Goal: Information Seeking & Learning: Learn about a topic

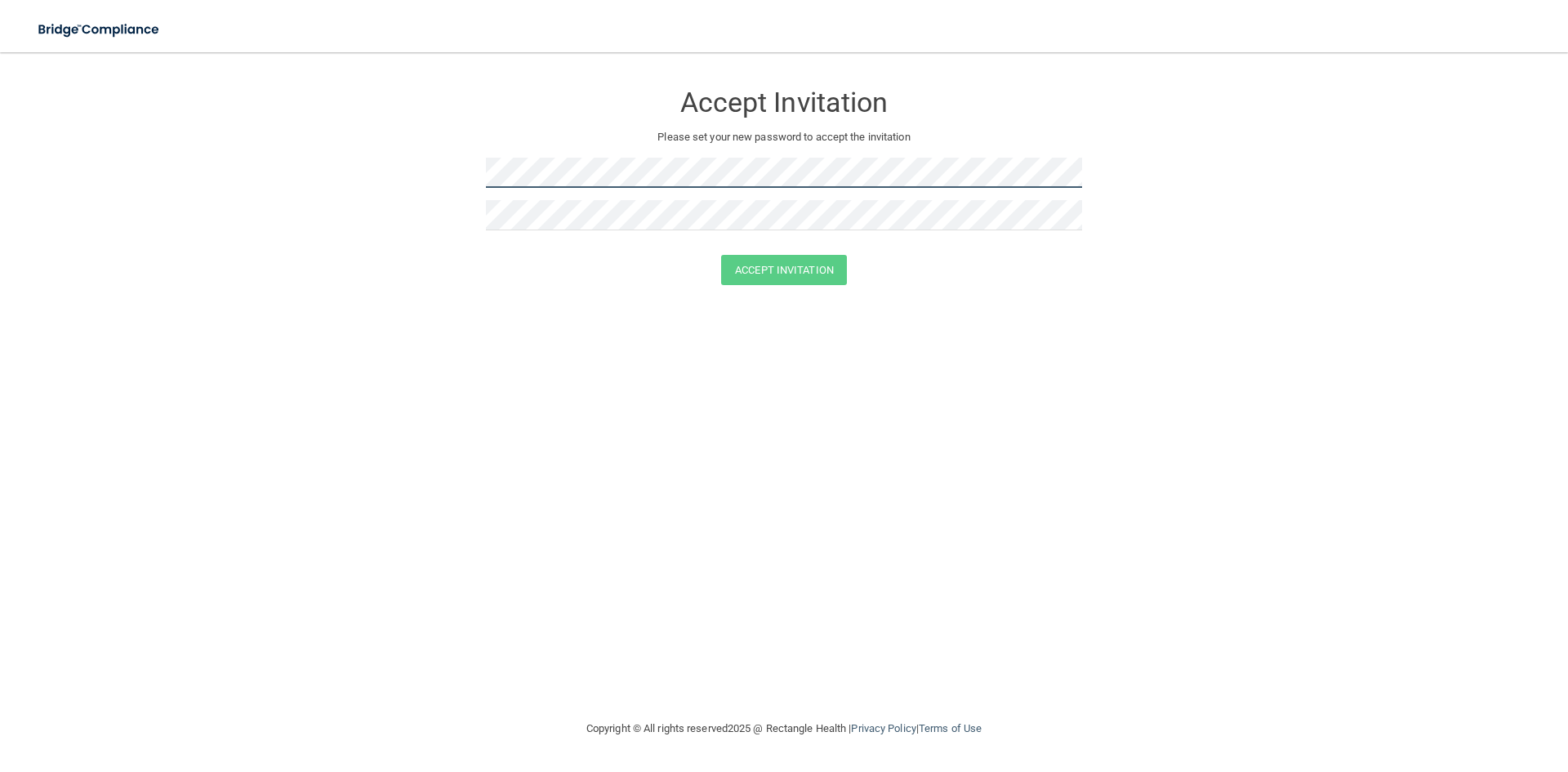
click at [388, 178] on form "Accept Invitation Please set your new password to accept the invitation Accept …" at bounding box center [784, 186] width 1503 height 236
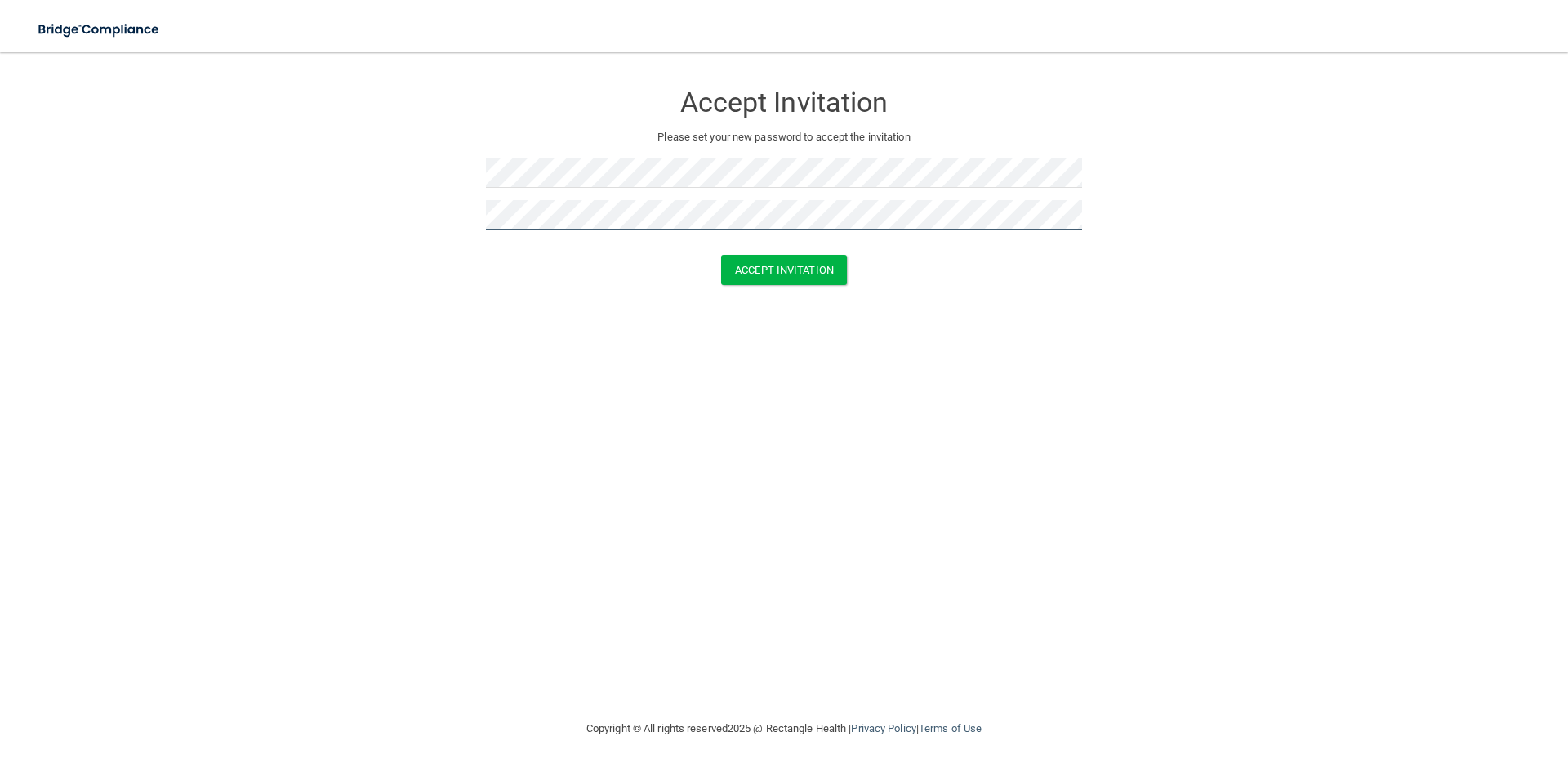
click at [721, 255] on button "Accept Invitation" at bounding box center [784, 269] width 126 height 30
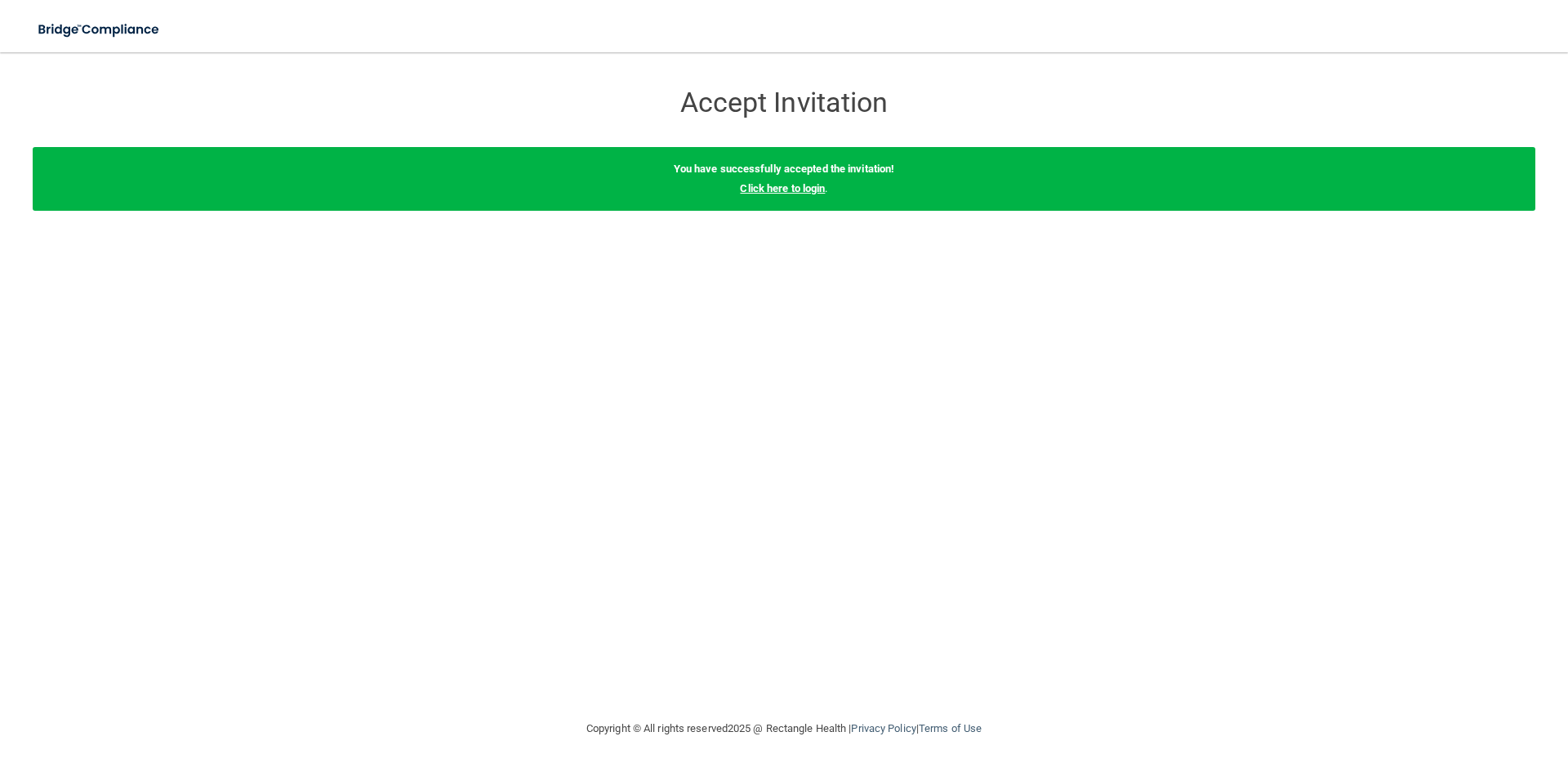
click at [822, 191] on link "Click here to login" at bounding box center [783, 189] width 85 height 13
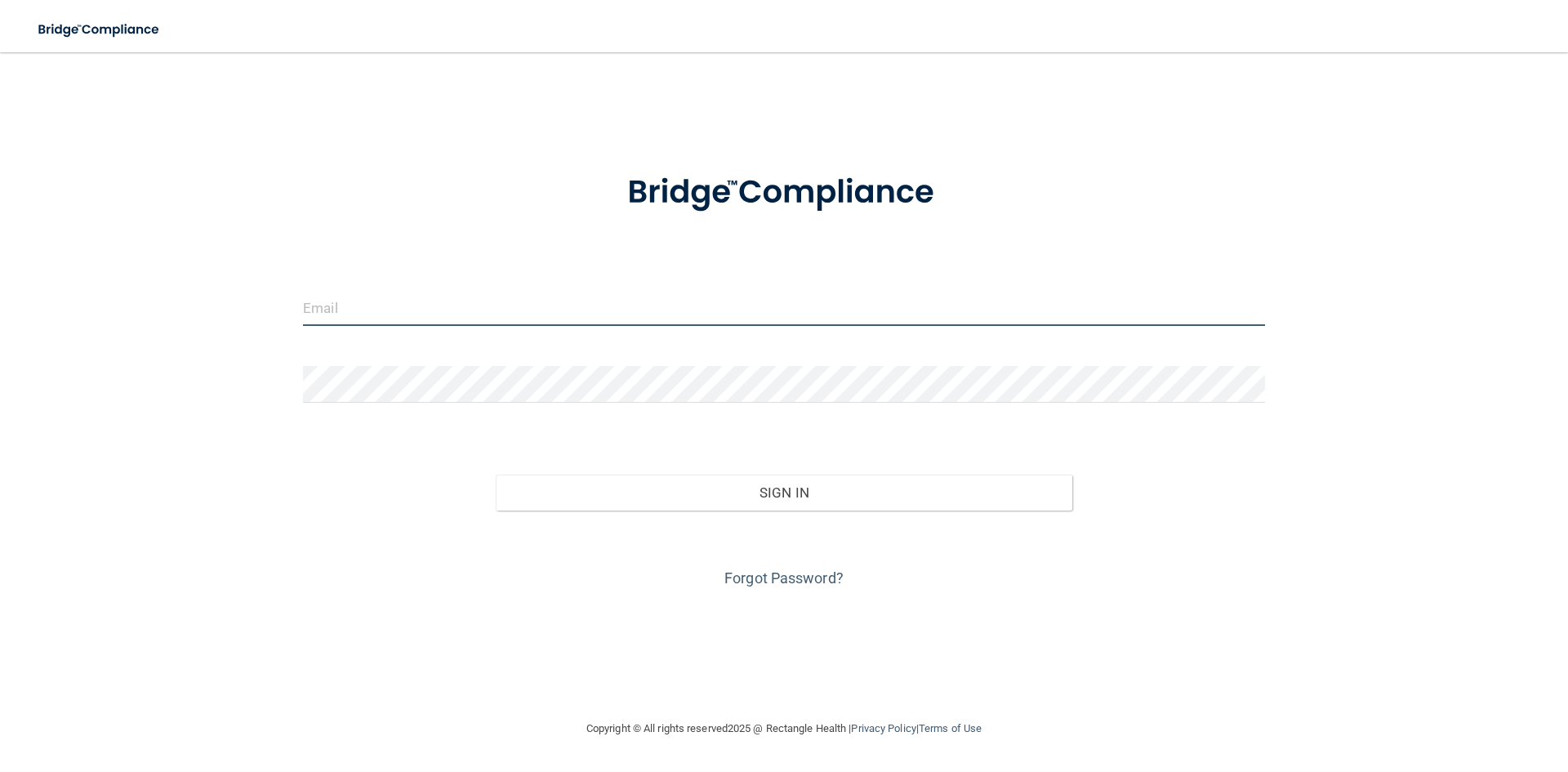
type input "[EMAIL_ADDRESS][DOMAIN_NAME]"
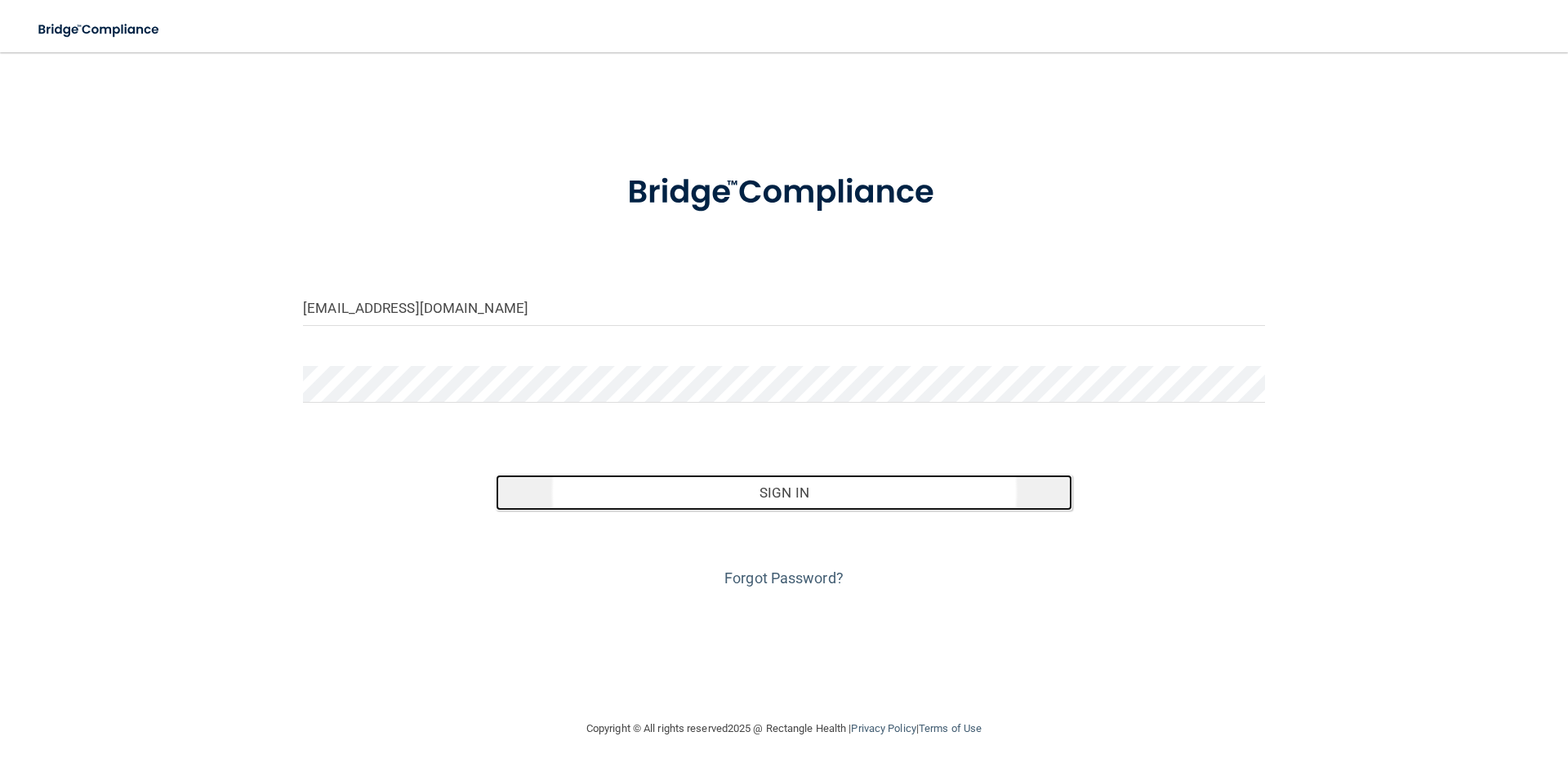
click at [732, 511] on button "Sign In" at bounding box center [784, 493] width 577 height 36
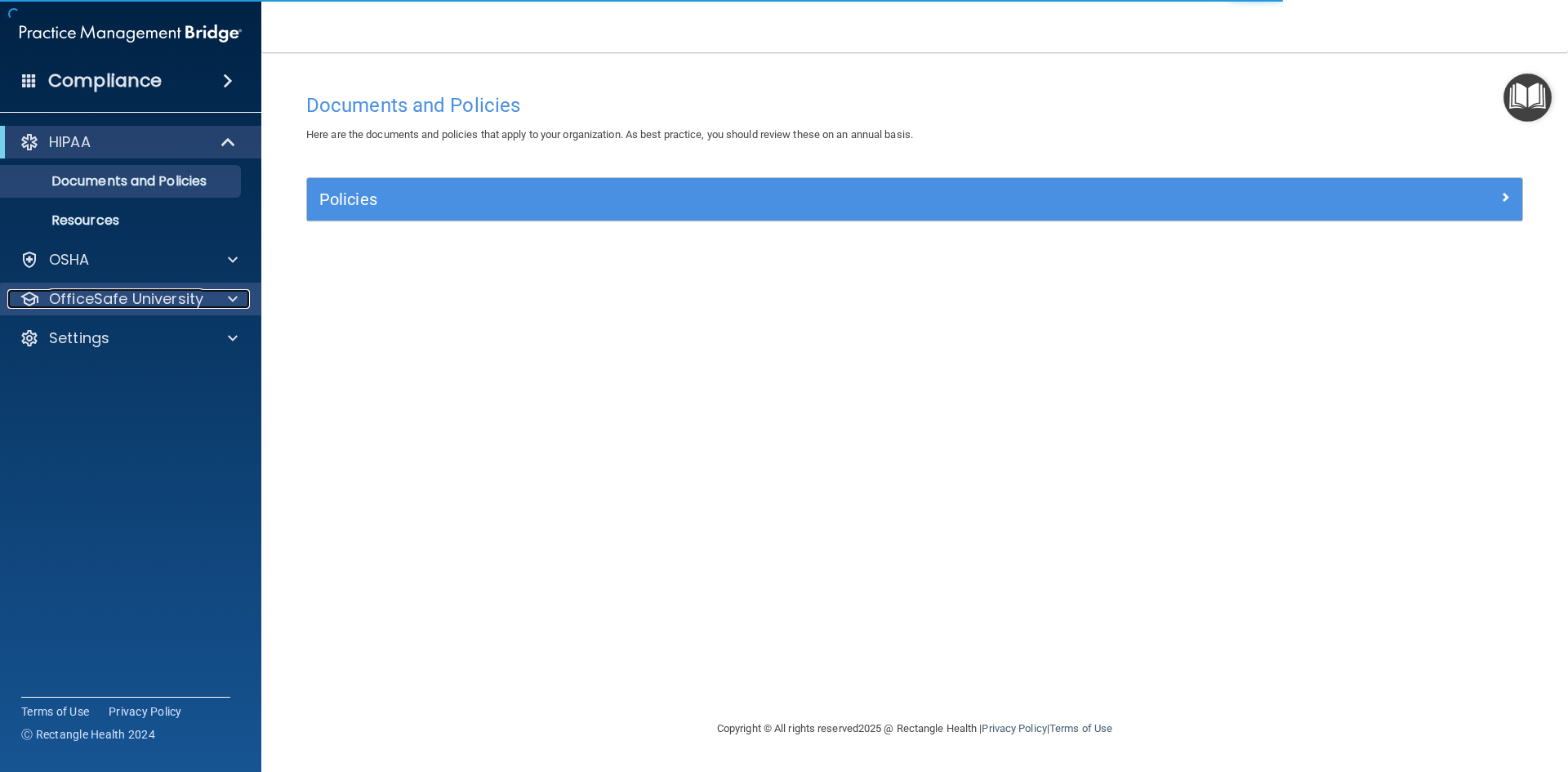
click at [215, 303] on div at bounding box center [230, 299] width 41 height 20
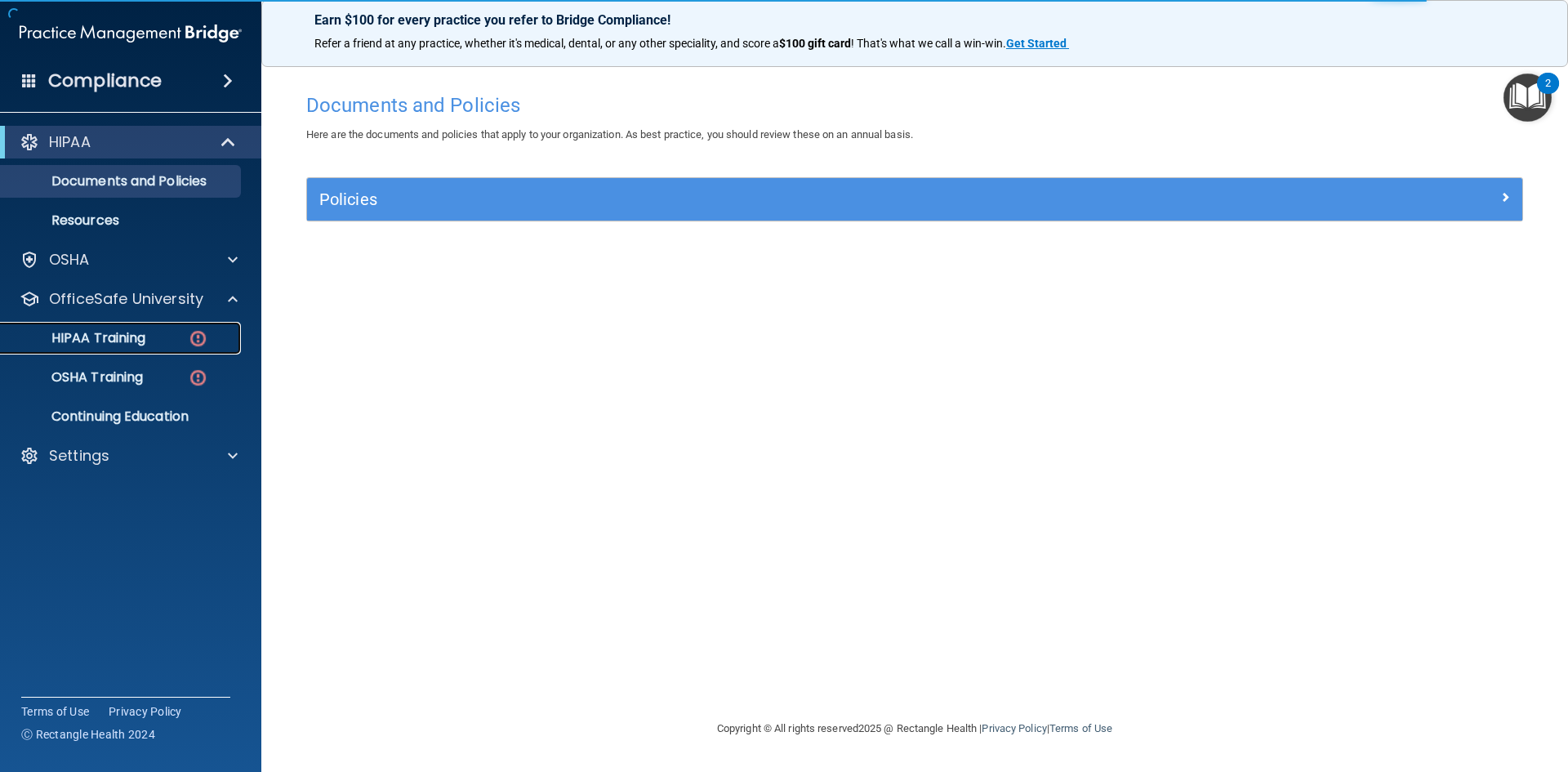
click at [204, 349] on link "HIPAA Training" at bounding box center [112, 338] width 258 height 33
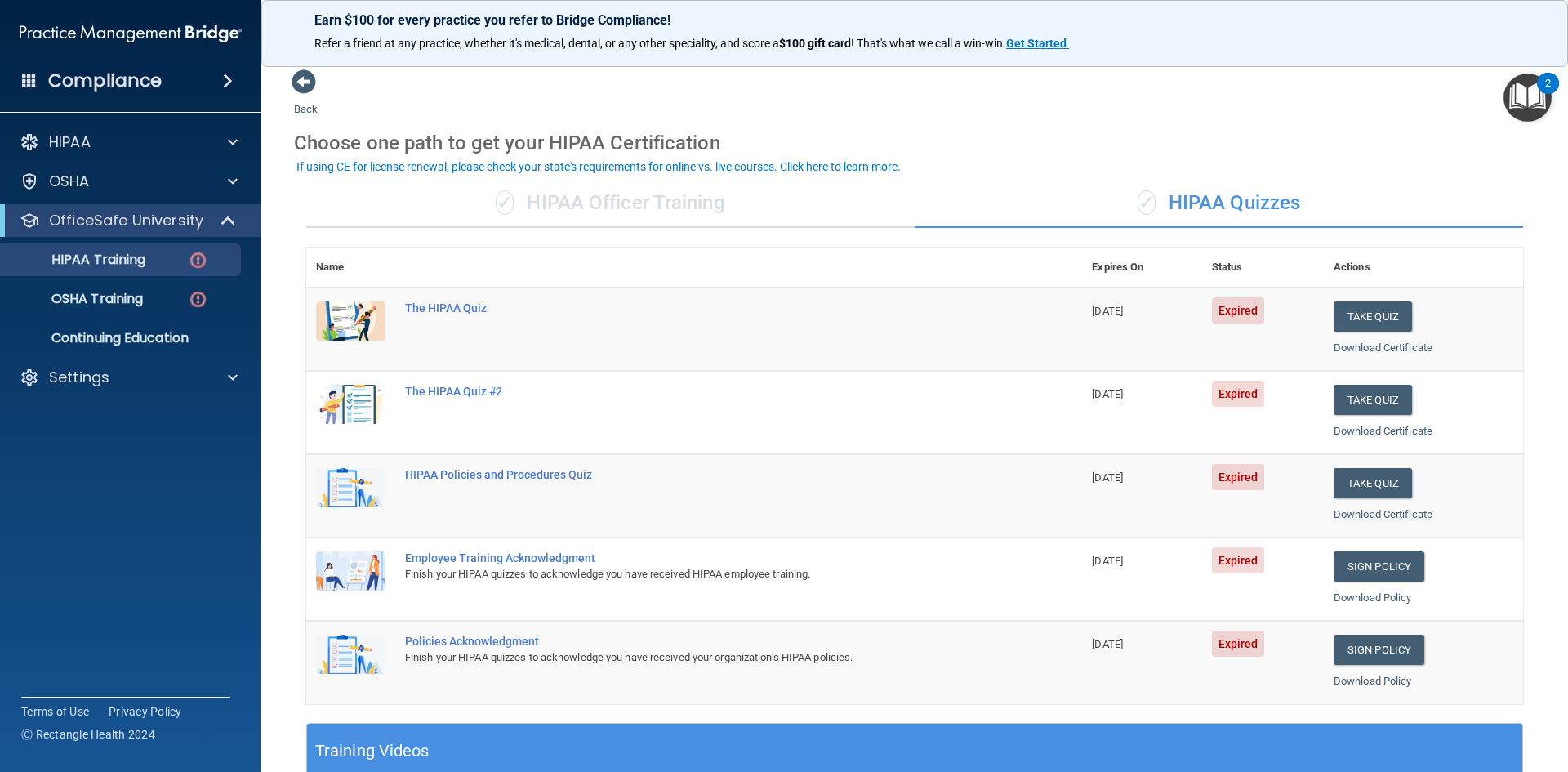
click at [1195, 199] on div "✓ HIPAA Quizzes" at bounding box center [1218, 203] width 608 height 49
click at [1360, 313] on button "Take Quiz" at bounding box center [1373, 316] width 79 height 30
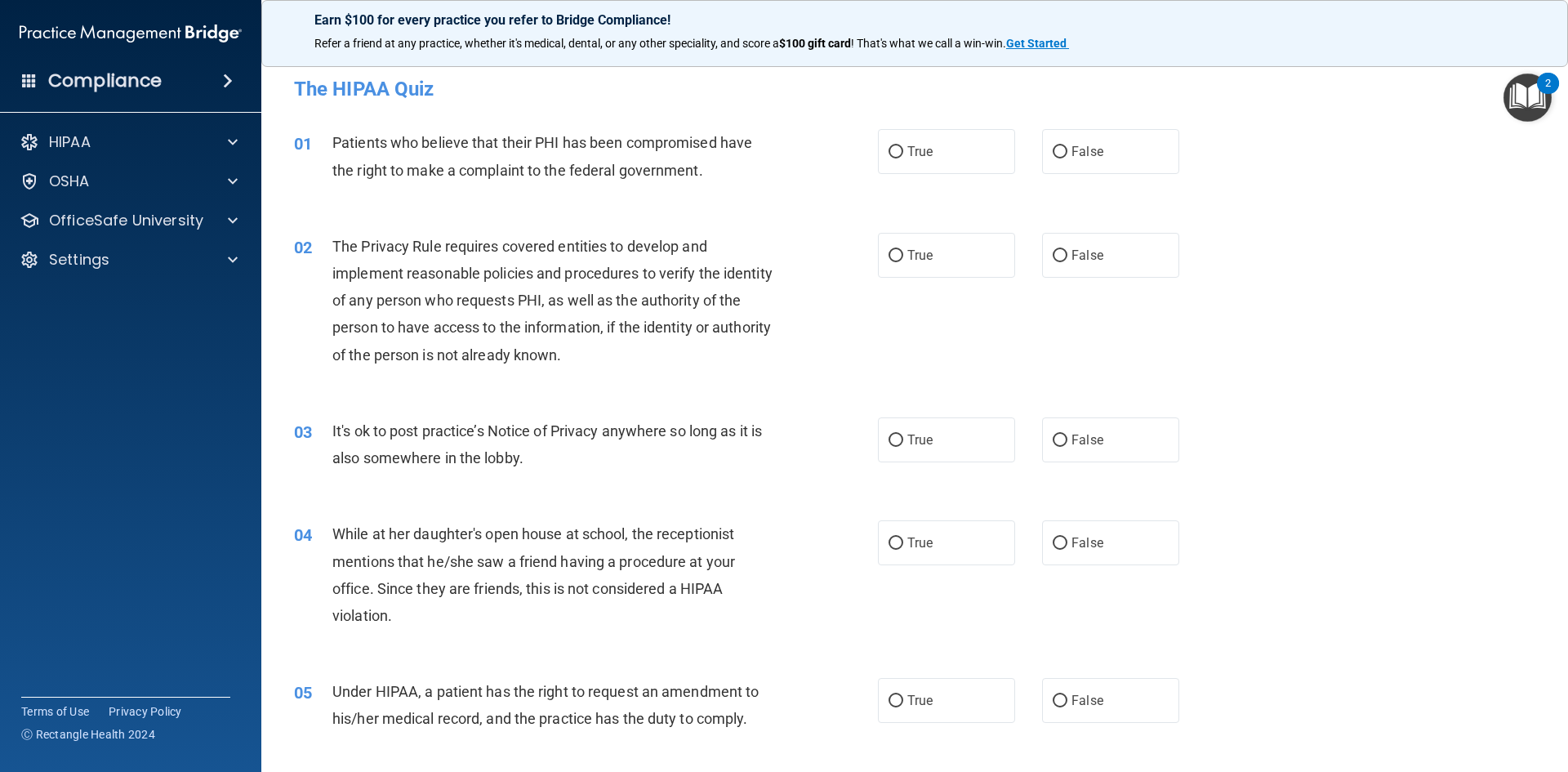
drag, startPoint x: 891, startPoint y: 147, endPoint x: 921, endPoint y: 217, distance: 76.2
click at [891, 148] on input "True" at bounding box center [896, 153] width 14 height 13
radio input "true"
click at [889, 258] on input "True" at bounding box center [896, 257] width 14 height 13
radio input "true"
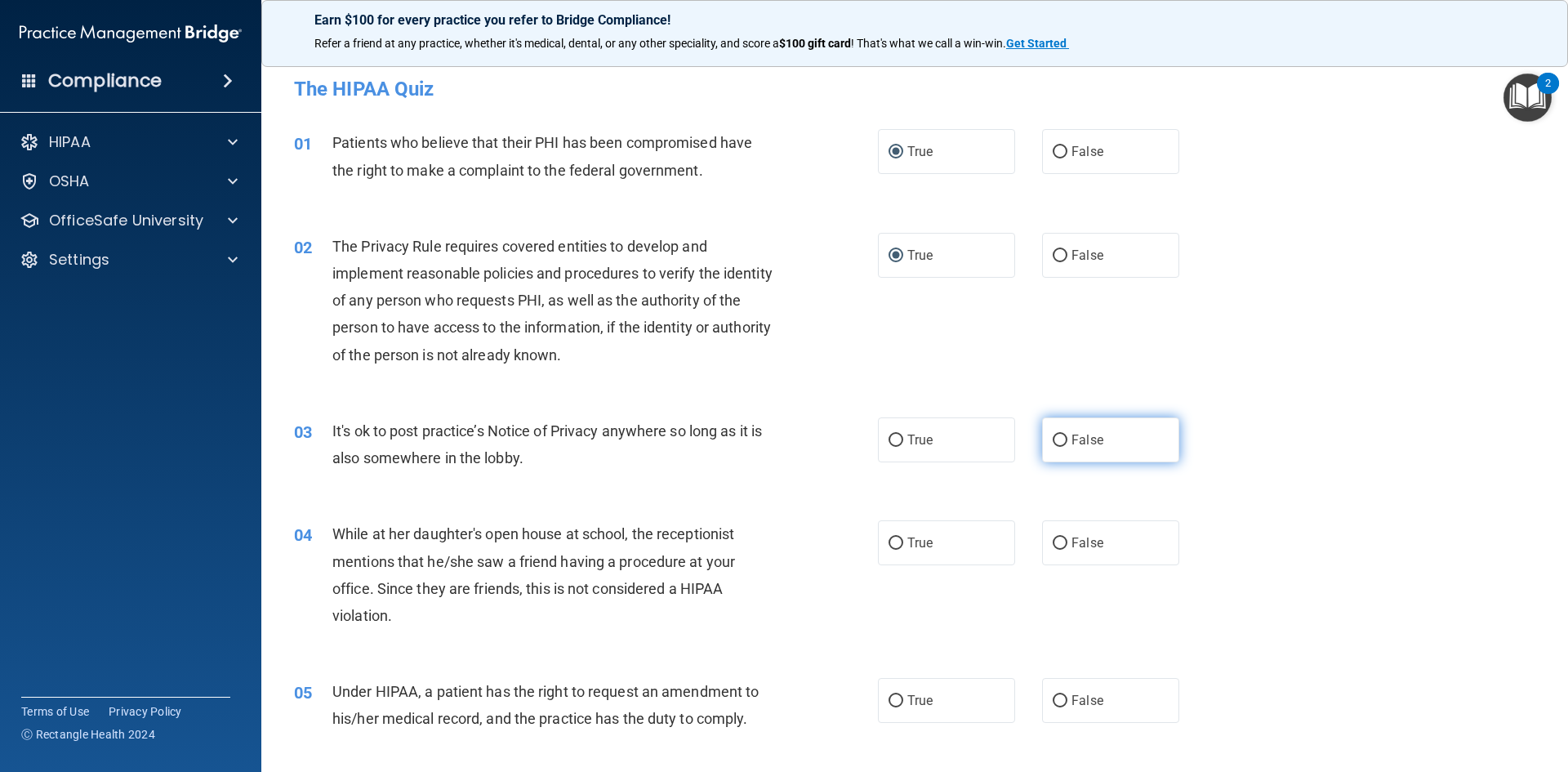
click at [1053, 436] on input "False" at bounding box center [1060, 441] width 14 height 13
radio input "true"
click at [1056, 541] on input "False" at bounding box center [1060, 544] width 14 height 13
radio input "true"
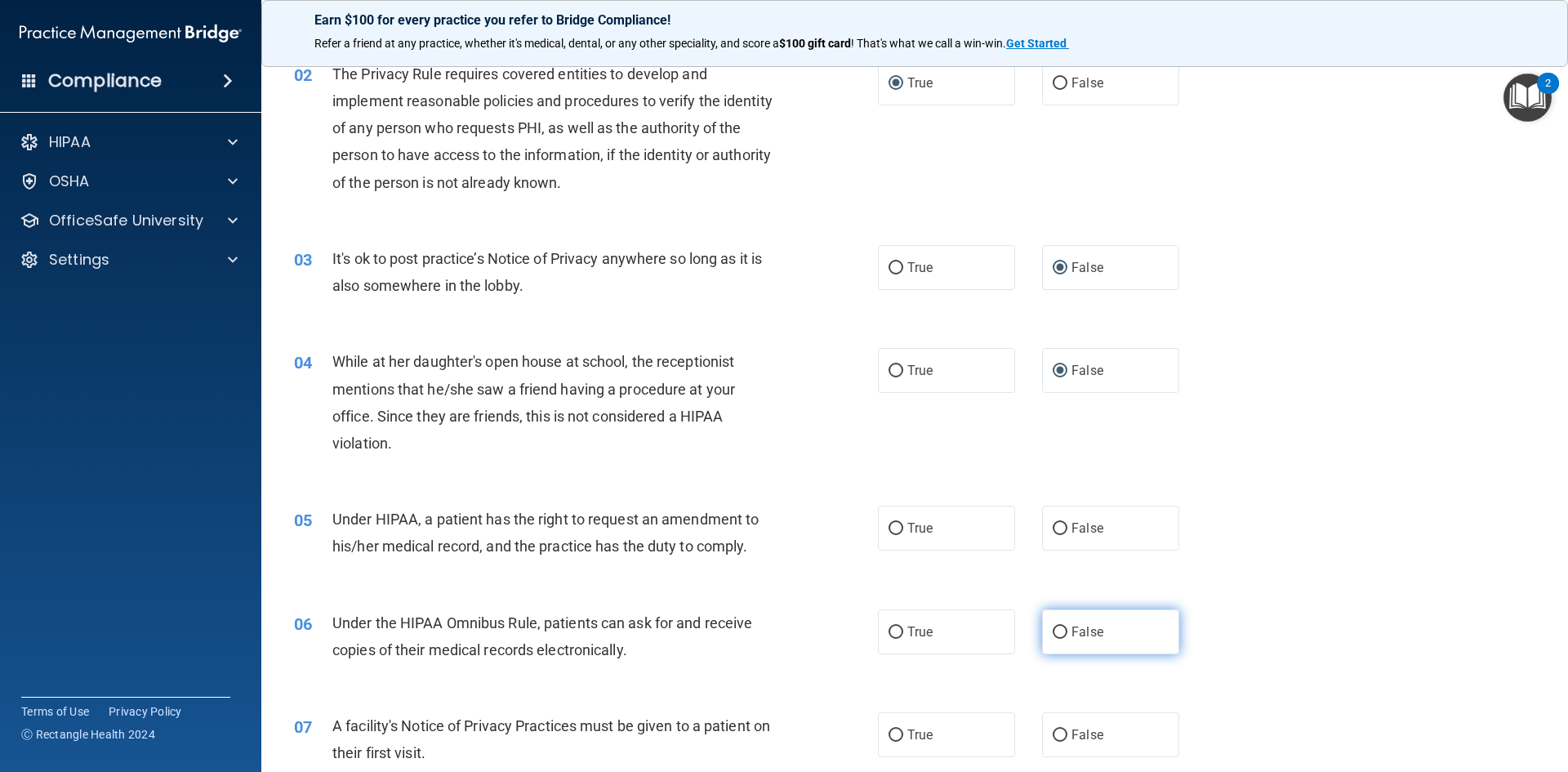
scroll to position [245, 0]
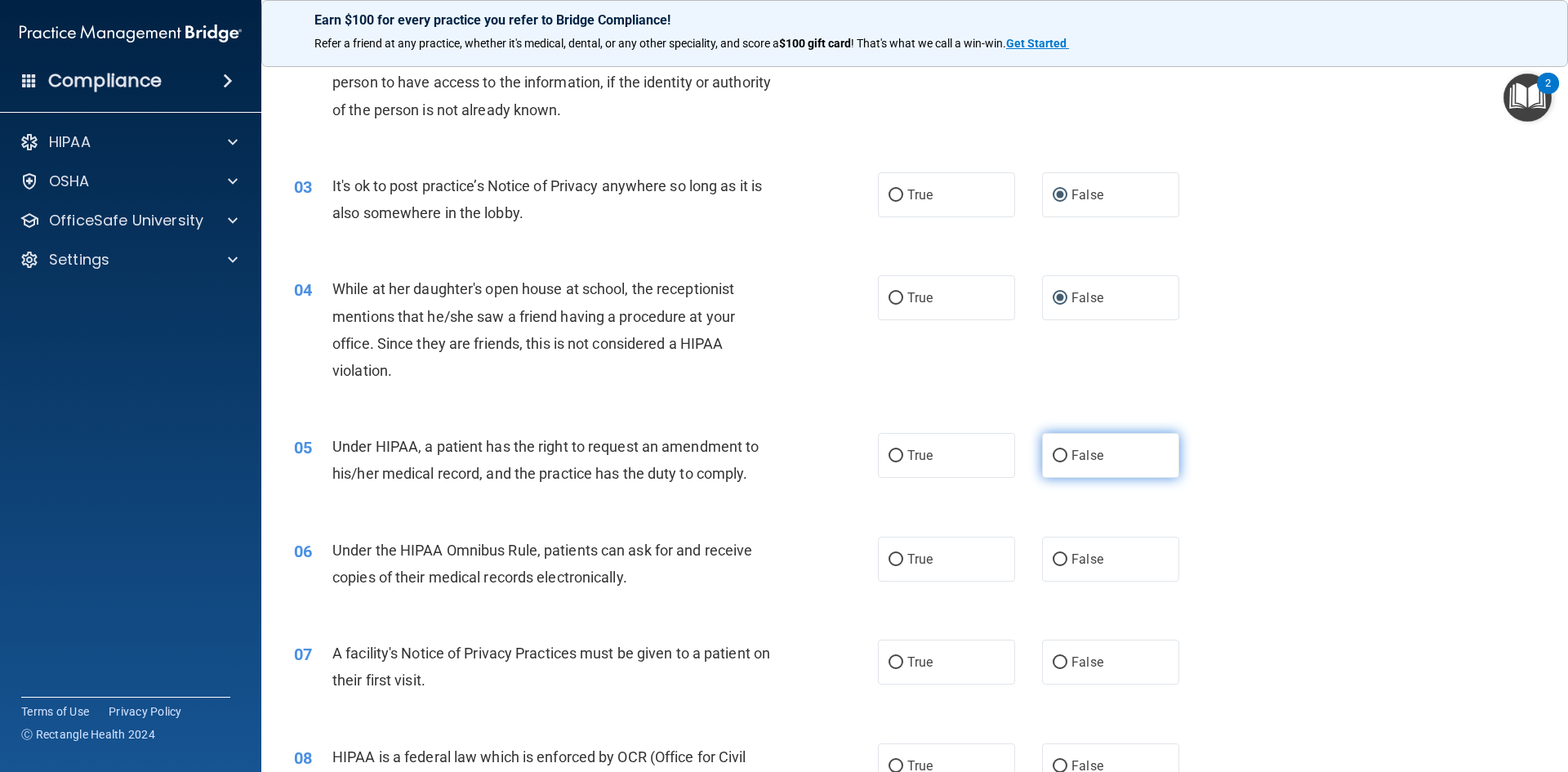
click at [1053, 454] on input "False" at bounding box center [1060, 457] width 14 height 13
radio input "true"
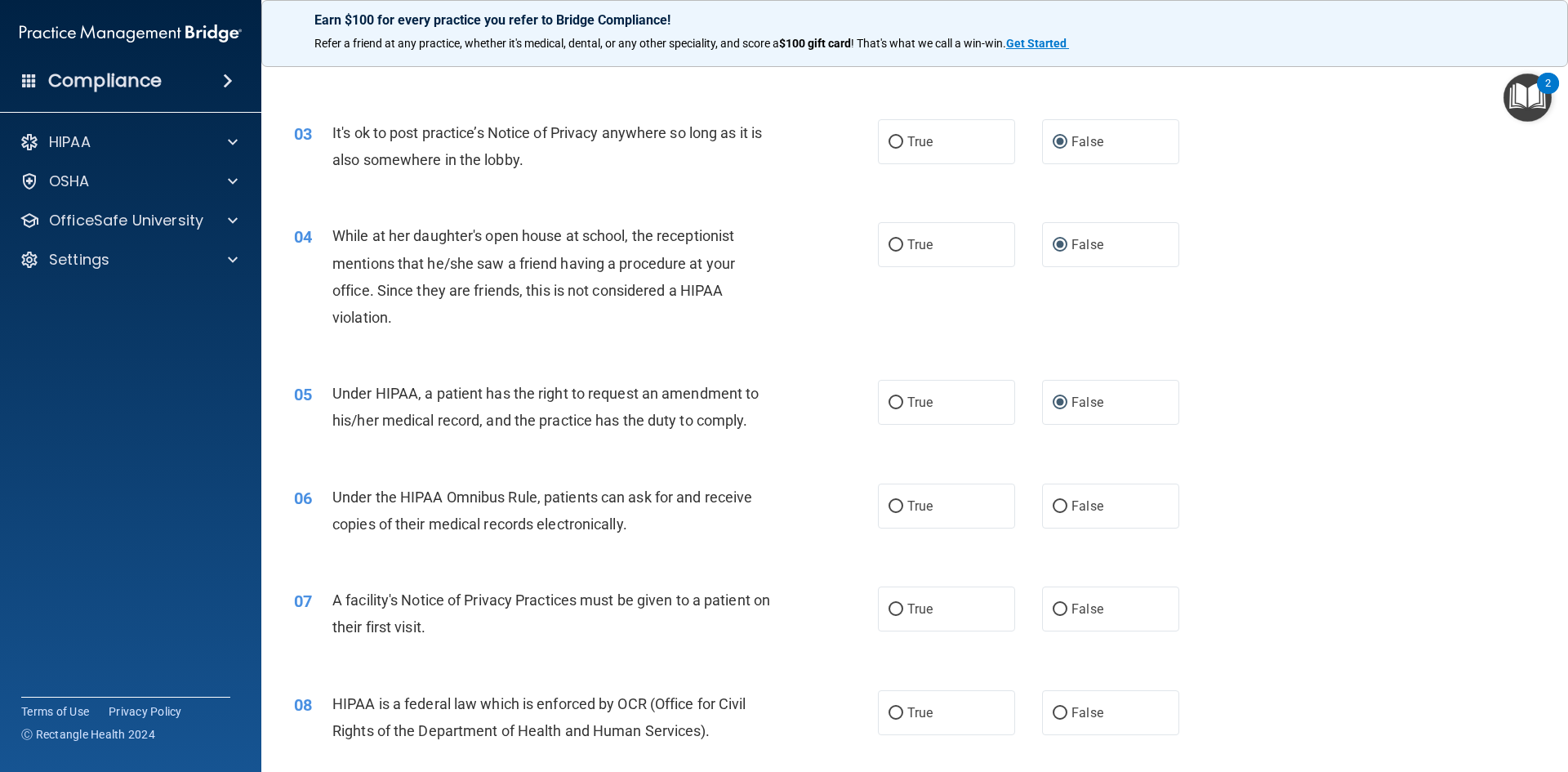
scroll to position [327, 0]
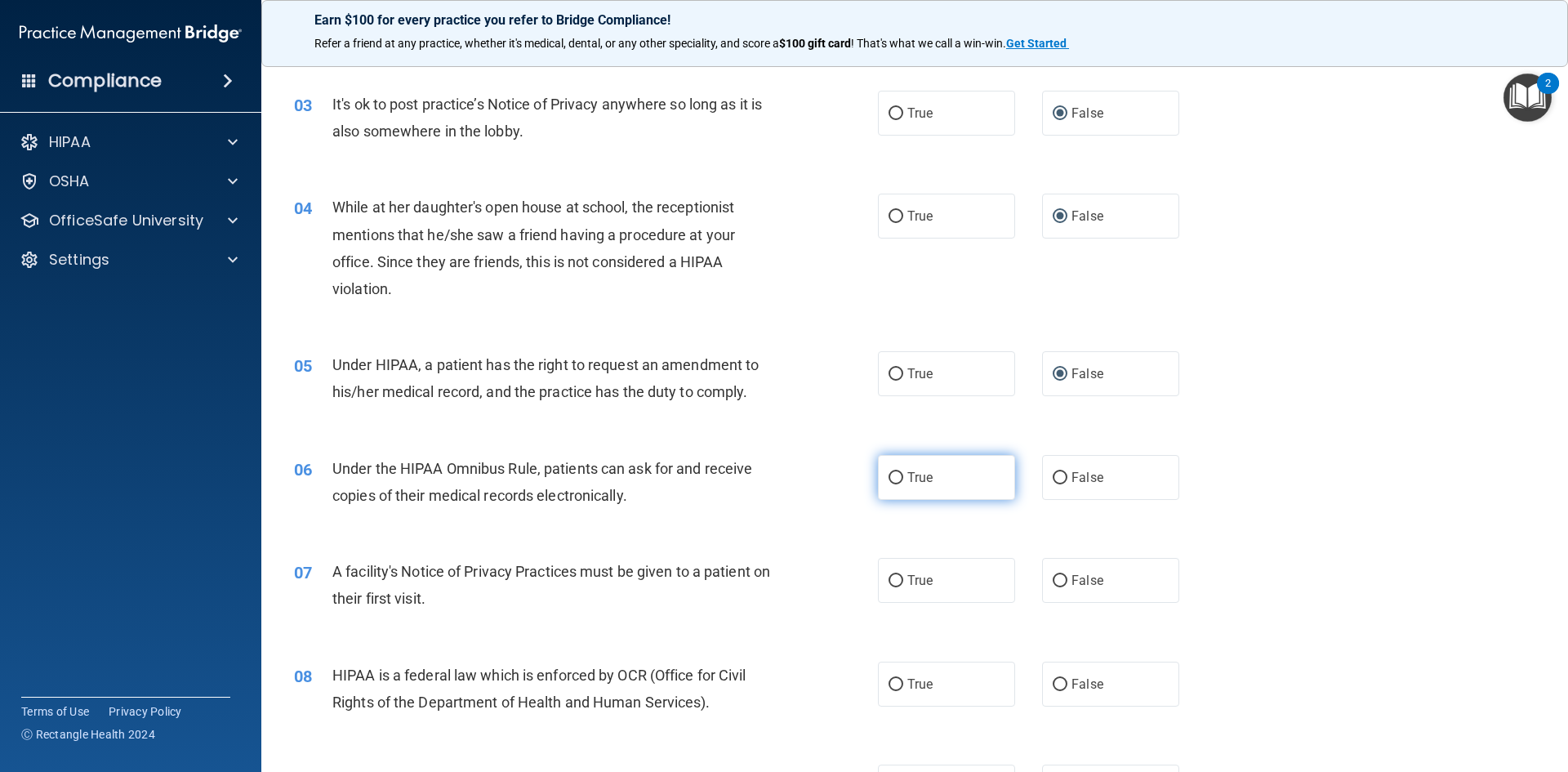
click at [888, 472] on input "True" at bounding box center [896, 478] width 14 height 13
radio input "true"
drag, startPoint x: 893, startPoint y: 581, endPoint x: 900, endPoint y: 644, distance: 63.4
click at [894, 584] on input "True" at bounding box center [896, 581] width 14 height 13
radio input "true"
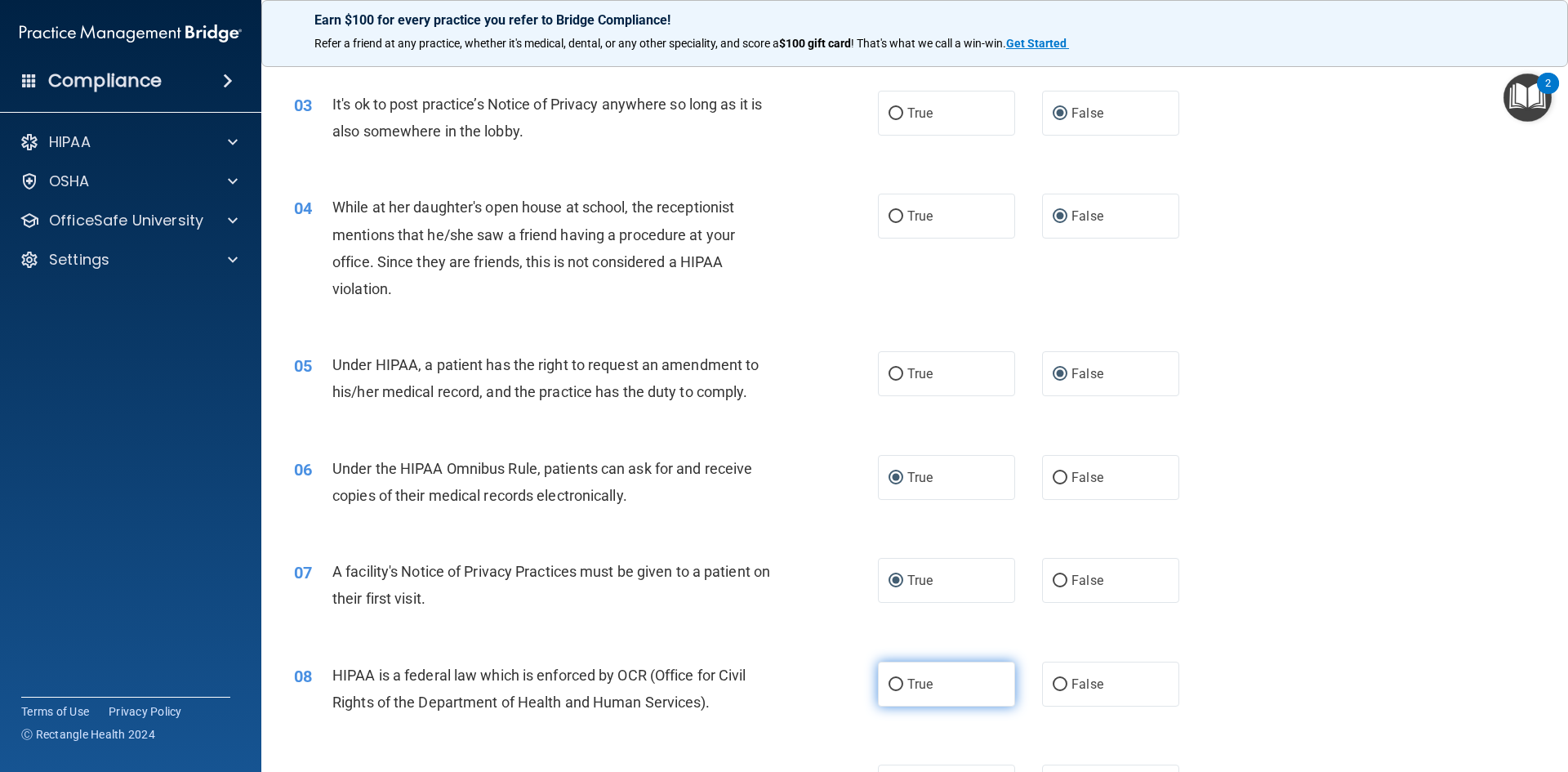
click at [888, 687] on input "True" at bounding box center [896, 685] width 14 height 13
radio input "true"
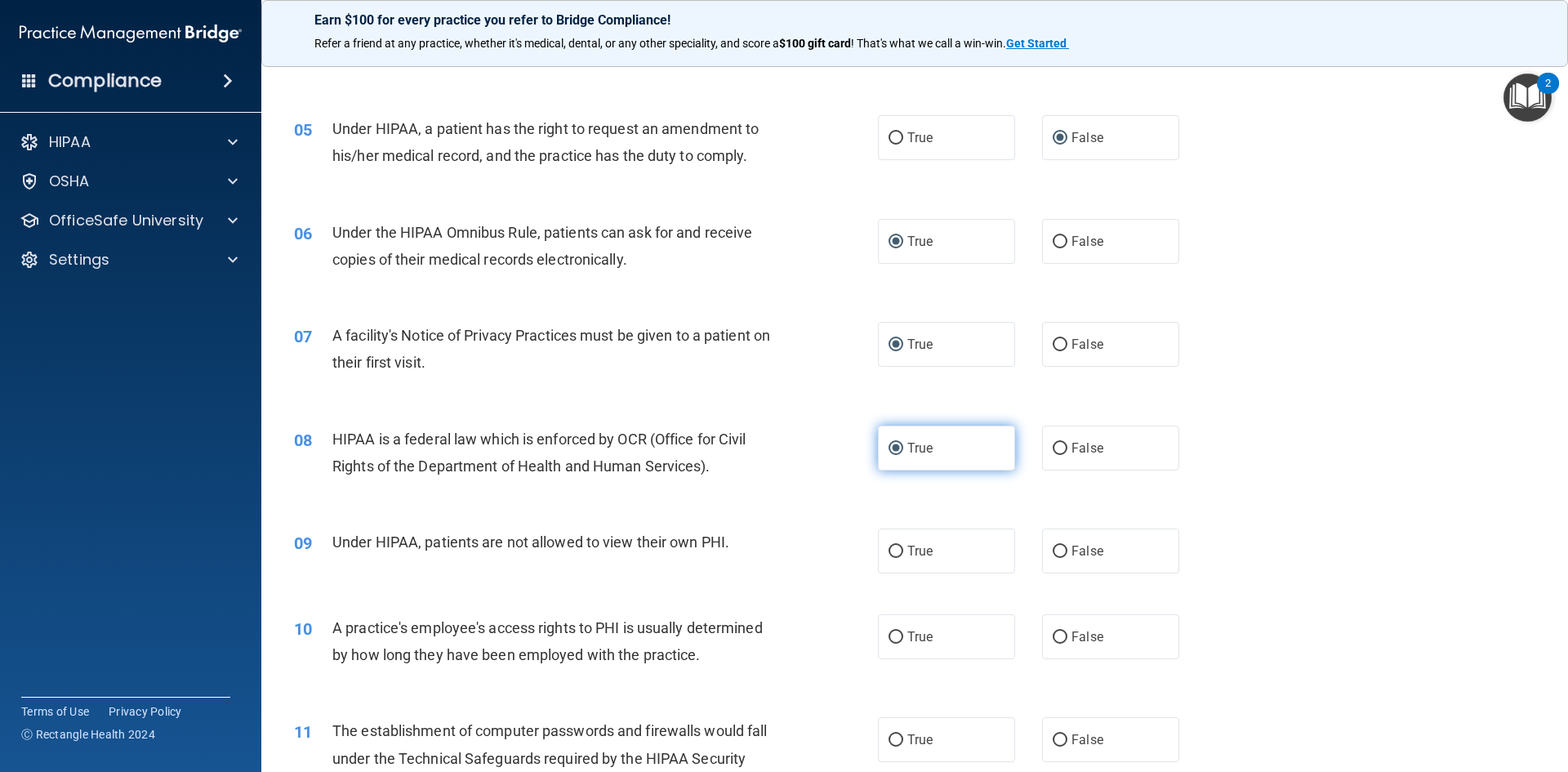
scroll to position [572, 0]
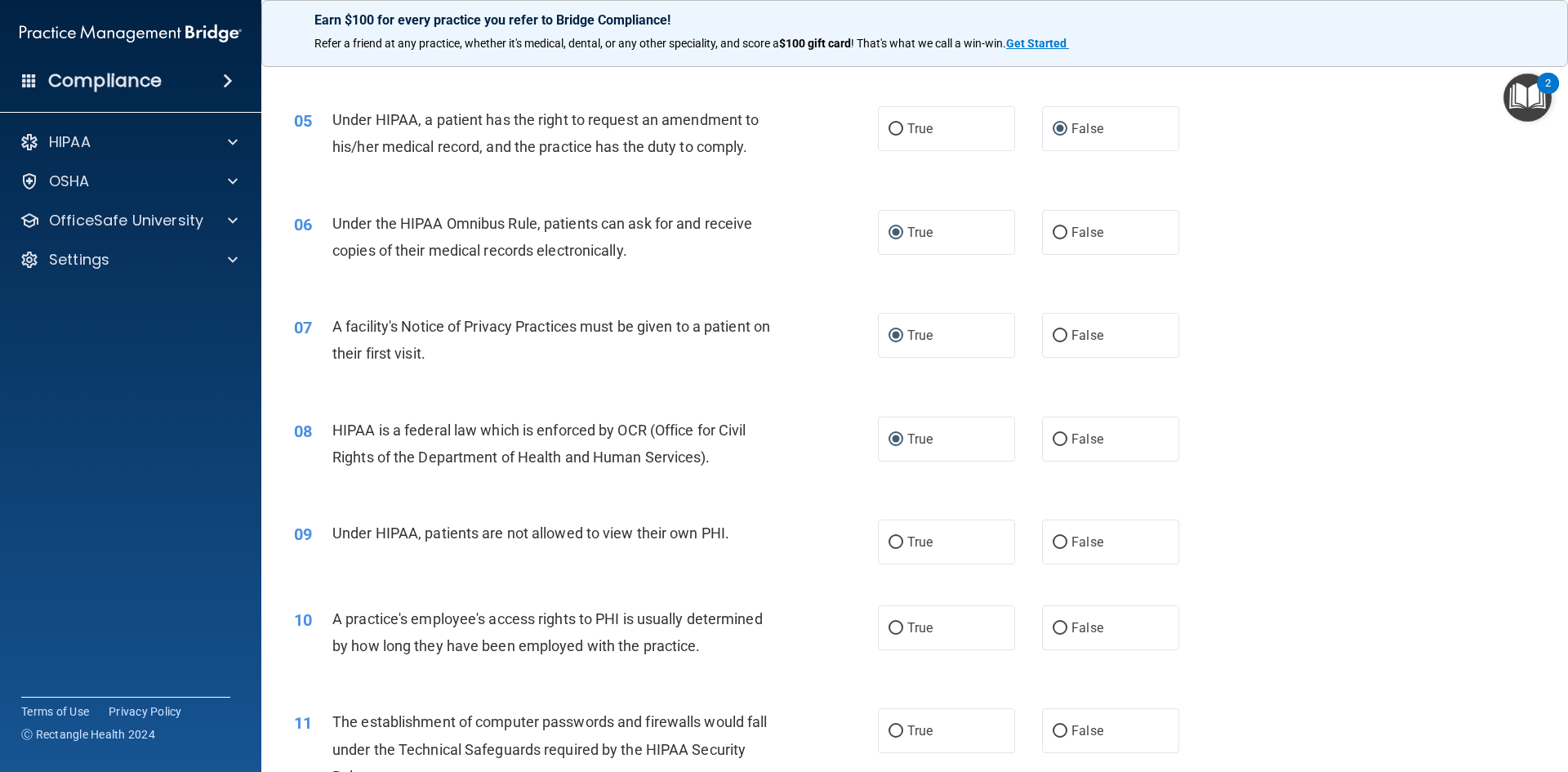
drag, startPoint x: 1056, startPoint y: 548, endPoint x: 1056, endPoint y: 582, distance: 34.0
click at [1056, 549] on label "False" at bounding box center [1111, 542] width 137 height 45
click at [1056, 549] on input "False" at bounding box center [1060, 543] width 14 height 13
radio input "true"
click at [1053, 625] on input "False" at bounding box center [1060, 629] width 14 height 13
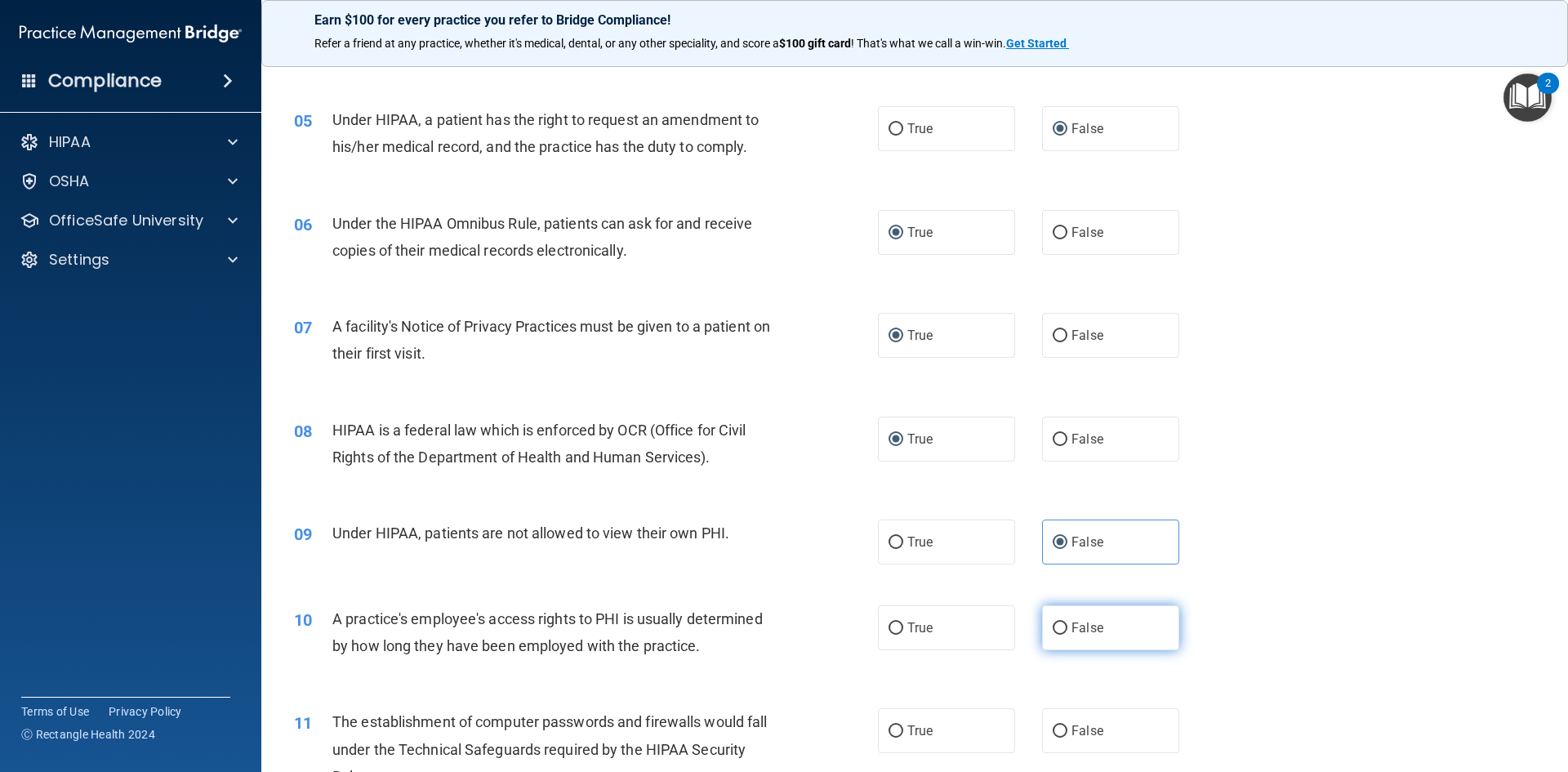
radio input "true"
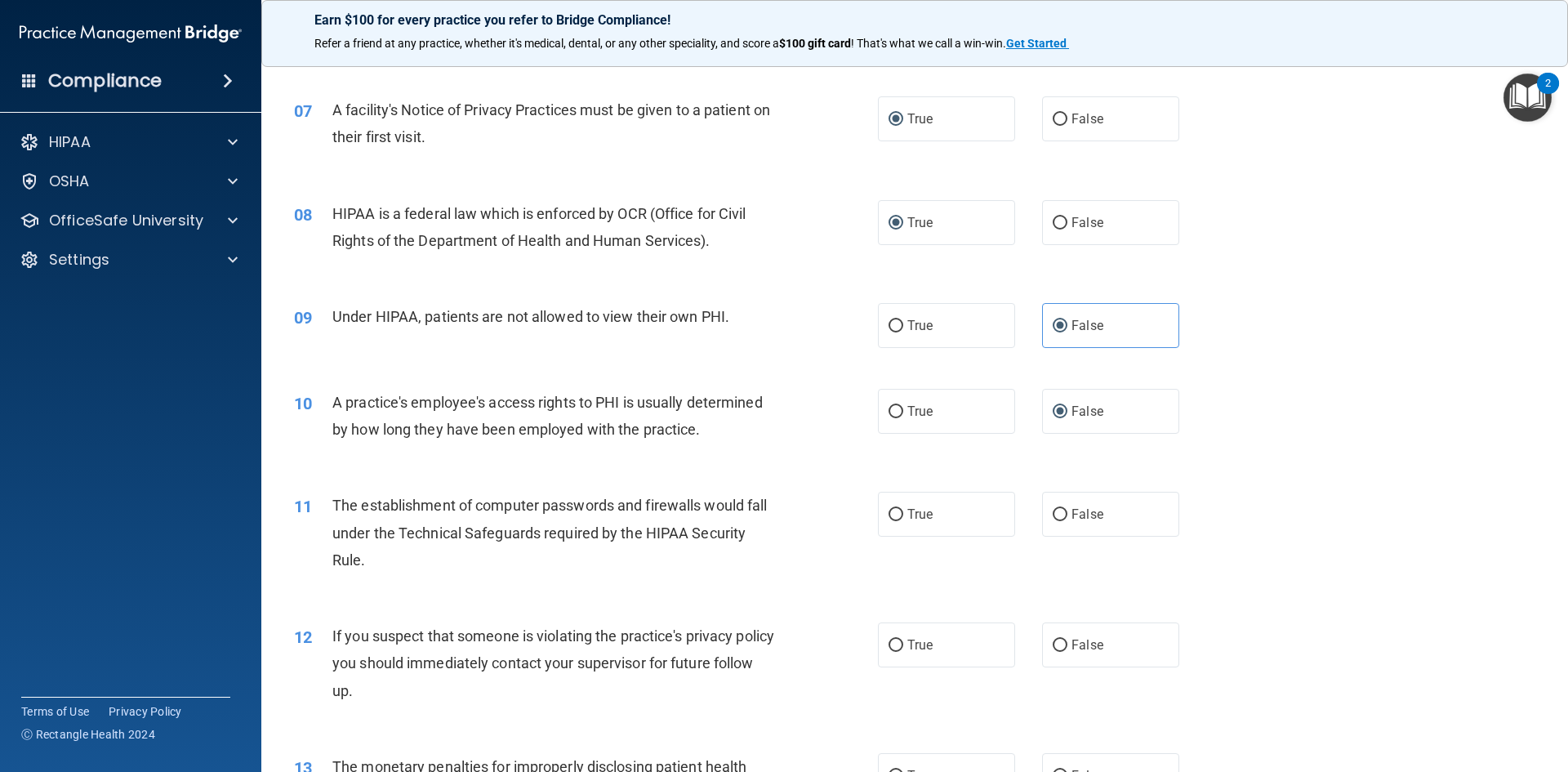
scroll to position [817, 0]
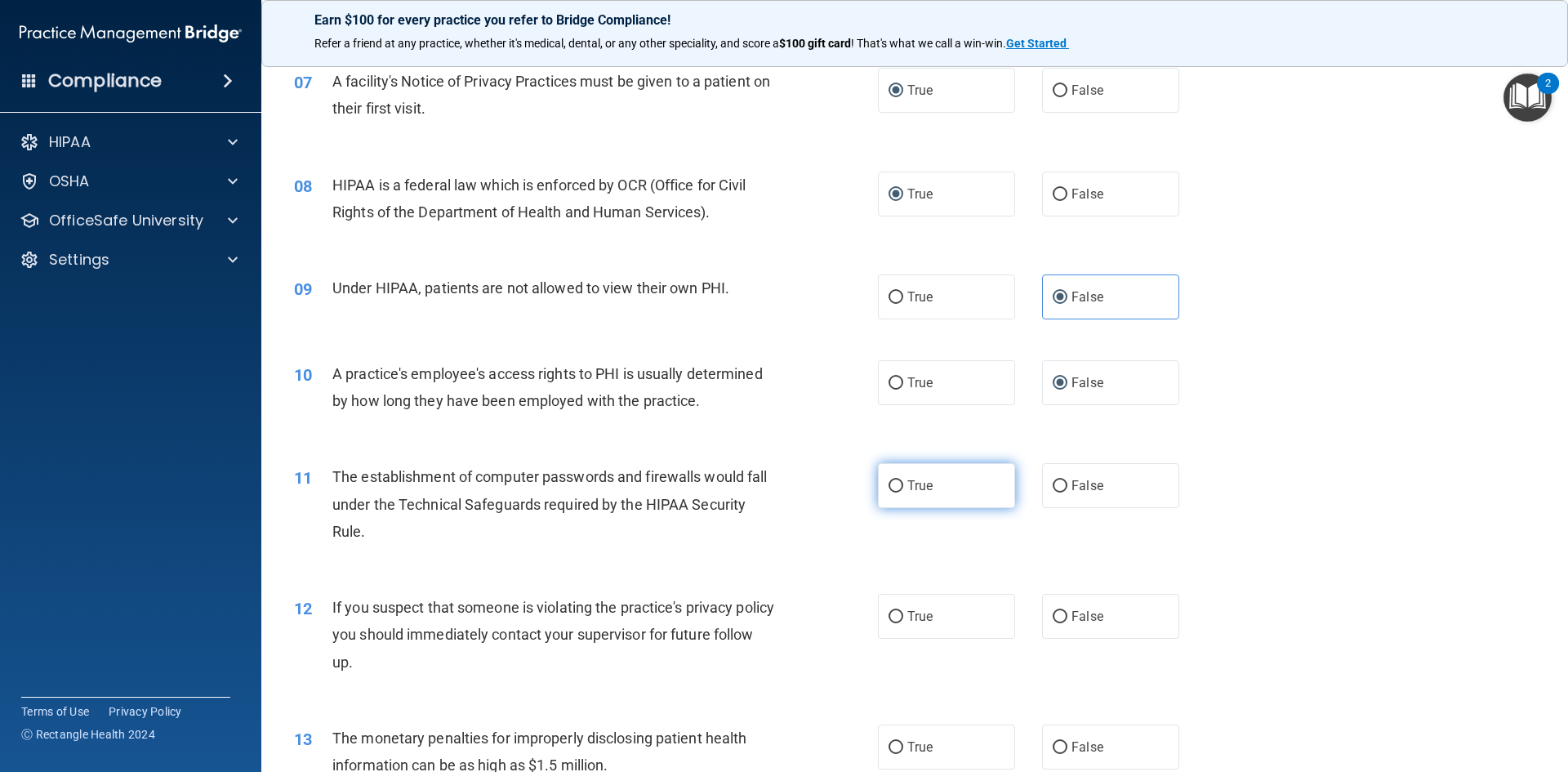
click at [897, 488] on input "True" at bounding box center [896, 486] width 14 height 13
radio input "true"
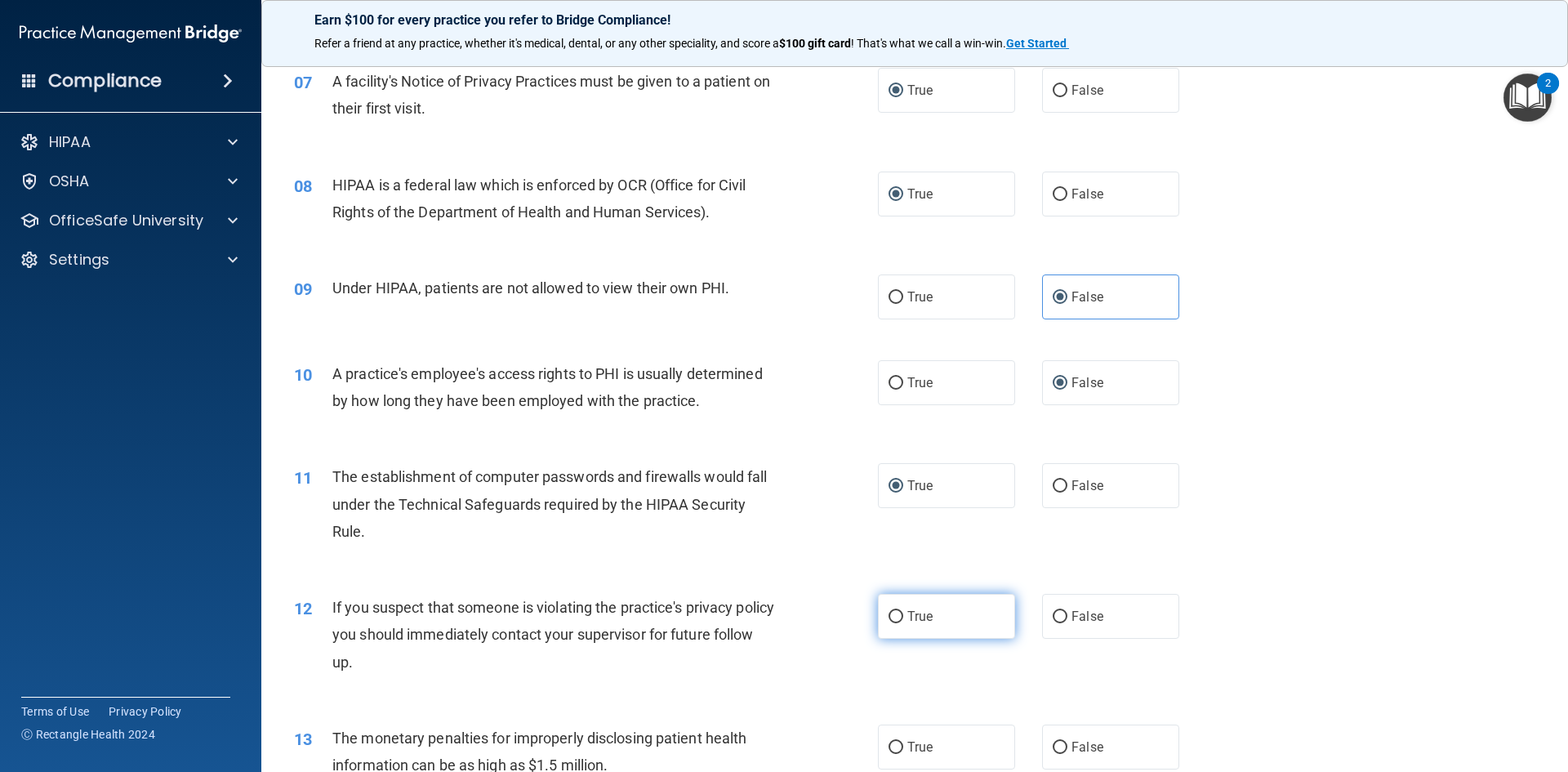
click at [901, 610] on label "True" at bounding box center [947, 617] width 137 height 45
click at [901, 611] on input "True" at bounding box center [896, 617] width 14 height 13
radio input "true"
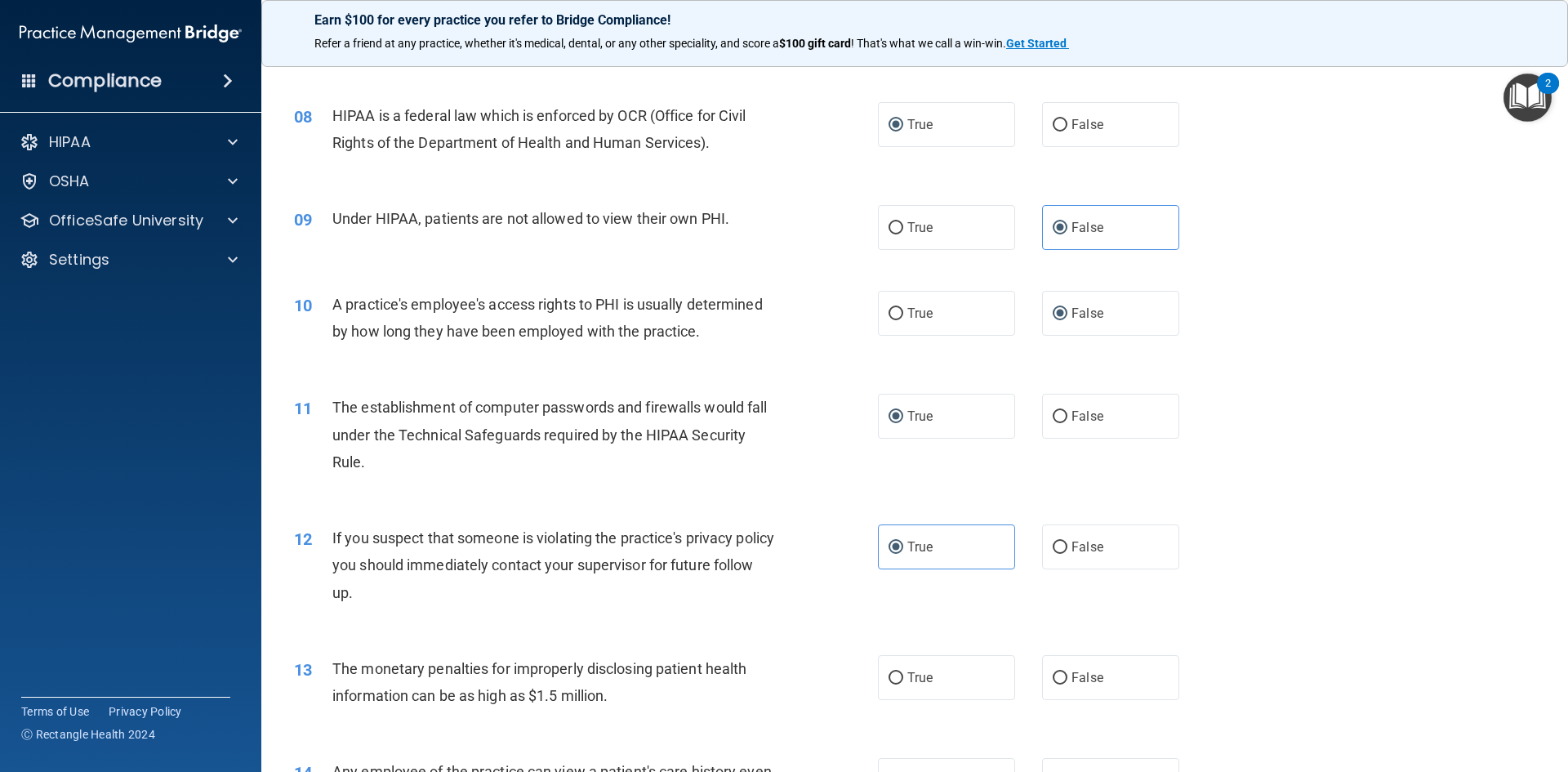
scroll to position [981, 0]
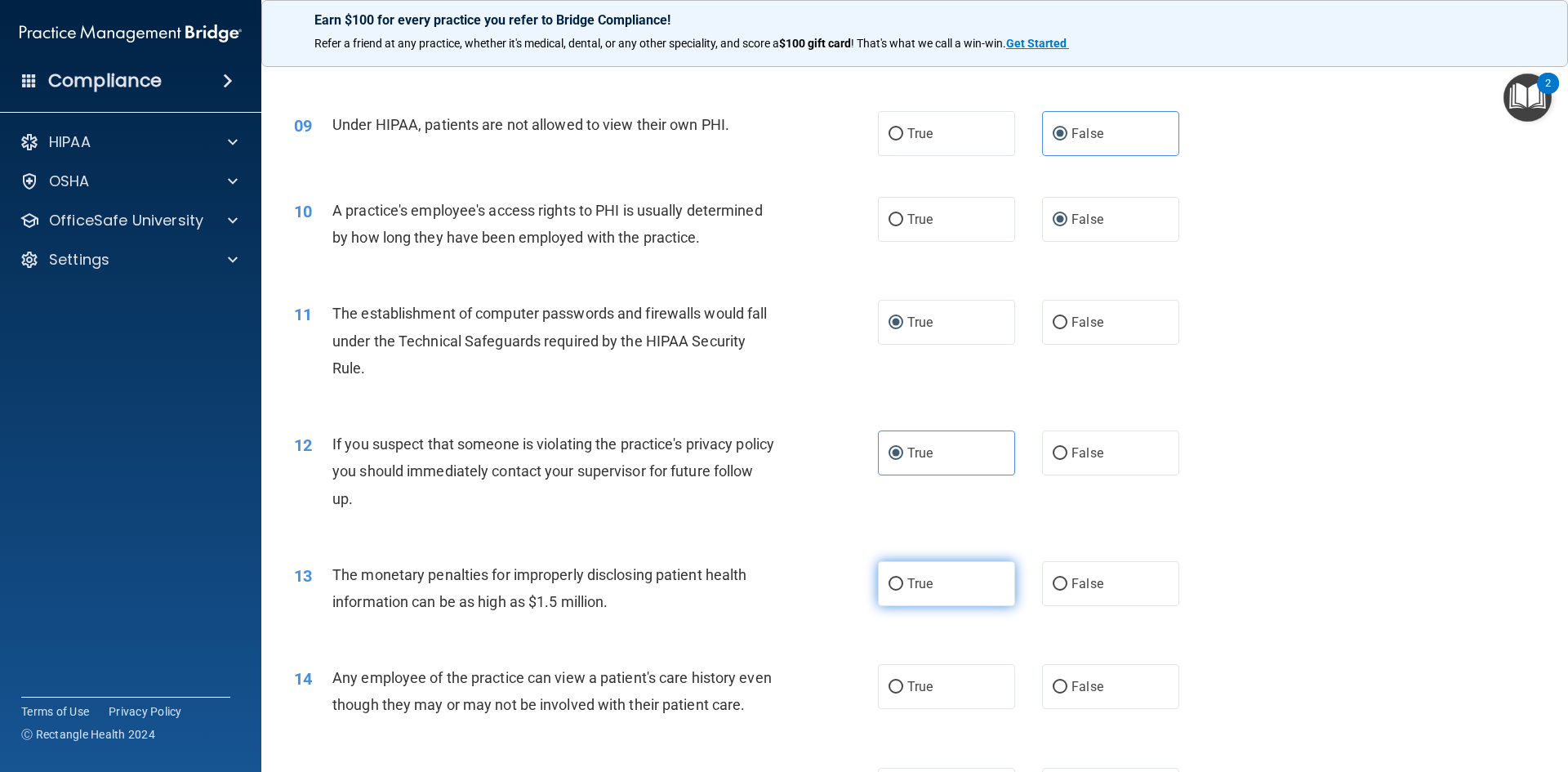
click at [888, 582] on input "True" at bounding box center [896, 585] width 14 height 13
radio input "true"
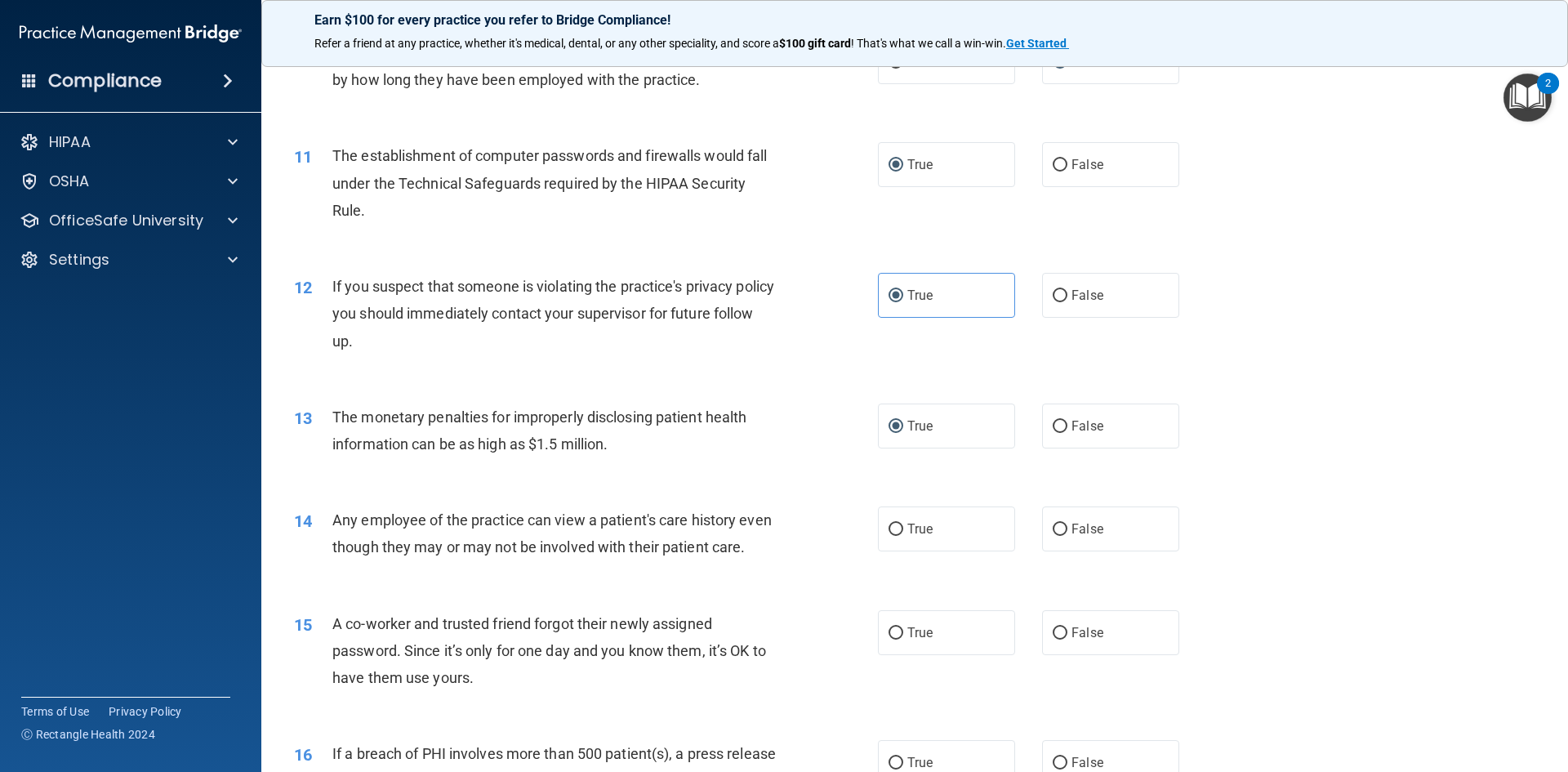
scroll to position [1144, 0]
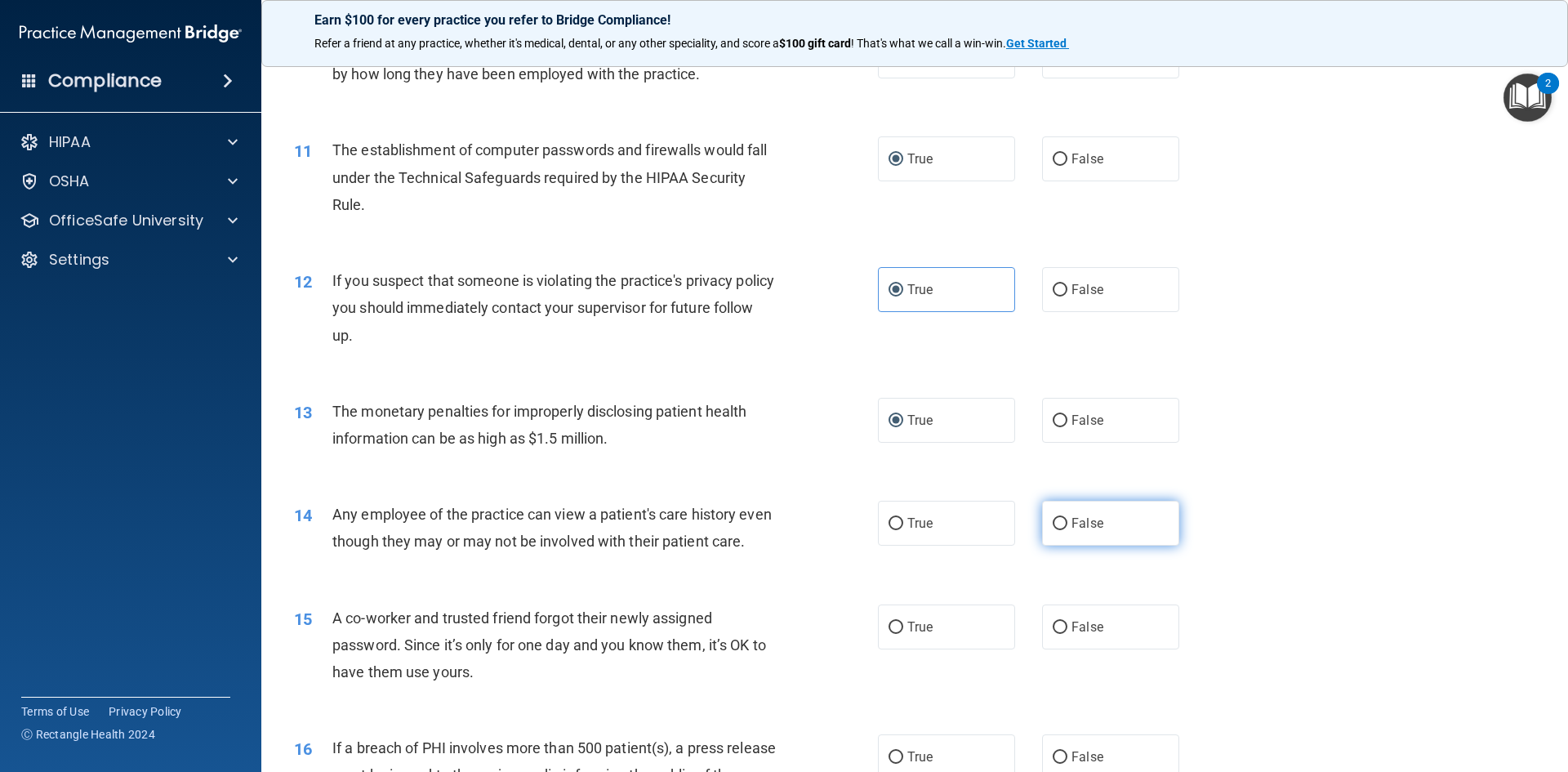
click at [1053, 525] on input "False" at bounding box center [1060, 524] width 14 height 13
radio input "true"
click at [1053, 634] on input "False" at bounding box center [1060, 628] width 14 height 13
radio input "true"
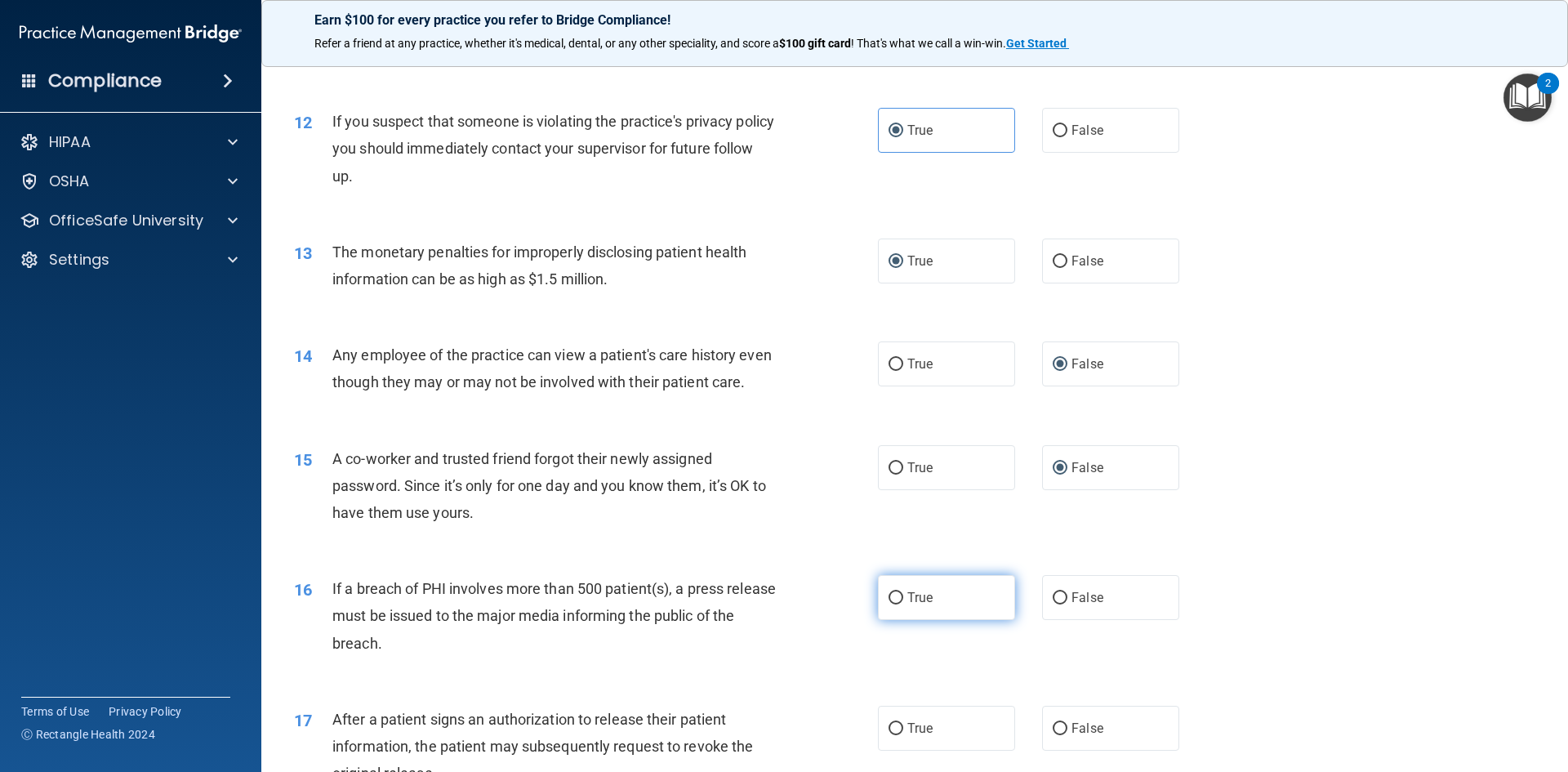
scroll to position [1307, 0]
click at [895, 600] on input "True" at bounding box center [896, 595] width 14 height 13
radio input "true"
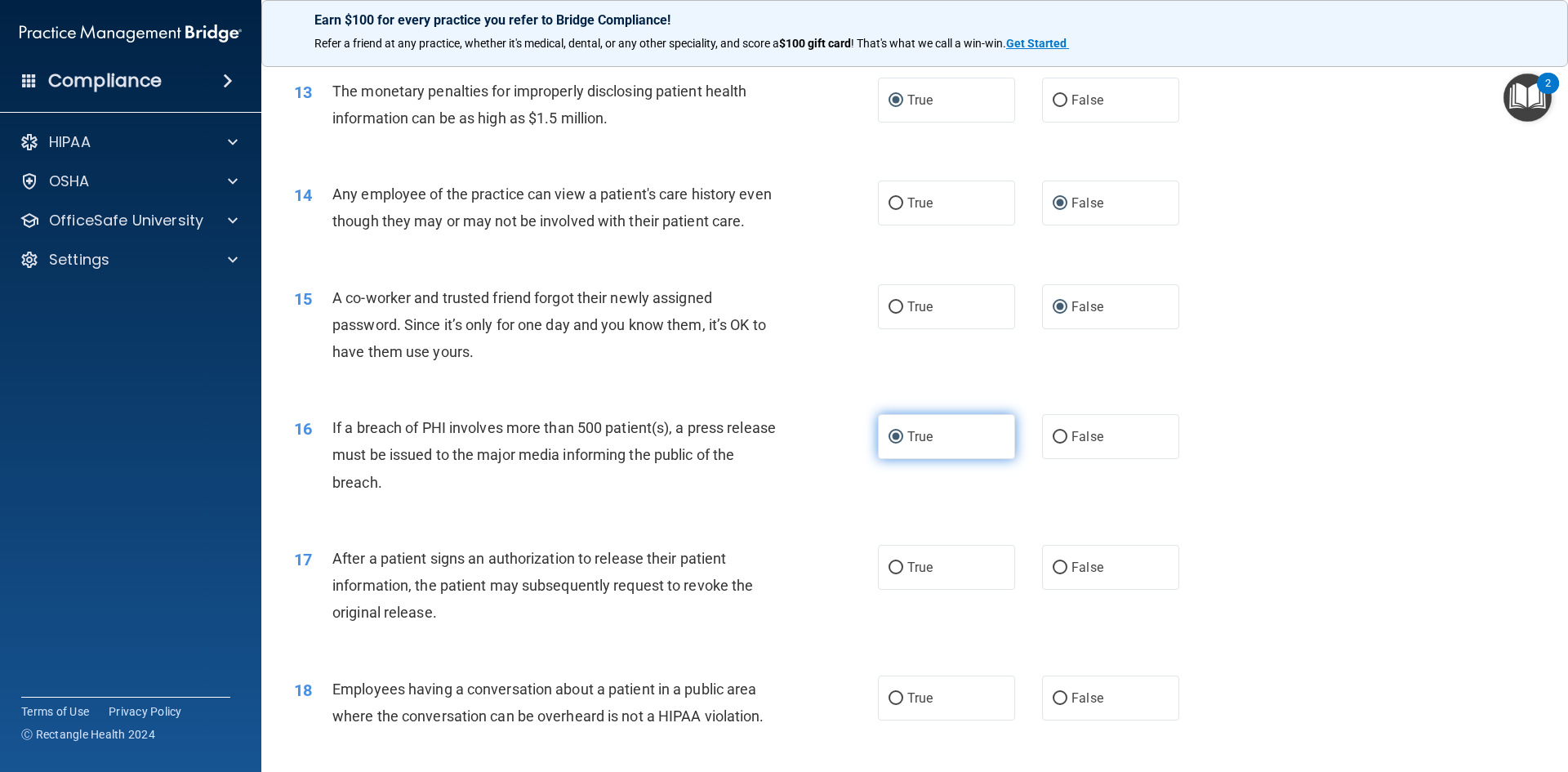
scroll to position [1471, 0]
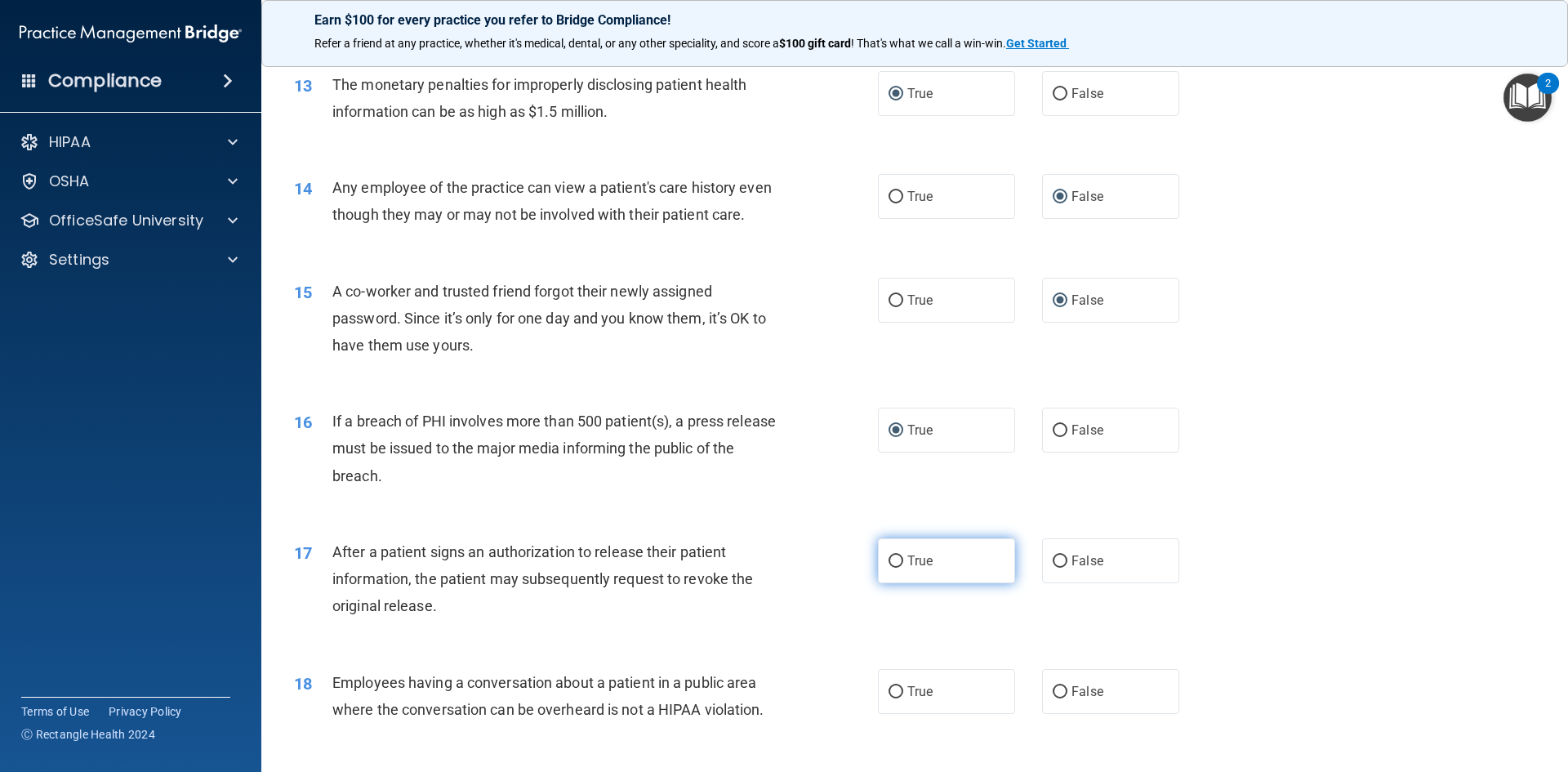
click at [893, 568] on input "True" at bounding box center [896, 562] width 14 height 13
radio input "true"
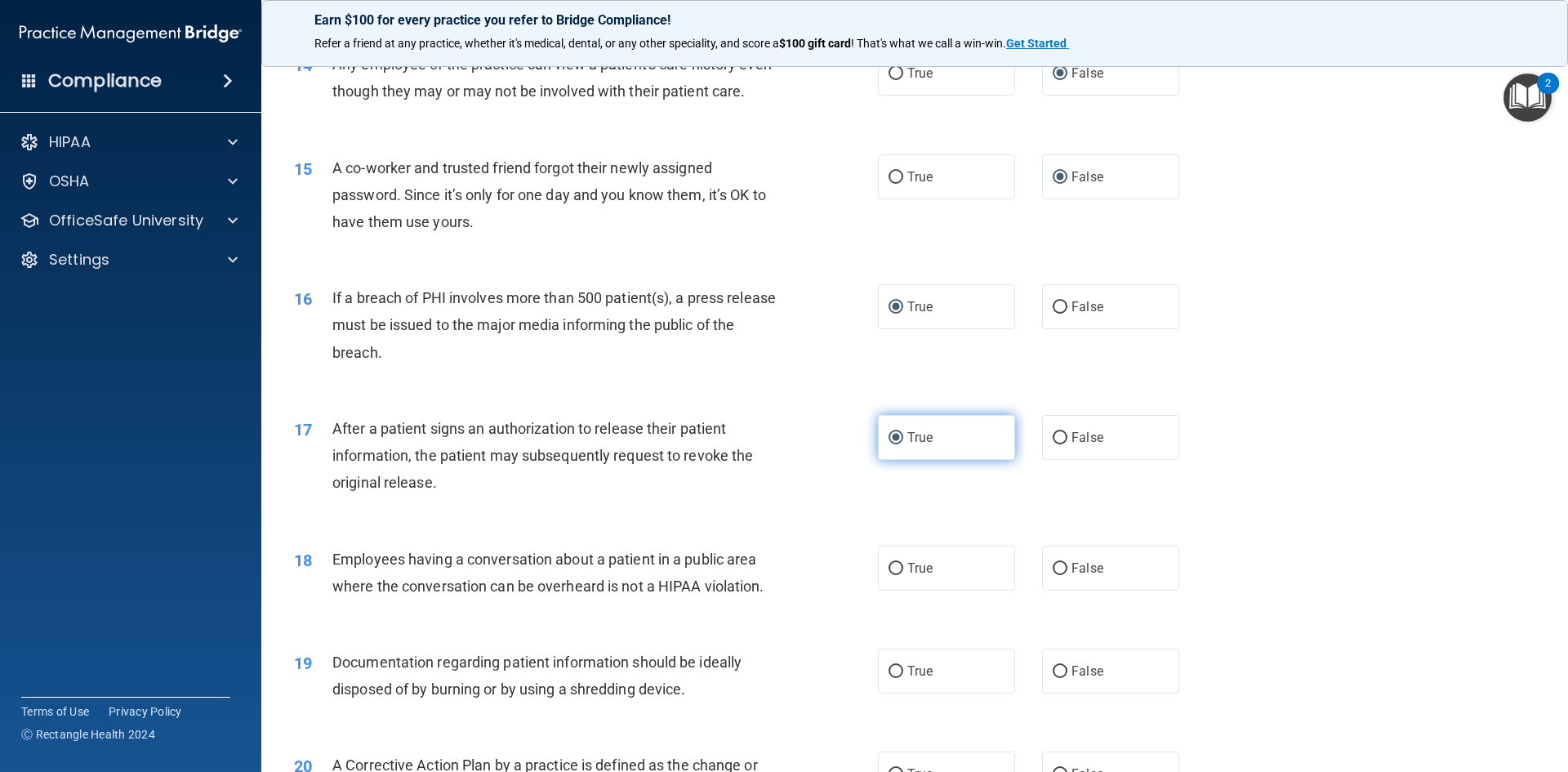
scroll to position [1634, 0]
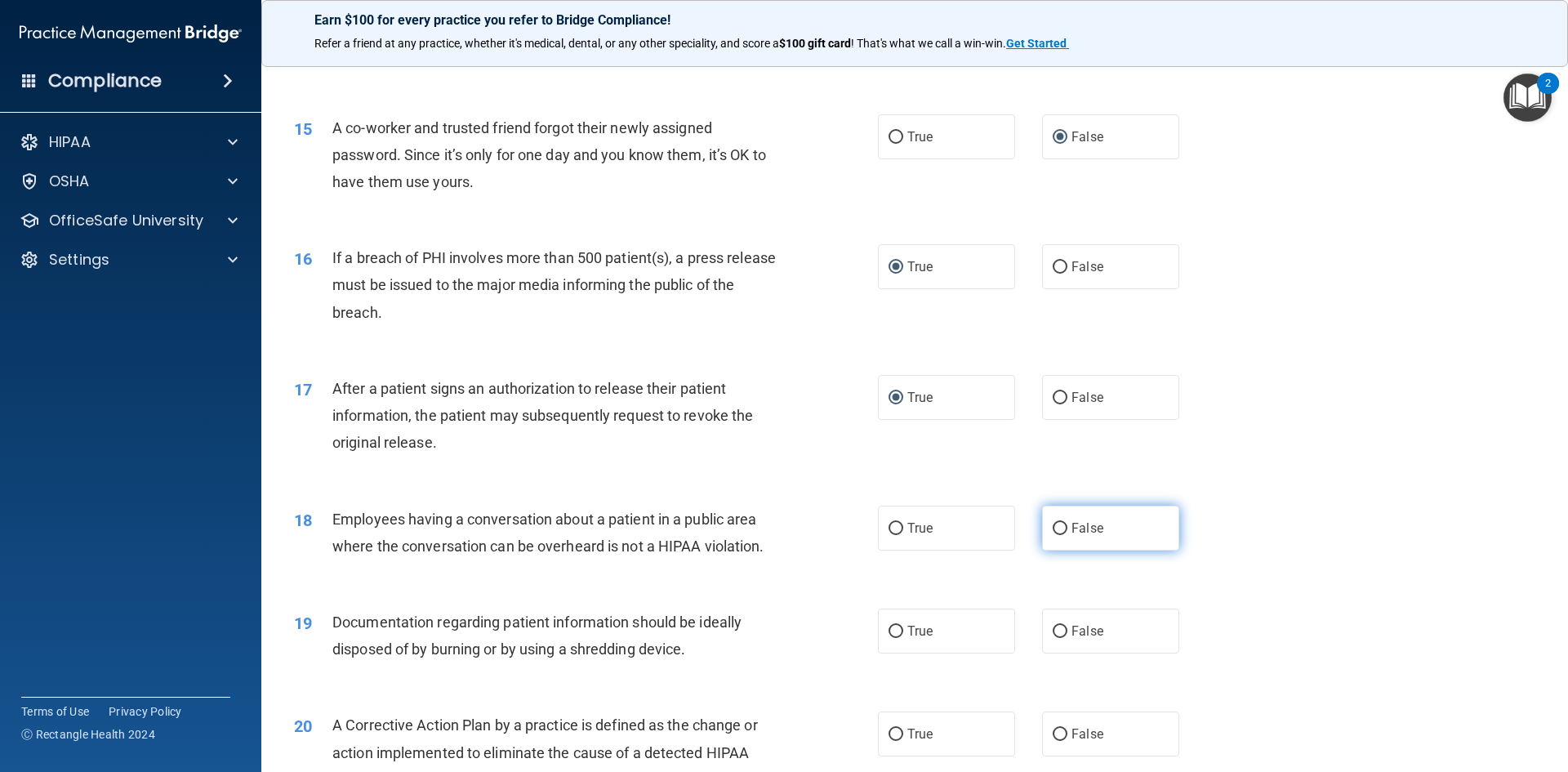
click at [1056, 551] on label "False" at bounding box center [1111, 528] width 137 height 45
click at [1056, 535] on input "False" at bounding box center [1060, 529] width 14 height 13
radio input "true"
click at [892, 638] on input "True" at bounding box center [896, 632] width 14 height 13
radio input "true"
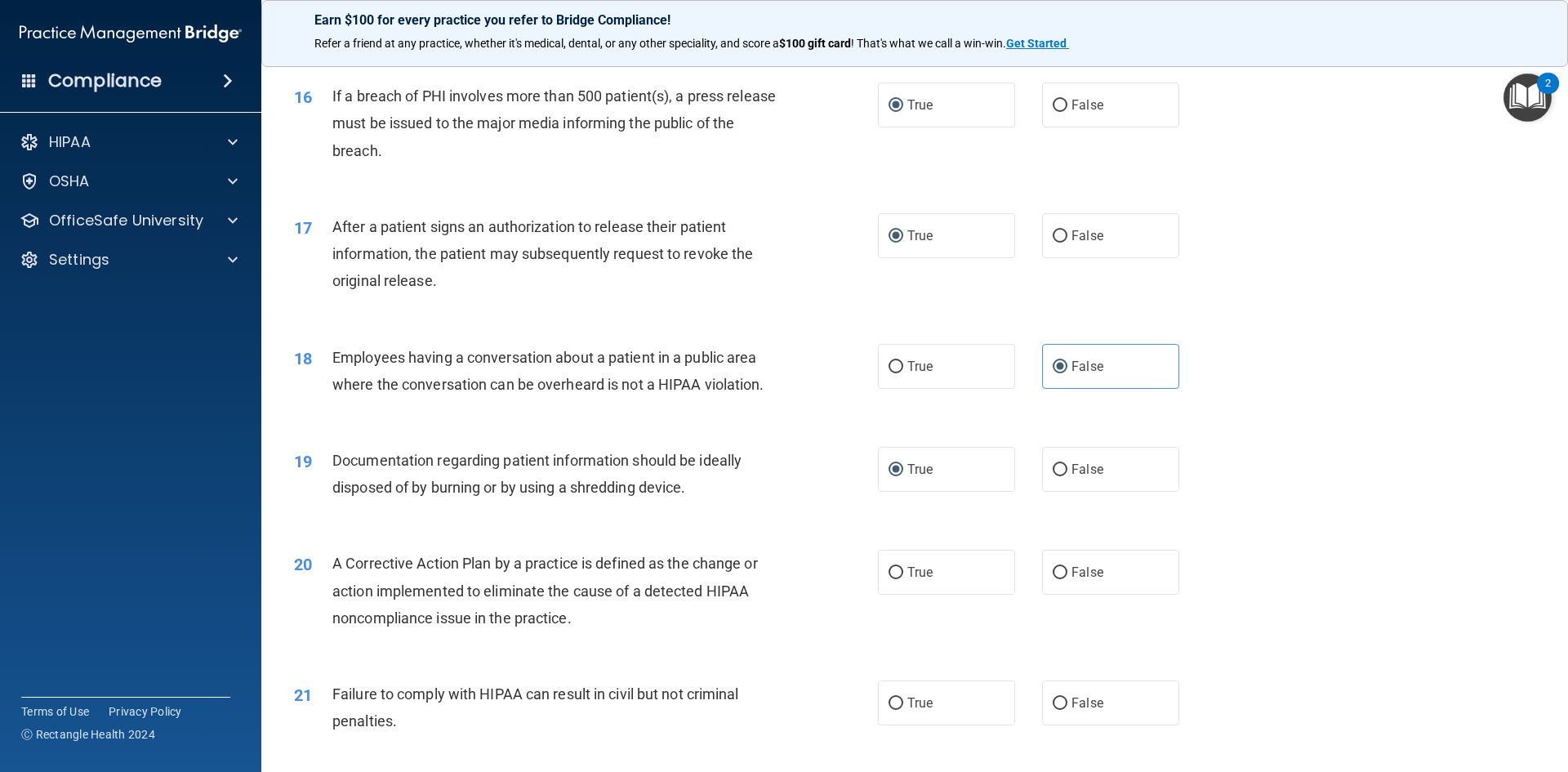
scroll to position [1797, 0]
click at [892, 578] on input "True" at bounding box center [896, 571] width 14 height 13
radio input "true"
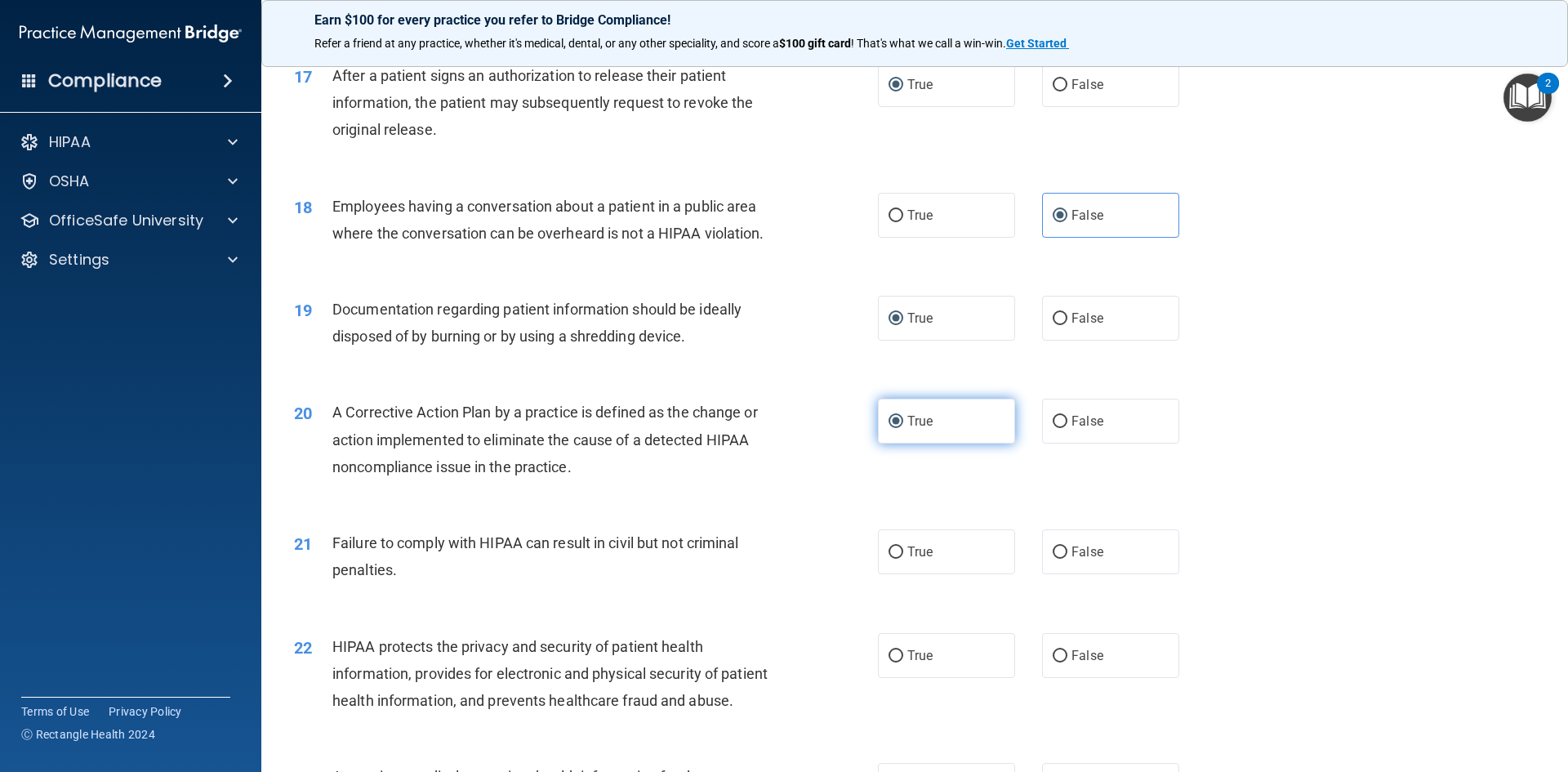
scroll to position [1961, 0]
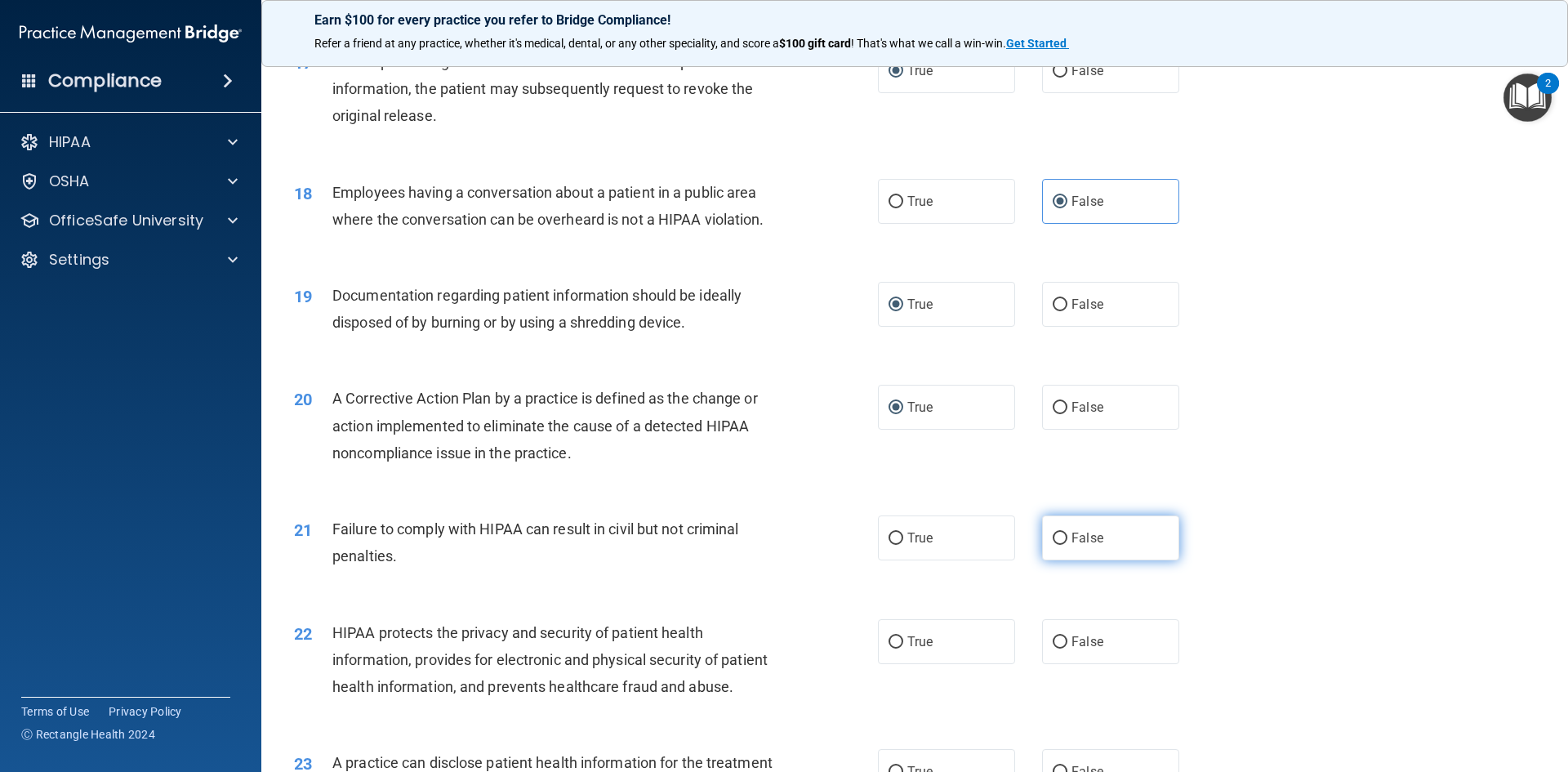
click at [1050, 560] on label "False" at bounding box center [1111, 538] width 137 height 45
click at [1053, 545] on input "False" at bounding box center [1060, 539] width 14 height 13
radio input "true"
click at [890, 649] on input "True" at bounding box center [896, 643] width 14 height 13
radio input "true"
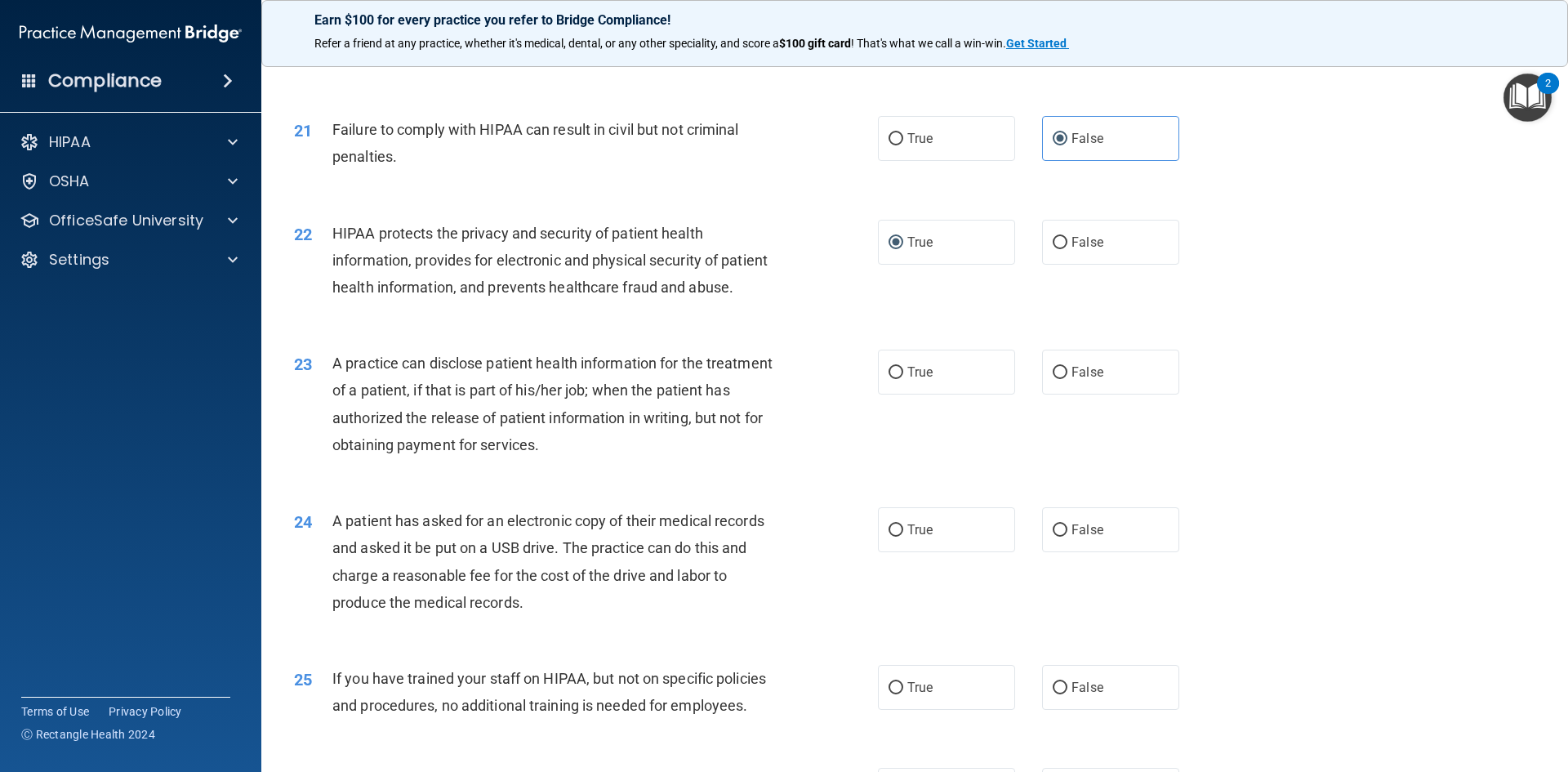
scroll to position [2369, 0]
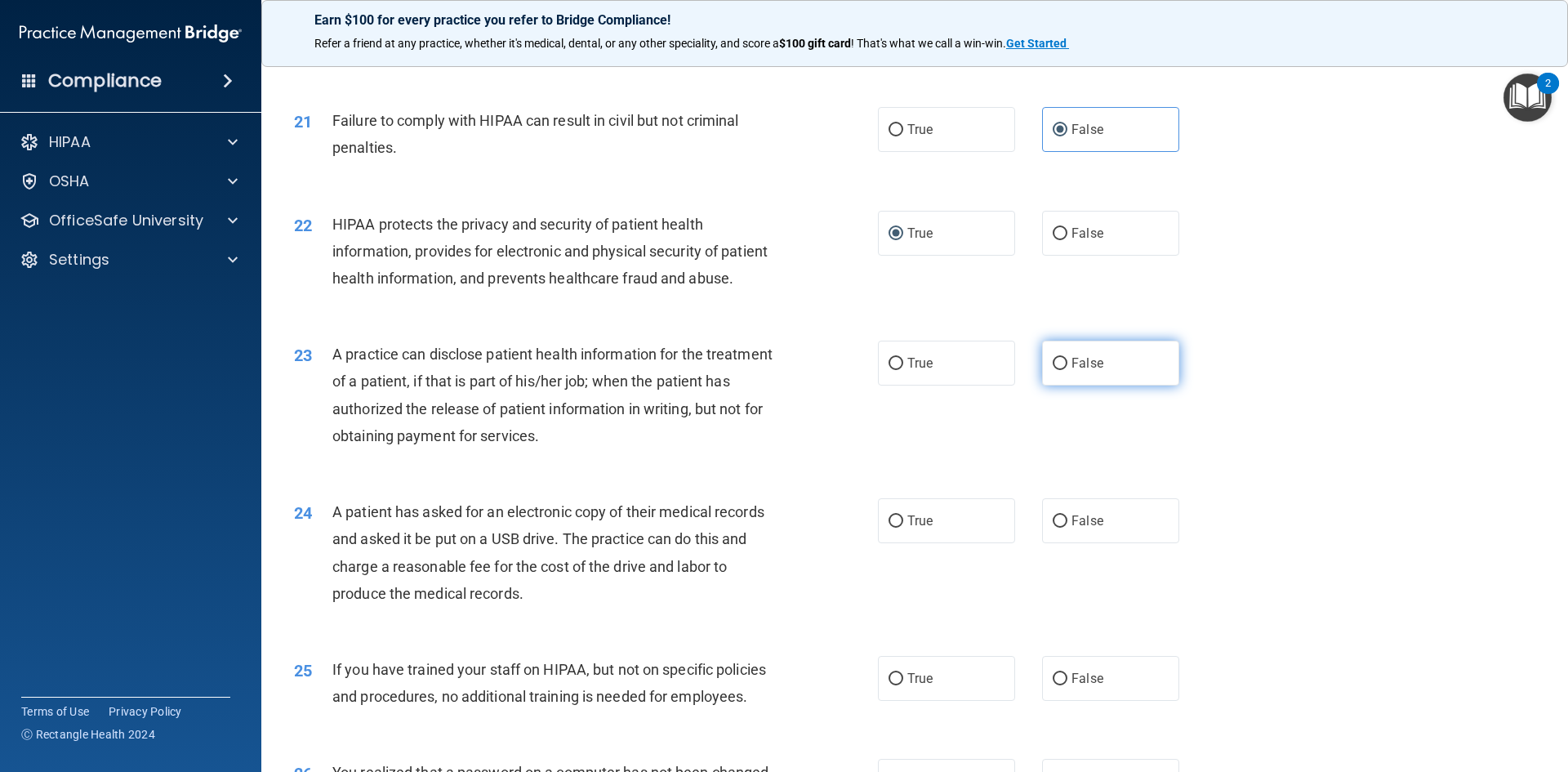
click at [1053, 370] on input "False" at bounding box center [1060, 364] width 14 height 13
radio input "true"
click at [888, 528] on input "True" at bounding box center [896, 522] width 14 height 13
radio input "true"
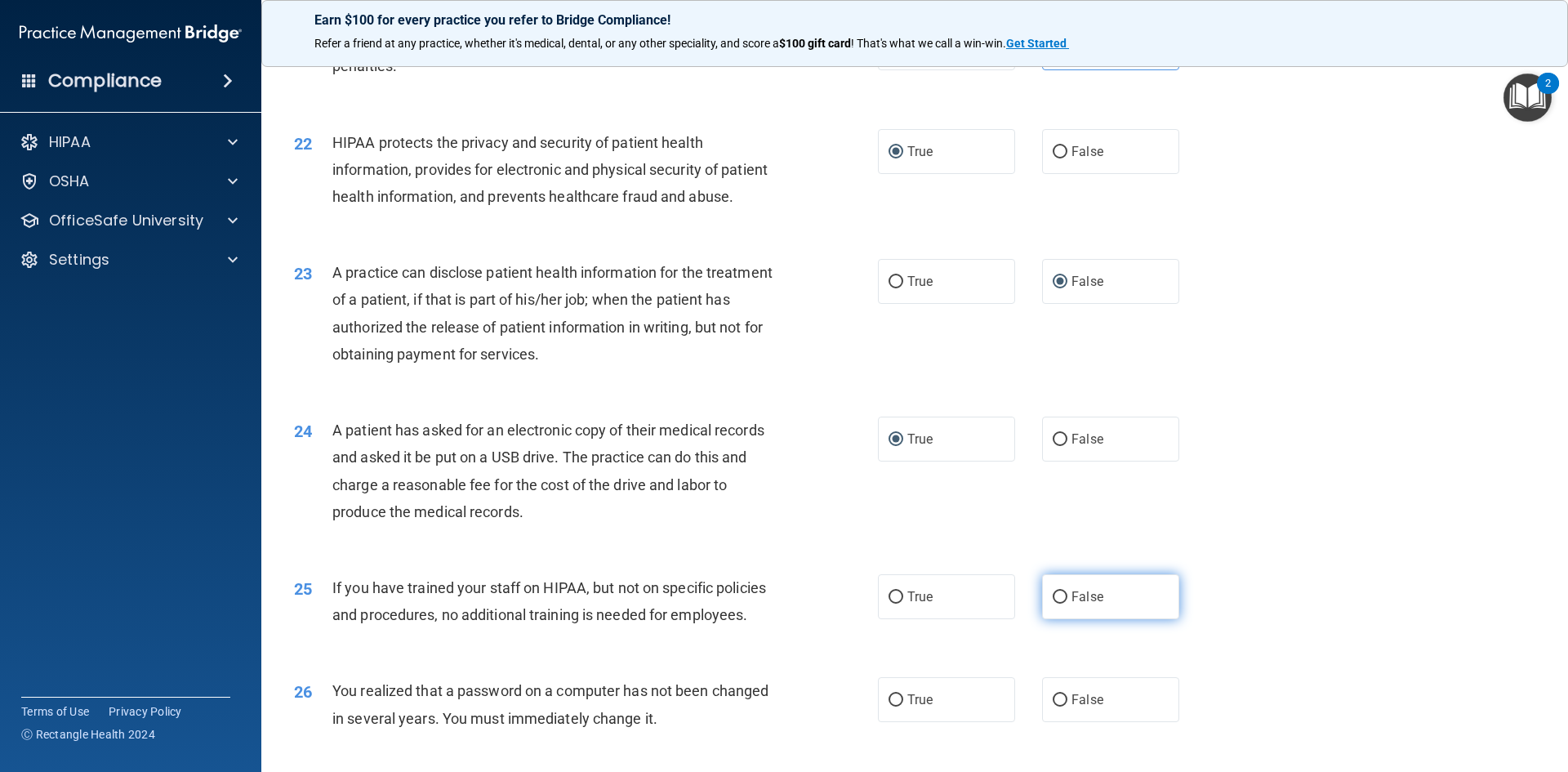
click at [1053, 604] on input "False" at bounding box center [1060, 598] width 14 height 13
radio input "true"
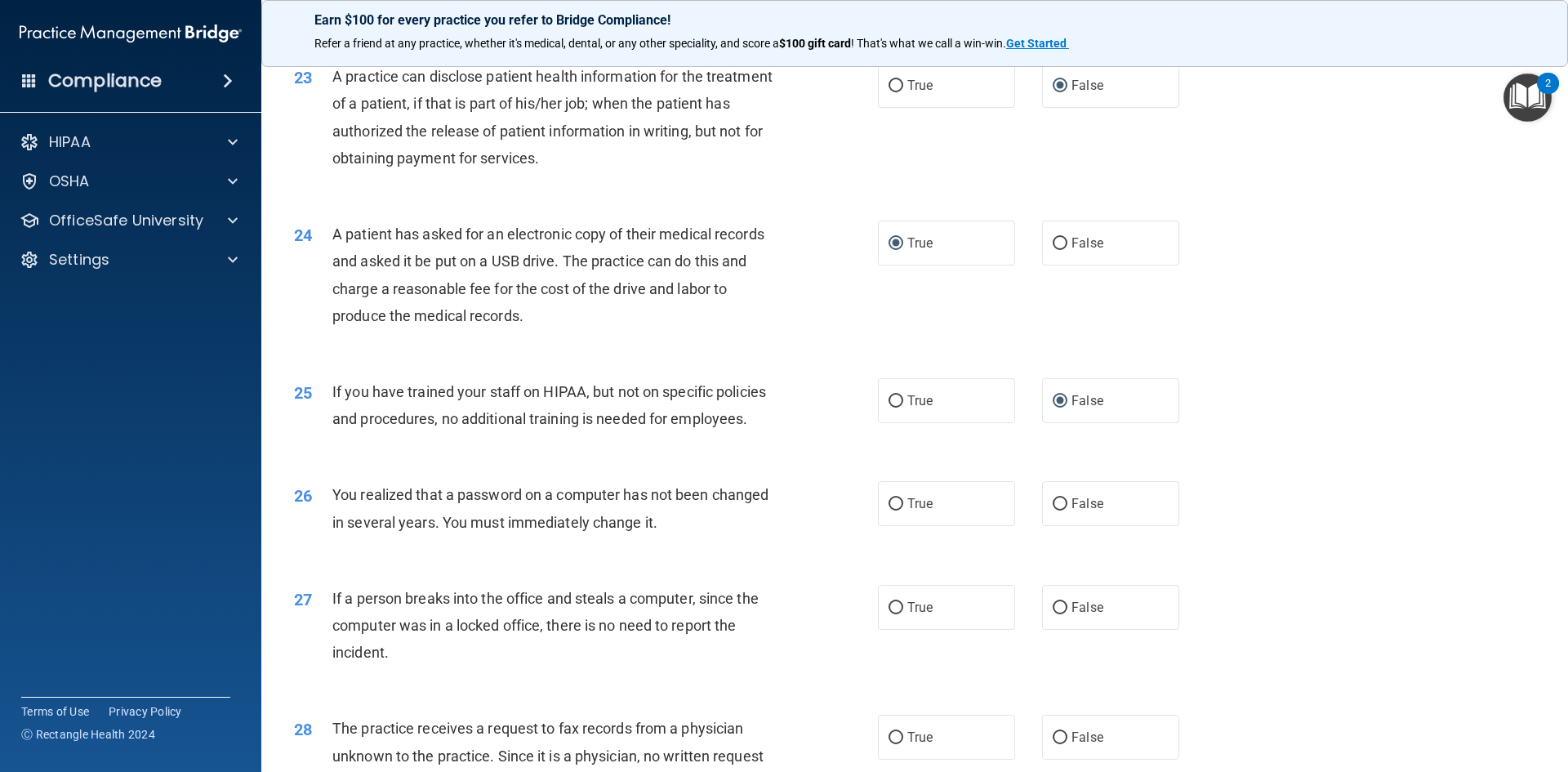
scroll to position [2697, 0]
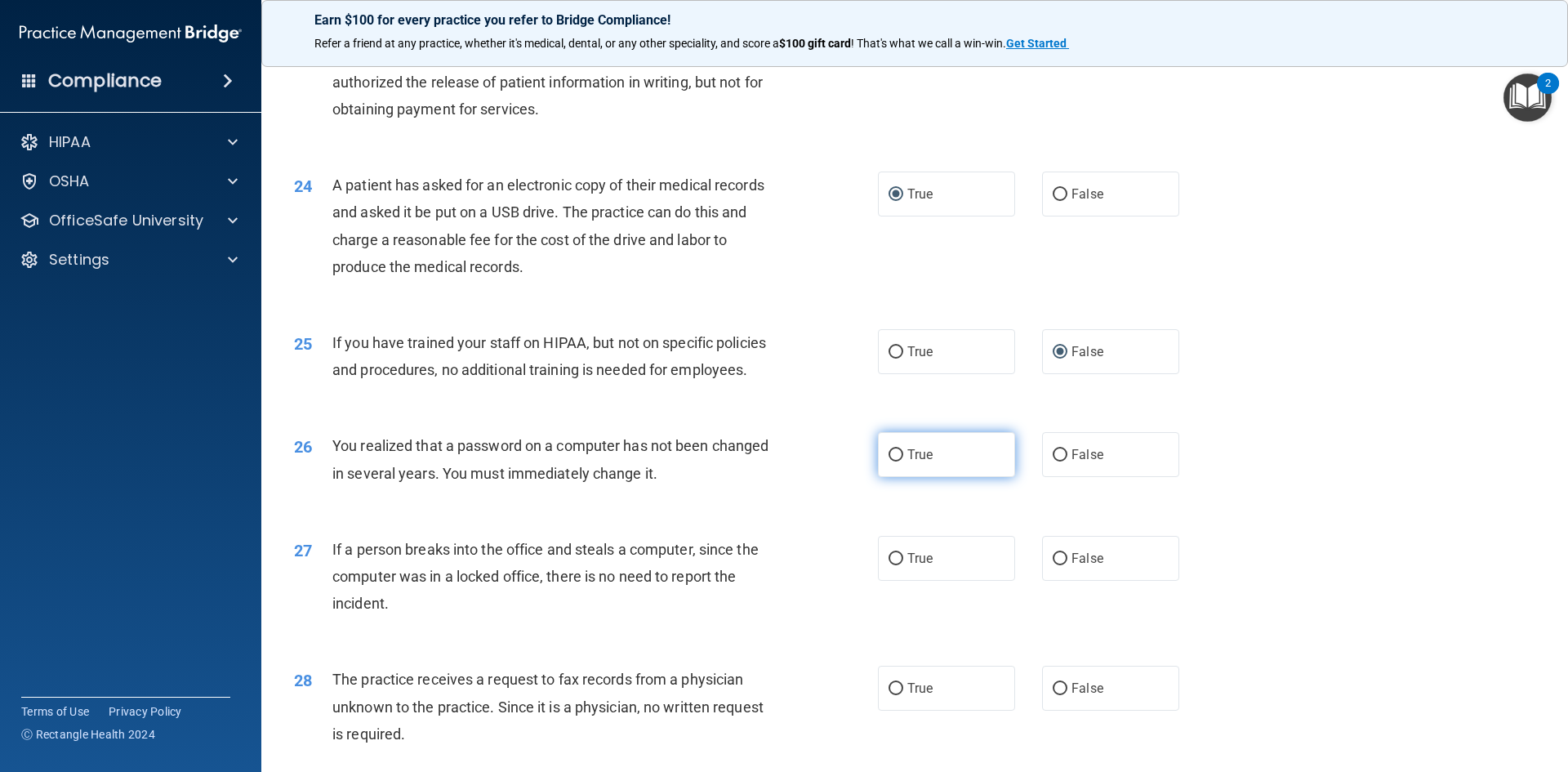
click at [896, 462] on input "True" at bounding box center [896, 456] width 14 height 13
radio input "true"
drag, startPoint x: 1052, startPoint y: 622, endPoint x: 1058, endPoint y: 634, distance: 13.4
click at [1053, 581] on label "False" at bounding box center [1111, 559] width 137 height 45
click at [1053, 565] on input "False" at bounding box center [1060, 560] width 14 height 13
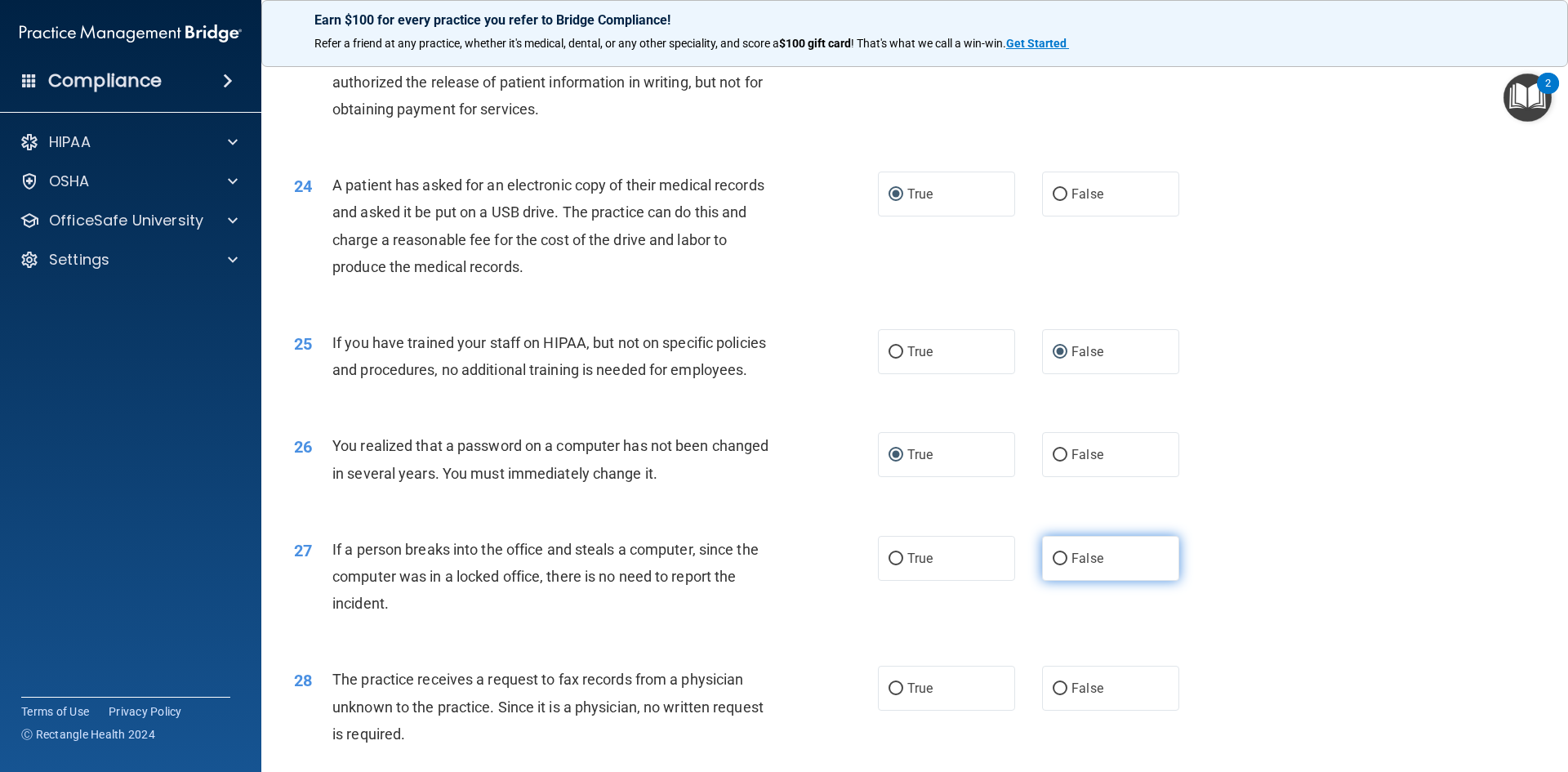
radio input "true"
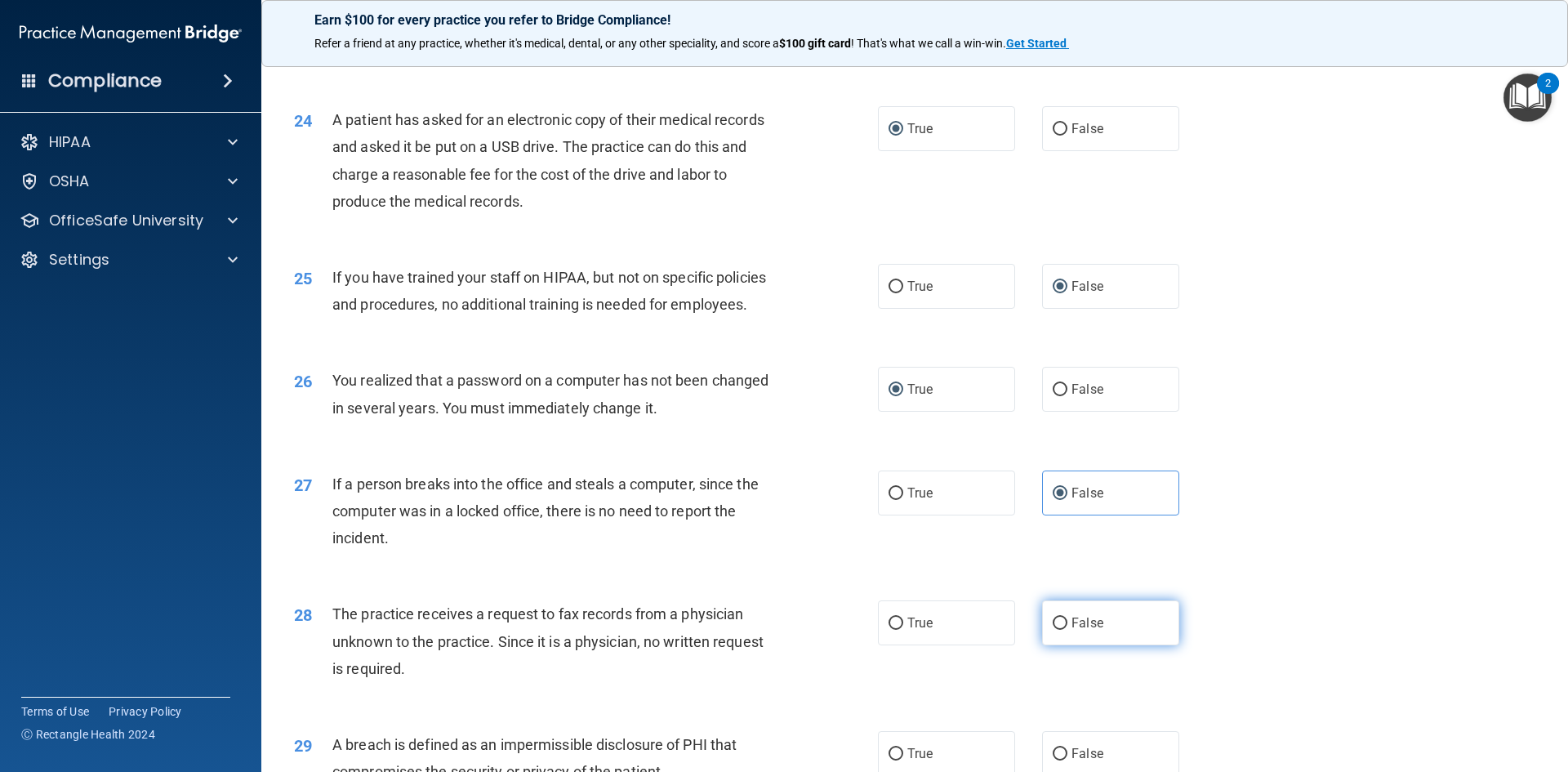
scroll to position [2942, 0]
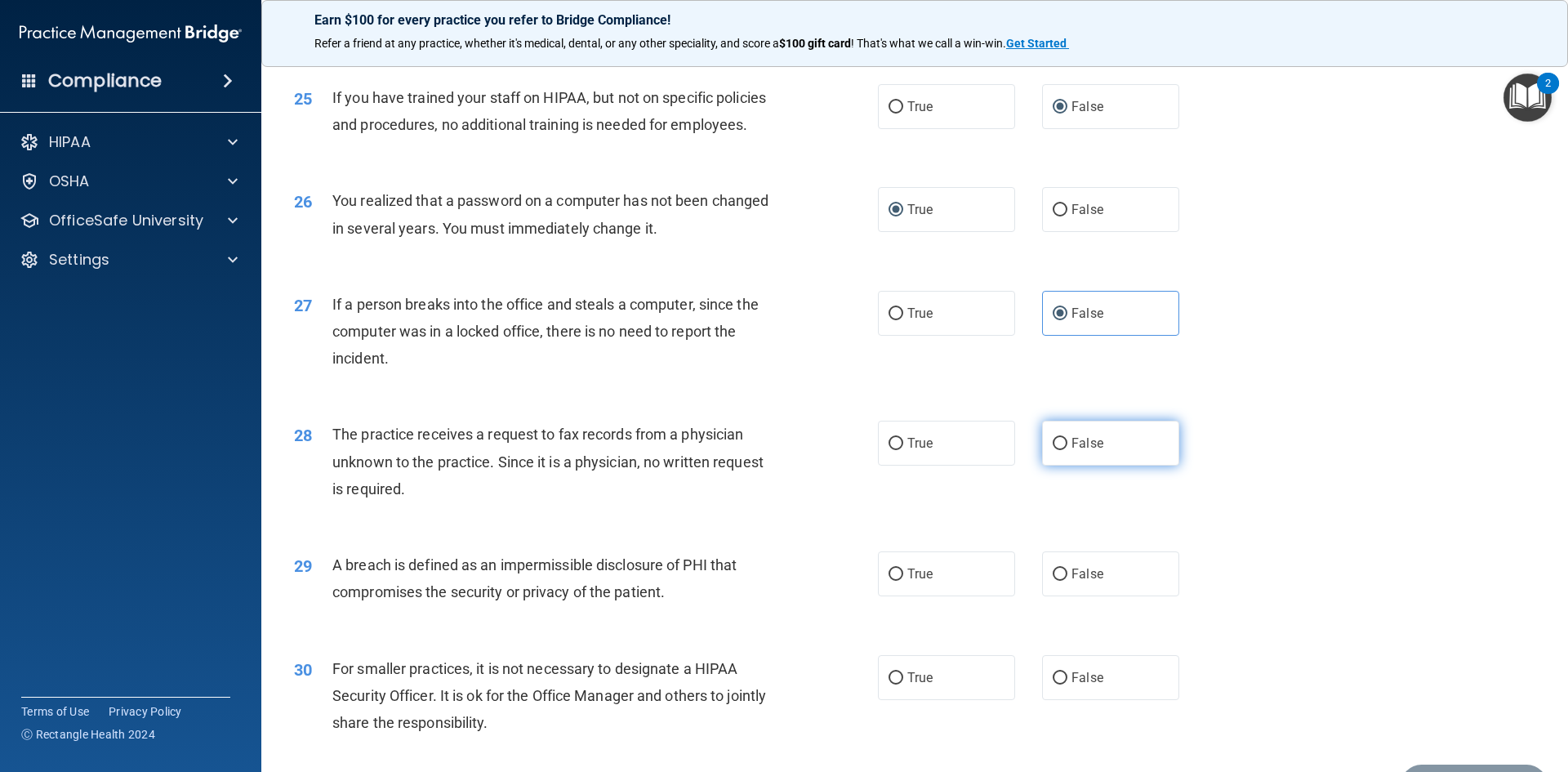
click at [1057, 450] on input "False" at bounding box center [1060, 444] width 14 height 13
radio input "true"
click at [886, 597] on label "True" at bounding box center [947, 574] width 137 height 45
click at [888, 581] on input "True" at bounding box center [896, 575] width 14 height 13
radio input "true"
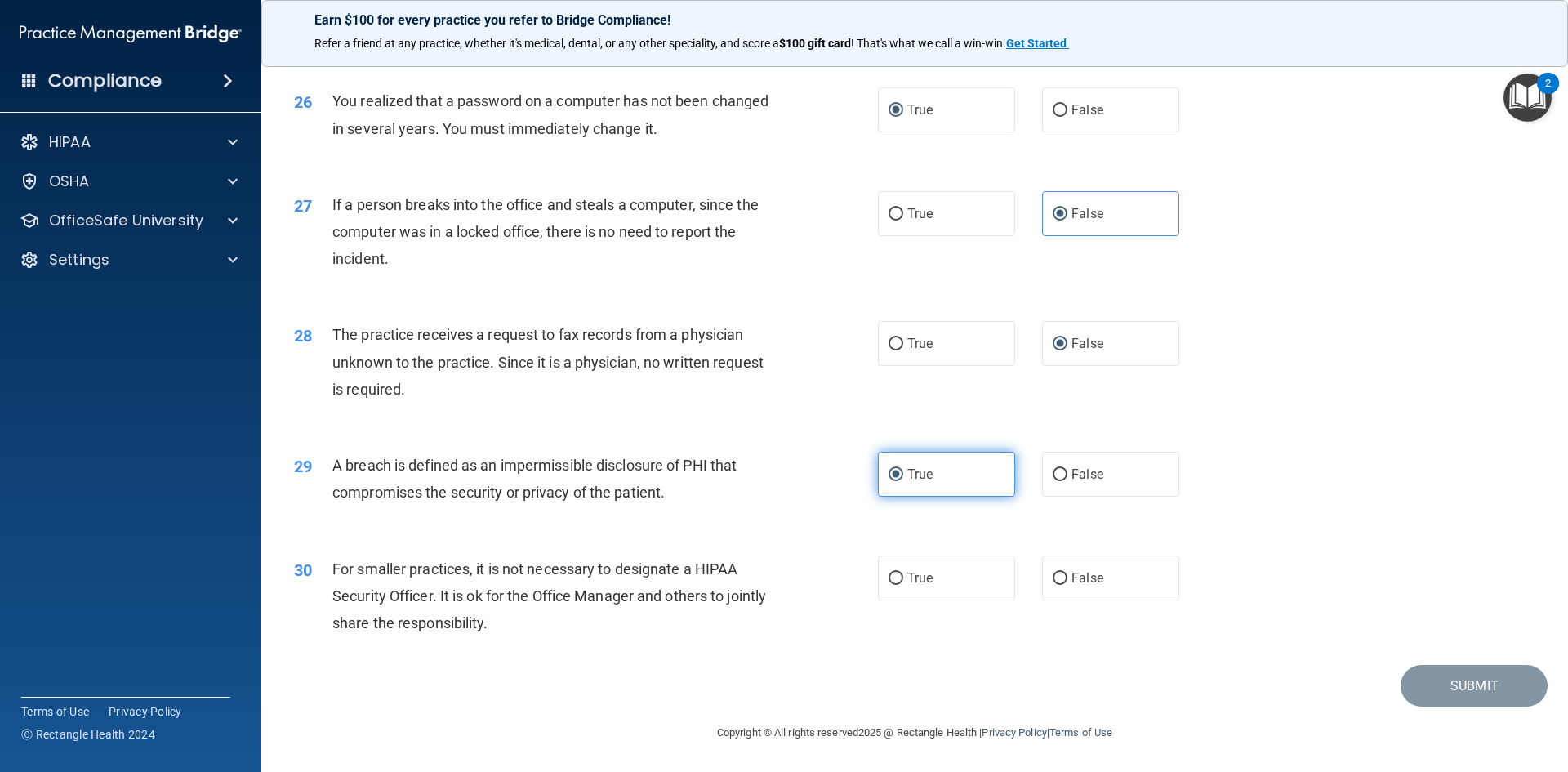
scroll to position [3095, 0]
click at [1053, 584] on input "False" at bounding box center [1060, 579] width 14 height 13
radio input "true"
click at [1418, 688] on button "Submit" at bounding box center [1474, 686] width 147 height 42
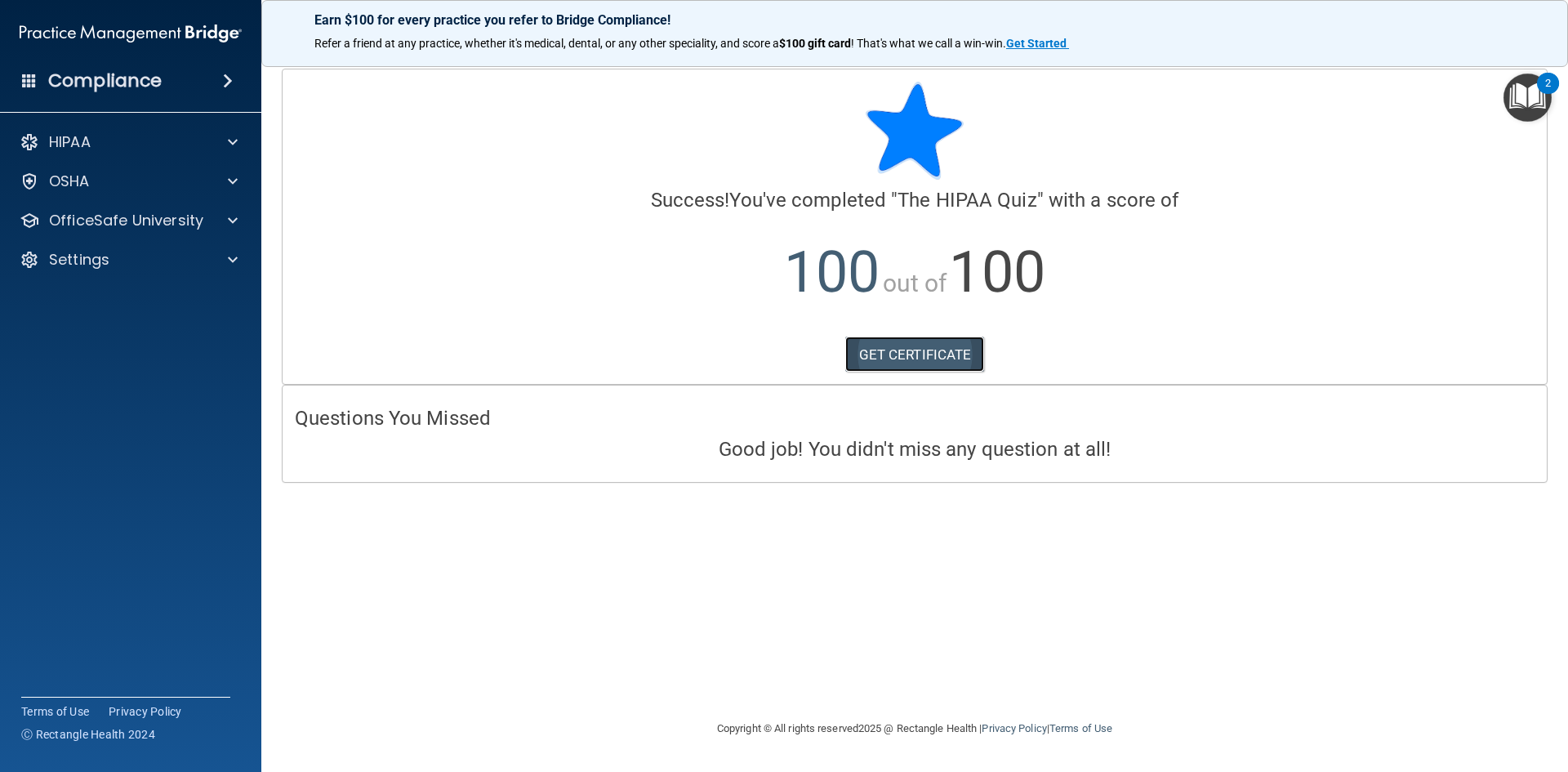
click at [895, 361] on link "GET CERTIFICATE" at bounding box center [915, 354] width 140 height 36
click at [219, 220] on div at bounding box center [230, 221] width 41 height 20
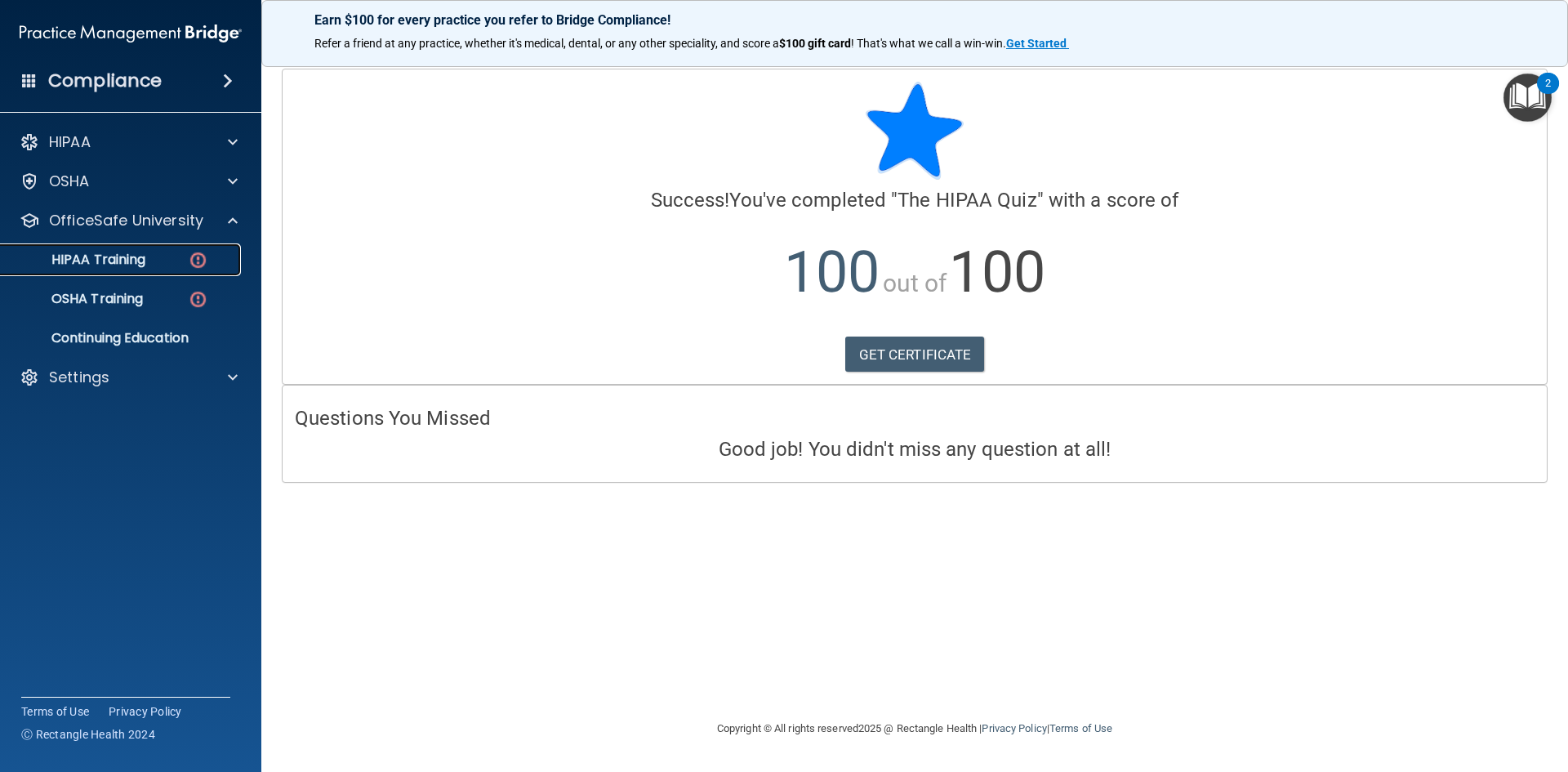
click at [146, 261] on p "HIPAA Training" at bounding box center [78, 259] width 135 height 16
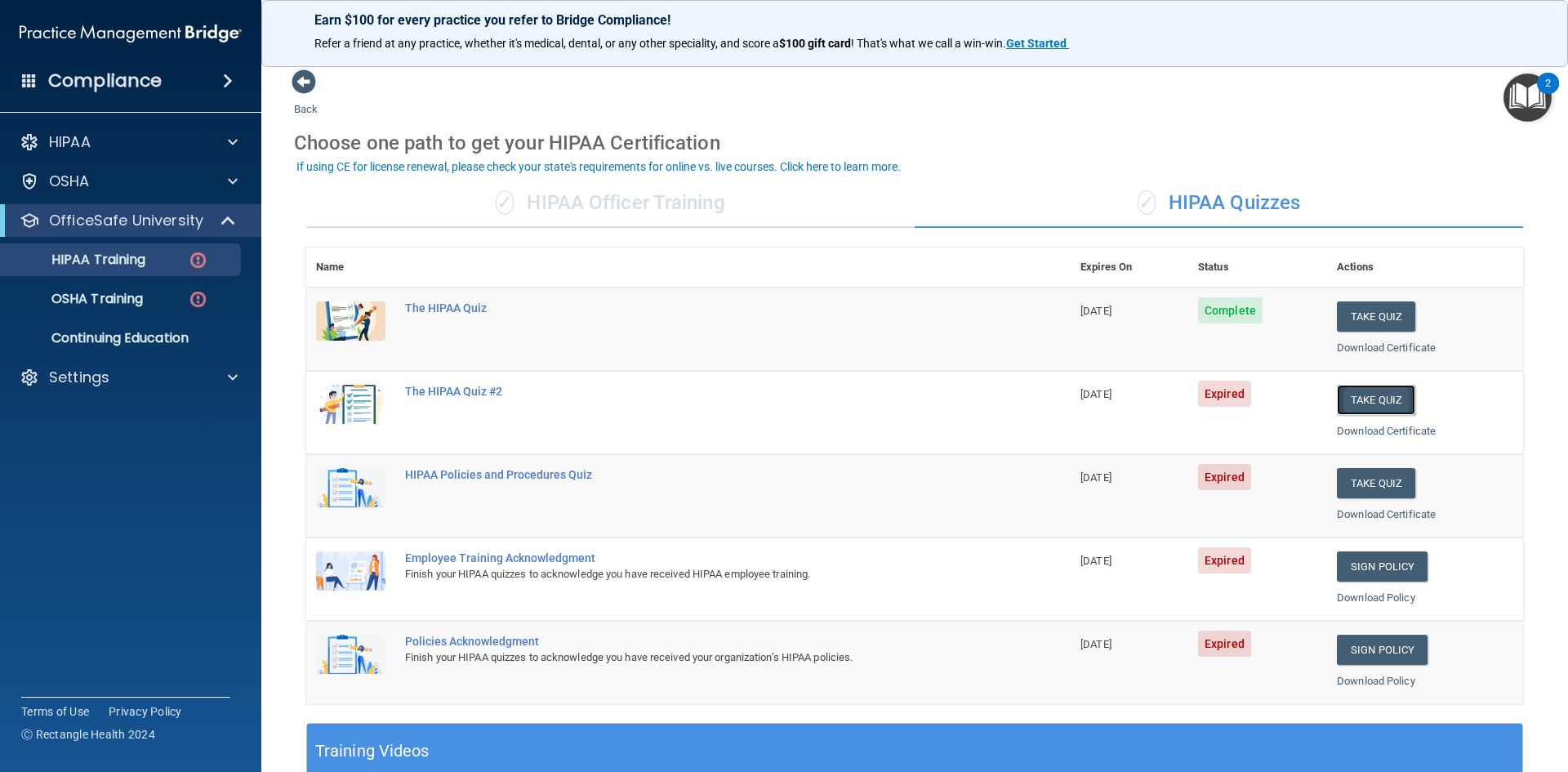
click at [1378, 396] on button "Take Quiz" at bounding box center [1376, 400] width 79 height 30
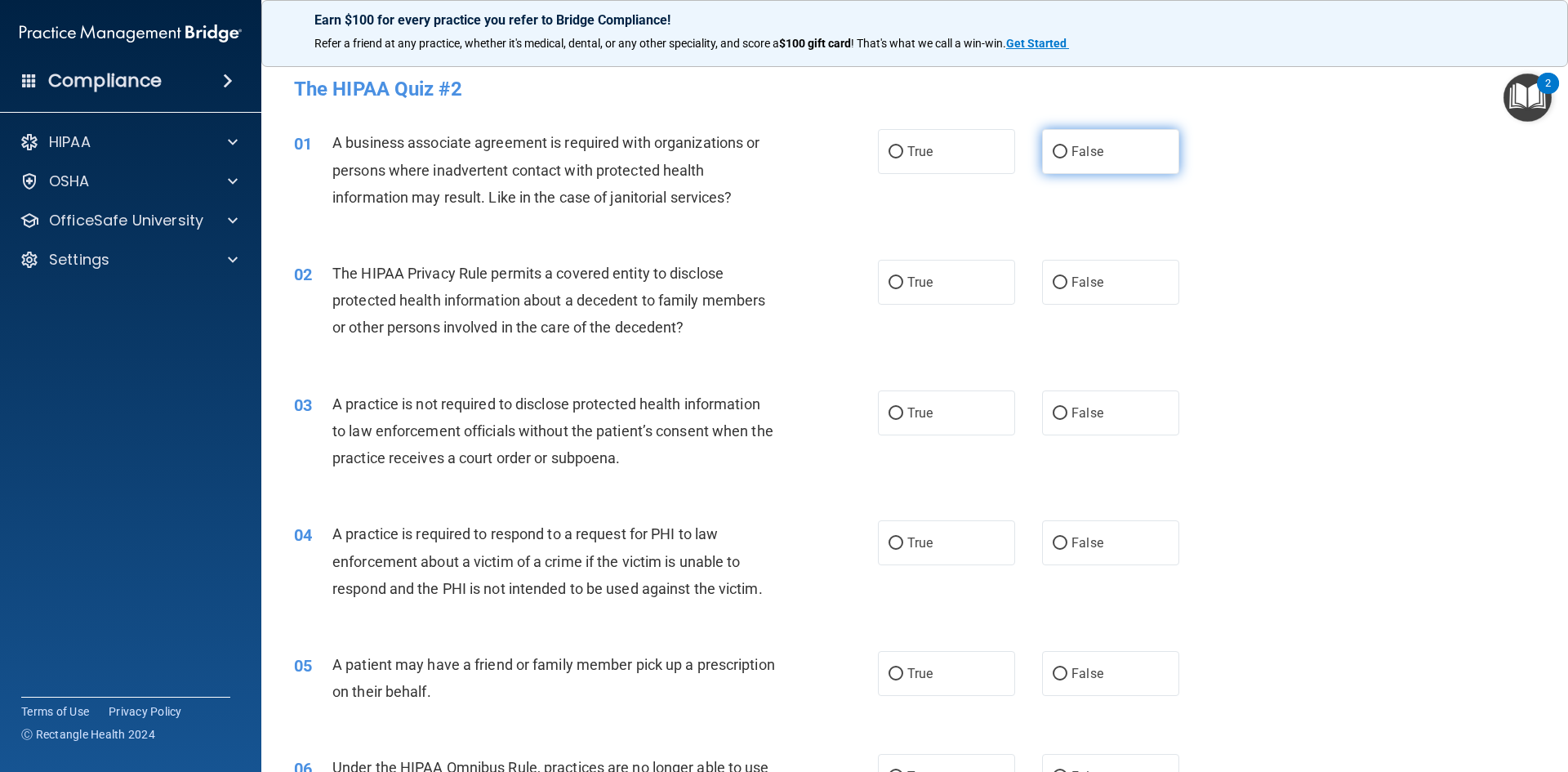
click at [1053, 155] on input "False" at bounding box center [1060, 153] width 14 height 13
radio input "true"
click at [888, 284] on input "True" at bounding box center [896, 283] width 14 height 13
radio input "true"
click at [1053, 419] on input "False" at bounding box center [1060, 414] width 14 height 13
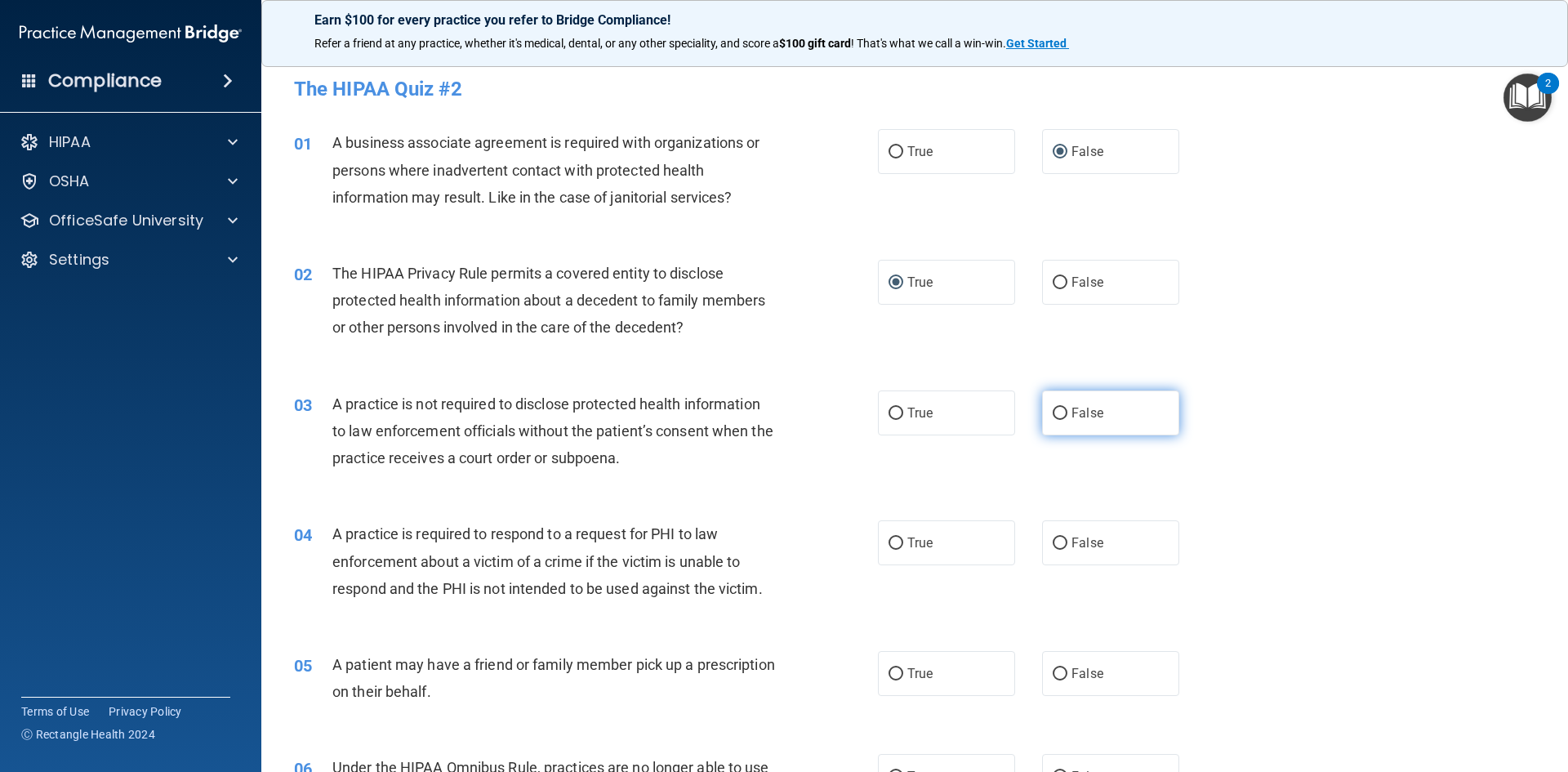
radio input "true"
drag, startPoint x: 896, startPoint y: 541, endPoint x: 905, endPoint y: 546, distance: 10.3
click at [897, 544] on label "True" at bounding box center [947, 543] width 137 height 45
click at [897, 544] on input "True" at bounding box center [896, 544] width 14 height 13
radio input "true"
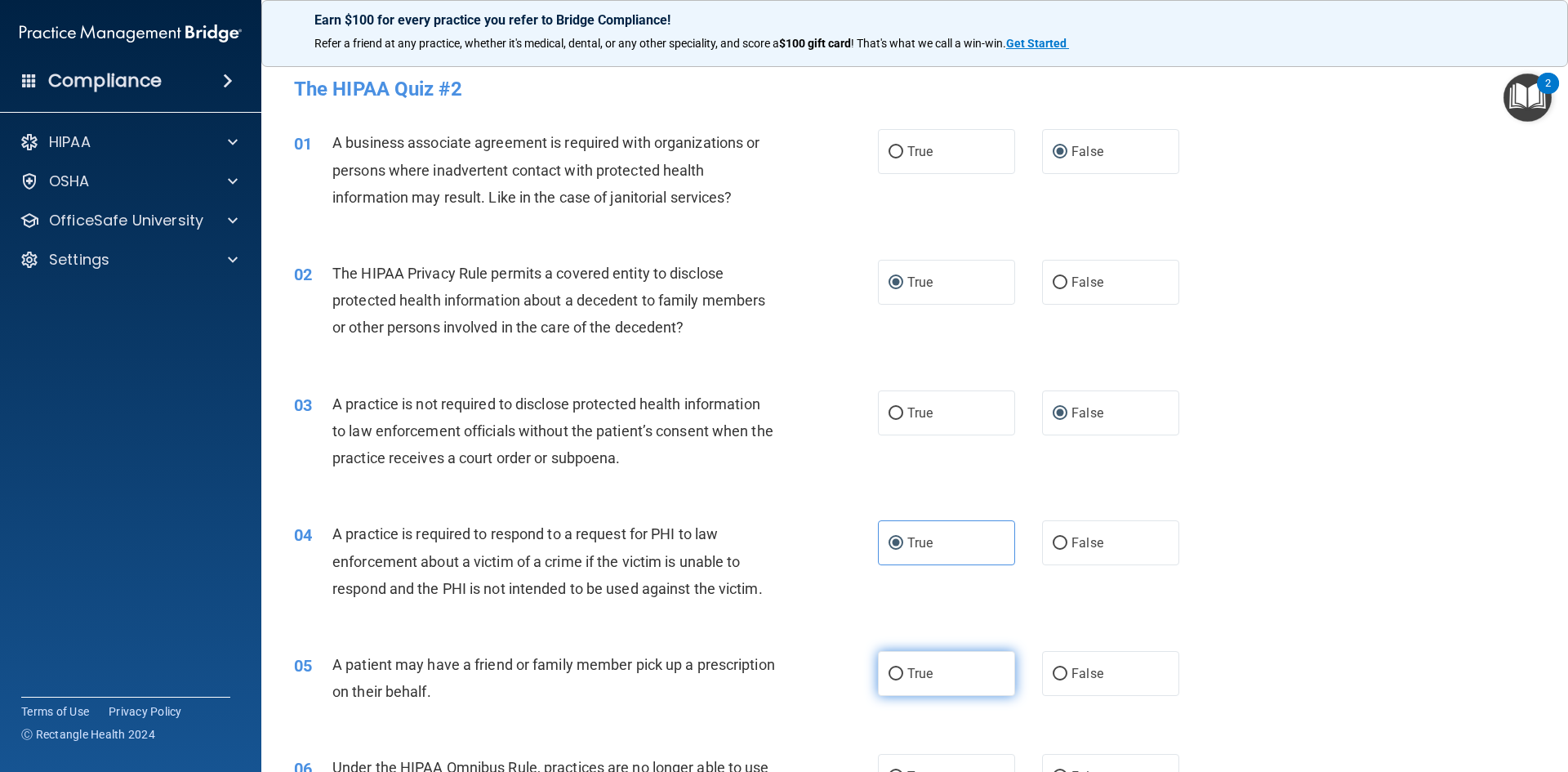
click at [898, 666] on label "True" at bounding box center [947, 673] width 137 height 45
click at [898, 668] on input "True" at bounding box center [896, 674] width 14 height 13
radio input "true"
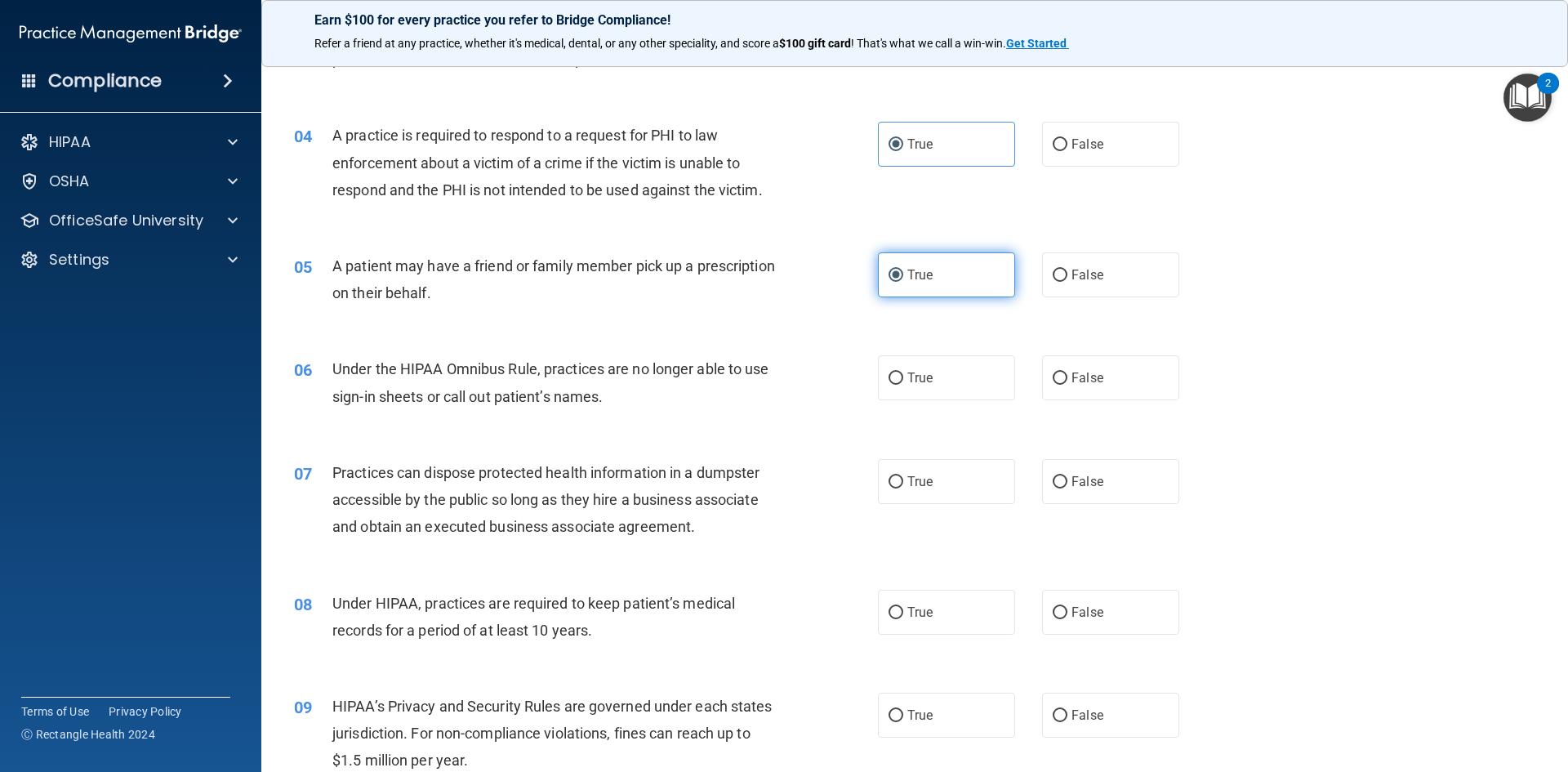
scroll to position [409, 0]
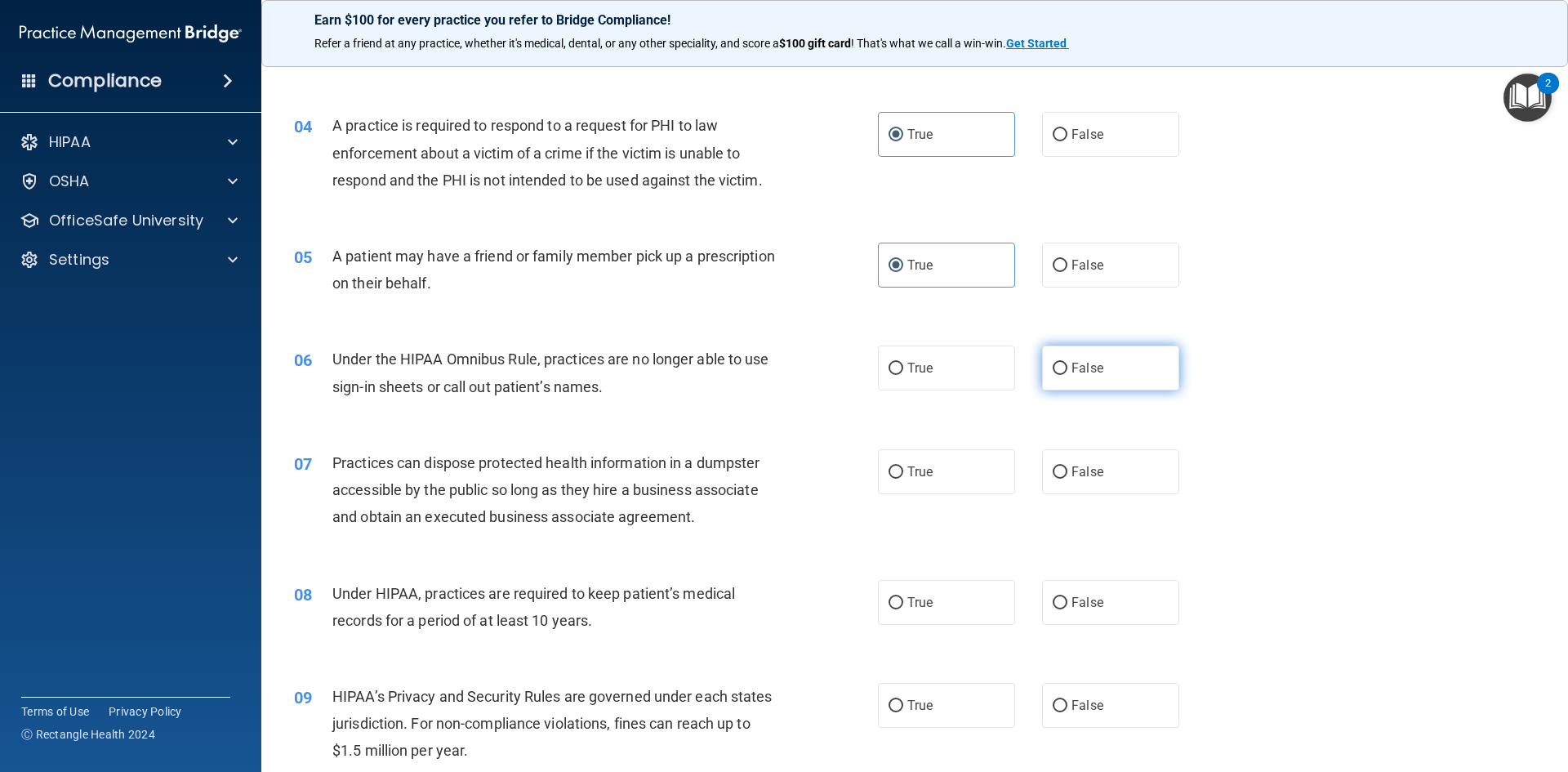
click at [1046, 376] on label "False" at bounding box center [1111, 368] width 137 height 45
click at [1053, 375] on input "False" at bounding box center [1060, 369] width 14 height 13
radio input "true"
drag, startPoint x: 1052, startPoint y: 478, endPoint x: 1077, endPoint y: 535, distance: 62.2
click at [1053, 483] on label "False" at bounding box center [1111, 472] width 137 height 45
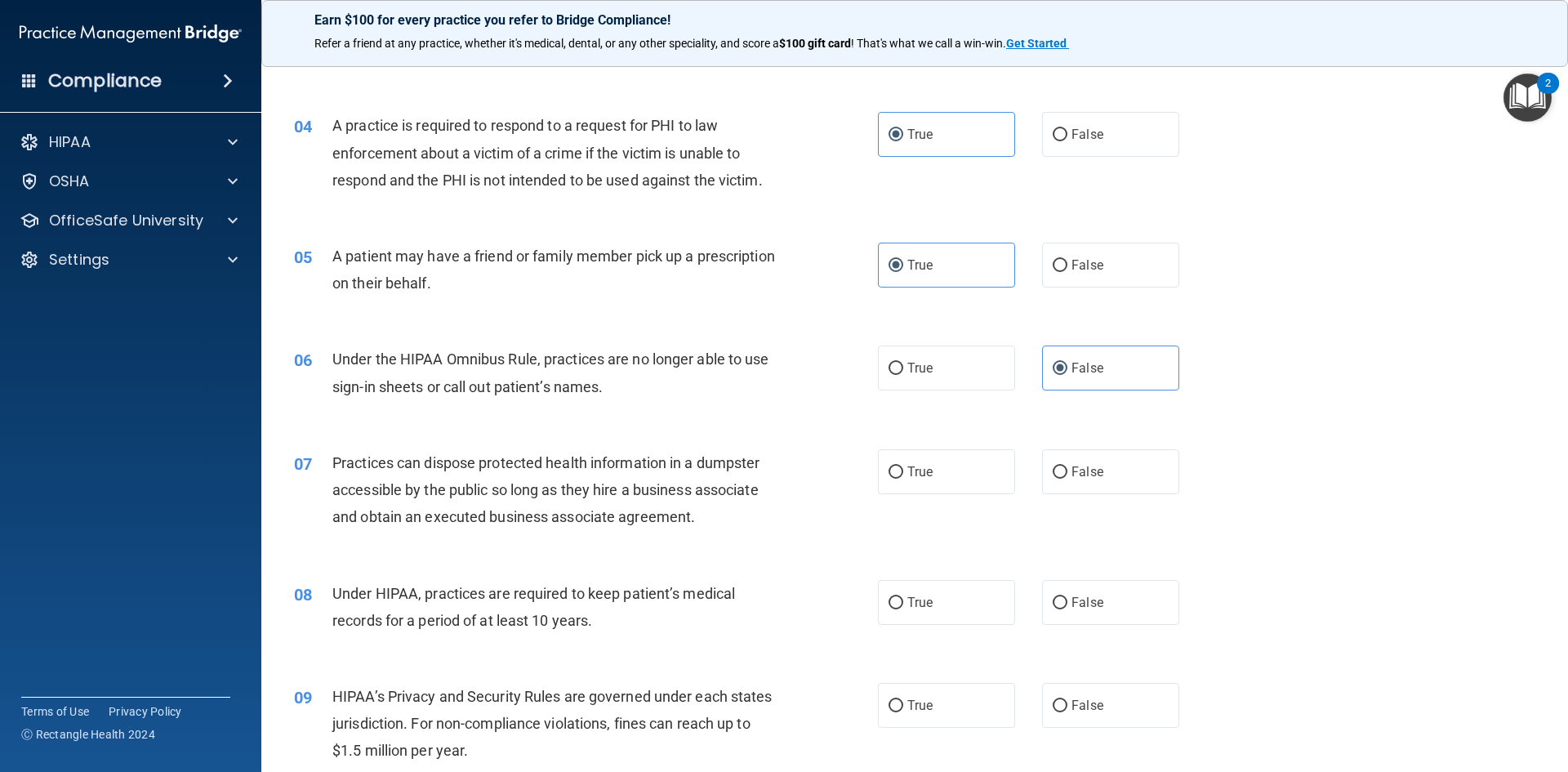
click at [1053, 479] on input "False" at bounding box center [1060, 473] width 14 height 13
radio input "true"
click at [1053, 606] on input "False" at bounding box center [1060, 604] width 14 height 13
radio input "true"
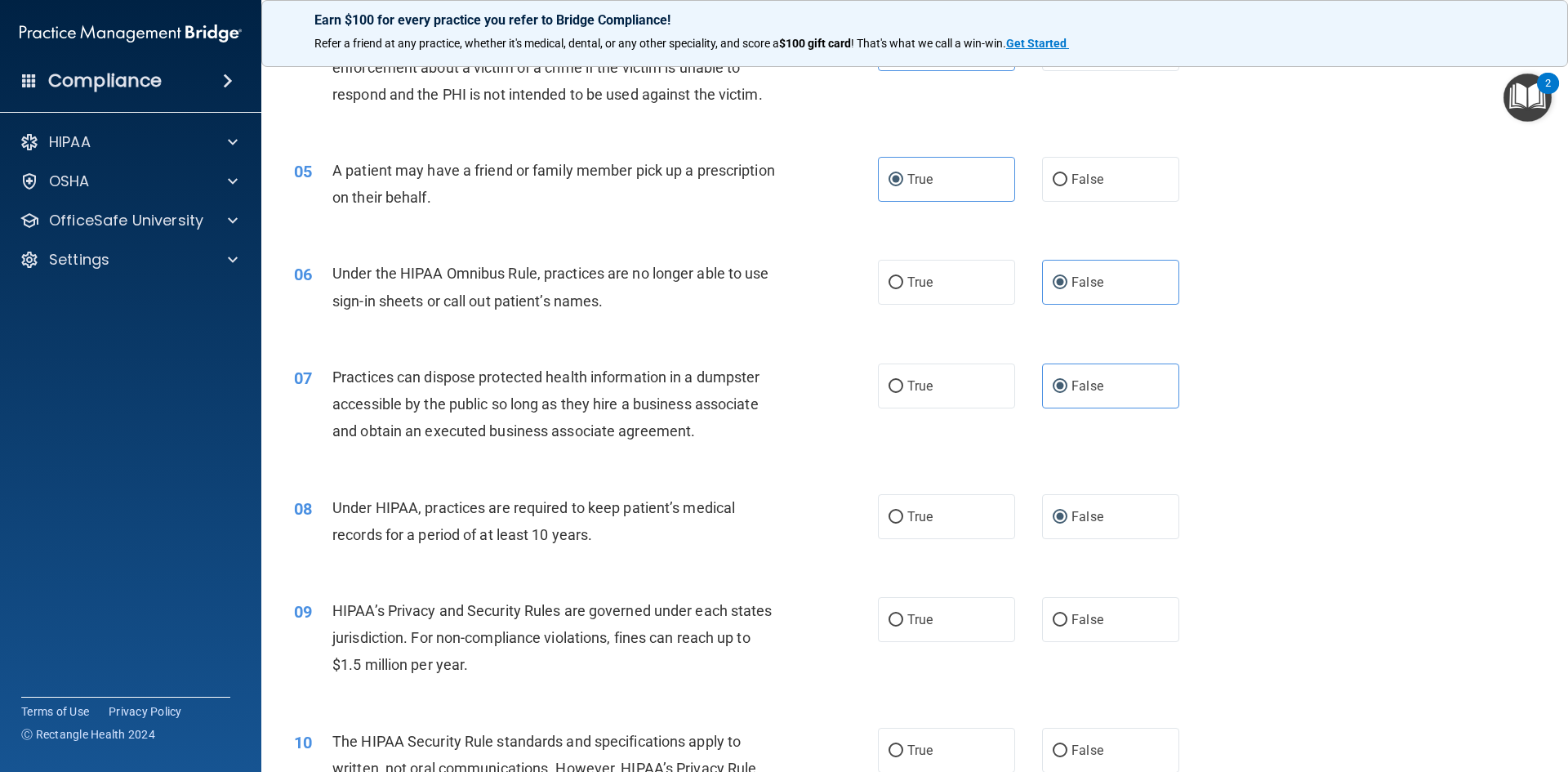
scroll to position [572, 0]
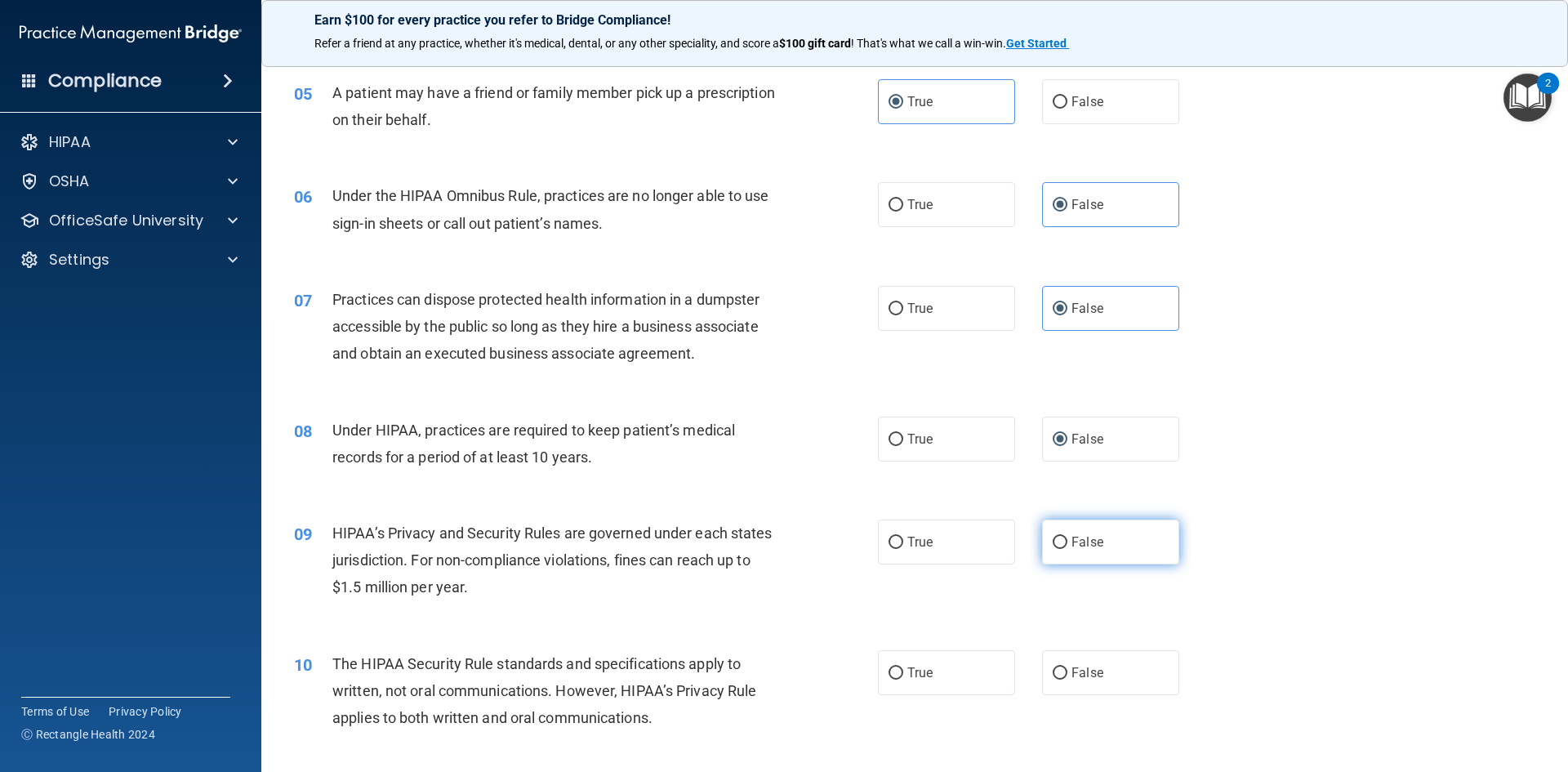
click at [1053, 544] on input "False" at bounding box center [1060, 543] width 14 height 13
radio input "true"
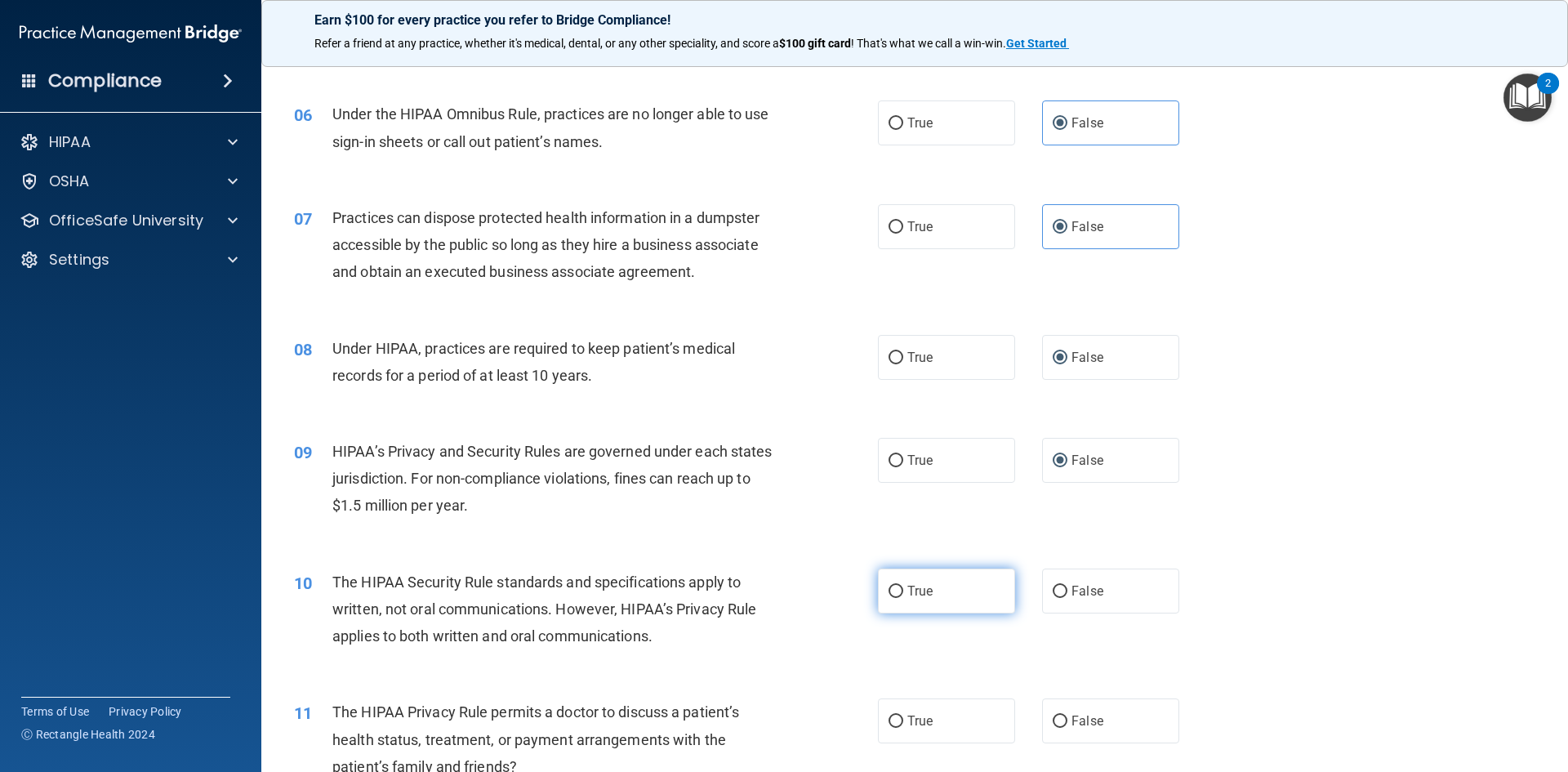
click at [899, 595] on label "True" at bounding box center [947, 591] width 137 height 45
click at [899, 595] on input "True" at bounding box center [896, 592] width 14 height 13
radio input "true"
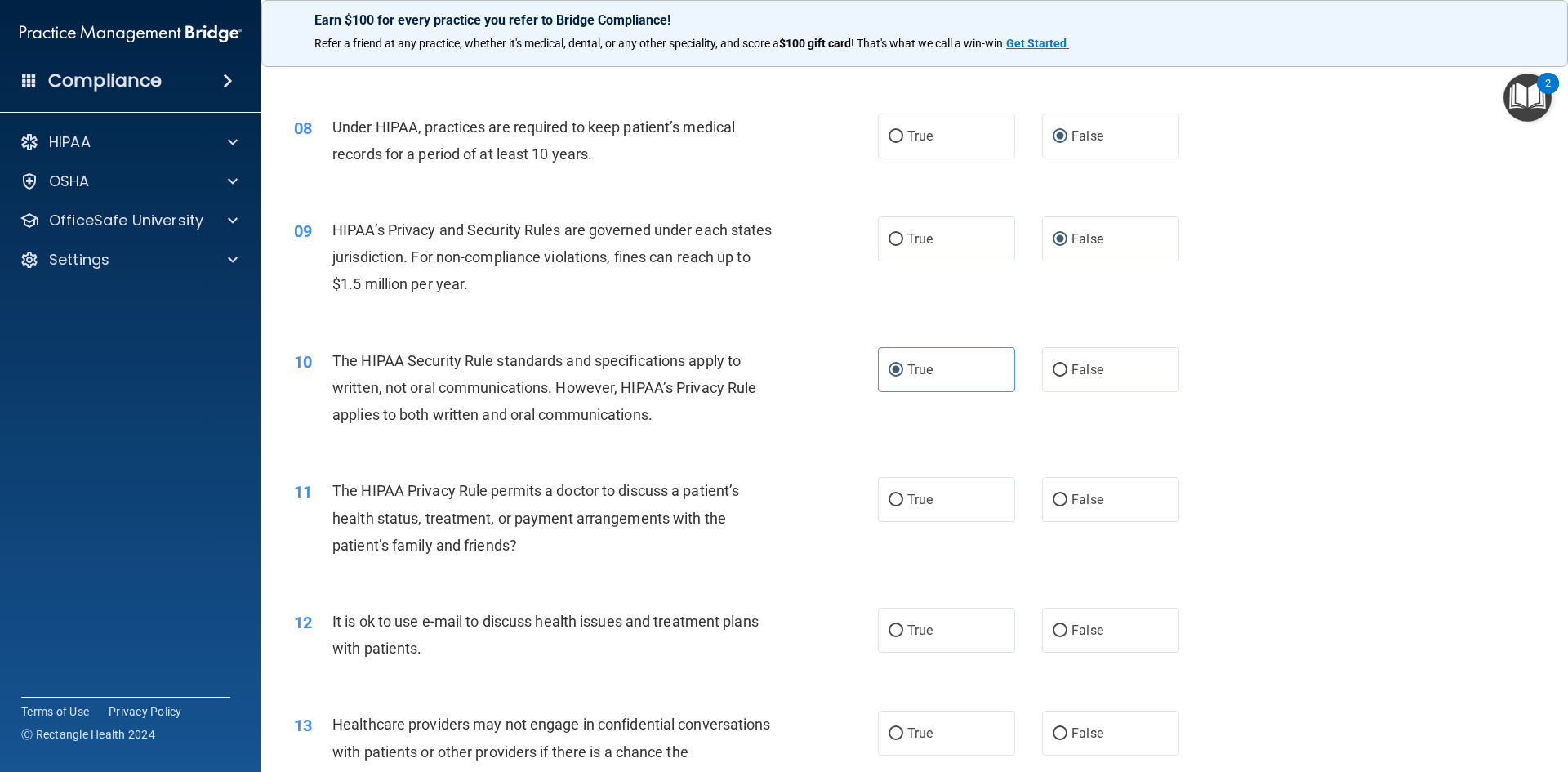
scroll to position [899, 0]
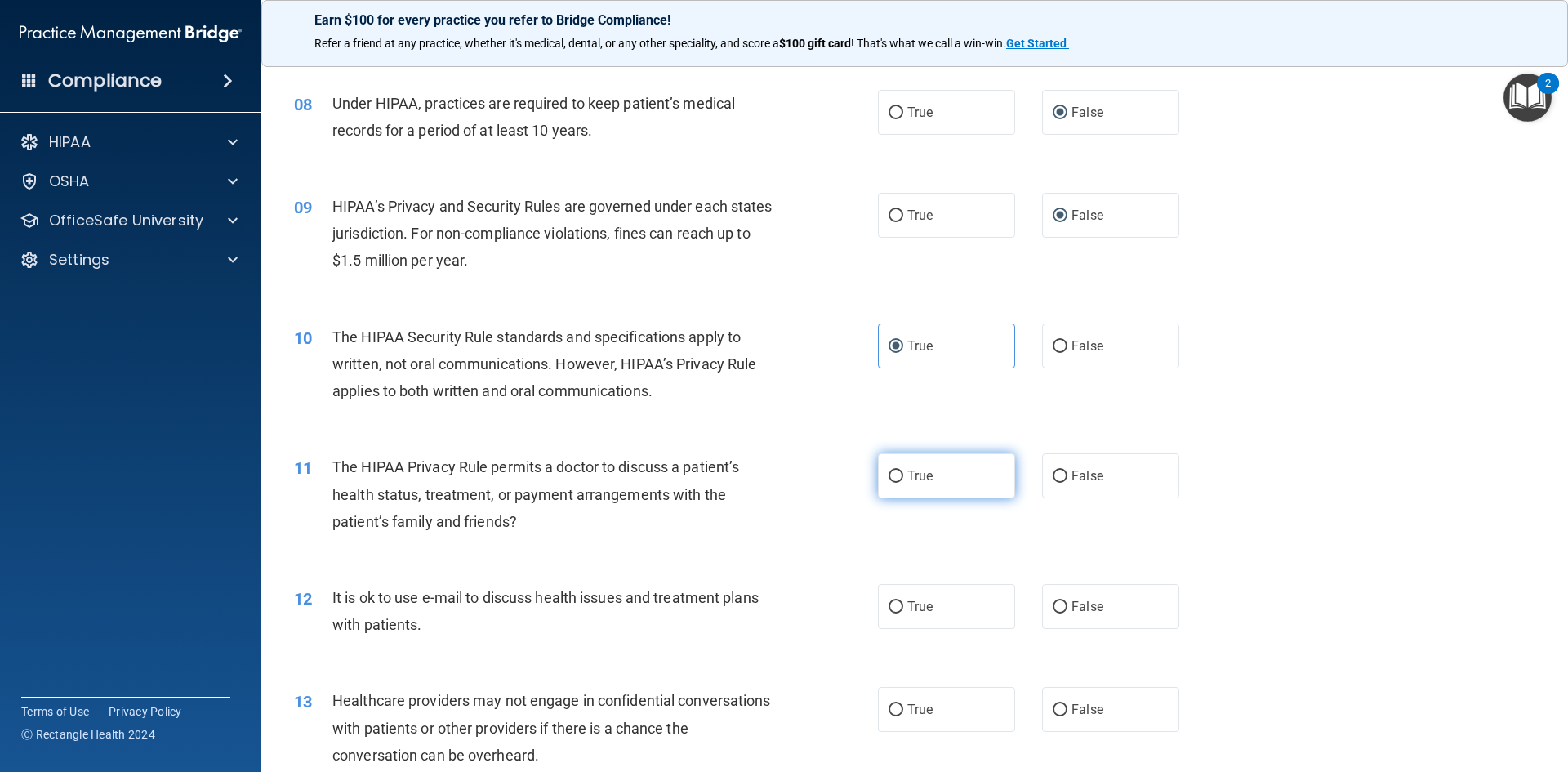
click at [913, 472] on span "True" at bounding box center [920, 475] width 25 height 15
click at [904, 472] on input "True" at bounding box center [896, 477] width 14 height 13
radio input "true"
click at [921, 605] on span "True" at bounding box center [920, 607] width 25 height 15
click at [904, 605] on input "True" at bounding box center [896, 607] width 14 height 13
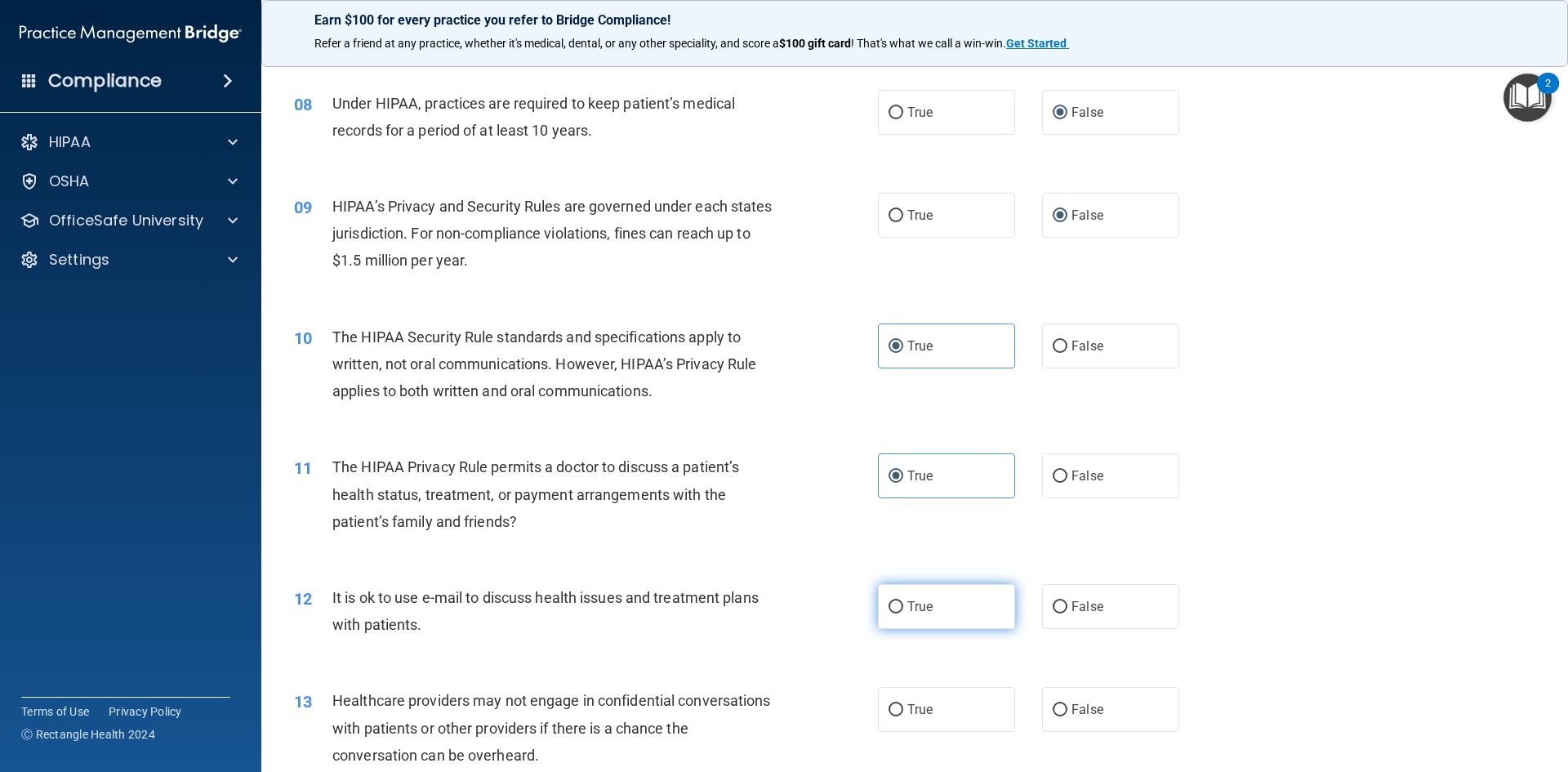
radio input "true"
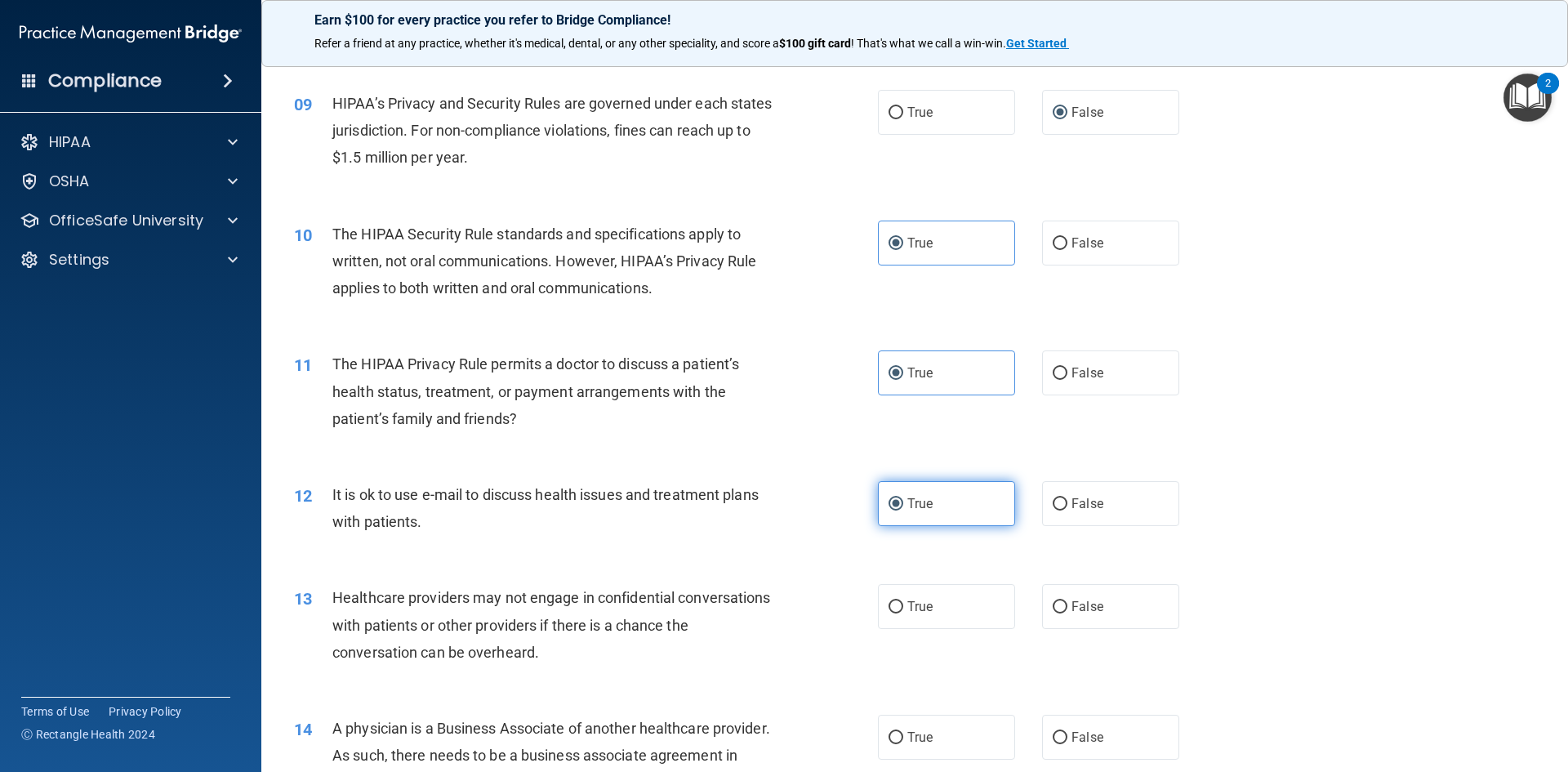
scroll to position [1062, 0]
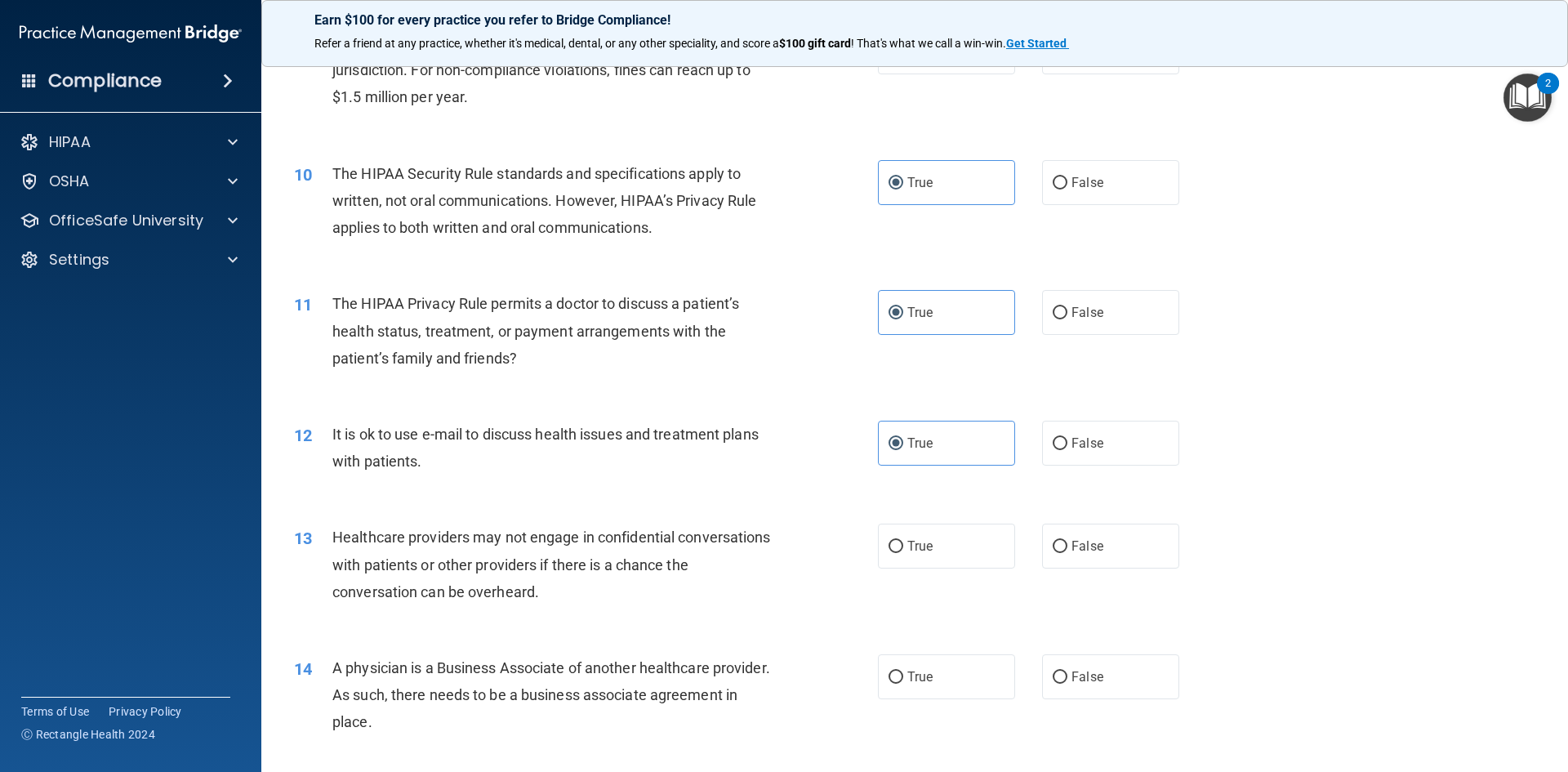
drag, startPoint x: 1082, startPoint y: 544, endPoint x: 1090, endPoint y: 619, distance: 75.4
click at [1082, 549] on span "False" at bounding box center [1087, 546] width 32 height 15
click at [1067, 549] on input "False" at bounding box center [1060, 547] width 14 height 13
radio input "true"
click at [1092, 672] on span "False" at bounding box center [1087, 676] width 32 height 15
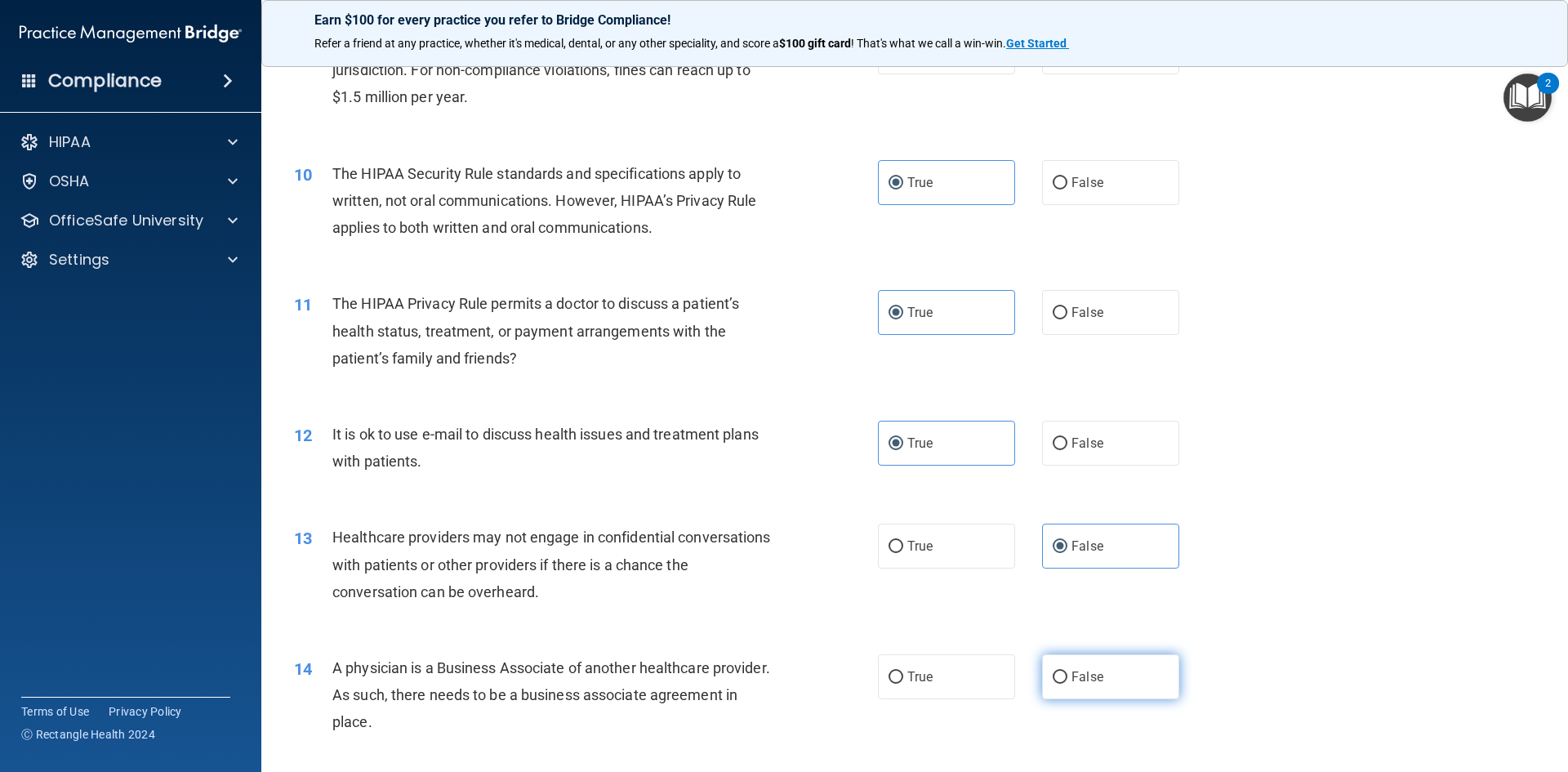
click at [1067, 672] on input "False" at bounding box center [1060, 678] width 14 height 13
radio input "true"
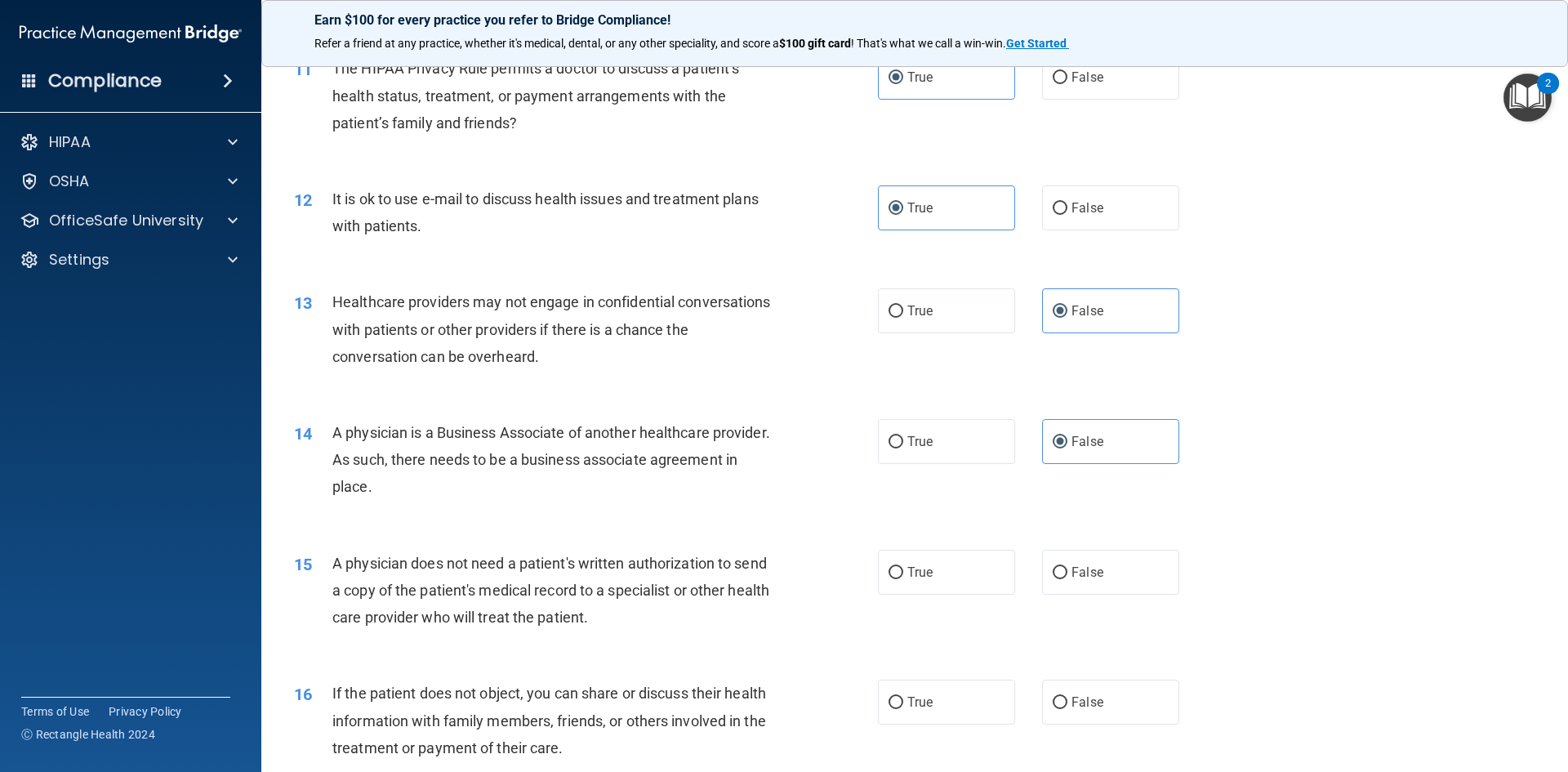
scroll to position [1307, 0]
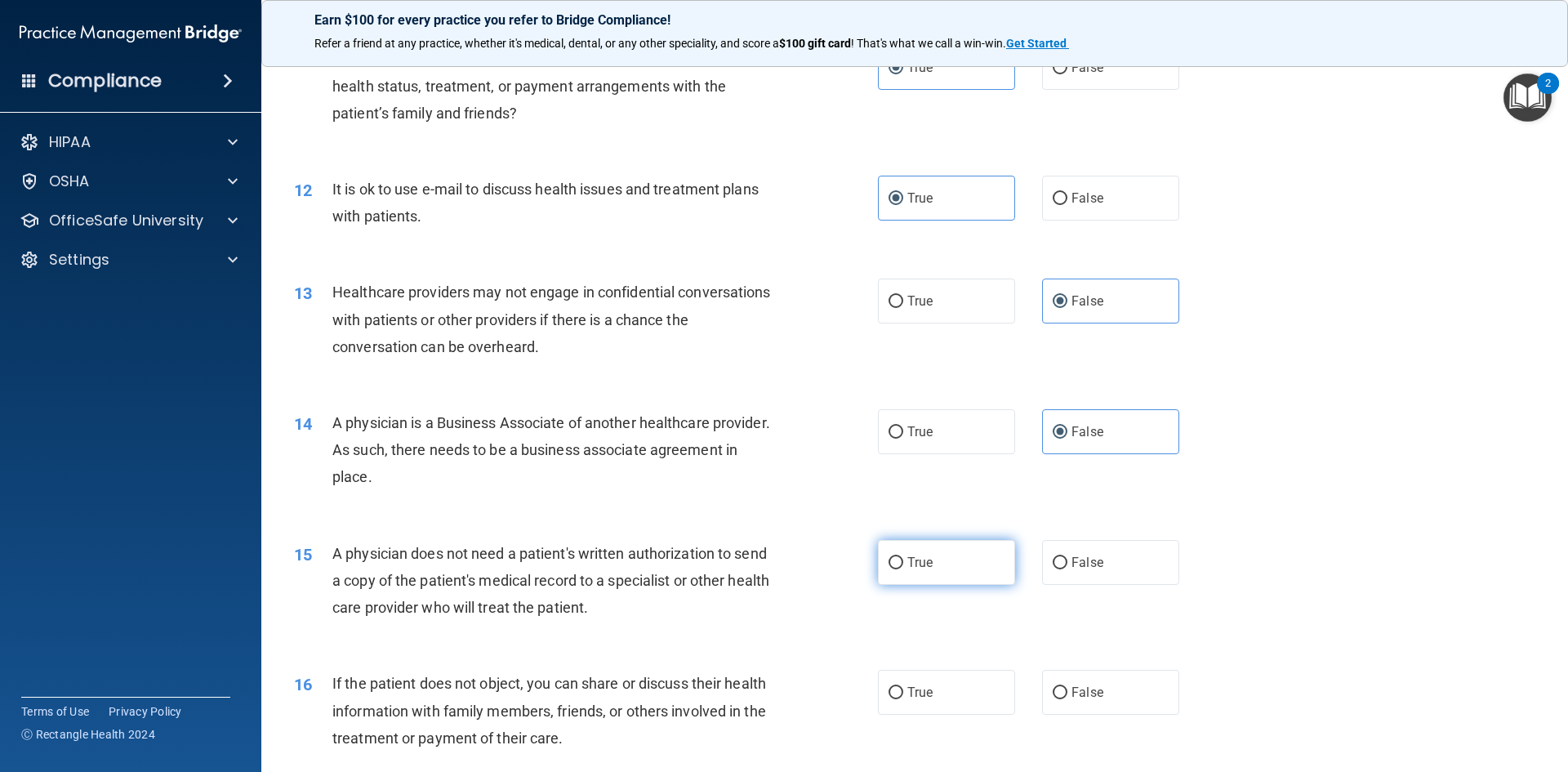
drag, startPoint x: 901, startPoint y: 568, endPoint x: 911, endPoint y: 583, distance: 18.0
click at [904, 571] on label "True" at bounding box center [947, 562] width 137 height 45
click at [904, 570] on input "True" at bounding box center [896, 563] width 14 height 13
radio input "true"
click at [925, 696] on span "True" at bounding box center [920, 692] width 25 height 15
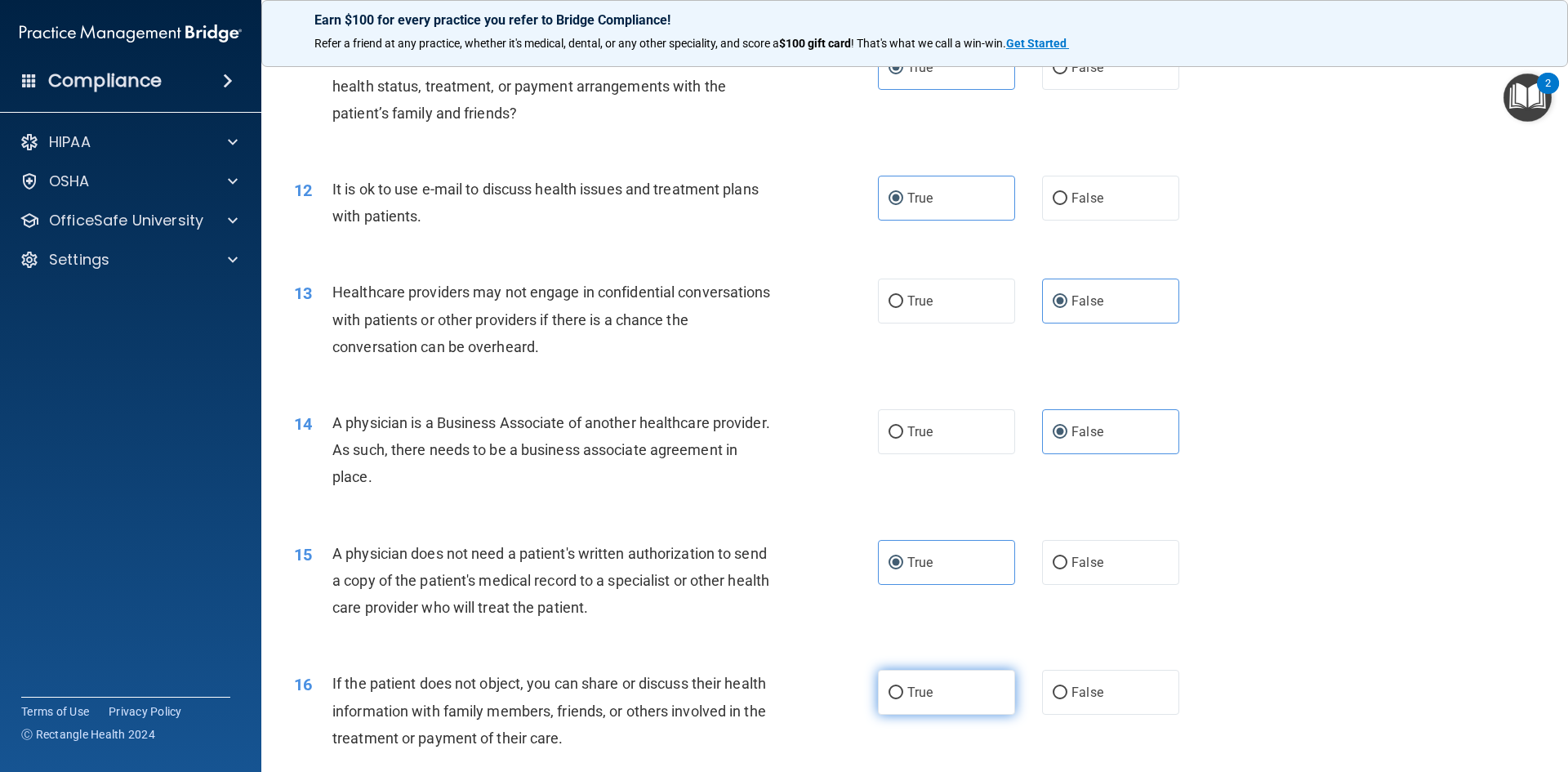
click at [904, 696] on input "True" at bounding box center [896, 693] width 14 height 13
radio input "true"
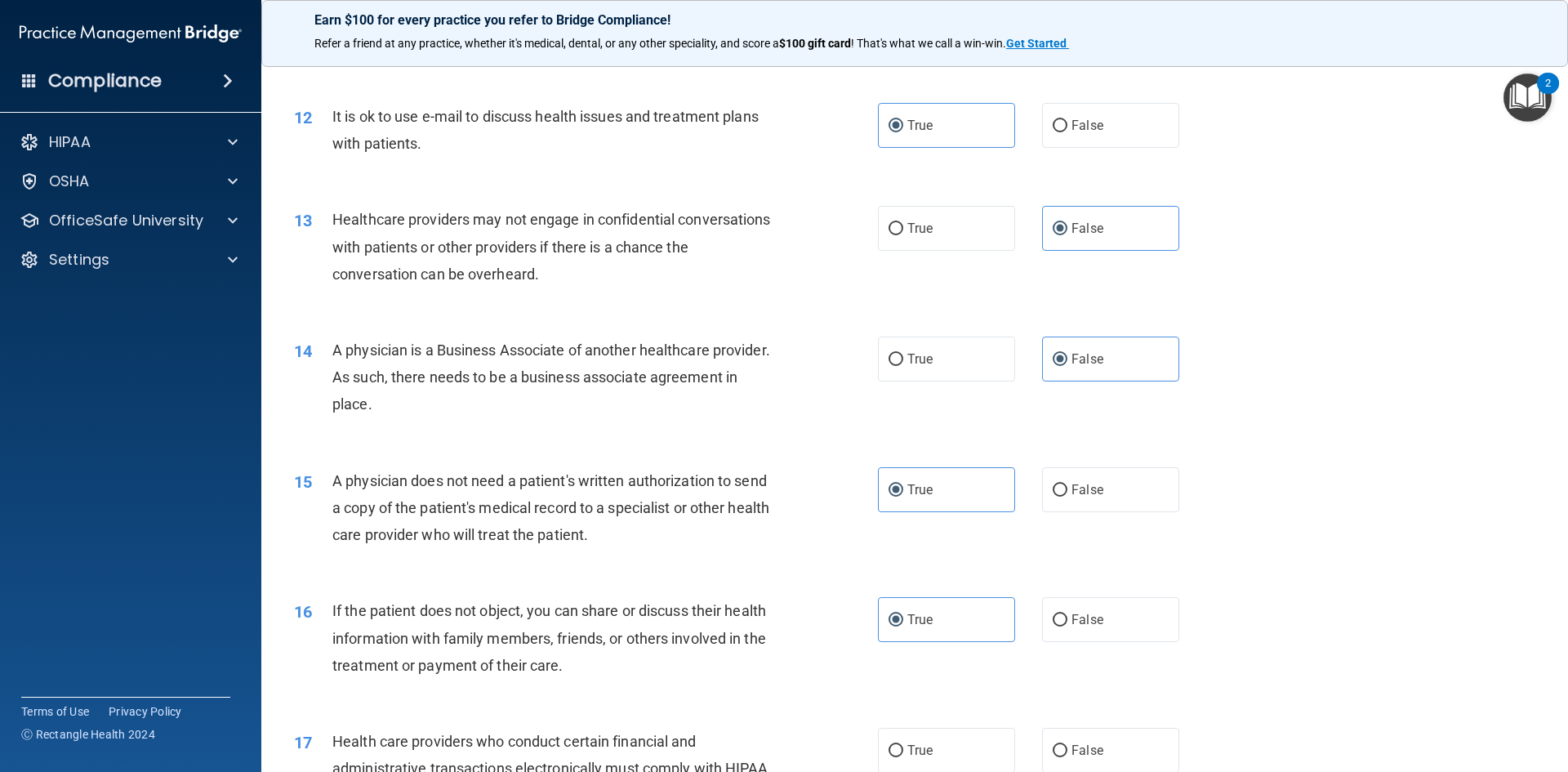
scroll to position [1634, 0]
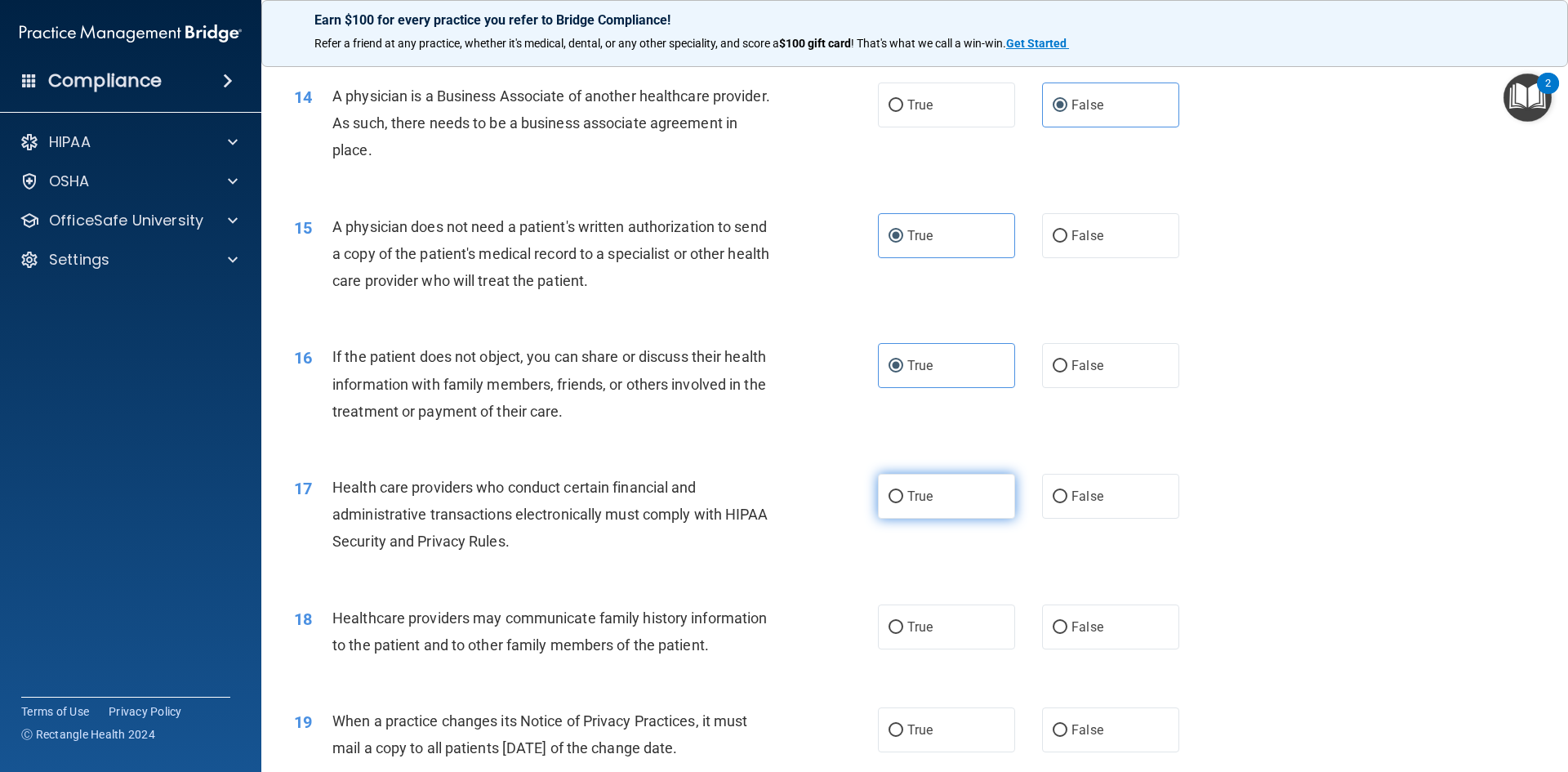
click at [919, 505] on label "True" at bounding box center [947, 496] width 137 height 45
click at [904, 504] on input "True" at bounding box center [896, 497] width 14 height 13
radio input "true"
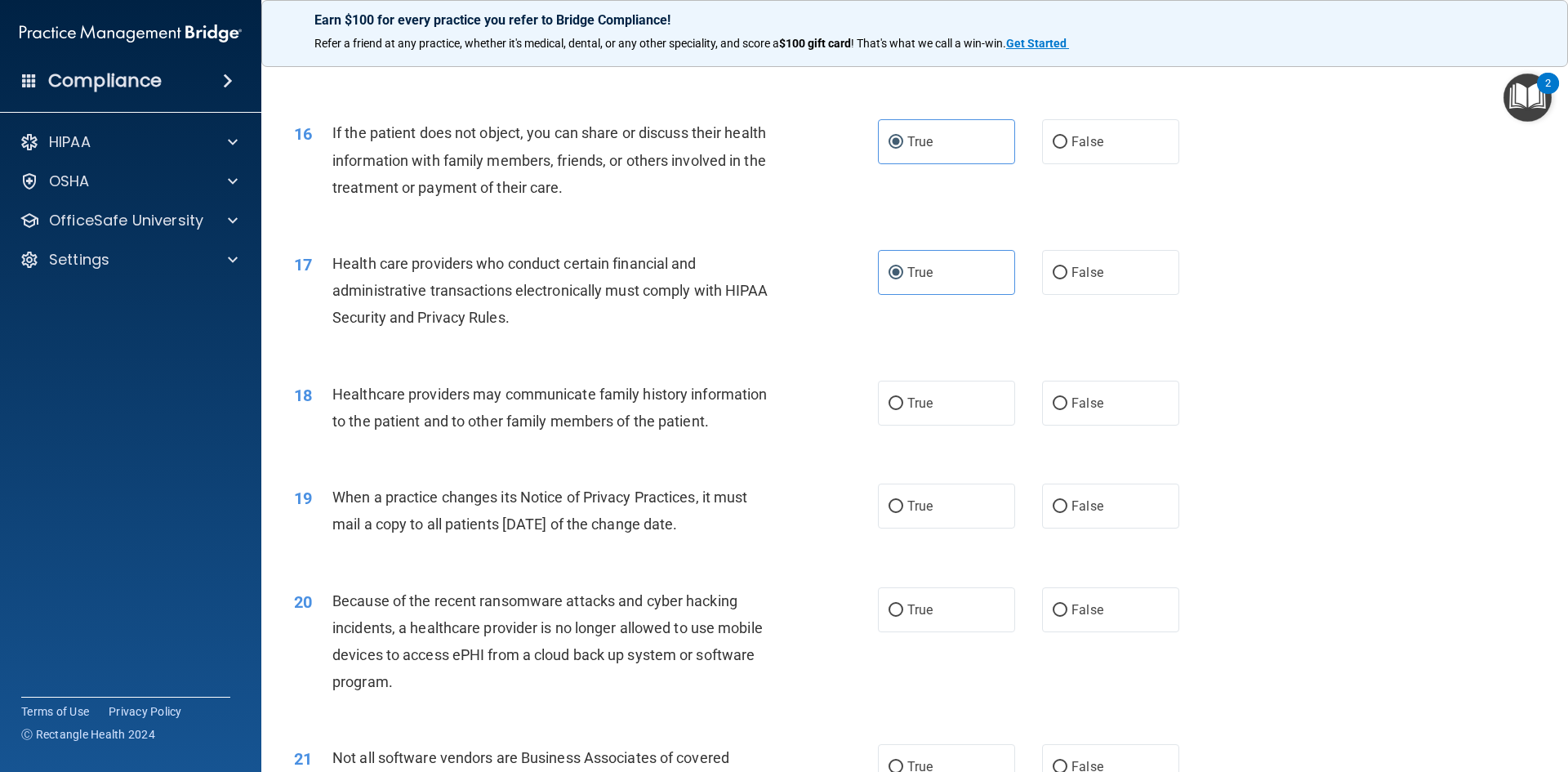
scroll to position [1879, 0]
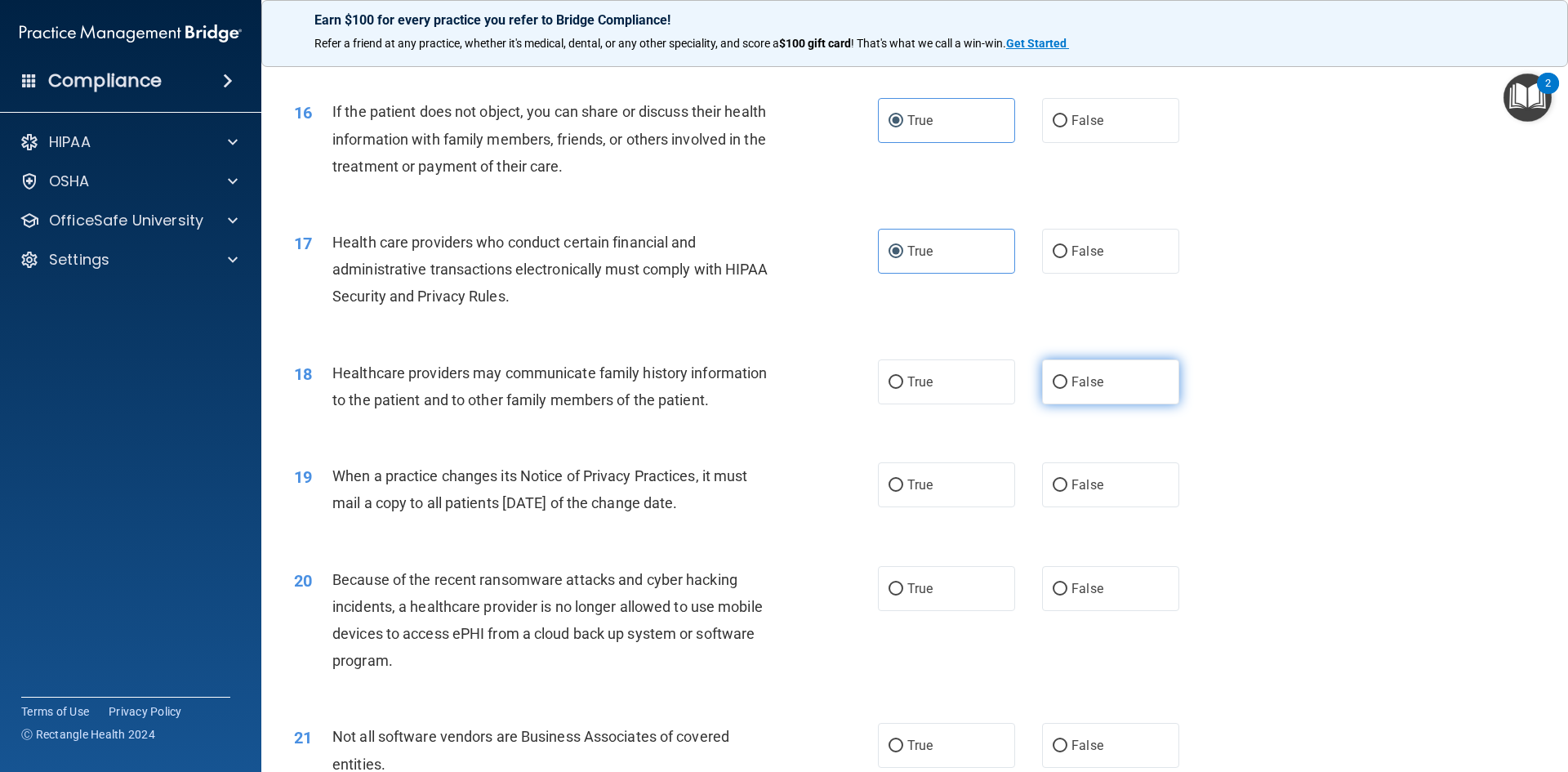
click at [1075, 390] on label "False" at bounding box center [1111, 382] width 137 height 45
click at [1067, 389] on input "False" at bounding box center [1060, 383] width 14 height 13
radio input "true"
click at [1070, 493] on label "False" at bounding box center [1111, 485] width 137 height 45
click at [1067, 492] on input "False" at bounding box center [1060, 486] width 14 height 13
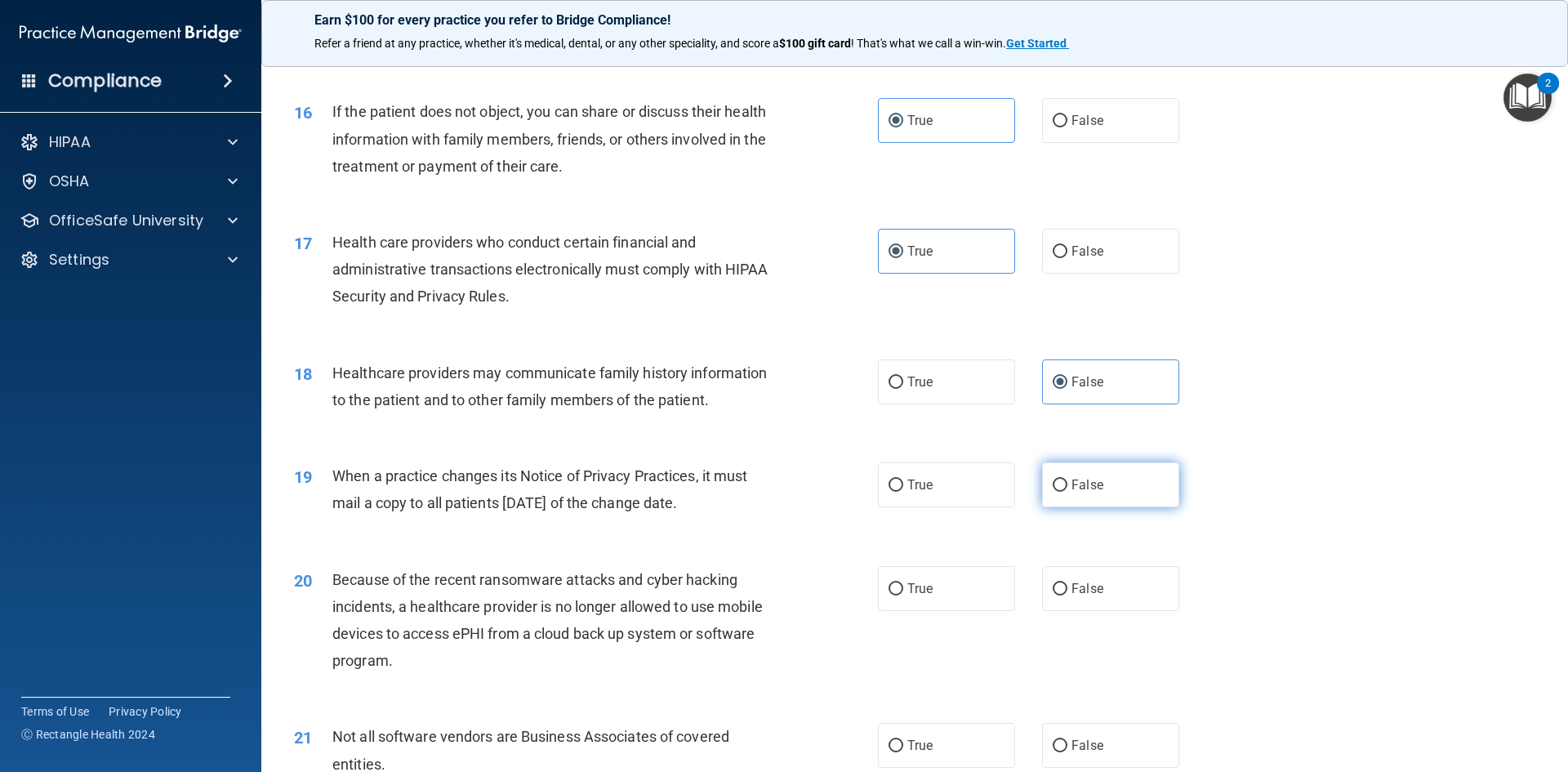
radio input "true"
click at [1090, 573] on label "False" at bounding box center [1111, 588] width 137 height 45
click at [1067, 583] on input "False" at bounding box center [1060, 589] width 14 height 13
radio input "true"
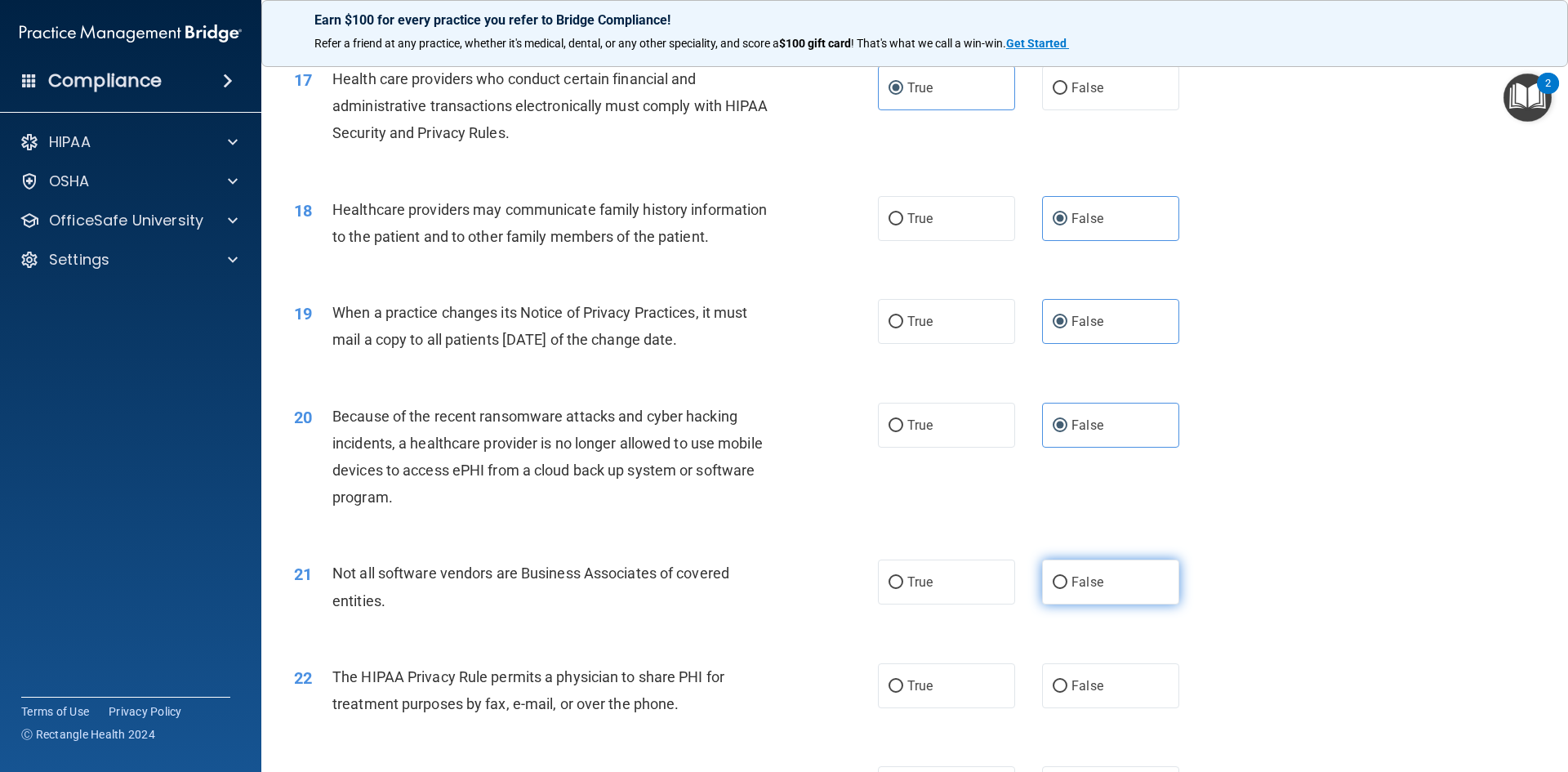
scroll to position [2124, 0]
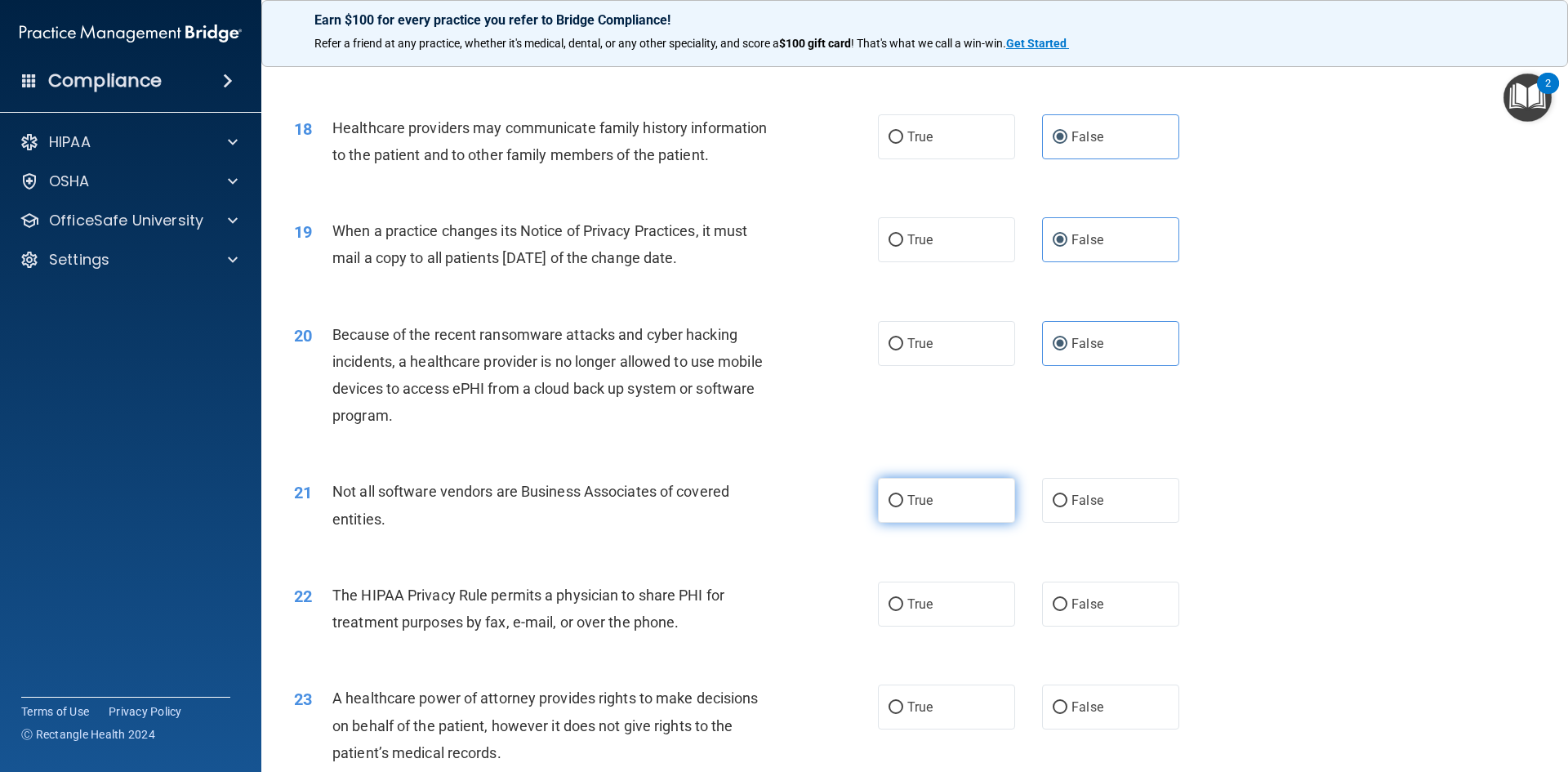
click at [934, 508] on label "True" at bounding box center [947, 501] width 137 height 45
click at [904, 507] on input "True" at bounding box center [896, 502] width 14 height 13
radio input "true"
click at [940, 600] on label "True" at bounding box center [947, 605] width 137 height 45
click at [904, 600] on input "True" at bounding box center [896, 606] width 14 height 13
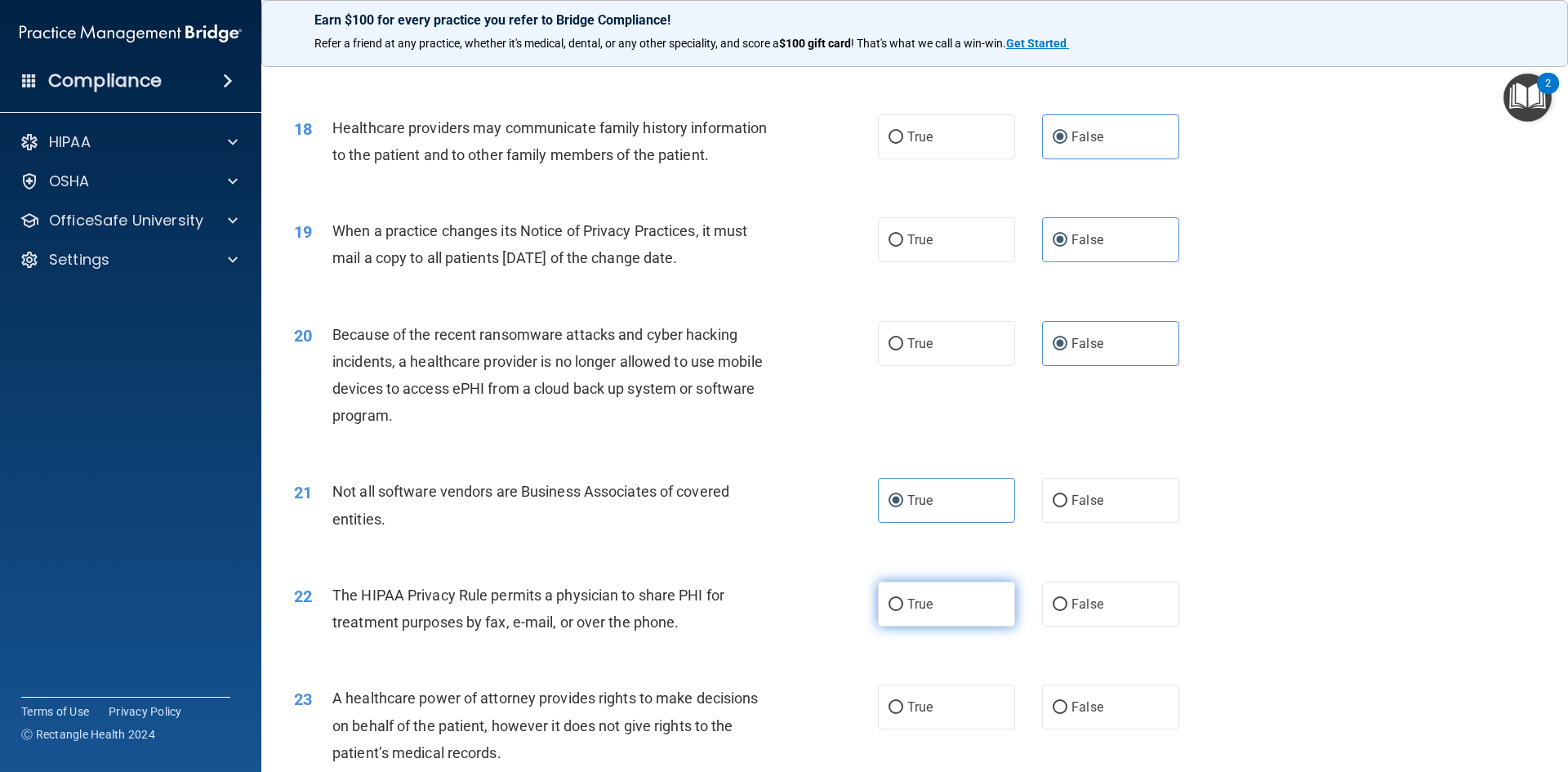
radio input "true"
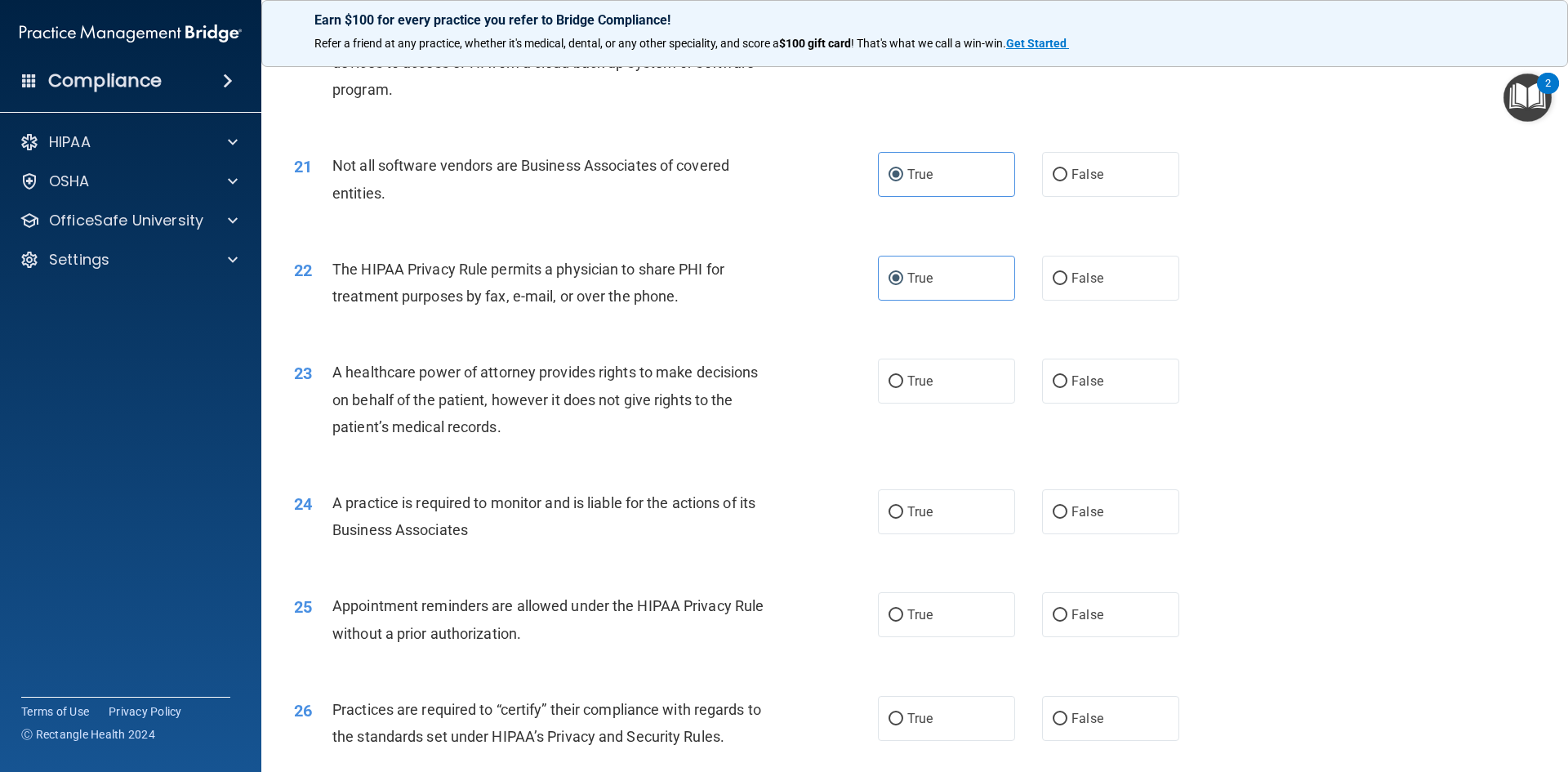
scroll to position [2451, 0]
click at [1078, 374] on span "False" at bounding box center [1087, 380] width 32 height 15
click at [1067, 375] on input "False" at bounding box center [1060, 381] width 14 height 13
radio input "true"
click at [1074, 526] on label "False" at bounding box center [1111, 511] width 137 height 45
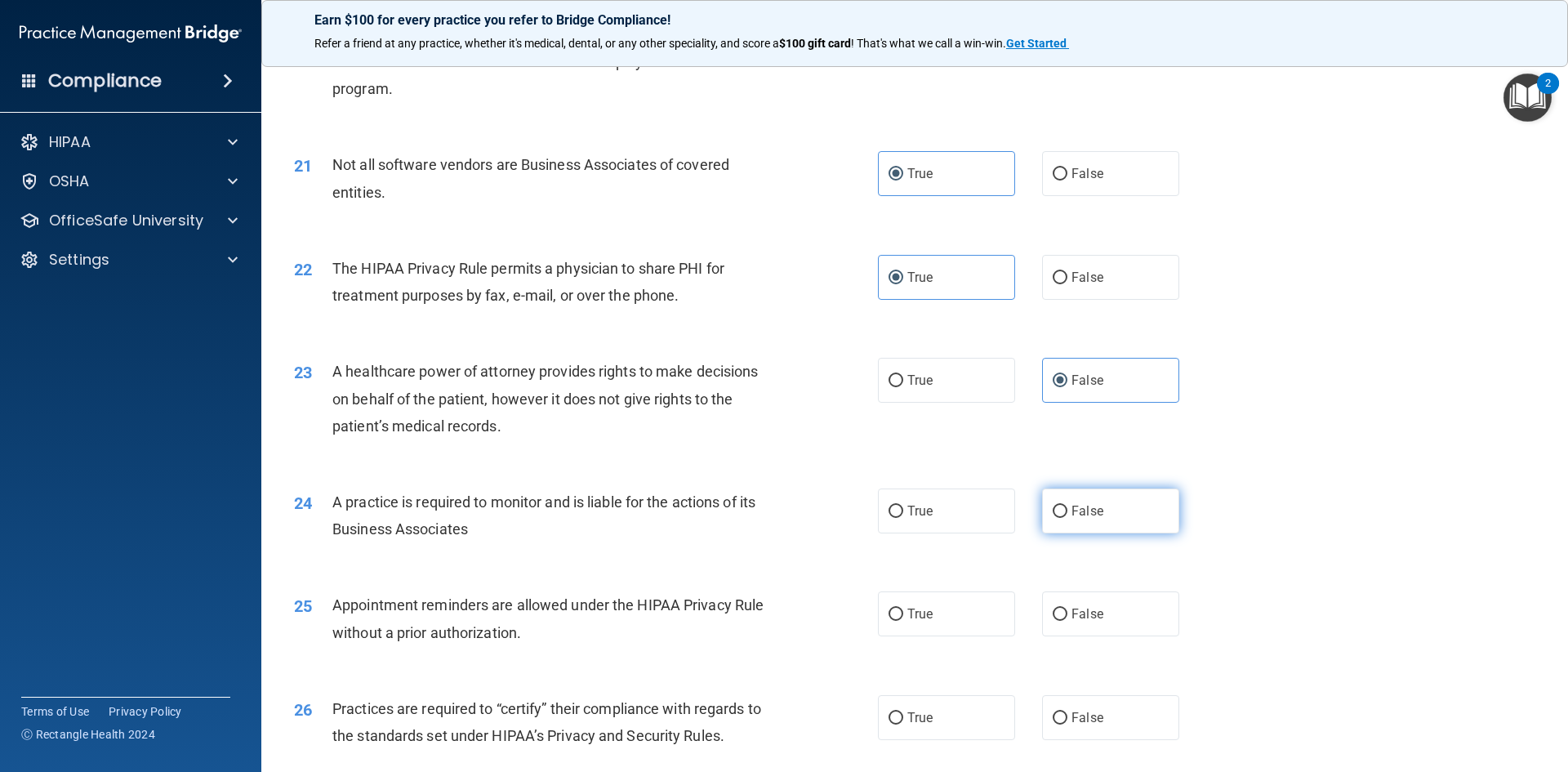
click at [1067, 518] on input "False" at bounding box center [1060, 512] width 14 height 13
radio input "true"
click at [912, 617] on span "True" at bounding box center [920, 614] width 25 height 15
click at [904, 617] on input "True" at bounding box center [896, 615] width 14 height 13
radio input "true"
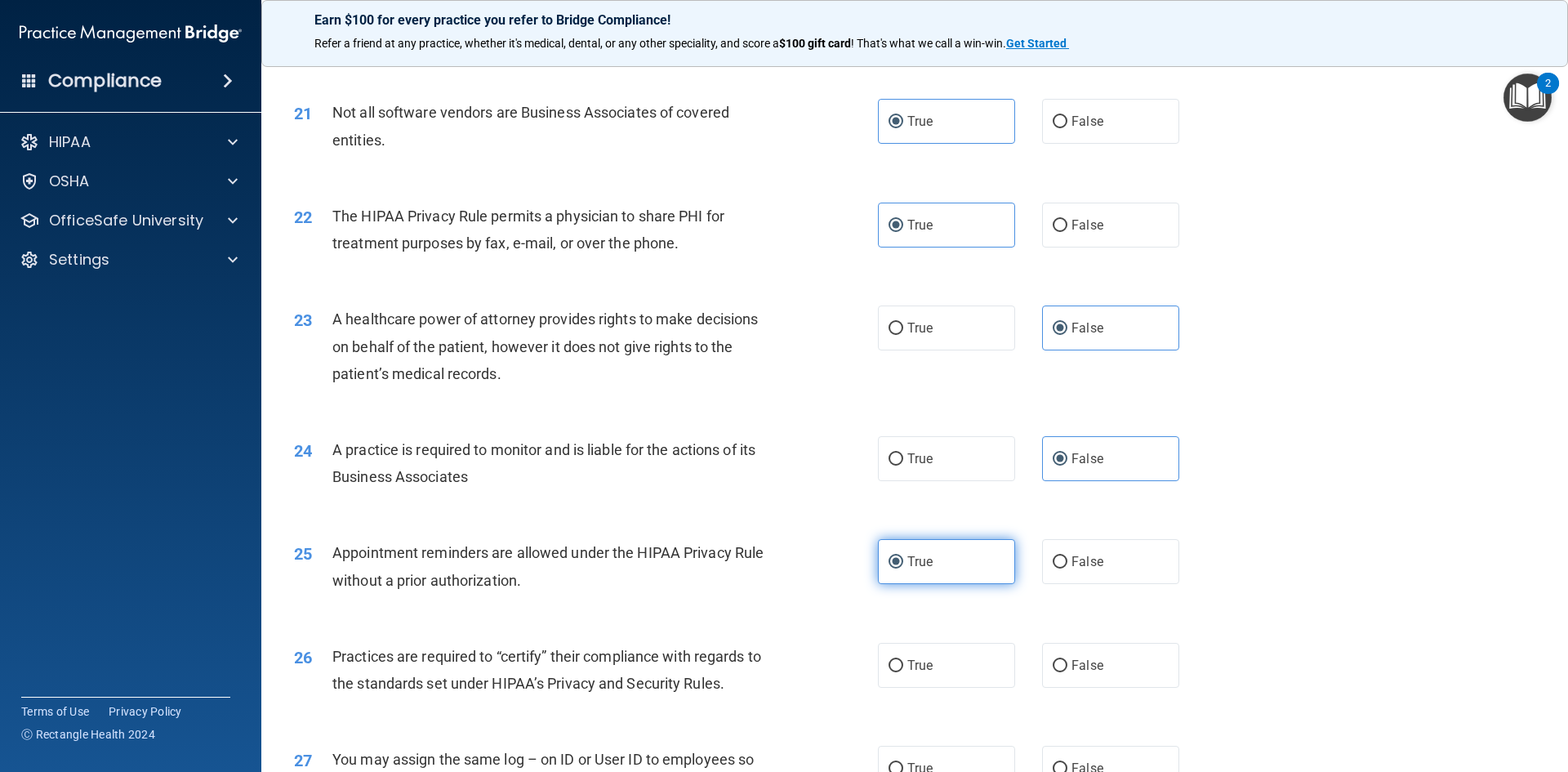
scroll to position [2533, 0]
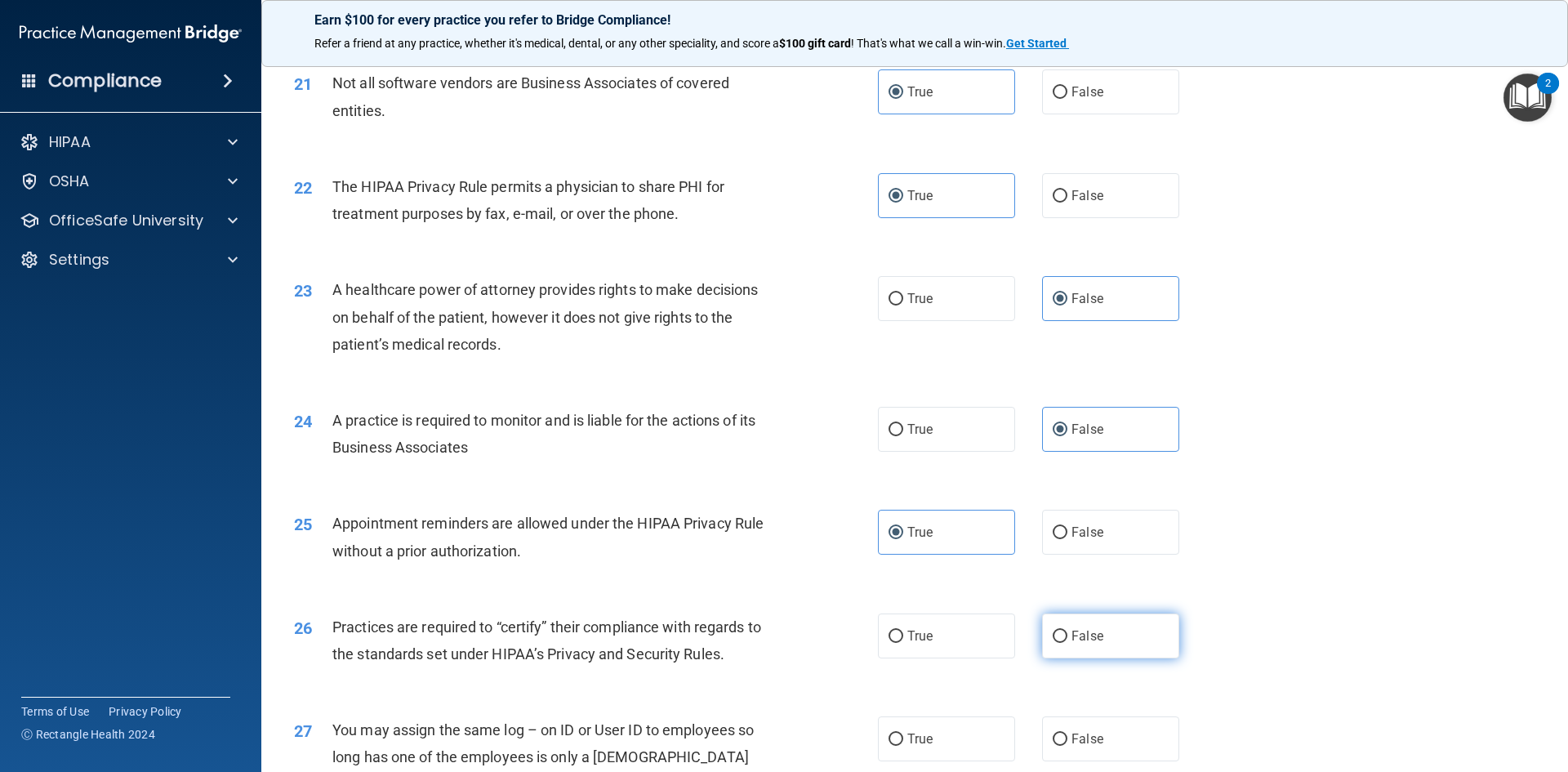
click at [1075, 642] on span "False" at bounding box center [1087, 635] width 32 height 15
click at [1067, 642] on input "False" at bounding box center [1060, 637] width 14 height 13
radio input "true"
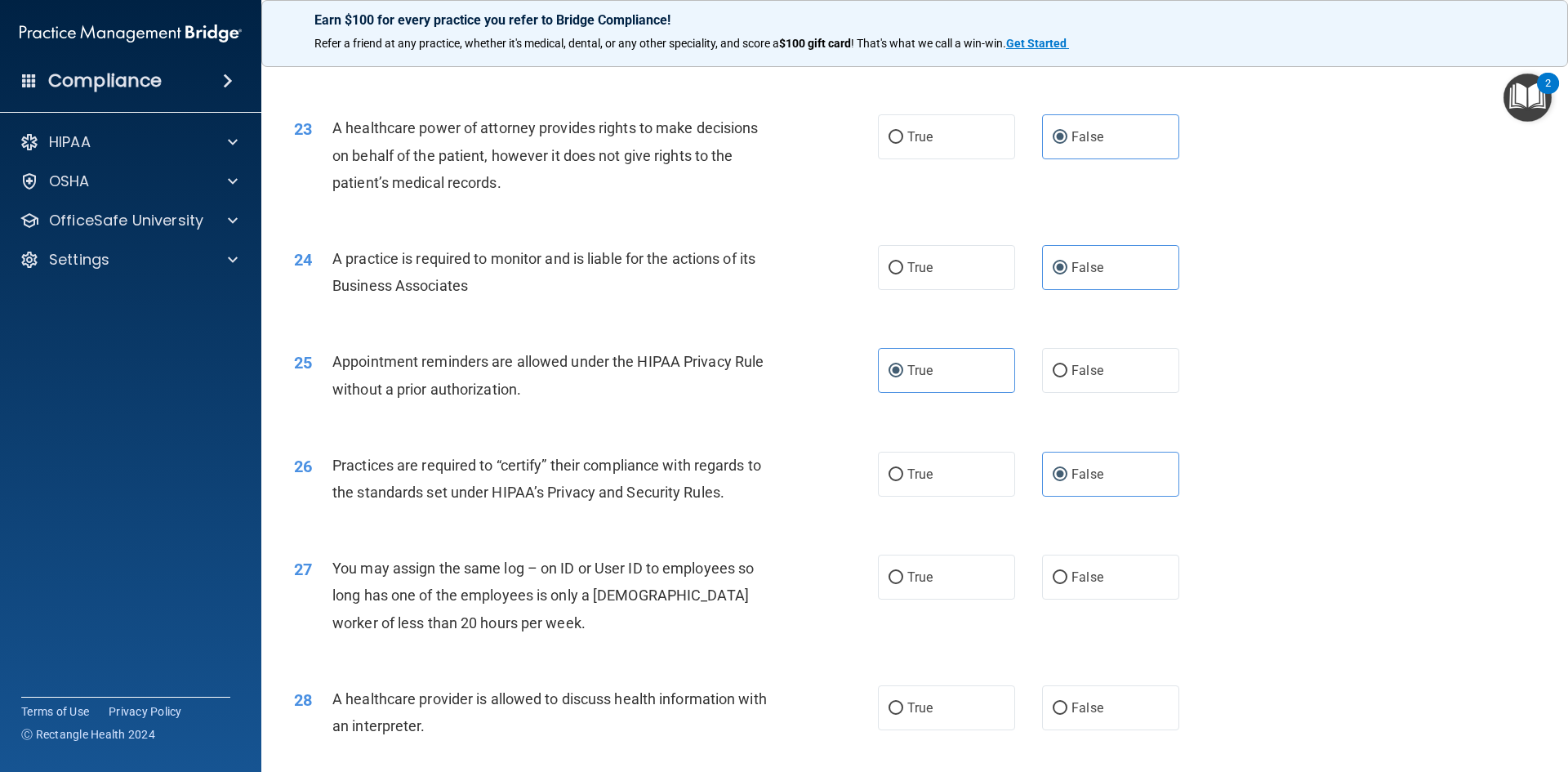
scroll to position [2697, 0]
click at [1079, 577] on span "False" at bounding box center [1087, 575] width 32 height 15
click at [1067, 577] on input "False" at bounding box center [1060, 577] width 14 height 13
radio input "true"
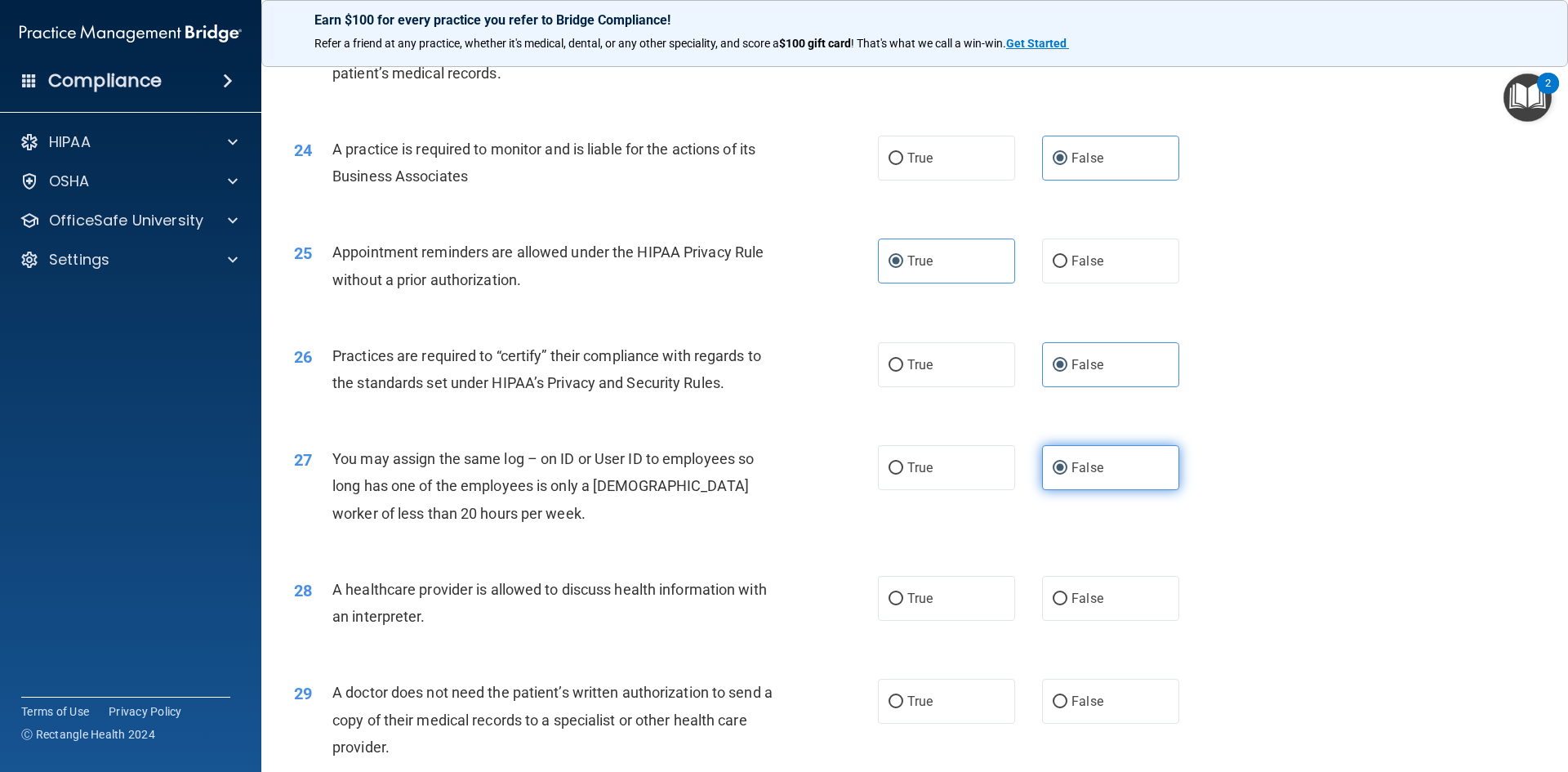
scroll to position [2859, 0]
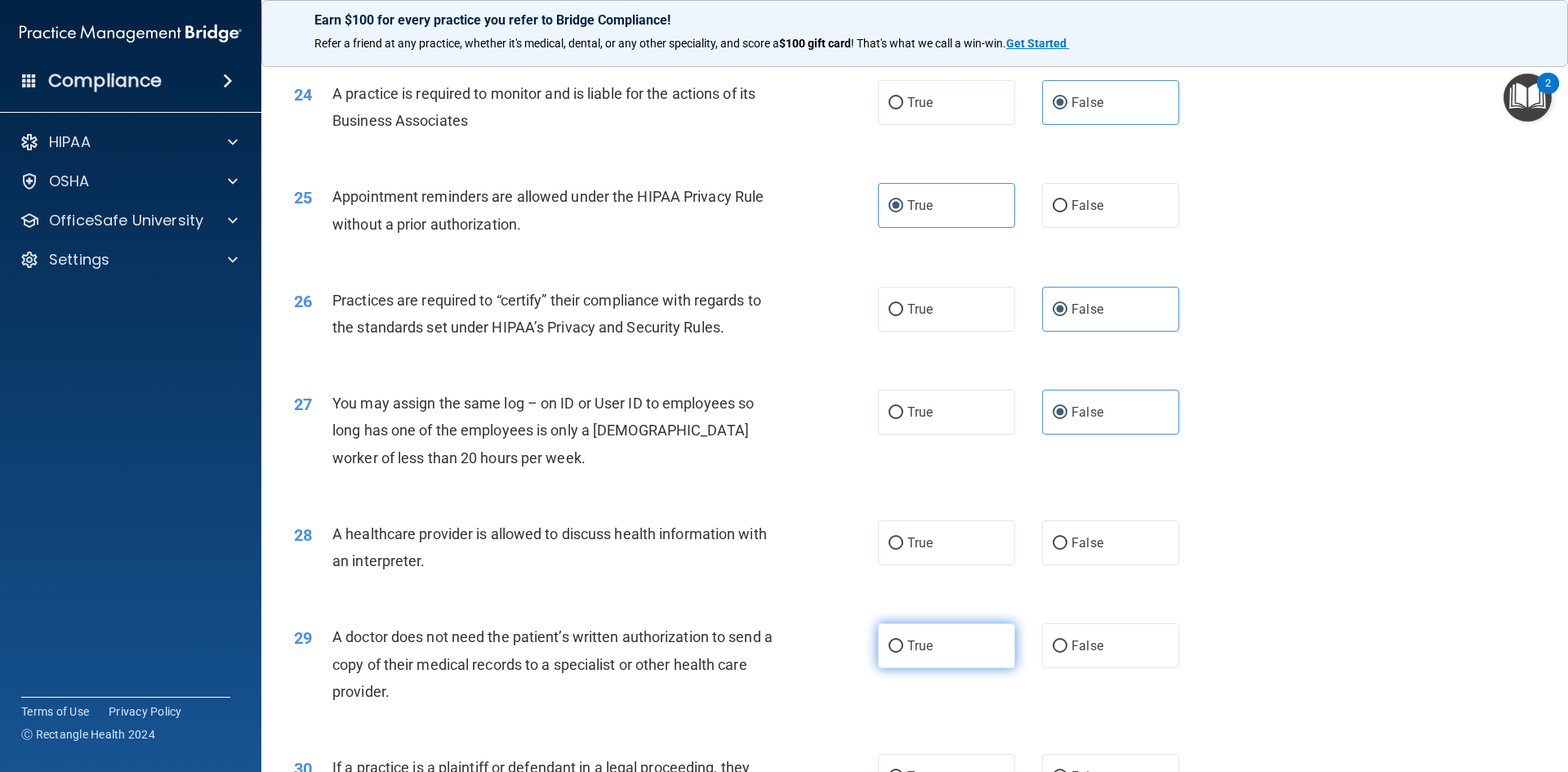
drag, startPoint x: 953, startPoint y: 554, endPoint x: 961, endPoint y: 626, distance: 72.4
click at [953, 559] on label "True" at bounding box center [947, 543] width 137 height 45
click at [904, 550] on input "True" at bounding box center [896, 544] width 14 height 13
radio input "true"
click at [961, 658] on label "True" at bounding box center [947, 646] width 137 height 45
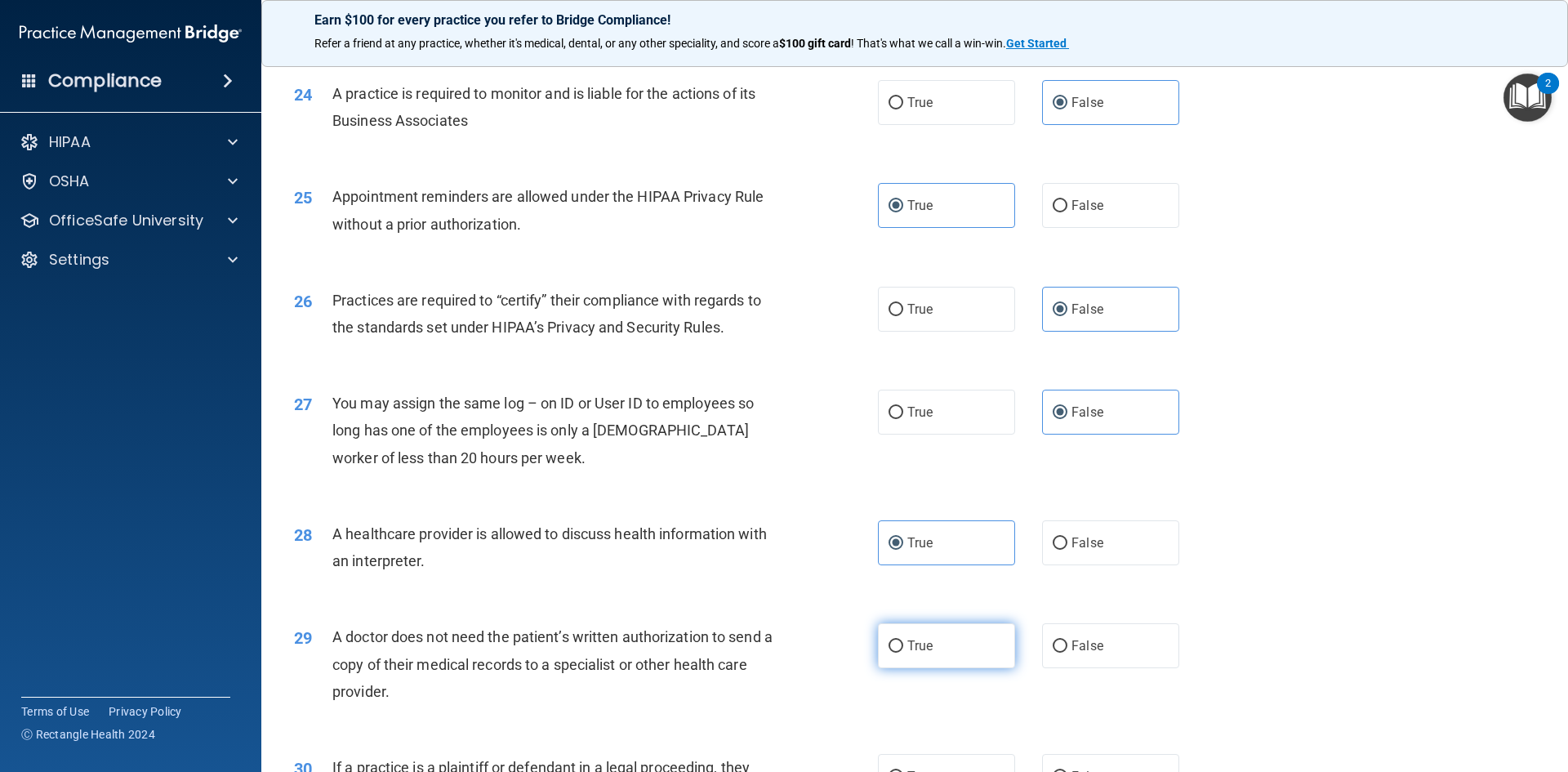
click at [904, 653] on input "True" at bounding box center [896, 647] width 14 height 13
radio input "true"
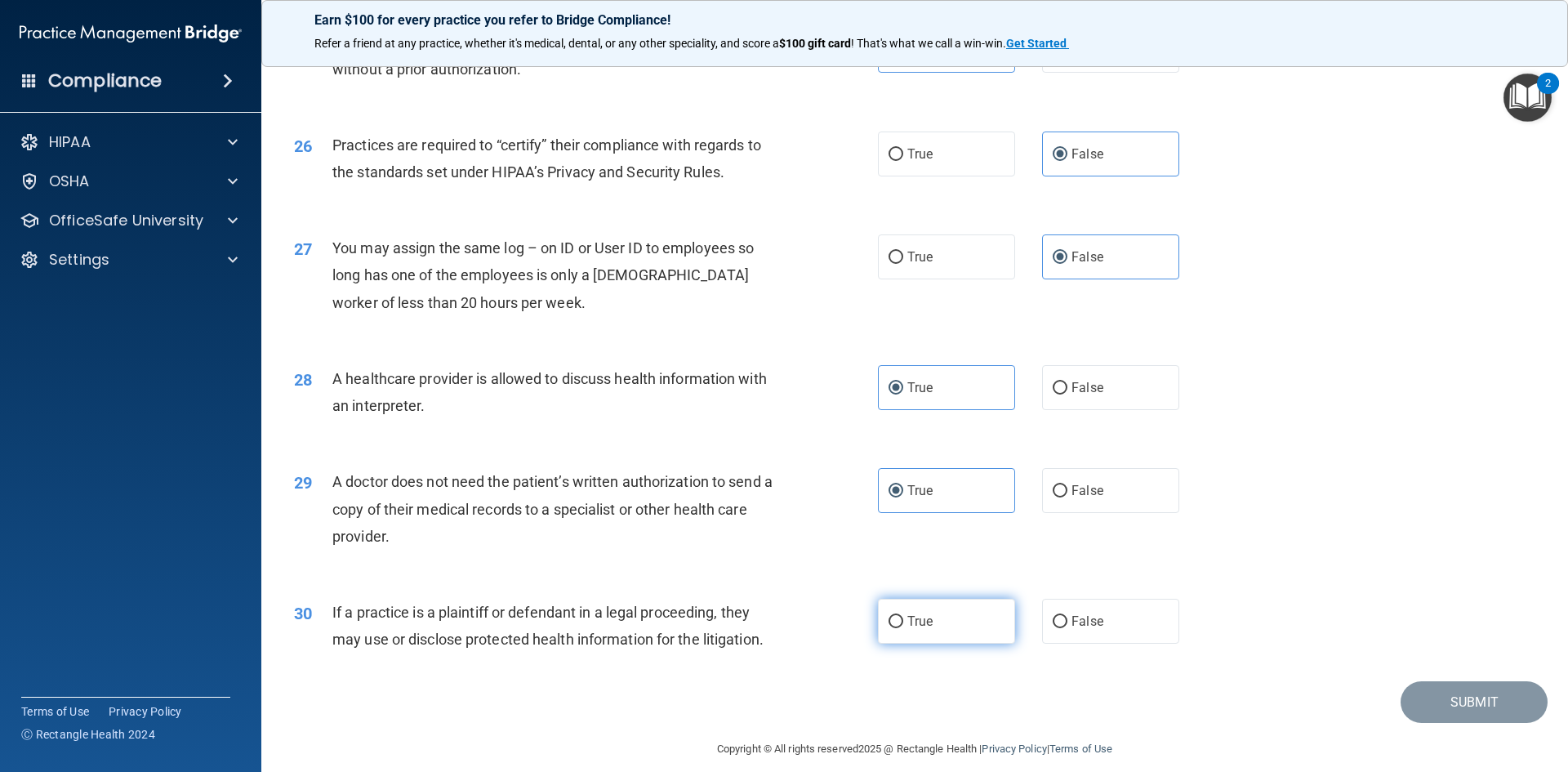
scroll to position [3031, 0]
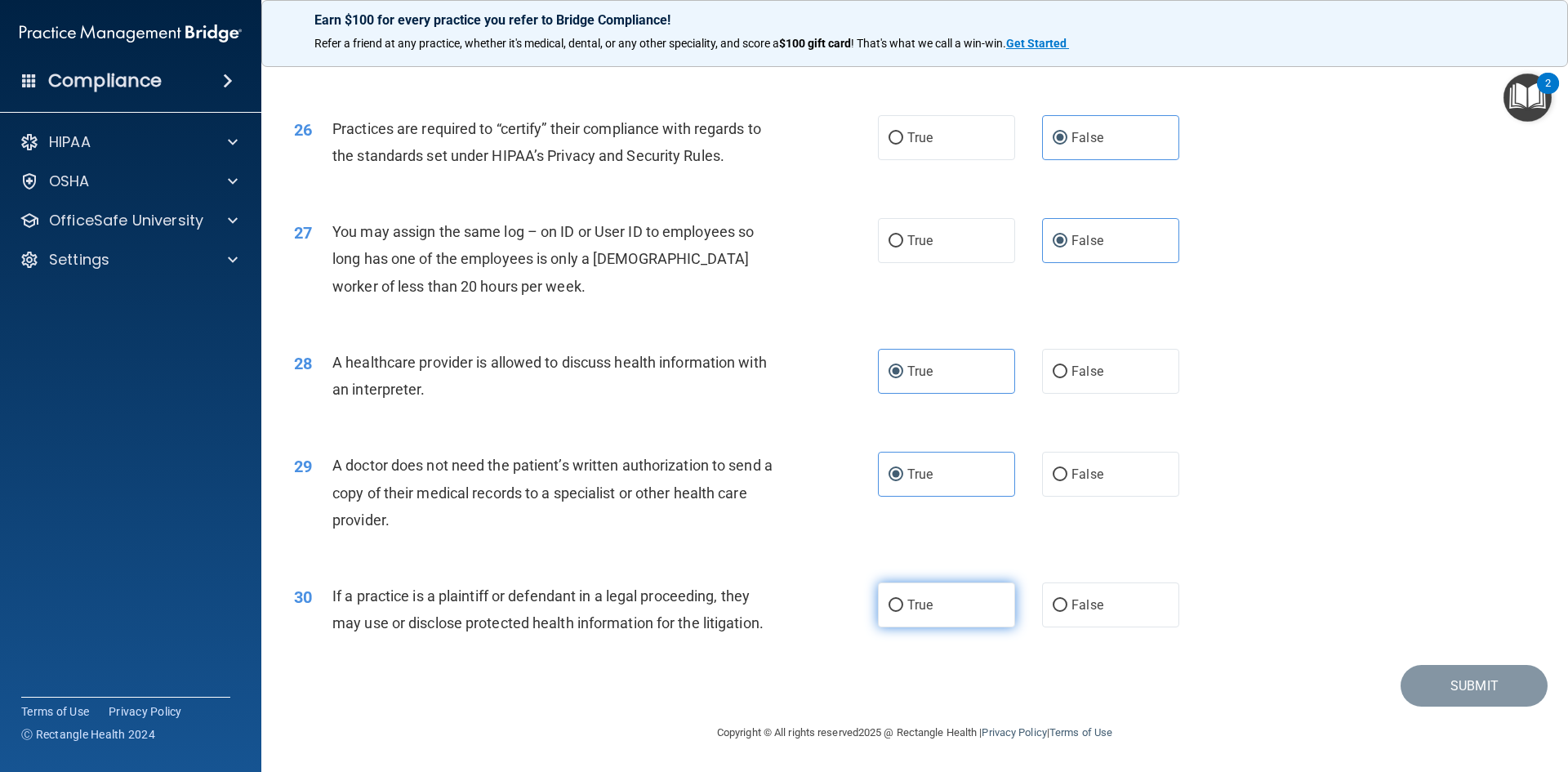
click at [950, 620] on label "True" at bounding box center [947, 605] width 137 height 45
click at [904, 612] on input "True" at bounding box center [896, 606] width 14 height 13
radio input "true"
click at [1469, 682] on button "Submit" at bounding box center [1474, 686] width 147 height 42
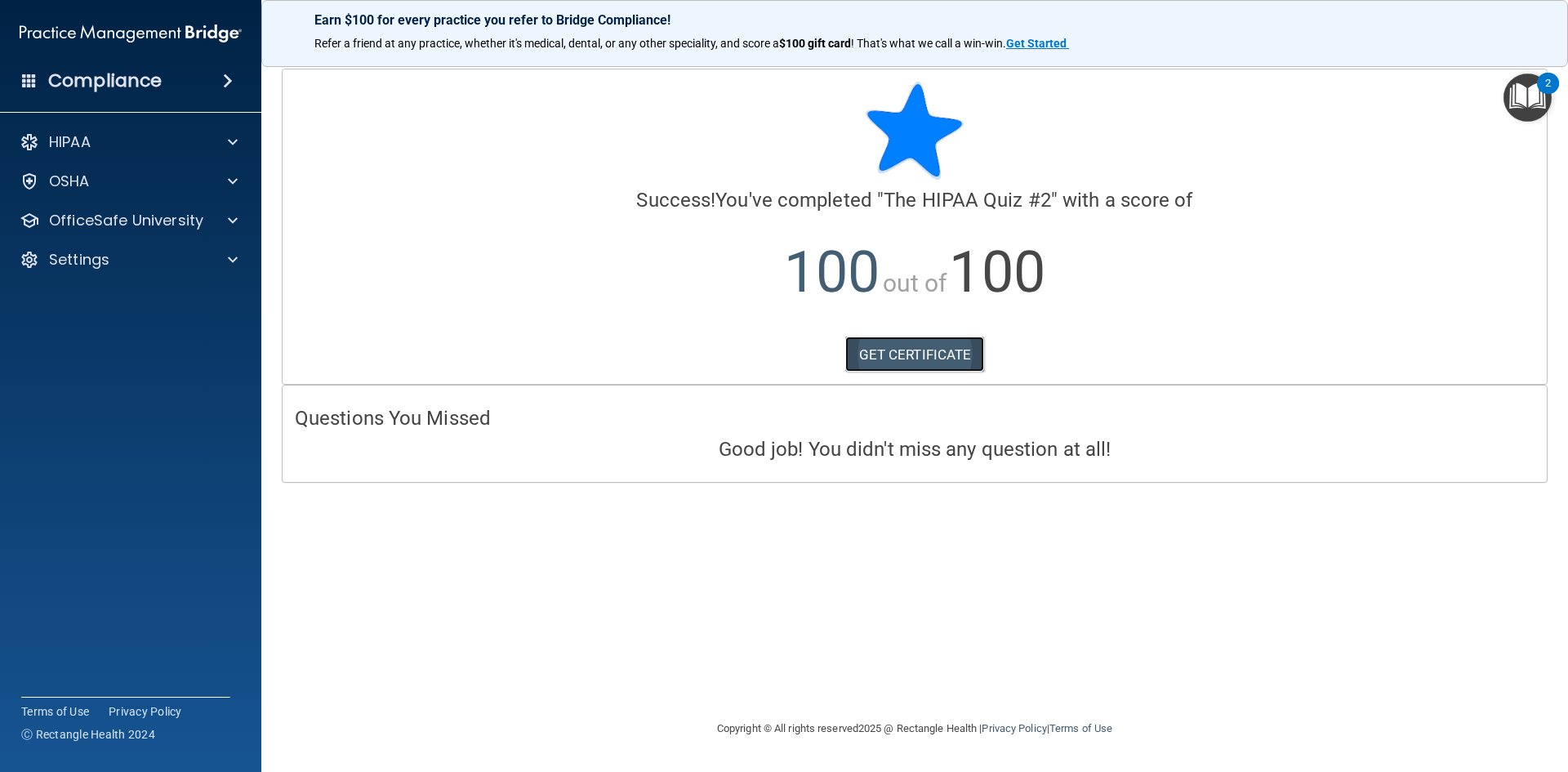
click at [899, 353] on link "GET CERTIFICATE" at bounding box center [915, 354] width 140 height 36
click at [174, 229] on p "OfficeSafe University" at bounding box center [126, 221] width 155 height 20
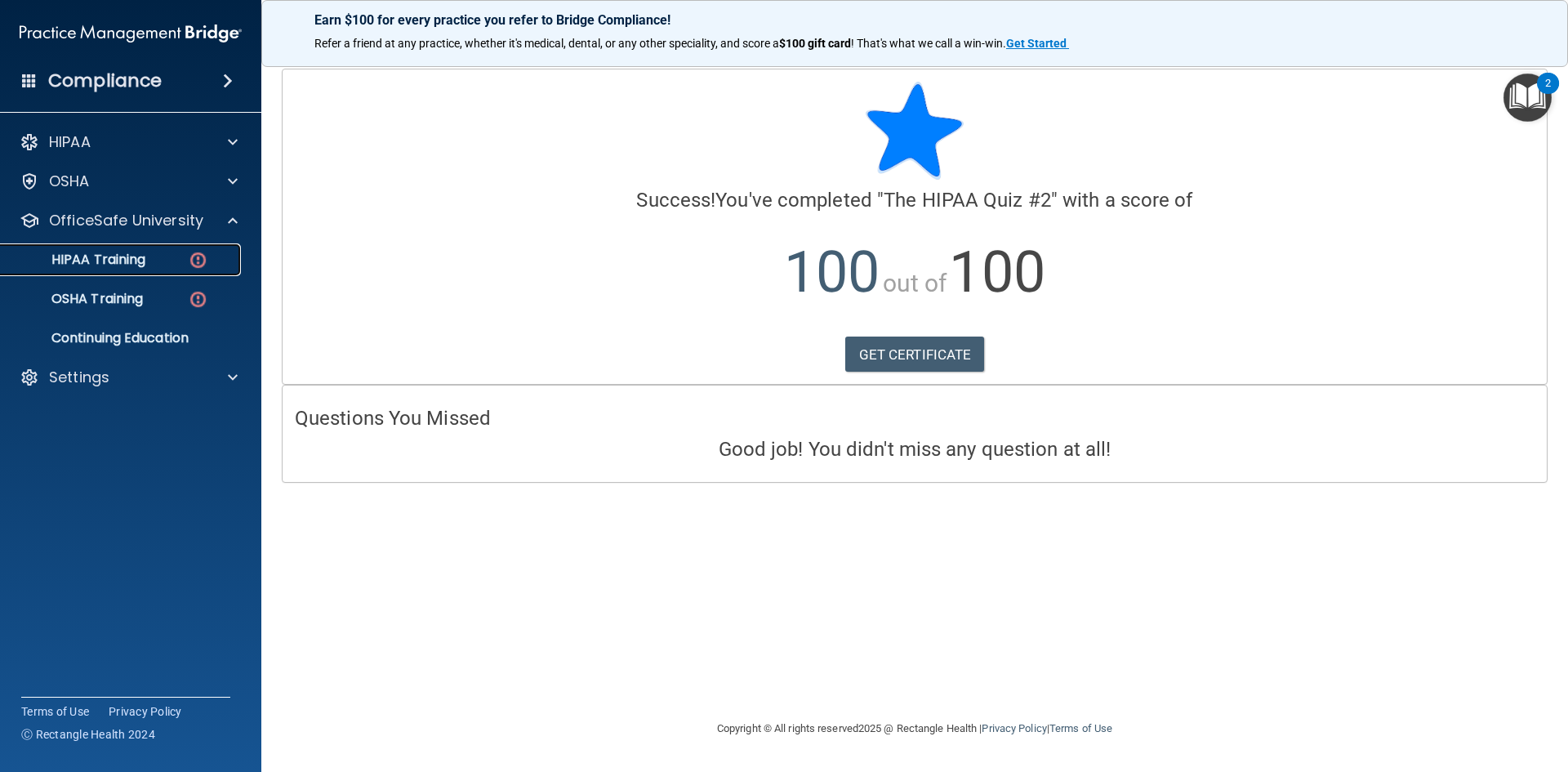
click at [183, 268] on link "HIPAA Training" at bounding box center [112, 259] width 258 height 33
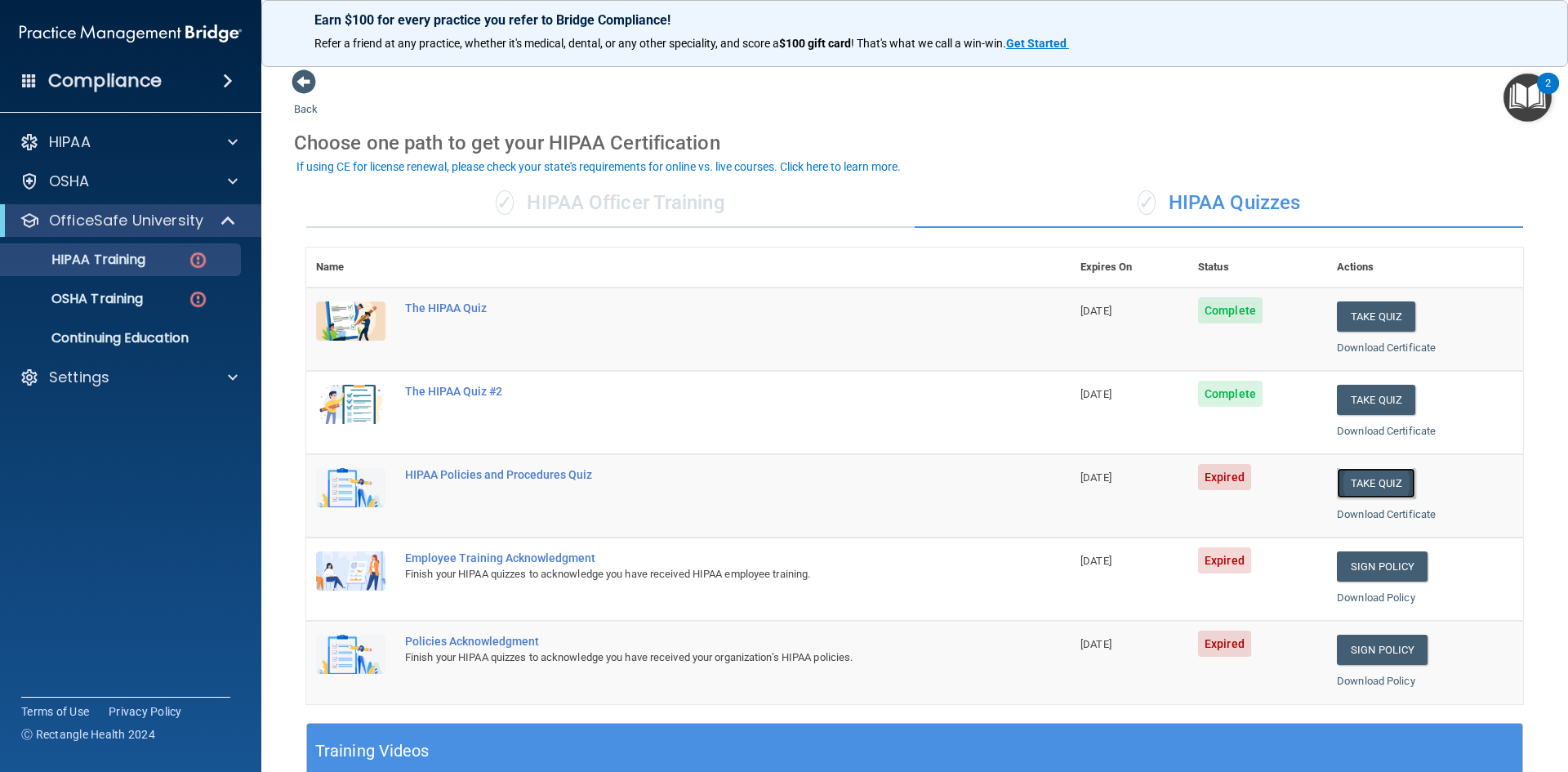
click at [1362, 488] on button "Take Quiz" at bounding box center [1376, 483] width 79 height 30
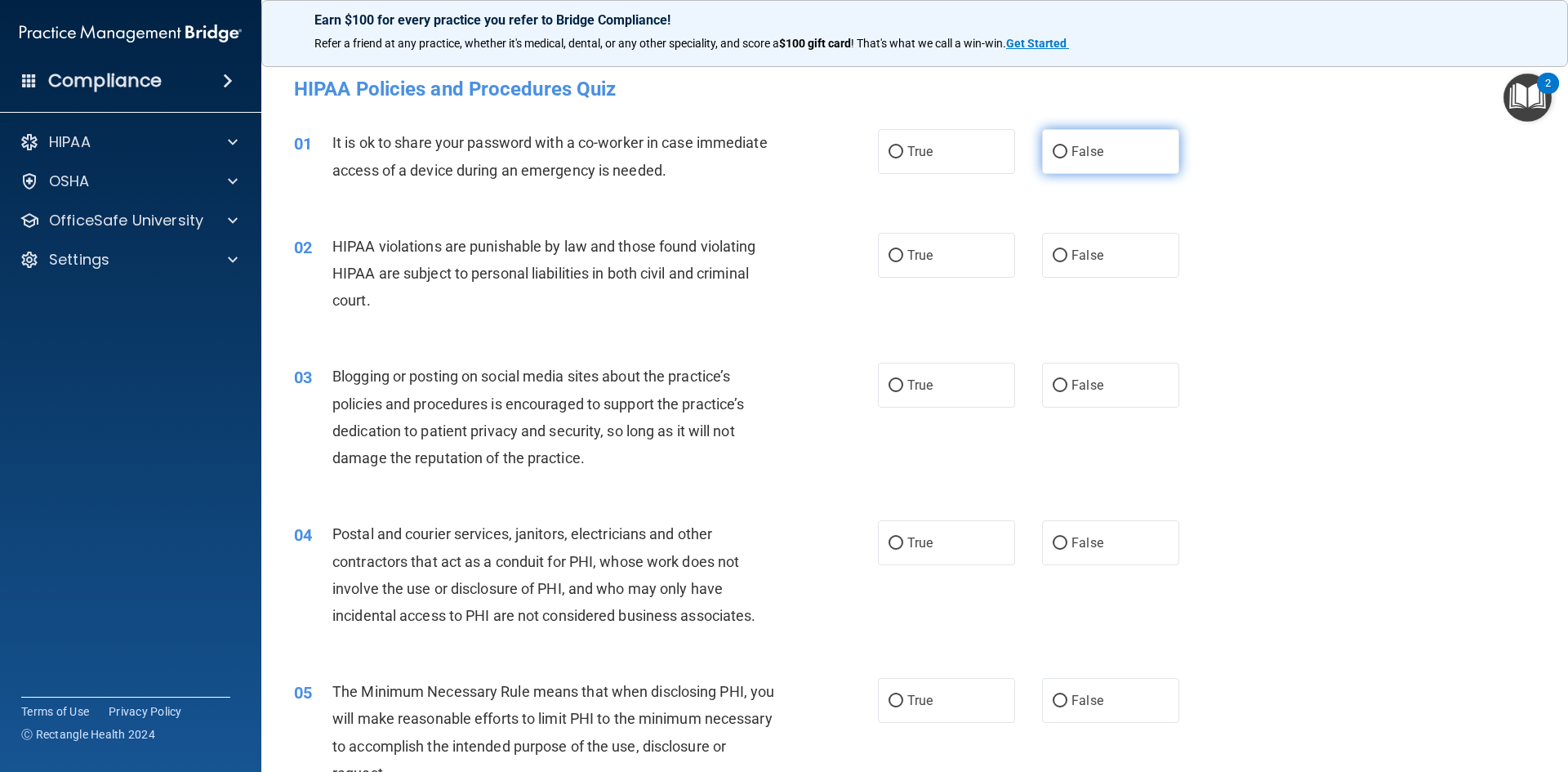
click at [1072, 148] on span "False" at bounding box center [1087, 151] width 32 height 15
click at [1067, 148] on input "False" at bounding box center [1060, 153] width 14 height 13
radio input "true"
drag, startPoint x: 969, startPoint y: 256, endPoint x: 1100, endPoint y: 346, distance: 158.9
click at [993, 270] on label "True" at bounding box center [947, 256] width 137 height 45
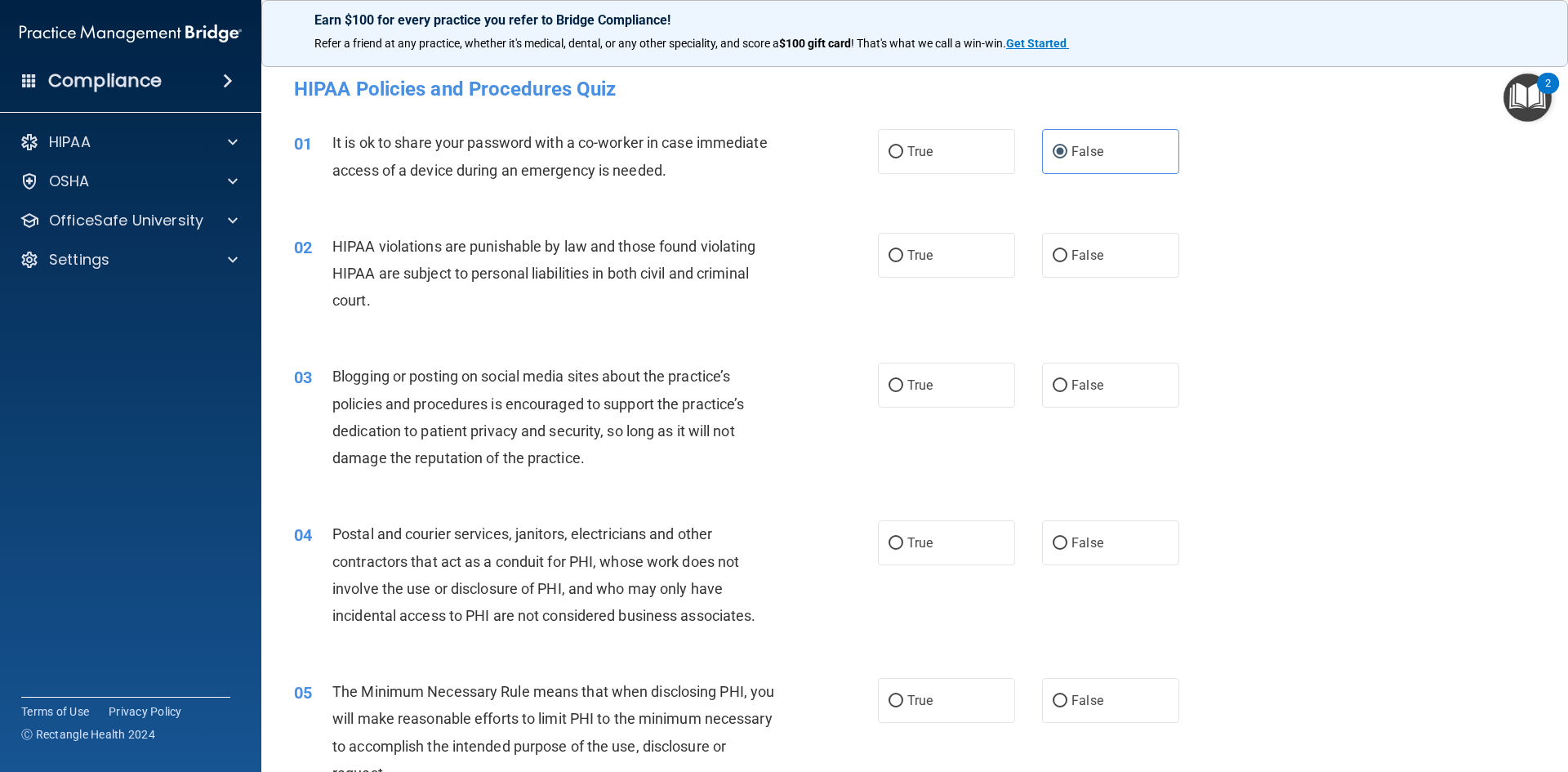
click at [904, 262] on input "True" at bounding box center [896, 257] width 14 height 13
radio input "true"
click at [1115, 375] on label "False" at bounding box center [1111, 385] width 137 height 45
click at [1067, 380] on input "False" at bounding box center [1060, 386] width 14 height 13
radio input "true"
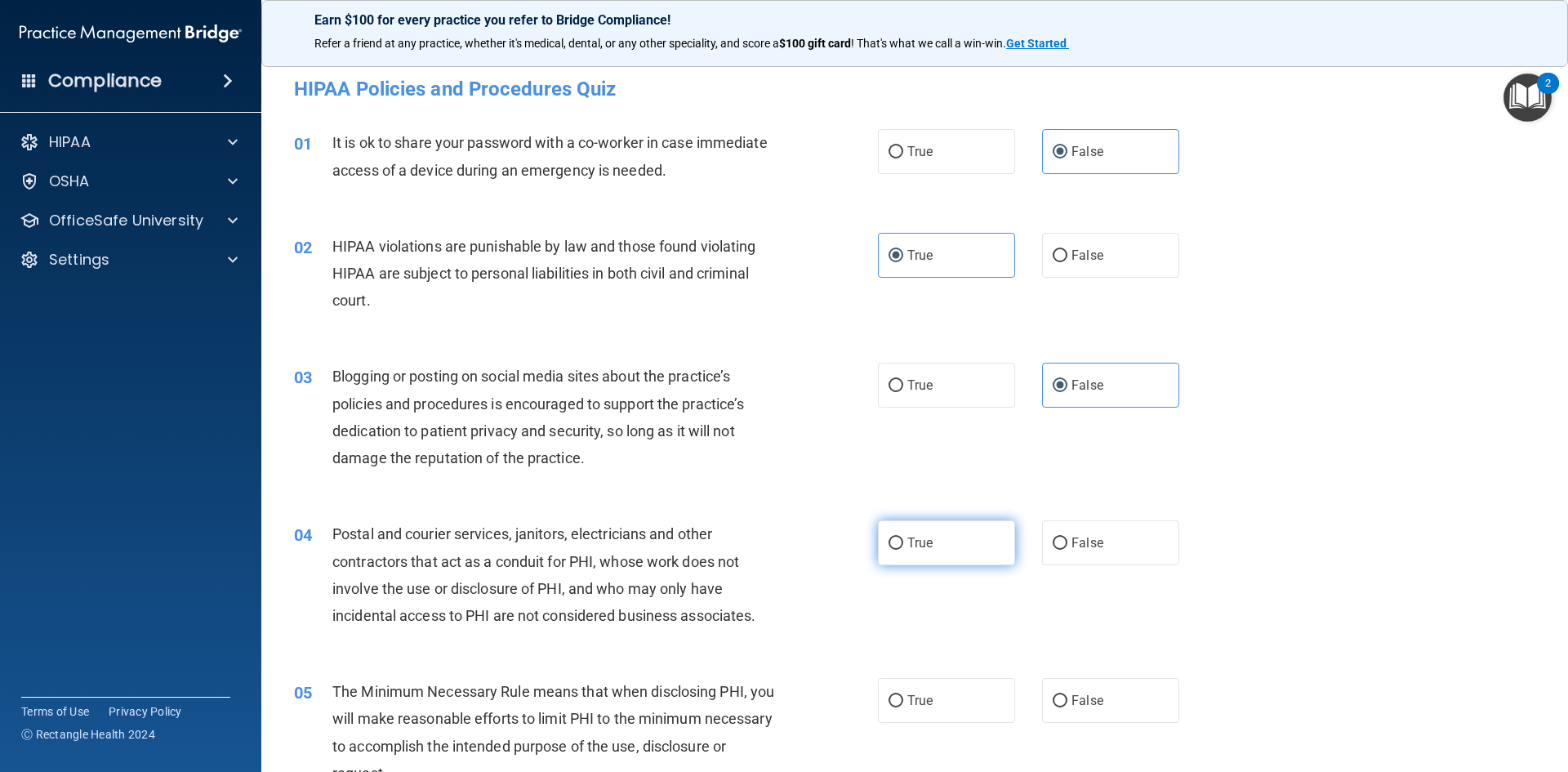
drag, startPoint x: 952, startPoint y: 543, endPoint x: 943, endPoint y: 624, distance: 81.5
click at [952, 555] on label "True" at bounding box center [947, 543] width 137 height 45
click at [904, 550] on input "True" at bounding box center [896, 544] width 14 height 13
radio input "true"
click at [917, 706] on span "True" at bounding box center [920, 700] width 25 height 15
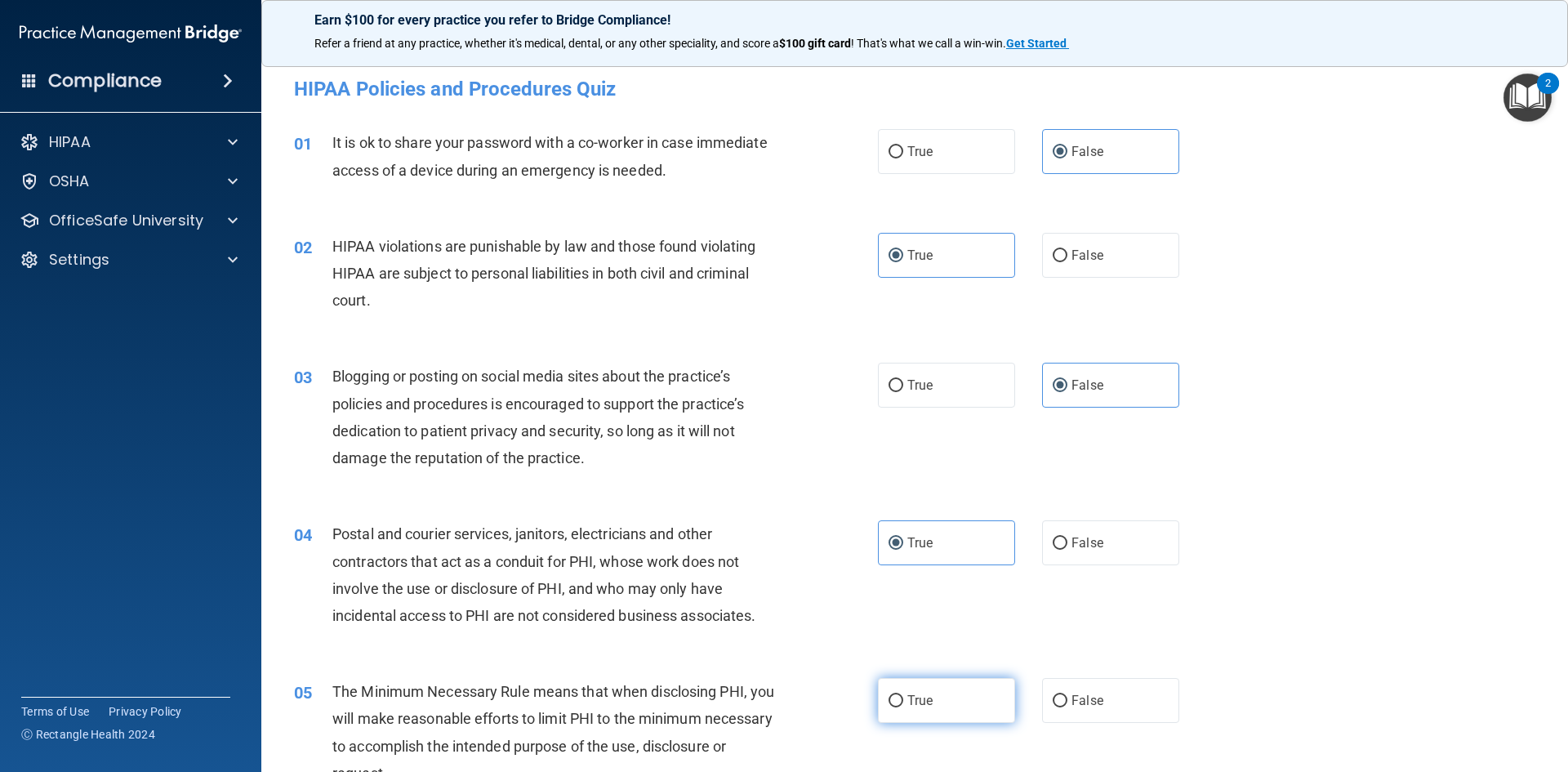
click at [904, 706] on input "True" at bounding box center [896, 701] width 14 height 13
radio input "true"
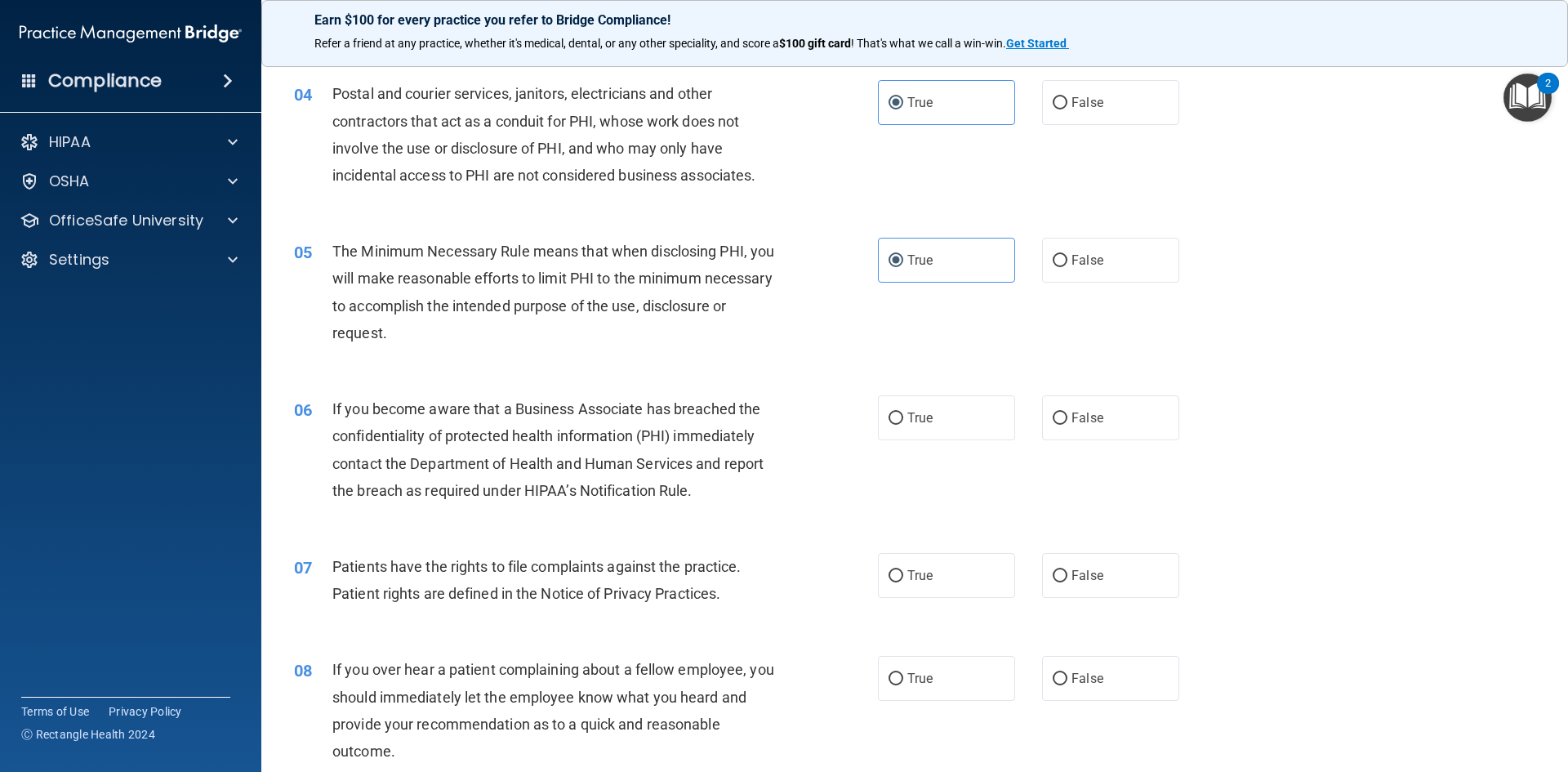
scroll to position [490, 0]
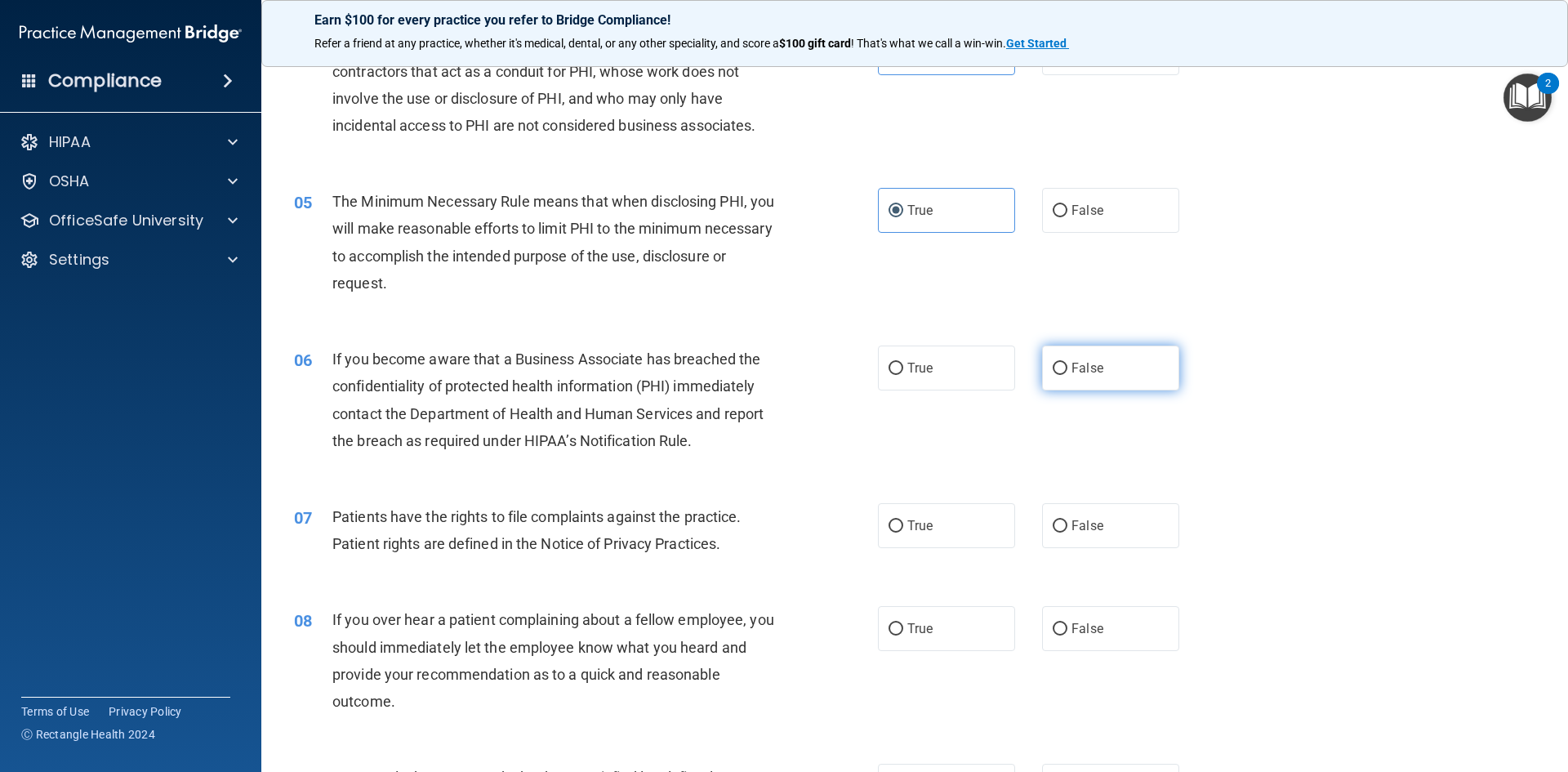
click at [1110, 383] on label "False" at bounding box center [1111, 368] width 137 height 45
click at [1067, 375] on input "False" at bounding box center [1060, 369] width 14 height 13
radio input "true"
click at [956, 531] on label "True" at bounding box center [947, 526] width 137 height 45
click at [904, 531] on input "True" at bounding box center [896, 527] width 14 height 13
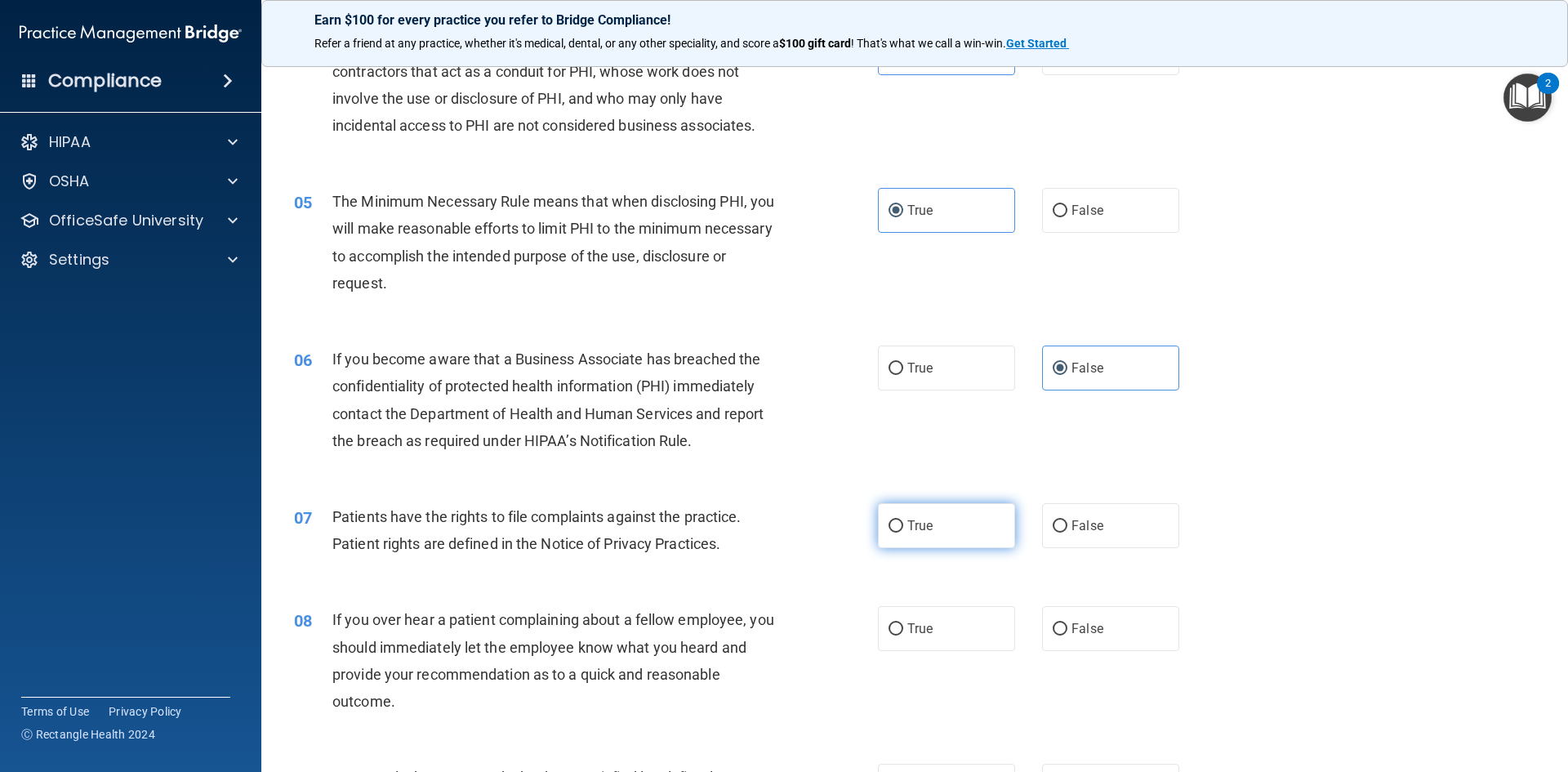
radio input "true"
click at [1088, 618] on label "False" at bounding box center [1111, 629] width 137 height 45
click at [1067, 624] on input "False" at bounding box center [1060, 630] width 14 height 13
radio input "true"
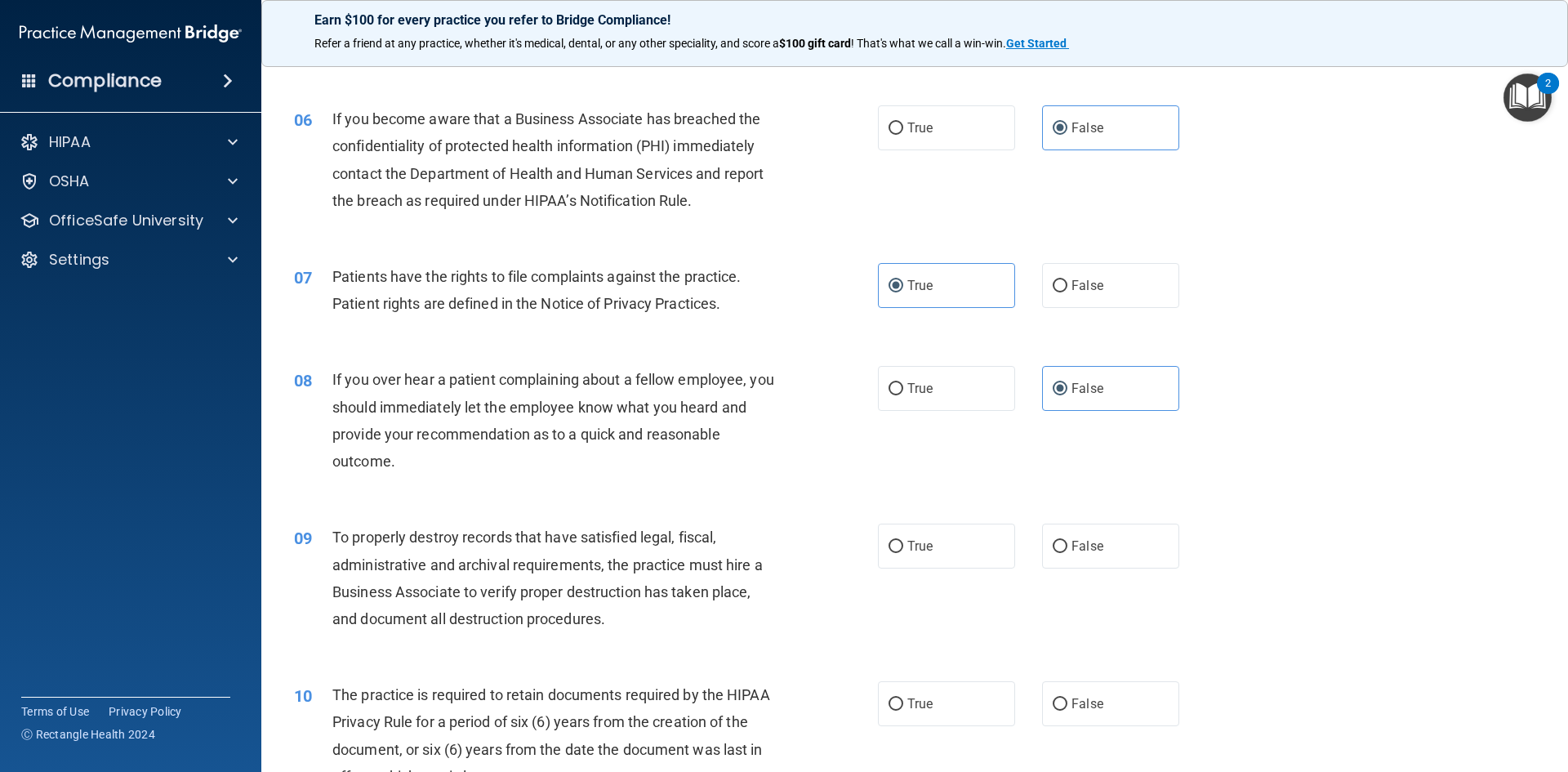
scroll to position [735, 0]
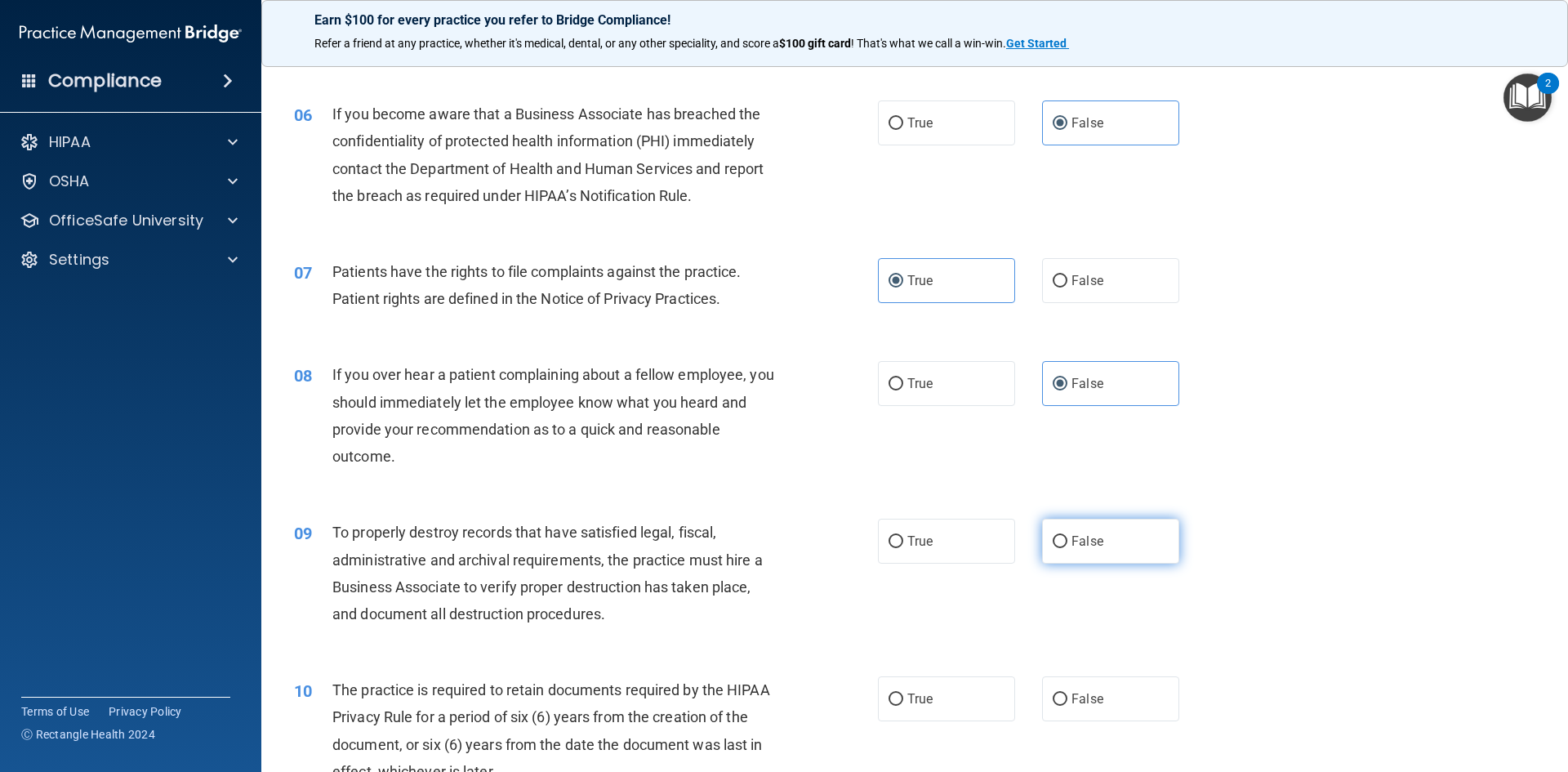
click at [1072, 546] on span "False" at bounding box center [1087, 541] width 32 height 15
click at [1066, 546] on input "False" at bounding box center [1060, 542] width 14 height 13
radio input "true"
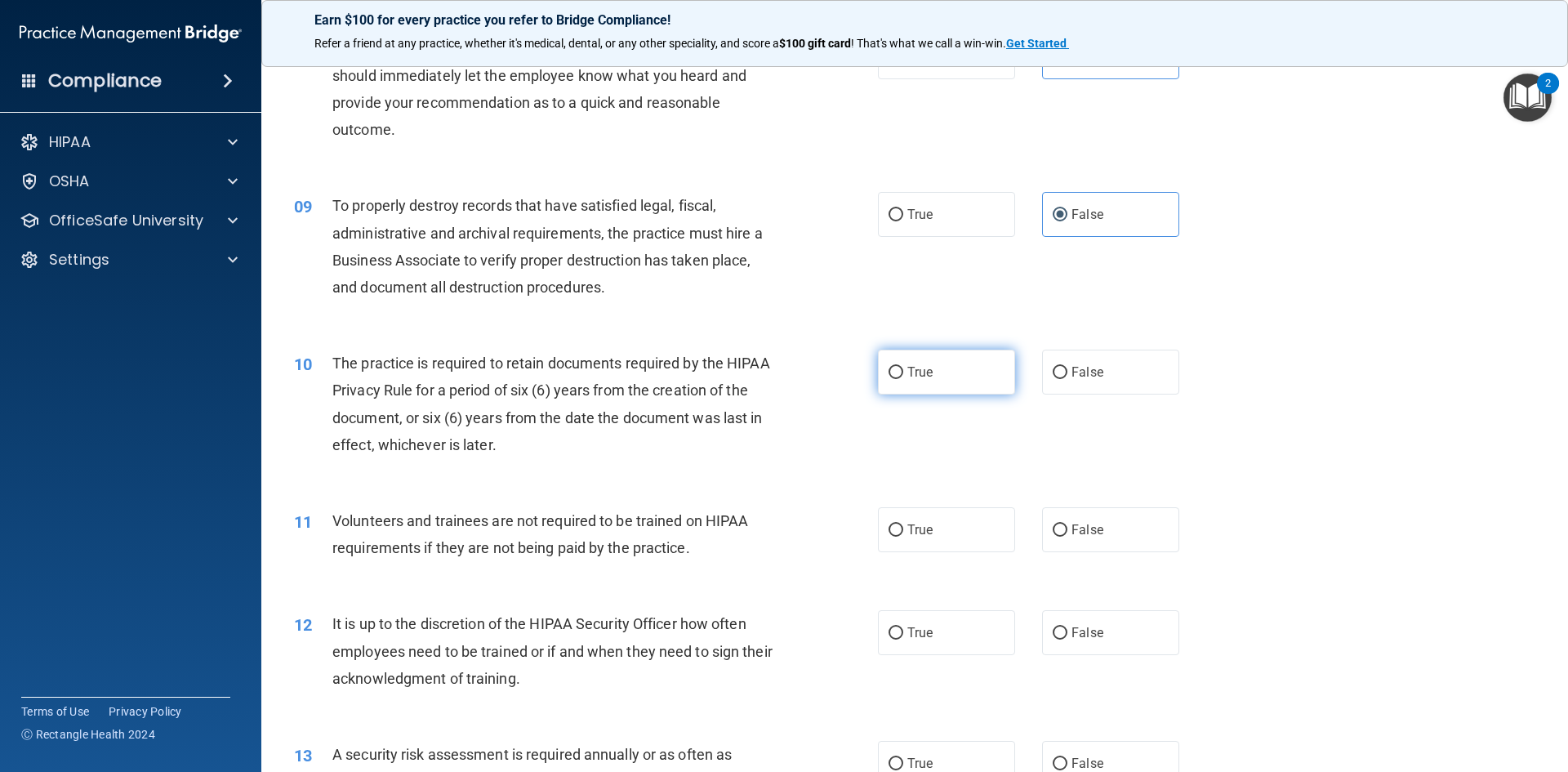
click at [964, 376] on label "True" at bounding box center [947, 372] width 137 height 45
click at [904, 376] on input "True" at bounding box center [896, 373] width 14 height 13
radio input "true"
click at [1097, 528] on label "False" at bounding box center [1111, 530] width 137 height 45
click at [1067, 528] on input "False" at bounding box center [1060, 531] width 14 height 13
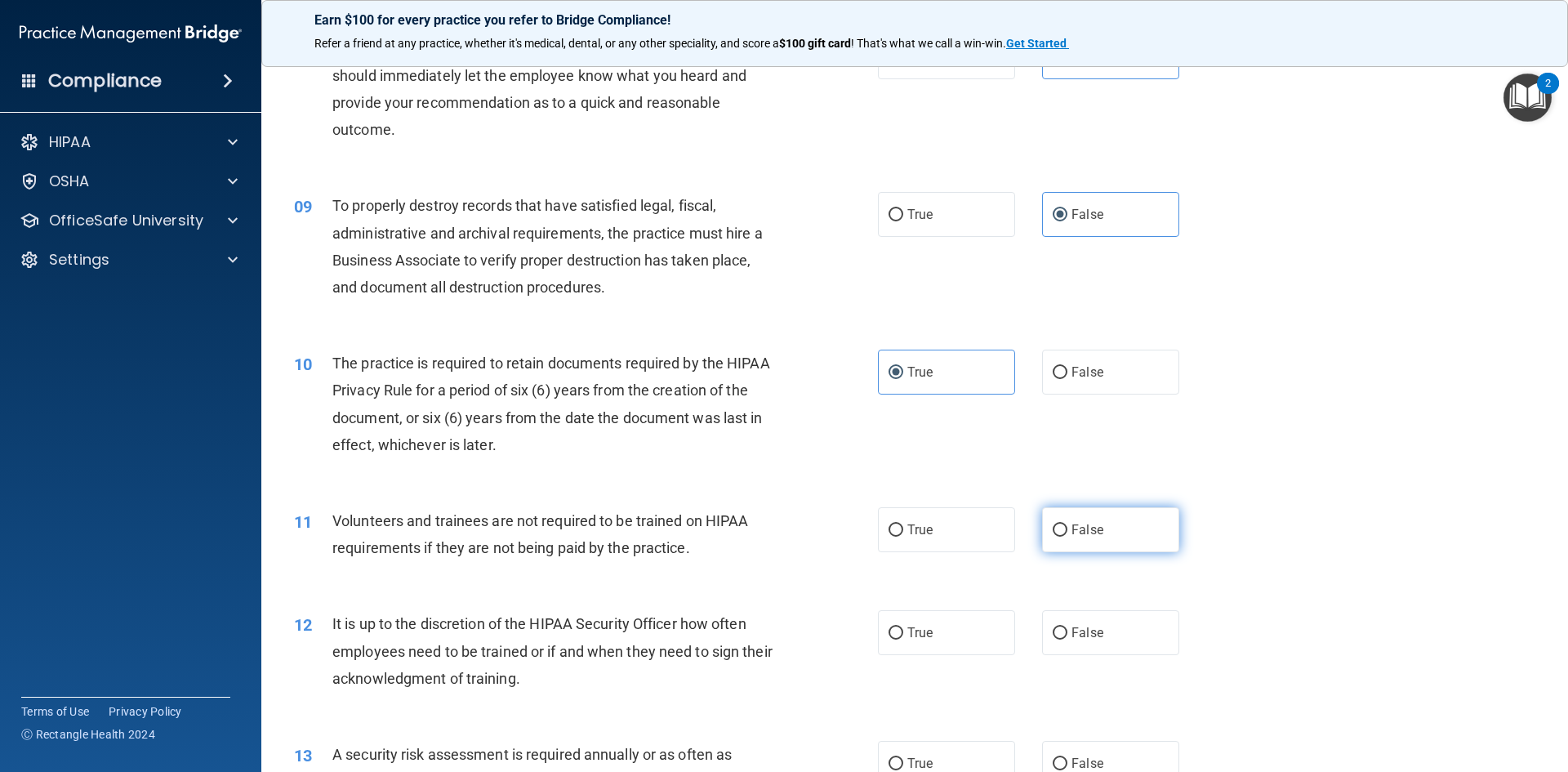
radio input "true"
click at [1099, 639] on label "False" at bounding box center [1111, 633] width 137 height 45
click at [1067, 639] on input "False" at bounding box center [1060, 634] width 14 height 13
radio input "true"
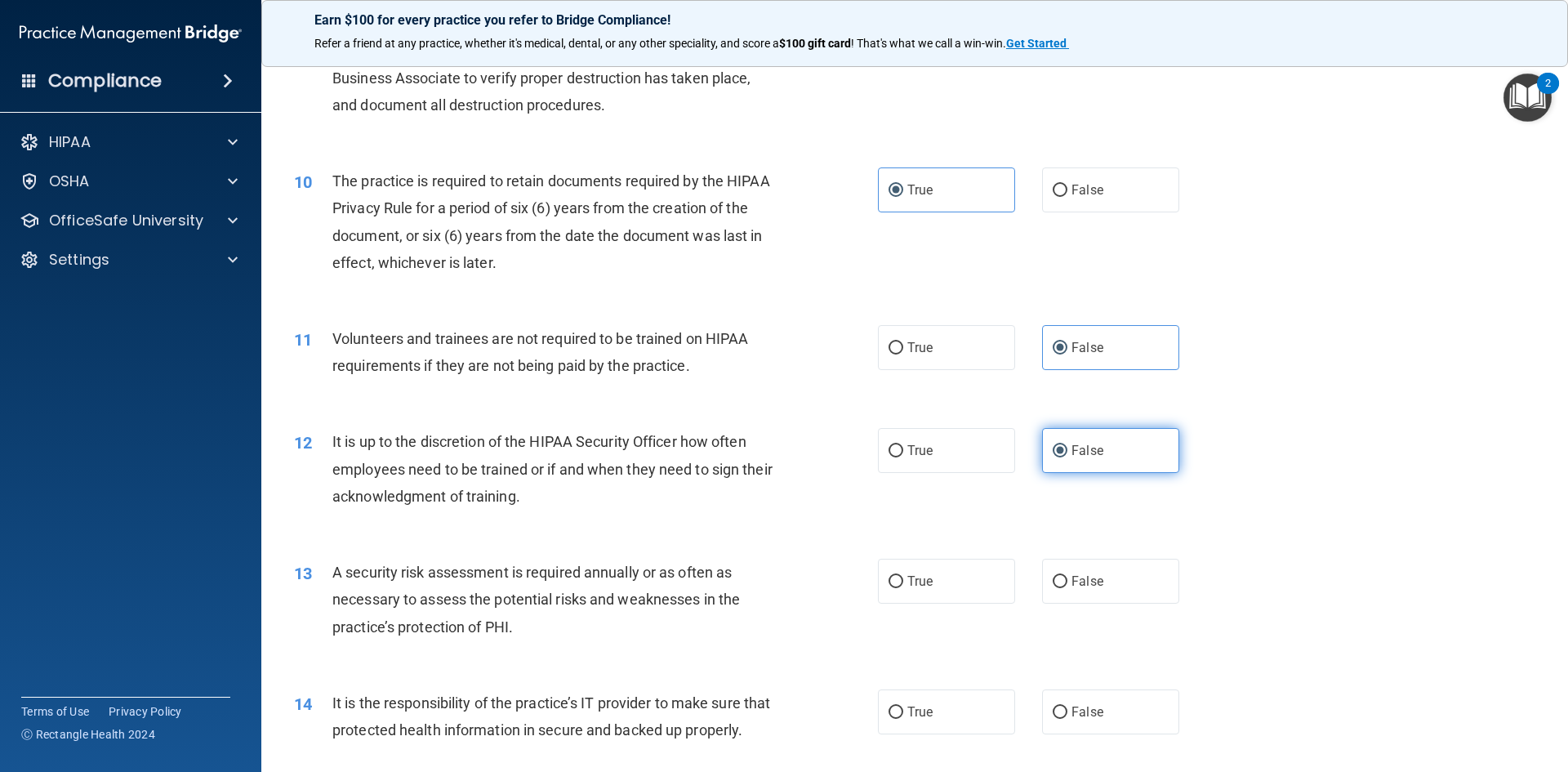
scroll to position [1307, 0]
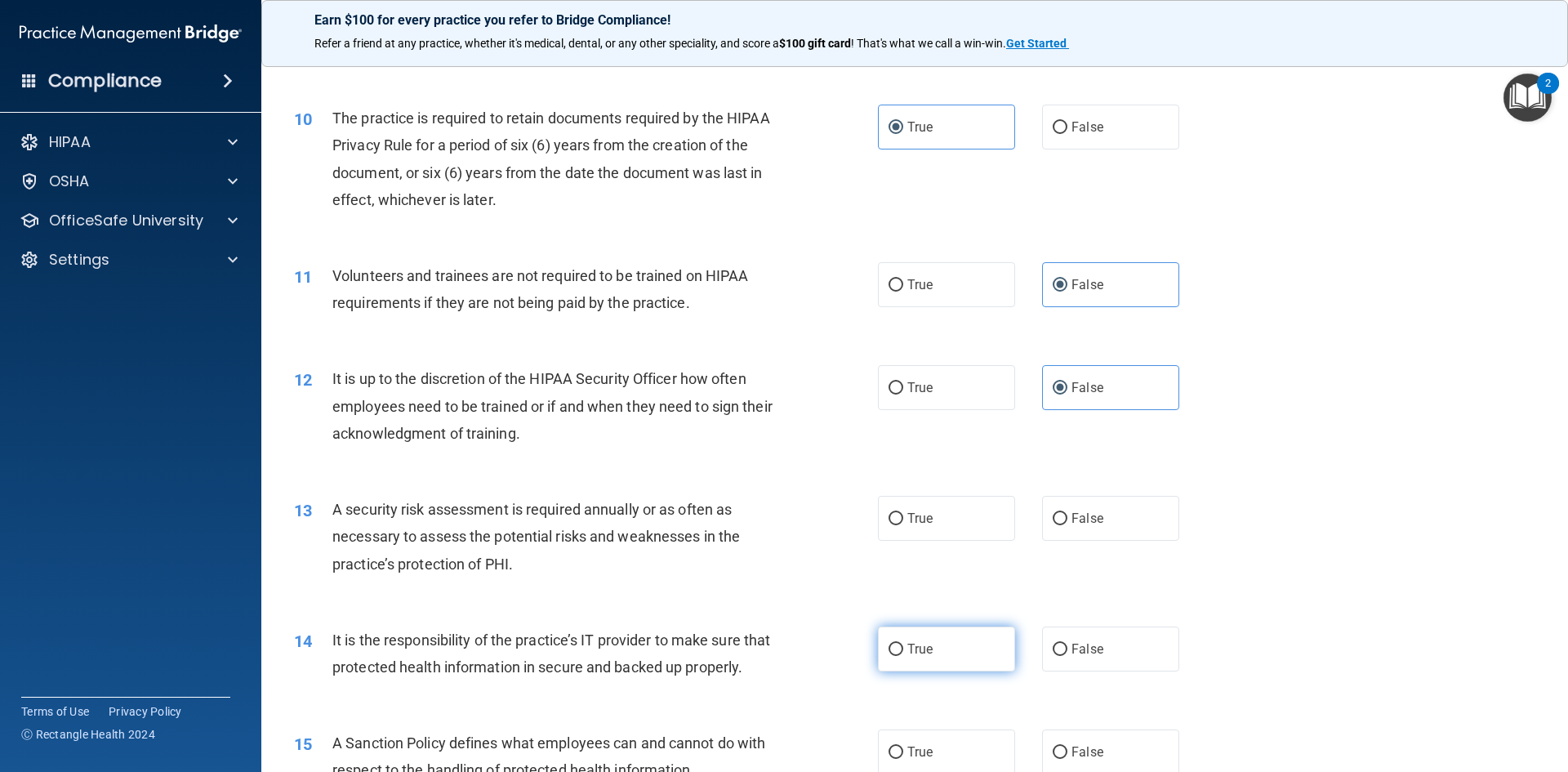
drag, startPoint x: 930, startPoint y: 531, endPoint x: 949, endPoint y: 626, distance: 96.9
click at [939, 541] on div "13 A security risk assessment is required annually or as often as necessary to …" at bounding box center [915, 541] width 1266 height 131
drag, startPoint x: 942, startPoint y: 551, endPoint x: 943, endPoint y: 560, distance: 9.1
click at [942, 553] on div "13 A security risk assessment is required annually or as often as necessary to …" at bounding box center [915, 541] width 1266 height 131
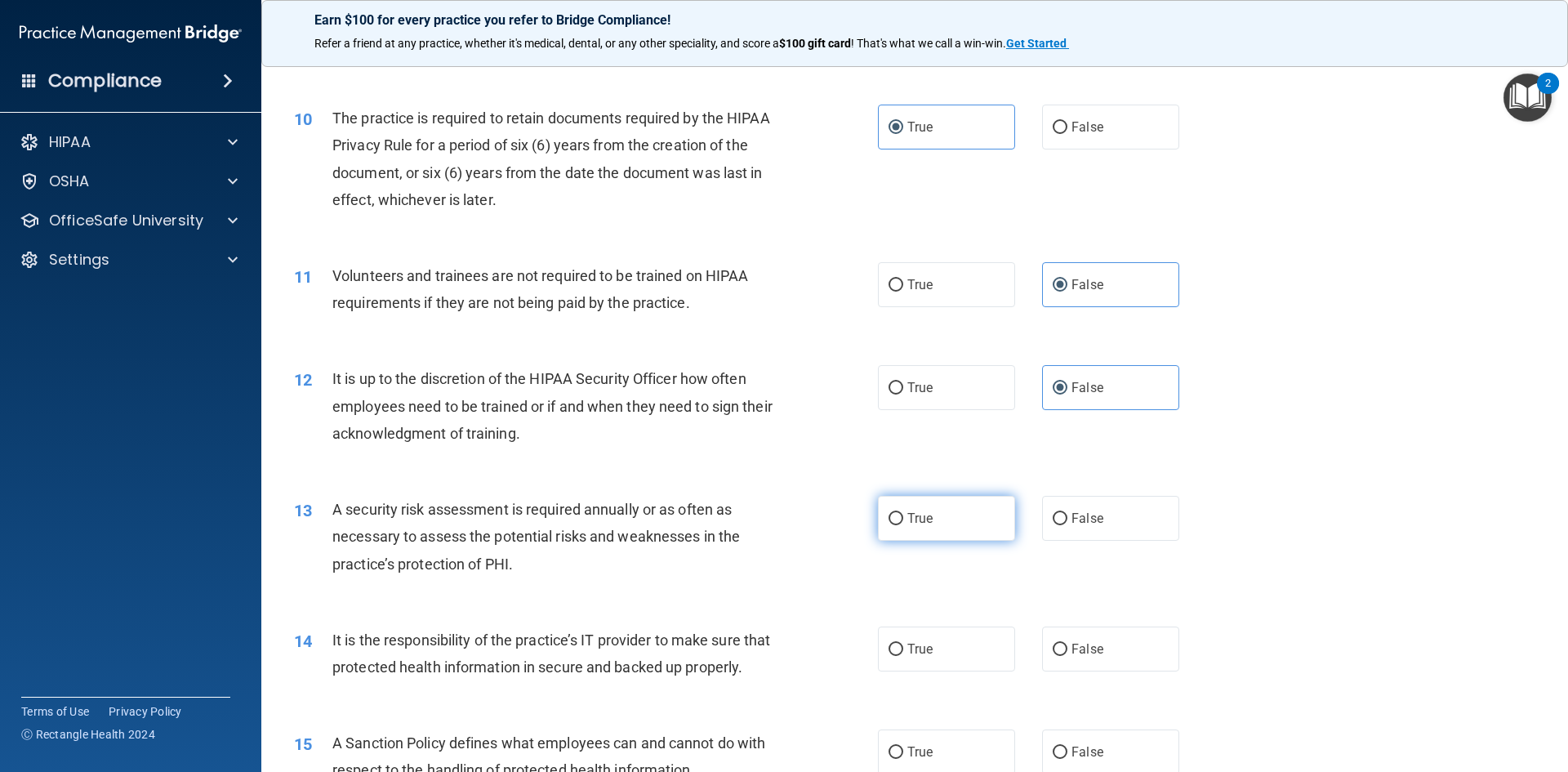
click at [907, 525] on span "True" at bounding box center [920, 518] width 25 height 15
click at [902, 525] on input "True" at bounding box center [896, 520] width 14 height 13
radio input "true"
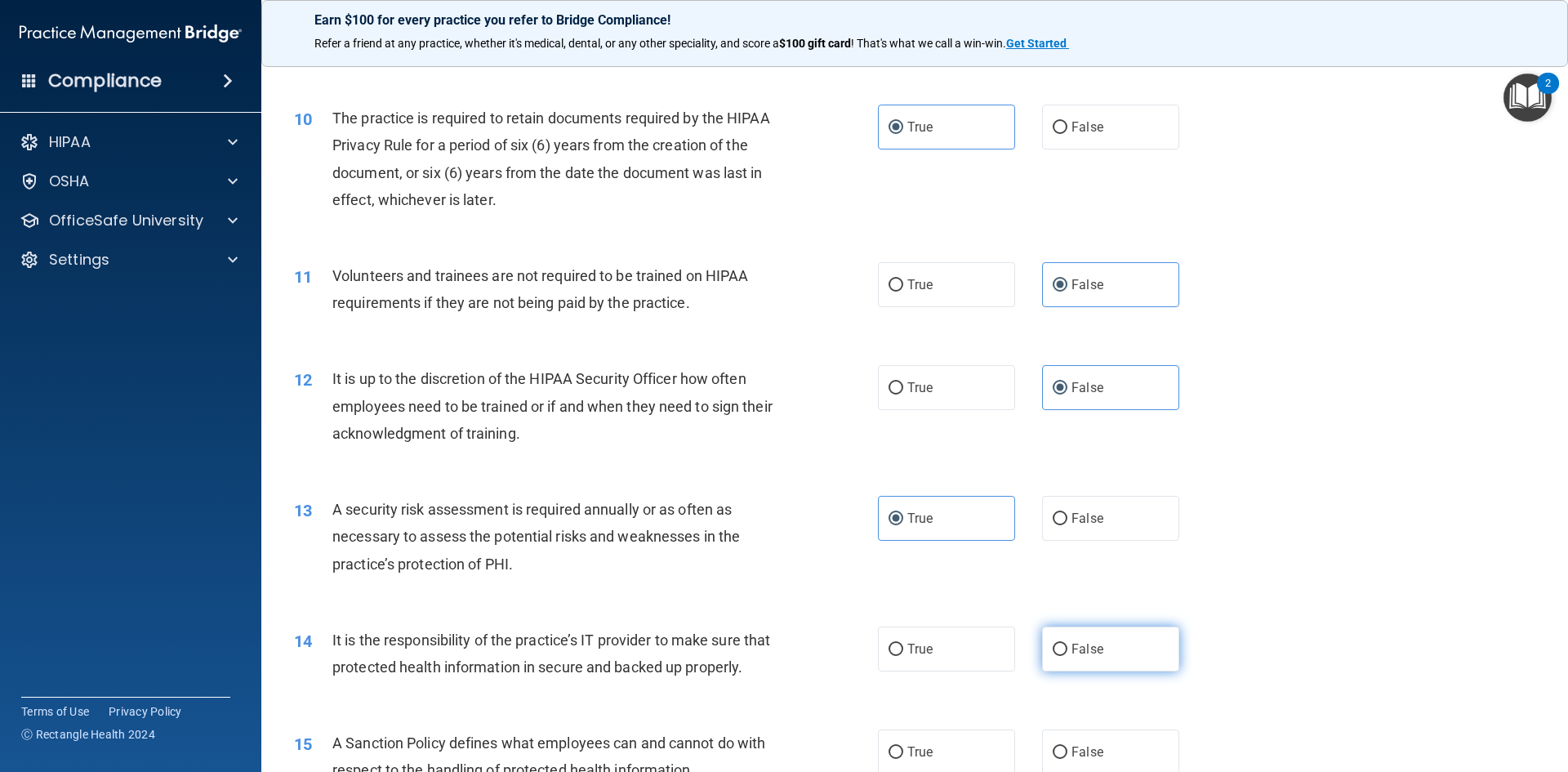
click at [1083, 645] on span "False" at bounding box center [1087, 649] width 32 height 15
click at [1067, 645] on input "False" at bounding box center [1060, 650] width 14 height 13
radio input "true"
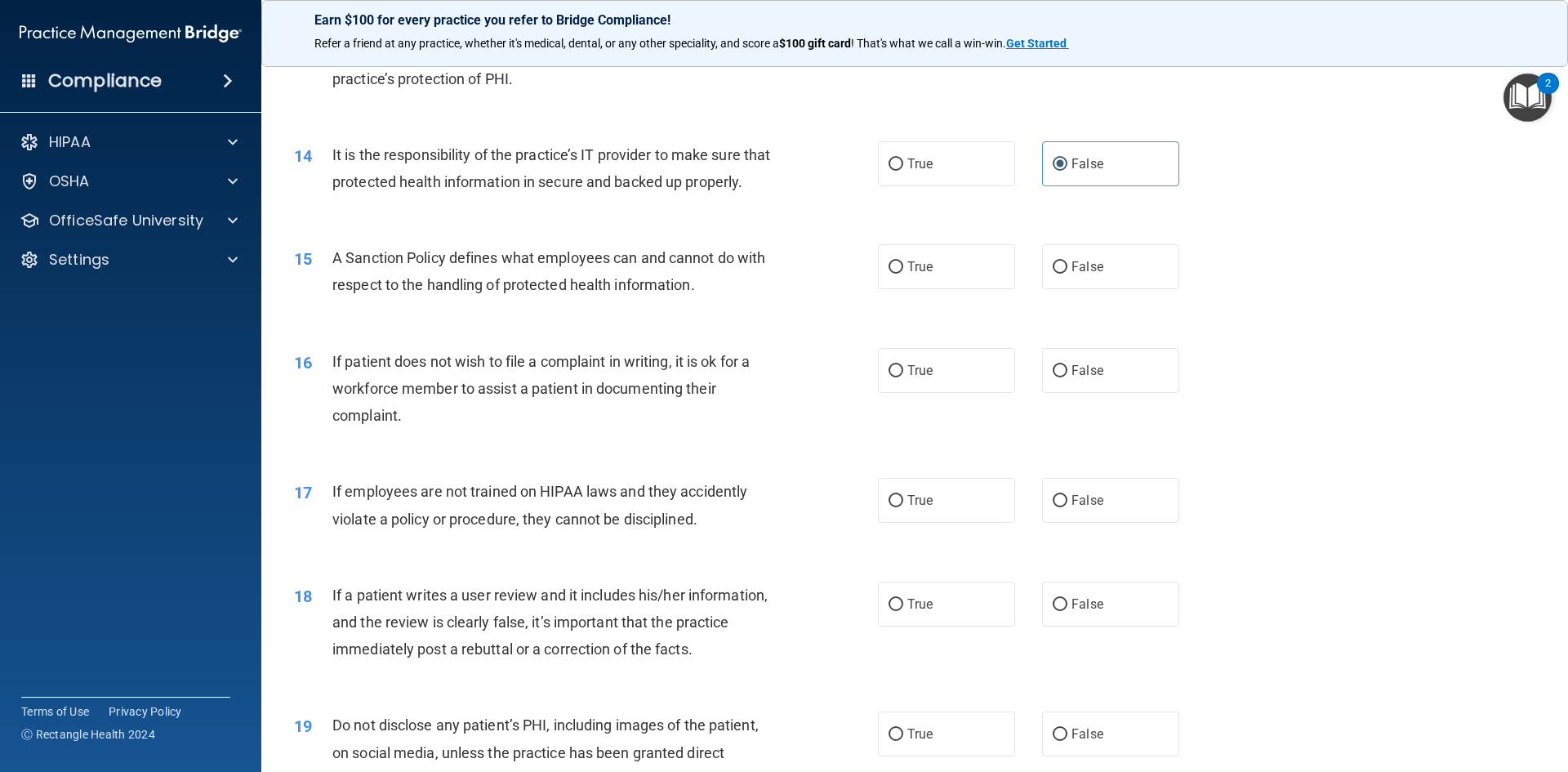
scroll to position [1797, 0]
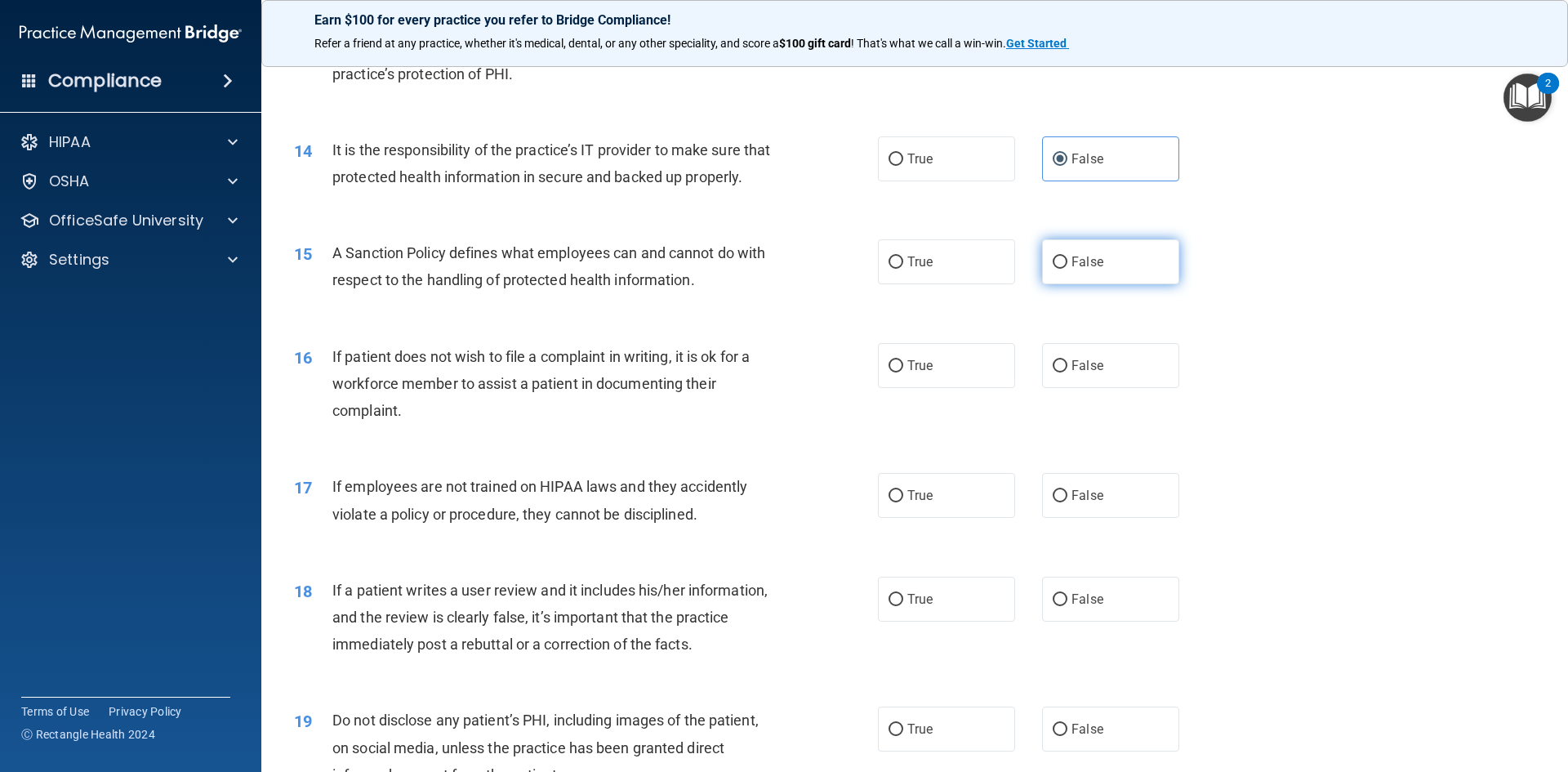
click at [1082, 269] on span "False" at bounding box center [1087, 261] width 32 height 15
click at [1067, 268] on input "False" at bounding box center [1060, 263] width 14 height 13
radio input "true"
click at [907, 373] on span "True" at bounding box center [920, 365] width 25 height 15
click at [904, 372] on input "True" at bounding box center [896, 367] width 14 height 13
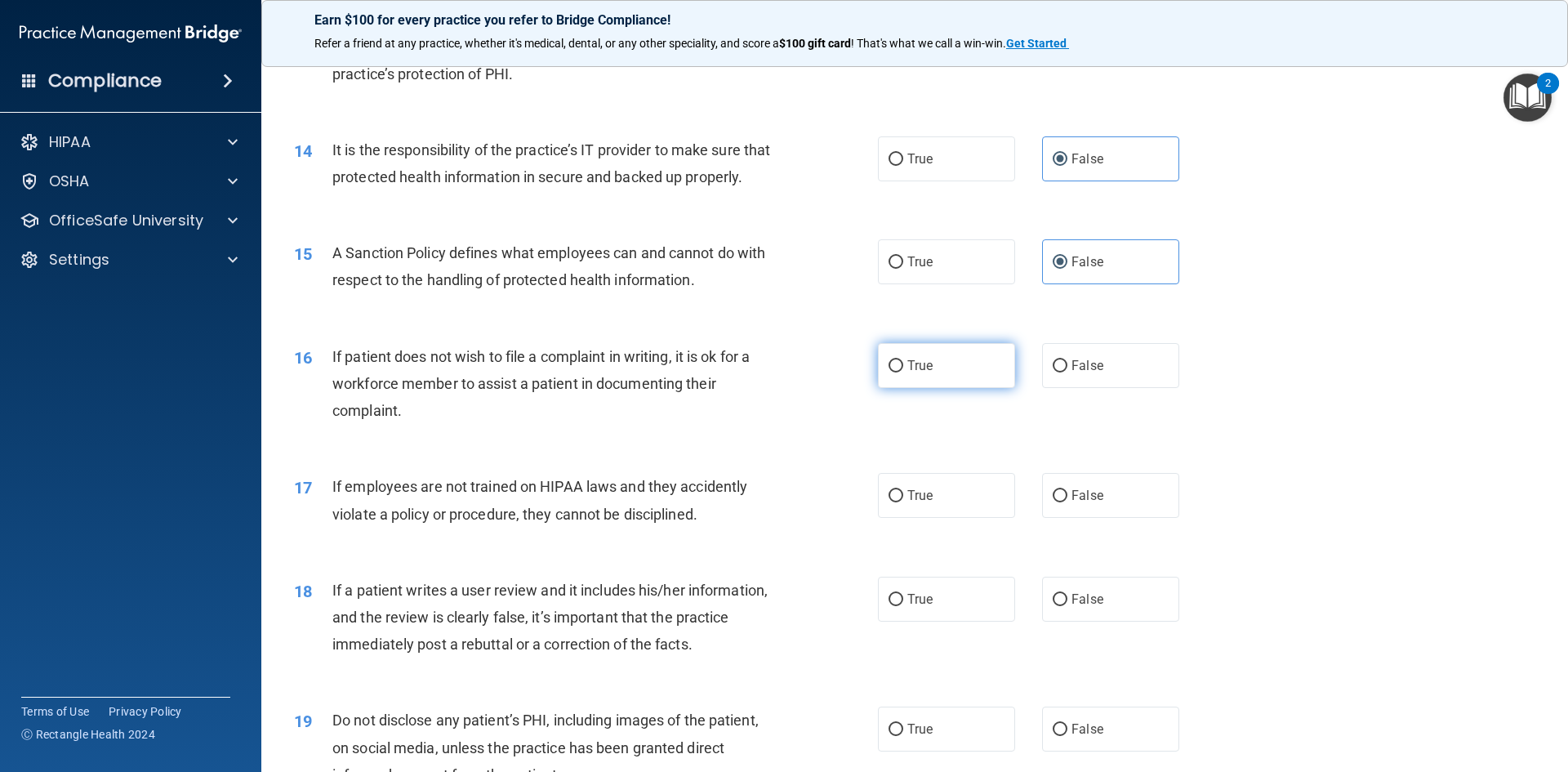
radio input "true"
click at [1081, 504] on span "False" at bounding box center [1087, 495] width 32 height 15
click at [1067, 503] on input "False" at bounding box center [1060, 496] width 14 height 13
radio input "true"
click at [1072, 607] on span "False" at bounding box center [1087, 598] width 32 height 15
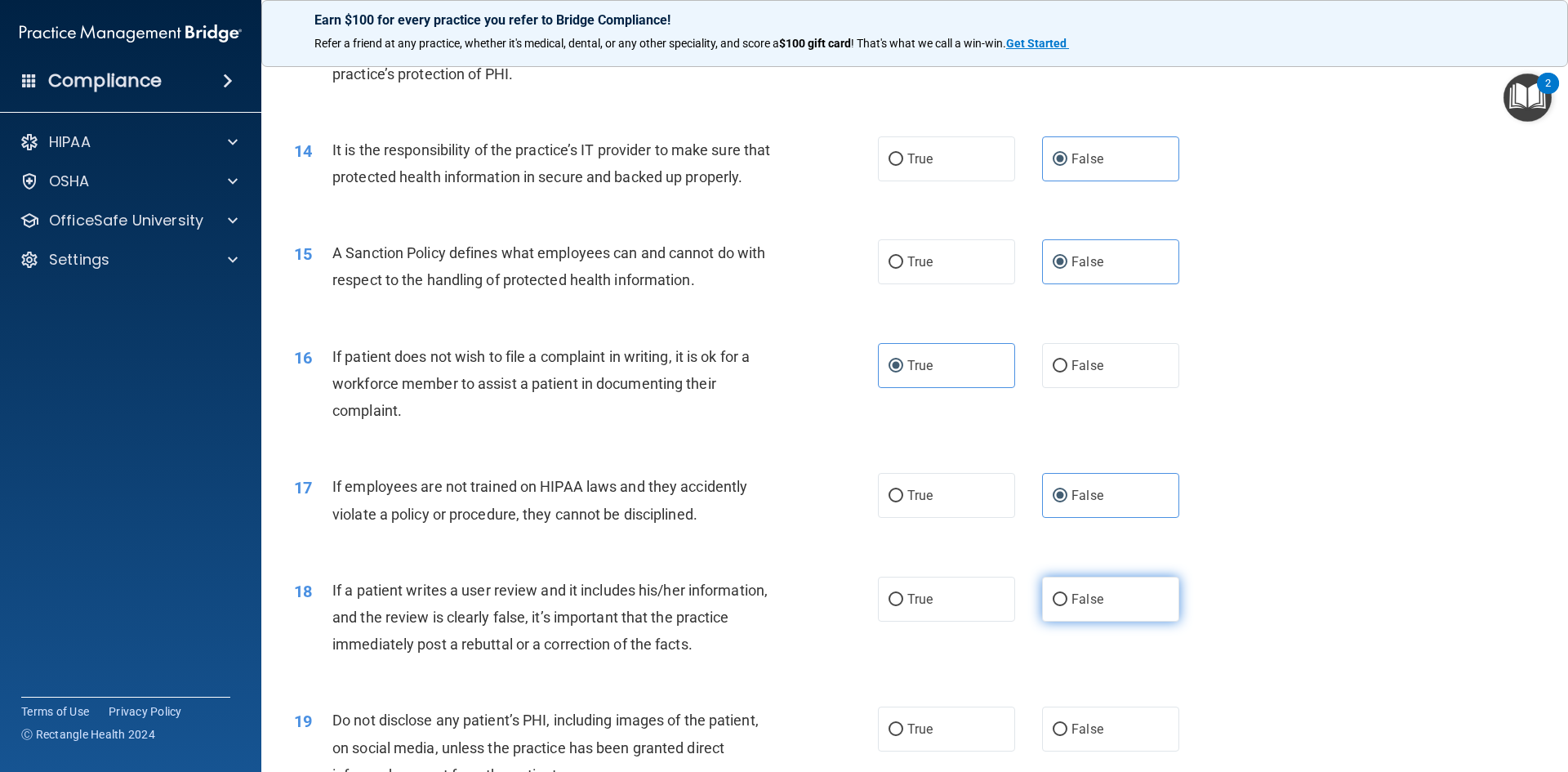
click at [1067, 607] on input "False" at bounding box center [1060, 600] width 14 height 13
radio input "true"
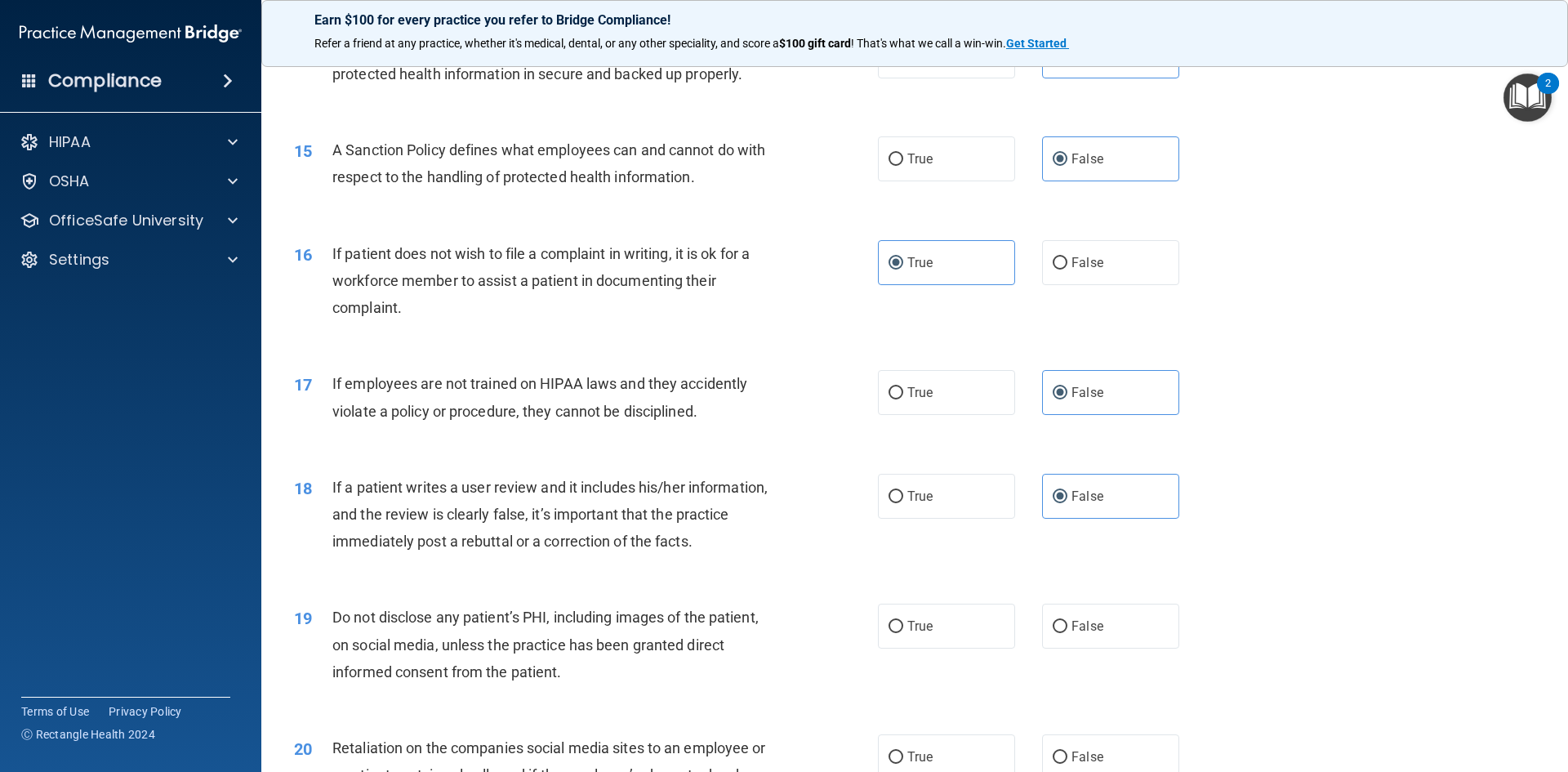
scroll to position [1961, 0]
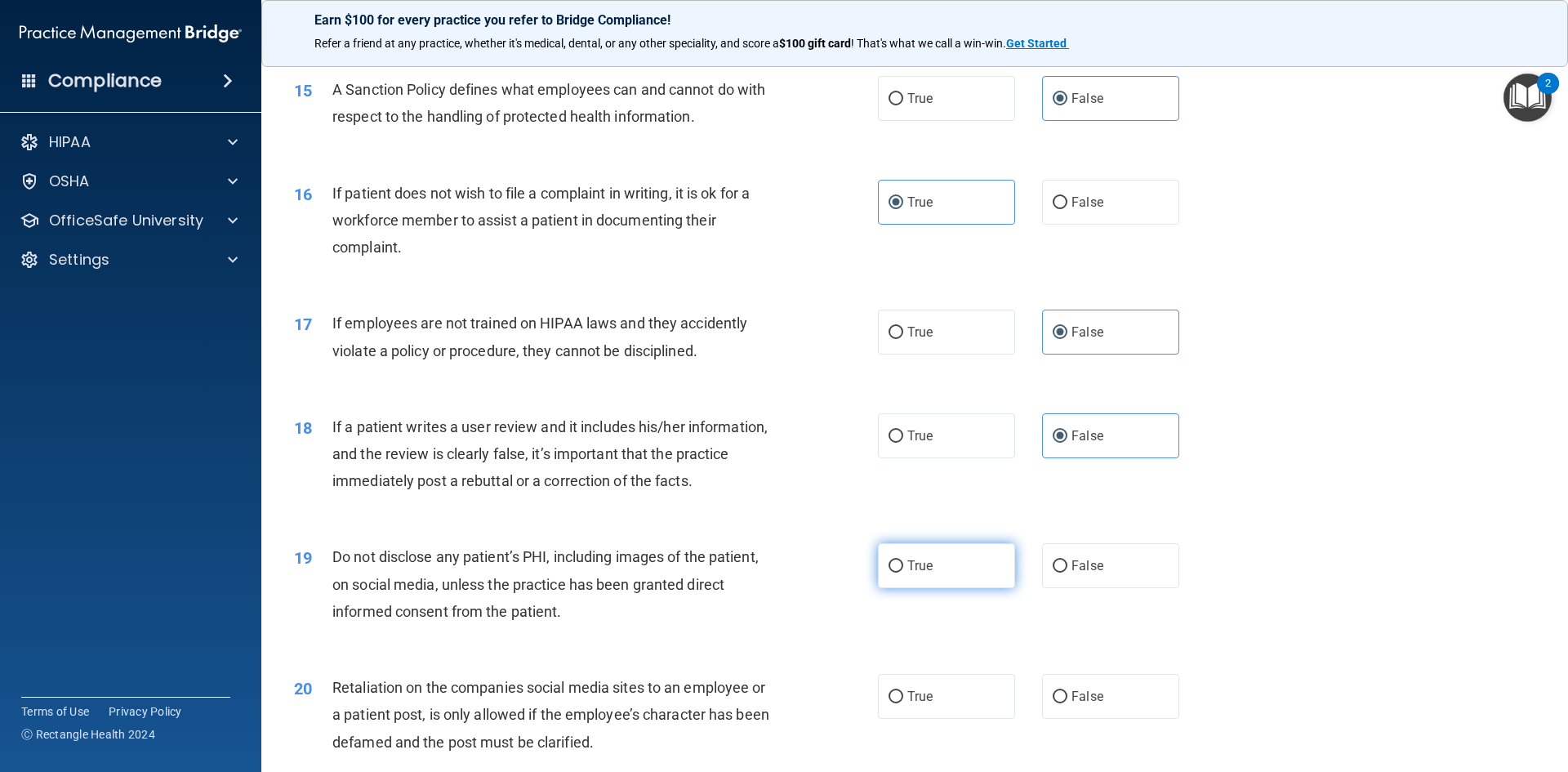
click at [928, 588] on label "True" at bounding box center [947, 566] width 137 height 45
click at [904, 573] on input "True" at bounding box center [896, 567] width 14 height 13
radio input "true"
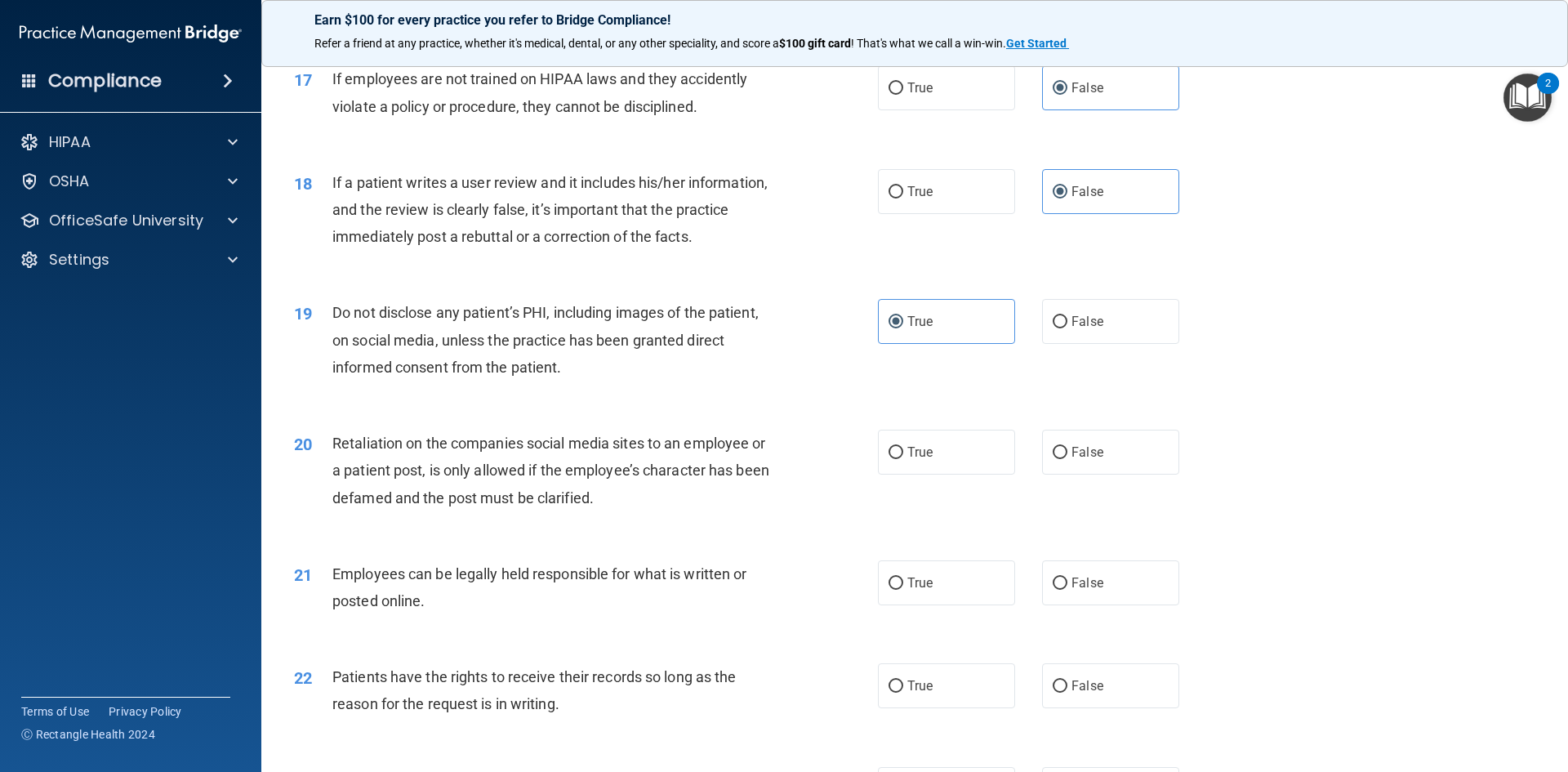
scroll to position [2206, 0]
click at [1077, 459] on span "False" at bounding box center [1087, 451] width 32 height 15
click at [1067, 458] on input "False" at bounding box center [1060, 452] width 14 height 13
radio input "true"
click at [945, 605] on label "True" at bounding box center [947, 582] width 137 height 45
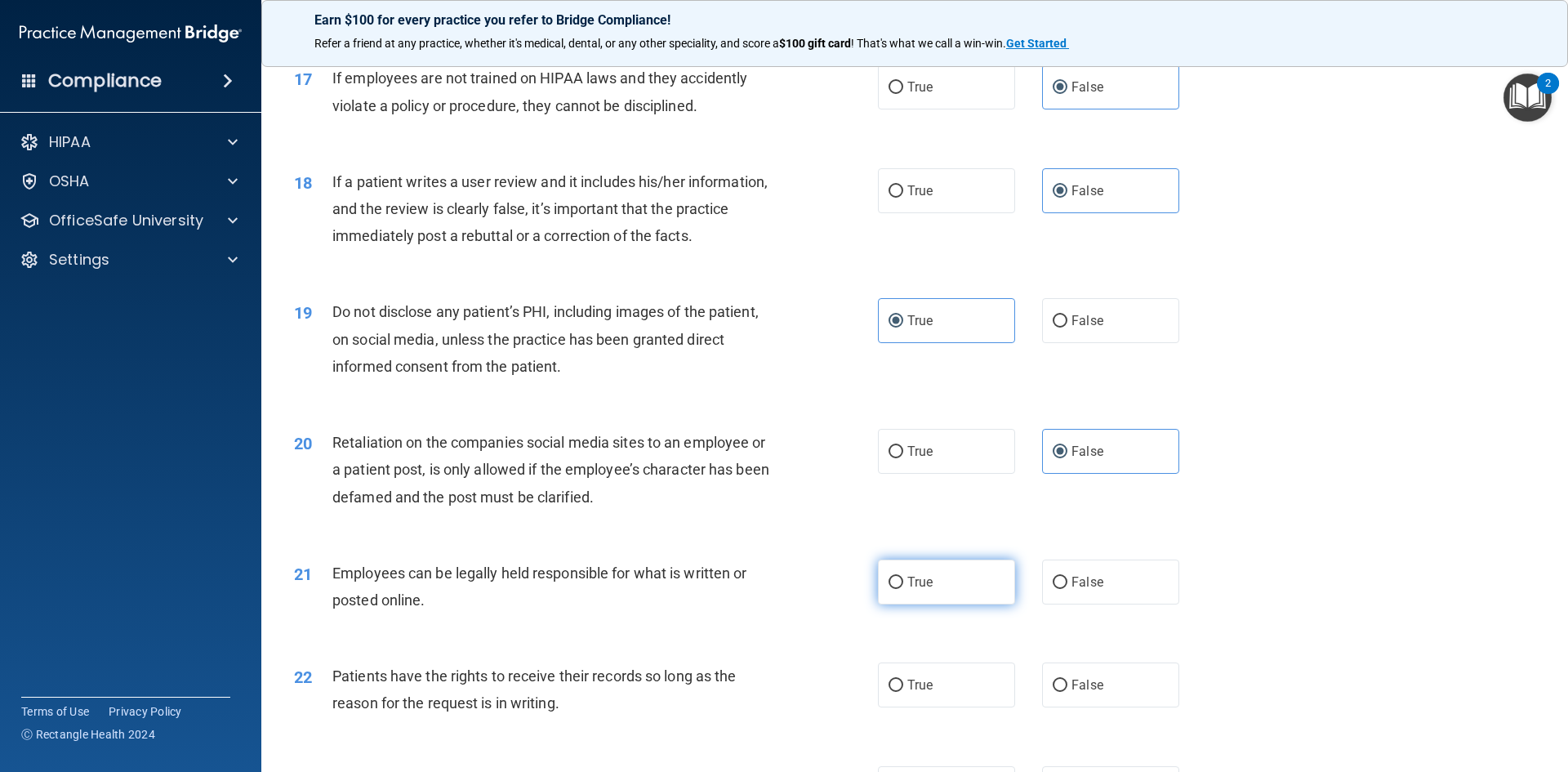
click at [904, 589] on input "True" at bounding box center [896, 583] width 14 height 13
radio input "true"
click at [1073, 692] on span "False" at bounding box center [1087, 684] width 32 height 15
click at [1067, 692] on input "False" at bounding box center [1060, 686] width 14 height 13
radio input "true"
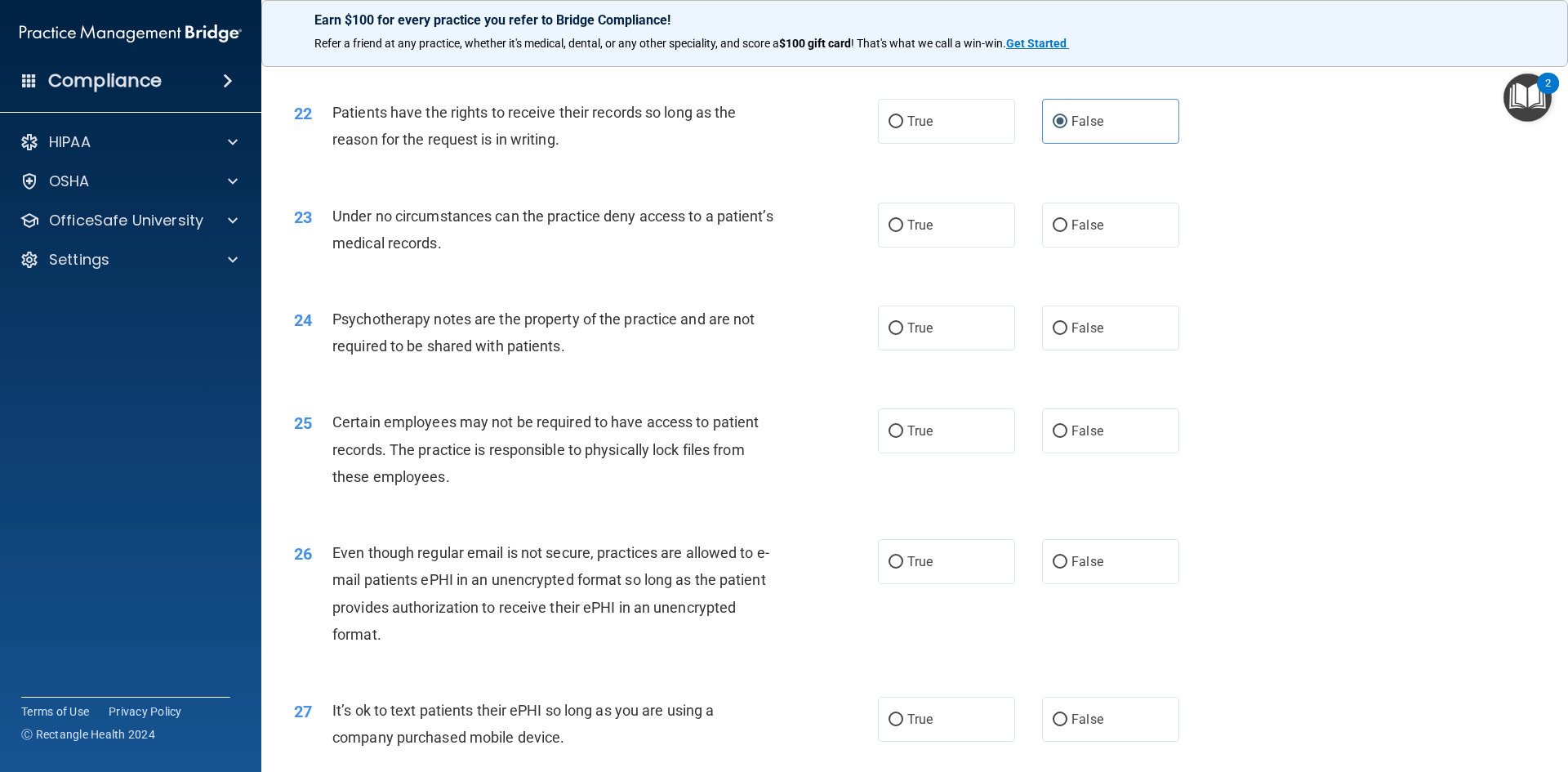
scroll to position [2778, 0]
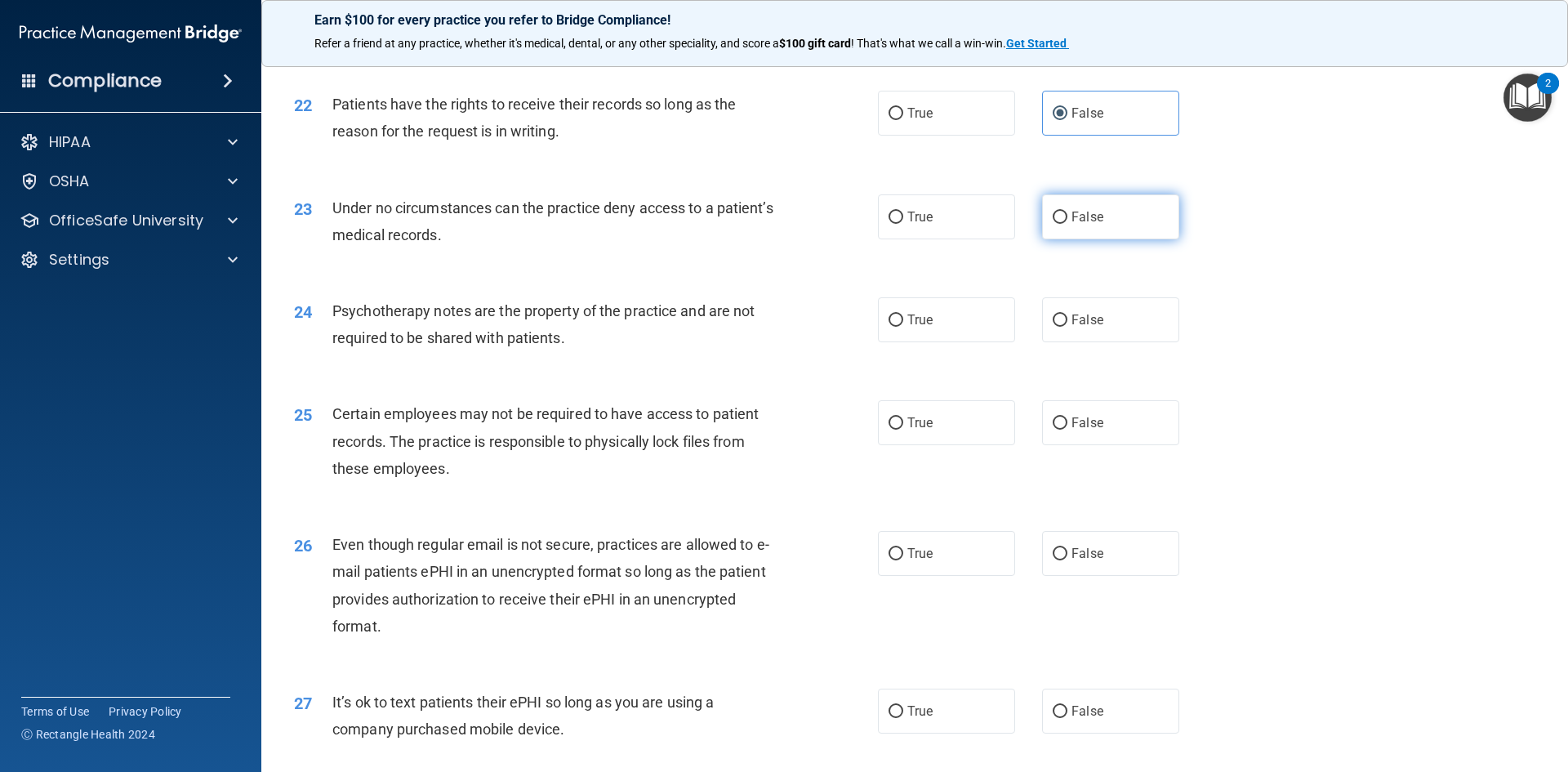
click at [1074, 240] on label "False" at bounding box center [1111, 217] width 137 height 45
click at [1067, 224] on input "False" at bounding box center [1060, 218] width 14 height 13
radio input "true"
click at [919, 327] on span "True" at bounding box center [920, 319] width 25 height 15
click at [904, 327] on input "True" at bounding box center [896, 321] width 14 height 13
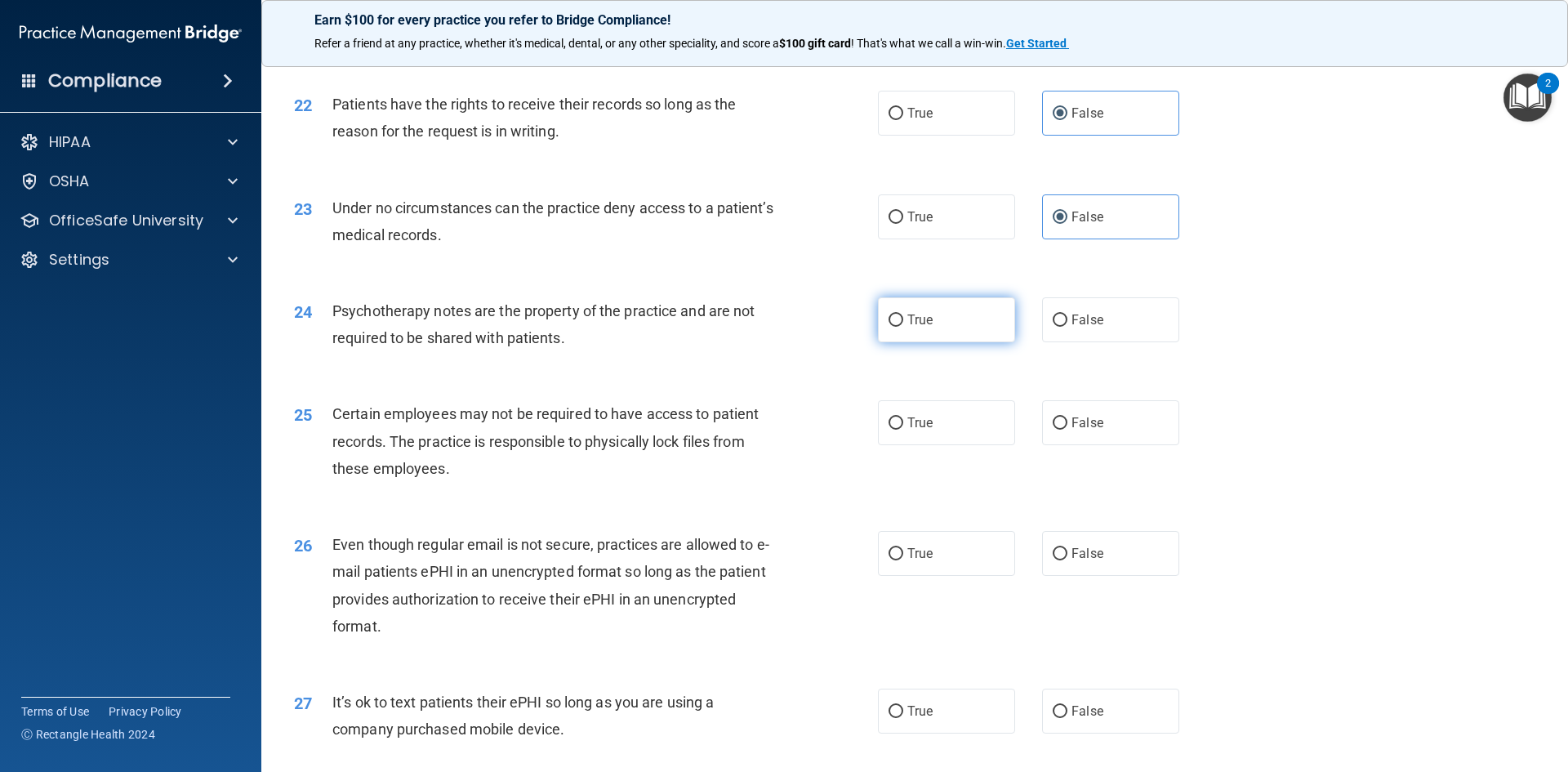
radio input "true"
click at [899, 446] on label "True" at bounding box center [947, 423] width 137 height 45
click at [899, 429] on input "True" at bounding box center [896, 424] width 14 height 13
radio input "true"
click at [900, 576] on label "True" at bounding box center [947, 553] width 137 height 45
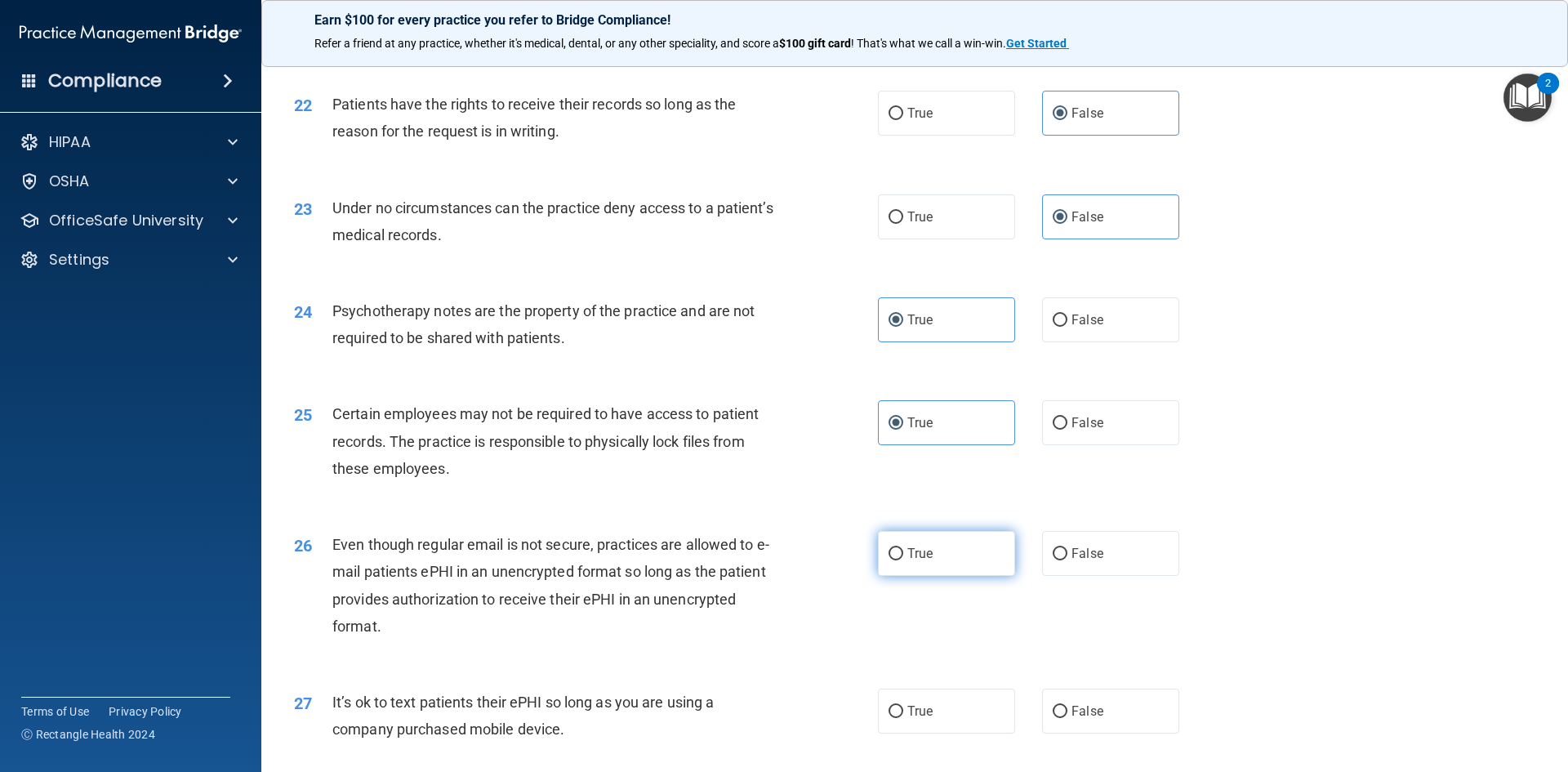
click at [900, 560] on input "True" at bounding box center [896, 554] width 14 height 13
radio input "true"
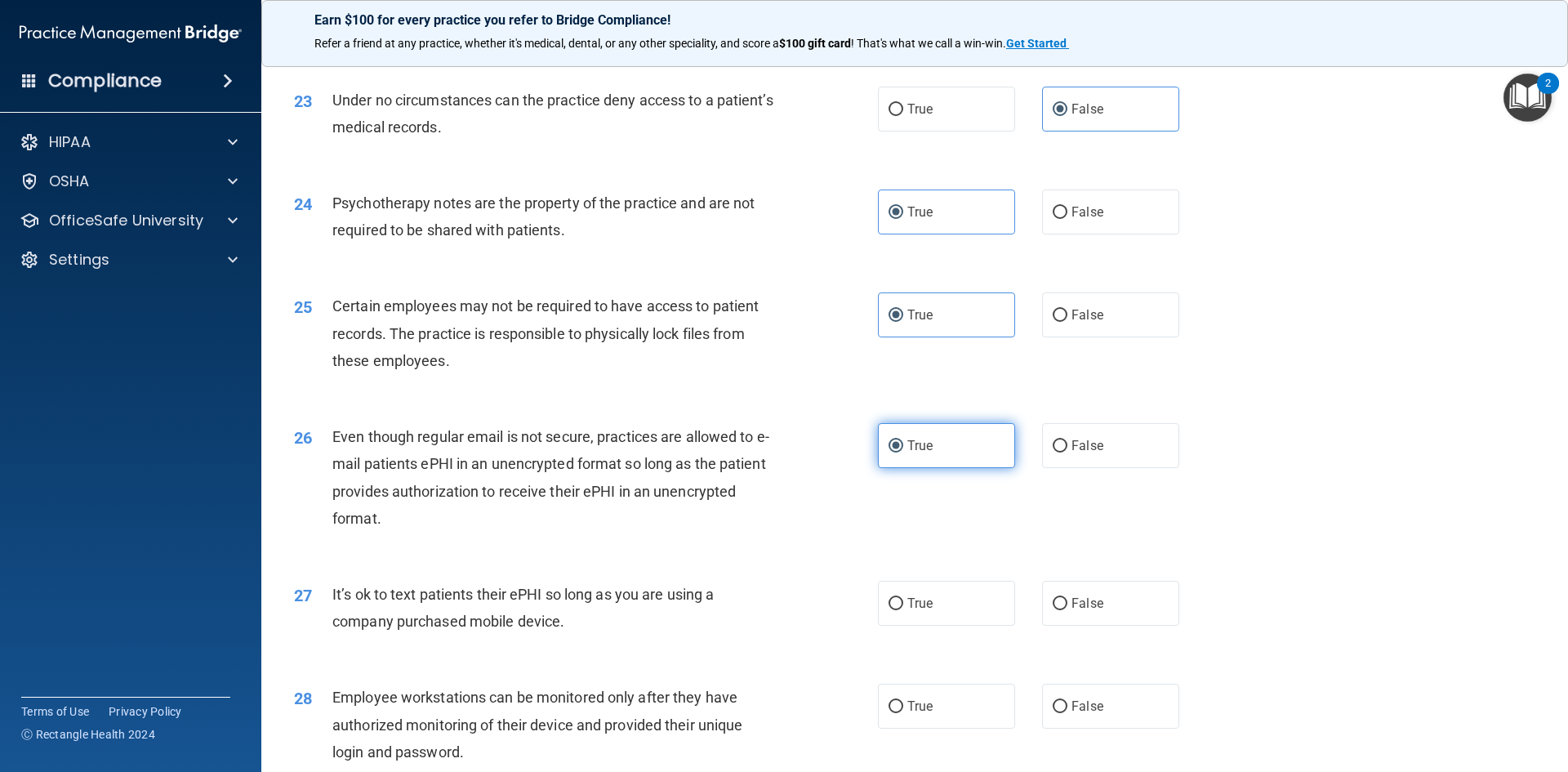
scroll to position [2942, 0]
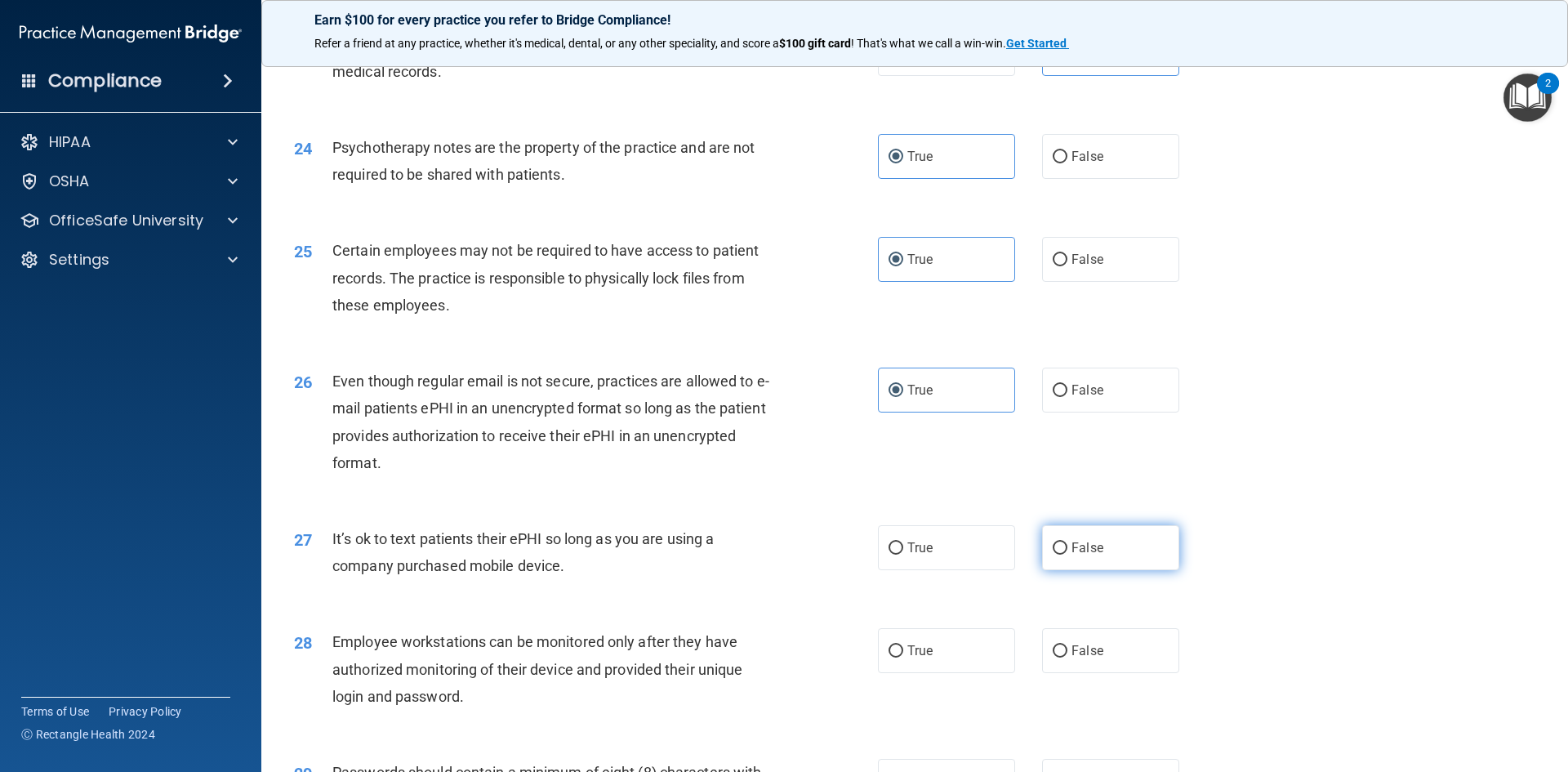
click at [1077, 556] on span "False" at bounding box center [1087, 547] width 32 height 15
click at [1067, 555] on input "False" at bounding box center [1060, 549] width 14 height 13
radio input "true"
click at [1062, 673] on label "False" at bounding box center [1111, 651] width 137 height 45
click at [1062, 658] on input "False" at bounding box center [1060, 652] width 14 height 13
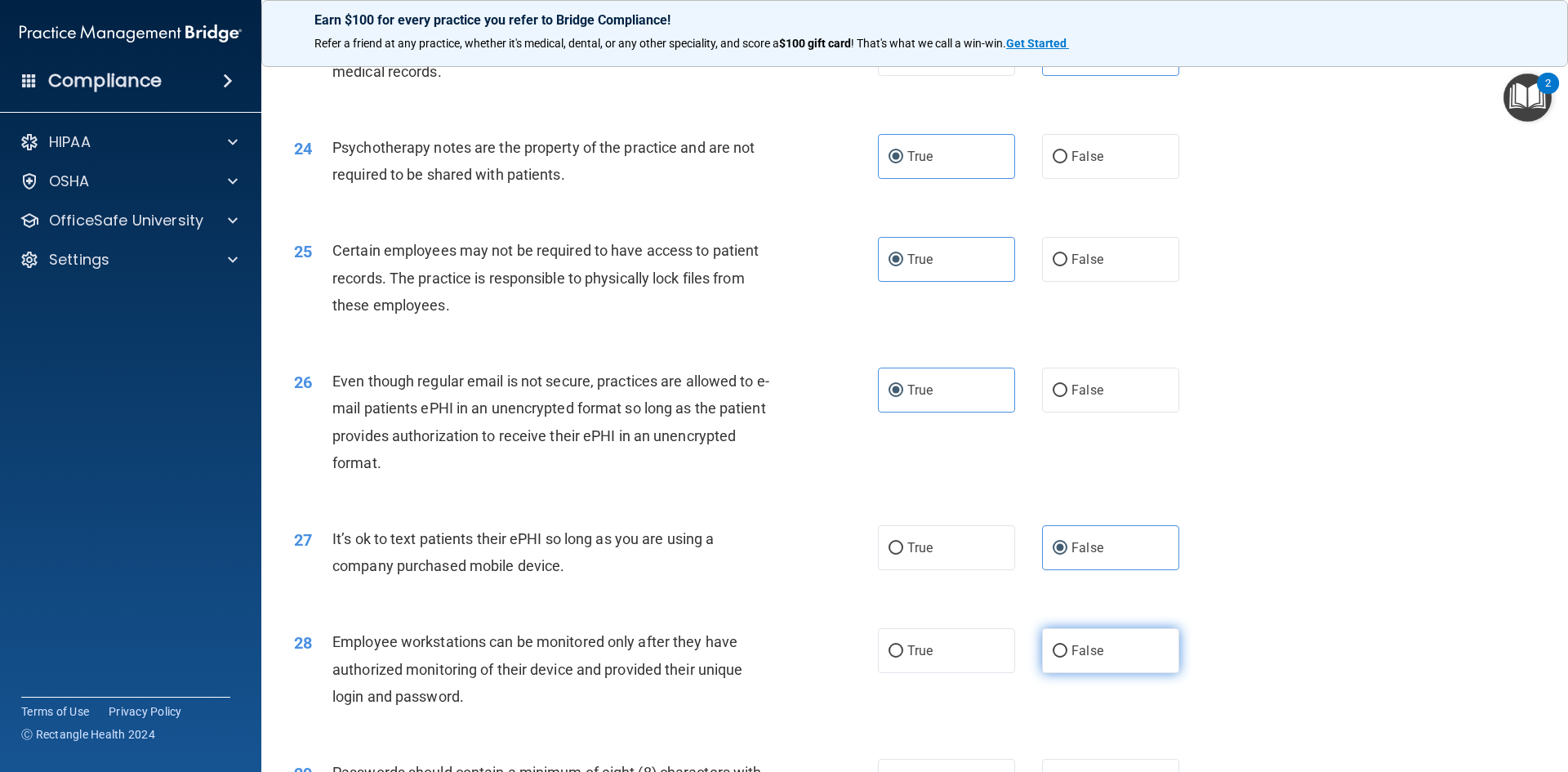
radio input "true"
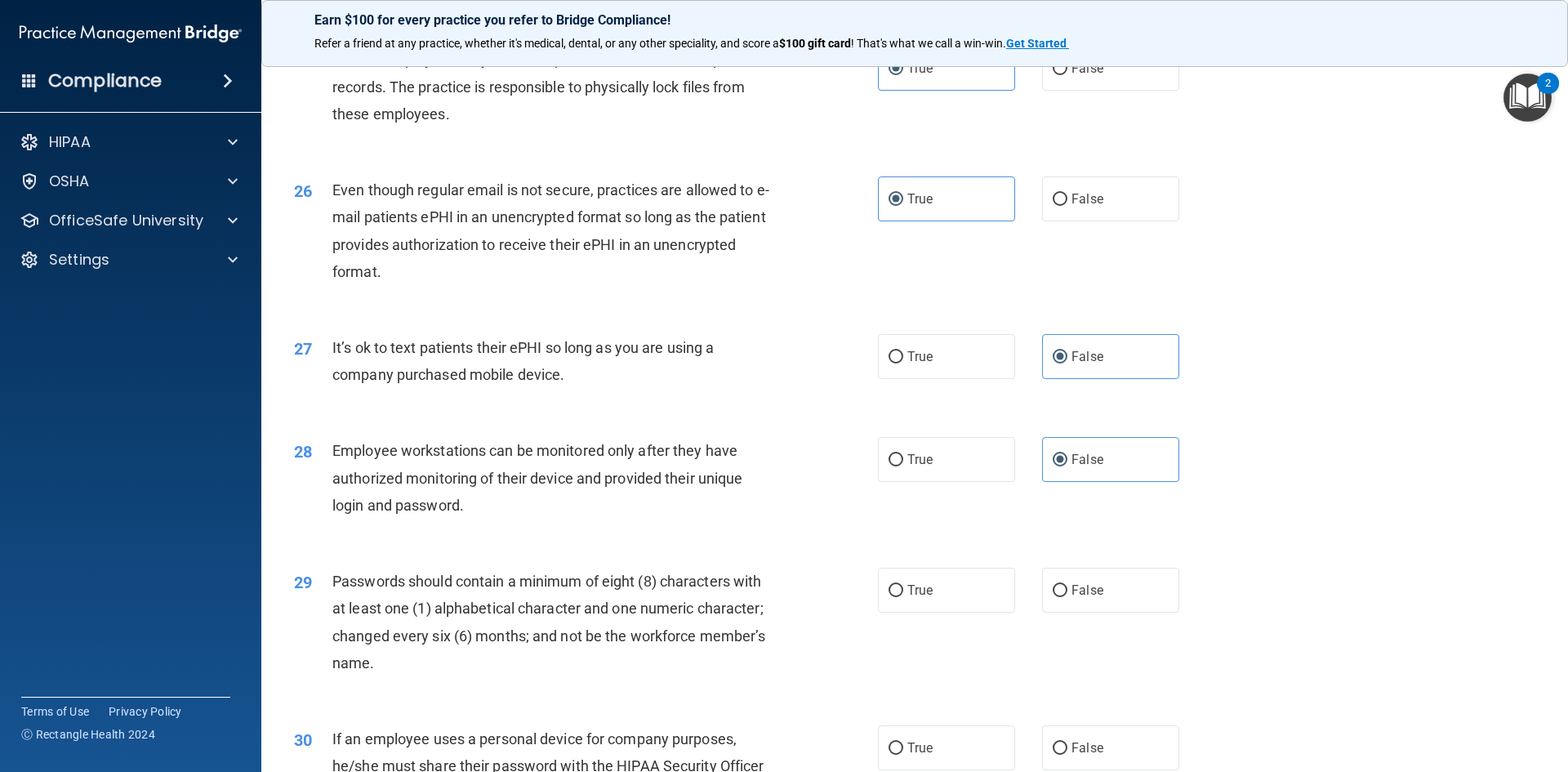
scroll to position [3187, 0]
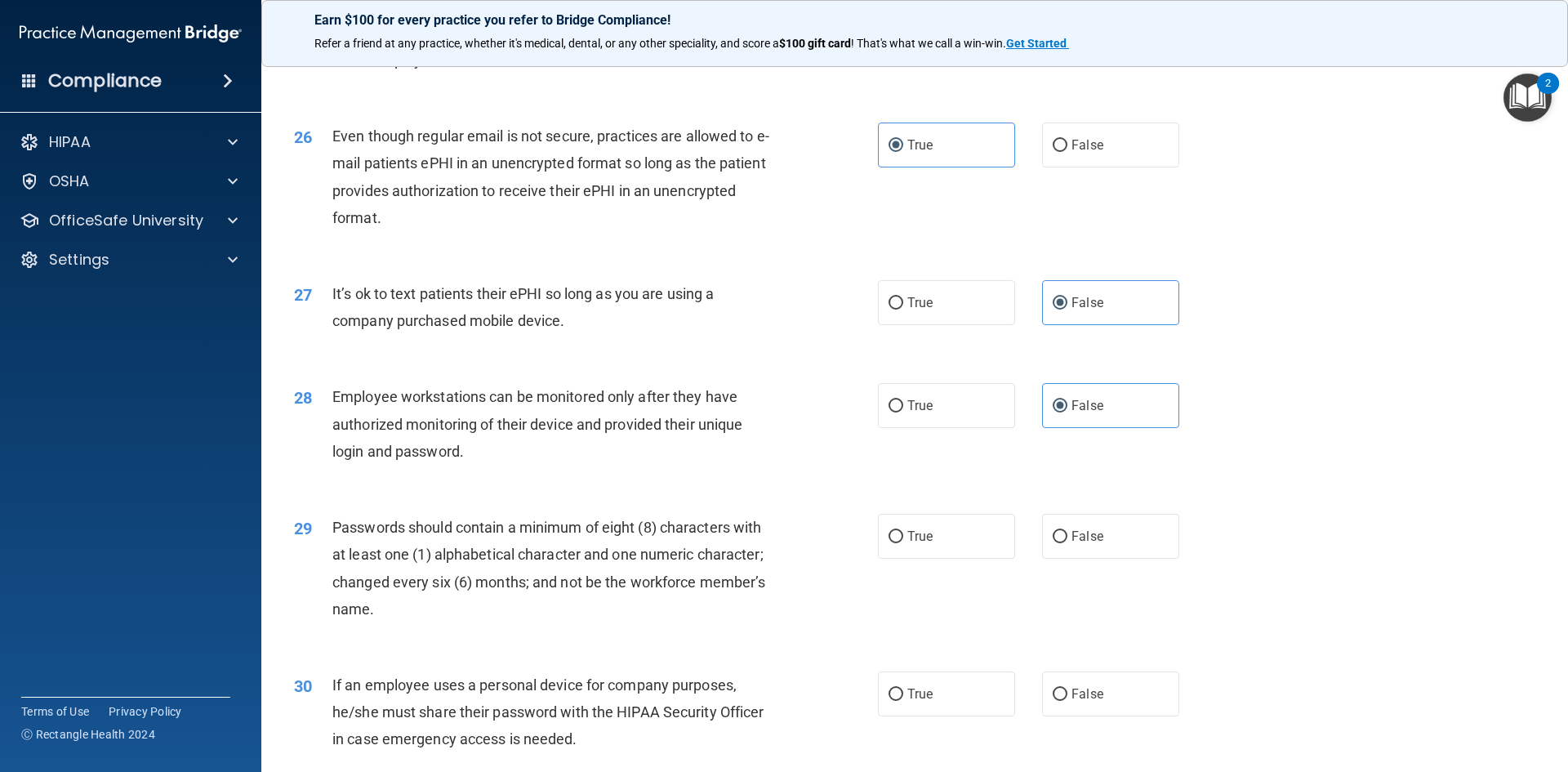
drag, startPoint x: 913, startPoint y: 568, endPoint x: 922, endPoint y: 588, distance: 21.9
click at [913, 559] on label "True" at bounding box center [947, 537] width 137 height 45
click at [904, 543] on input "True" at bounding box center [896, 537] width 14 height 13
radio input "true"
click at [1091, 710] on label "False" at bounding box center [1111, 694] width 137 height 45
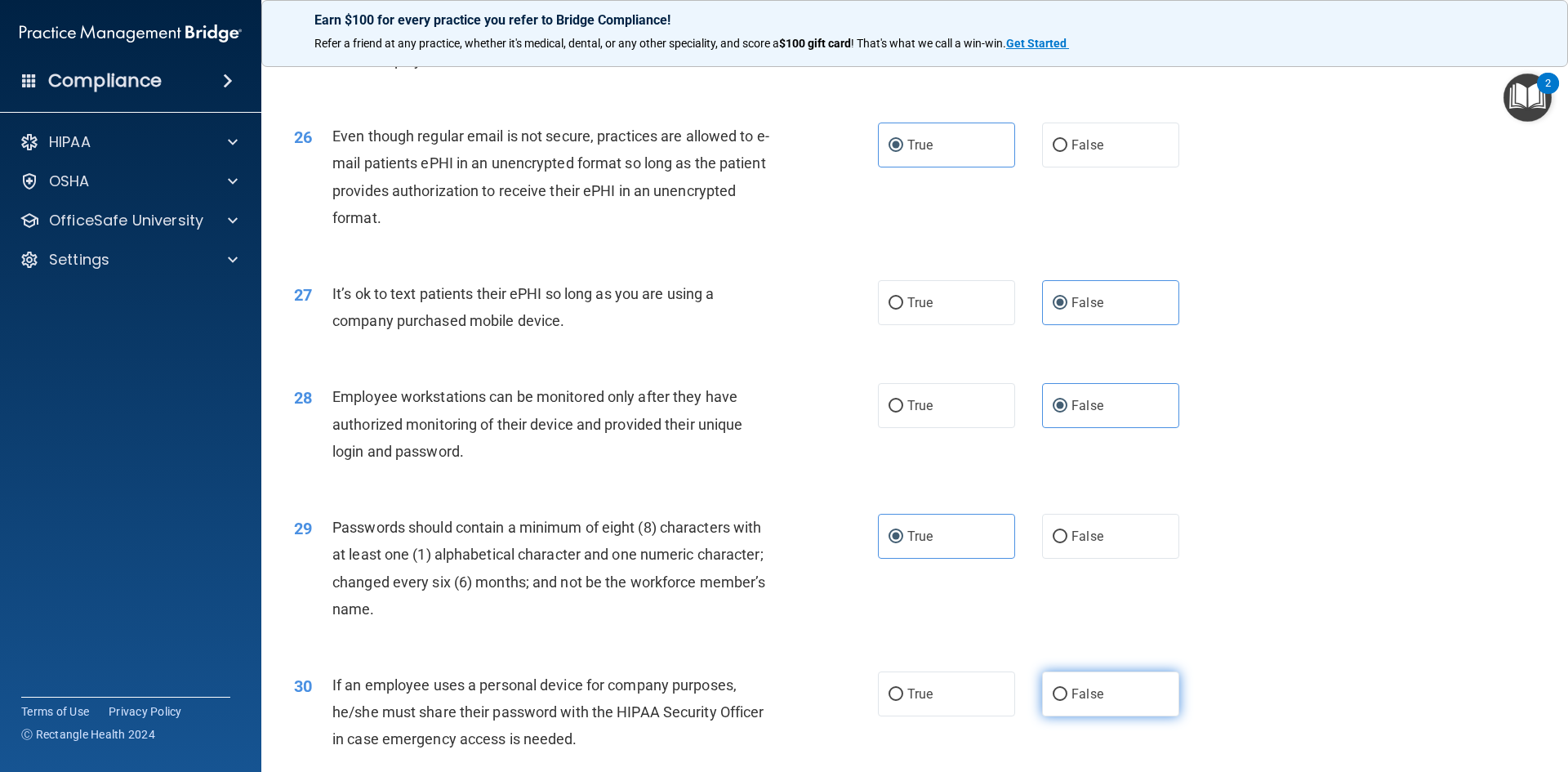
click at [1067, 701] on input "False" at bounding box center [1060, 695] width 14 height 13
radio input "true"
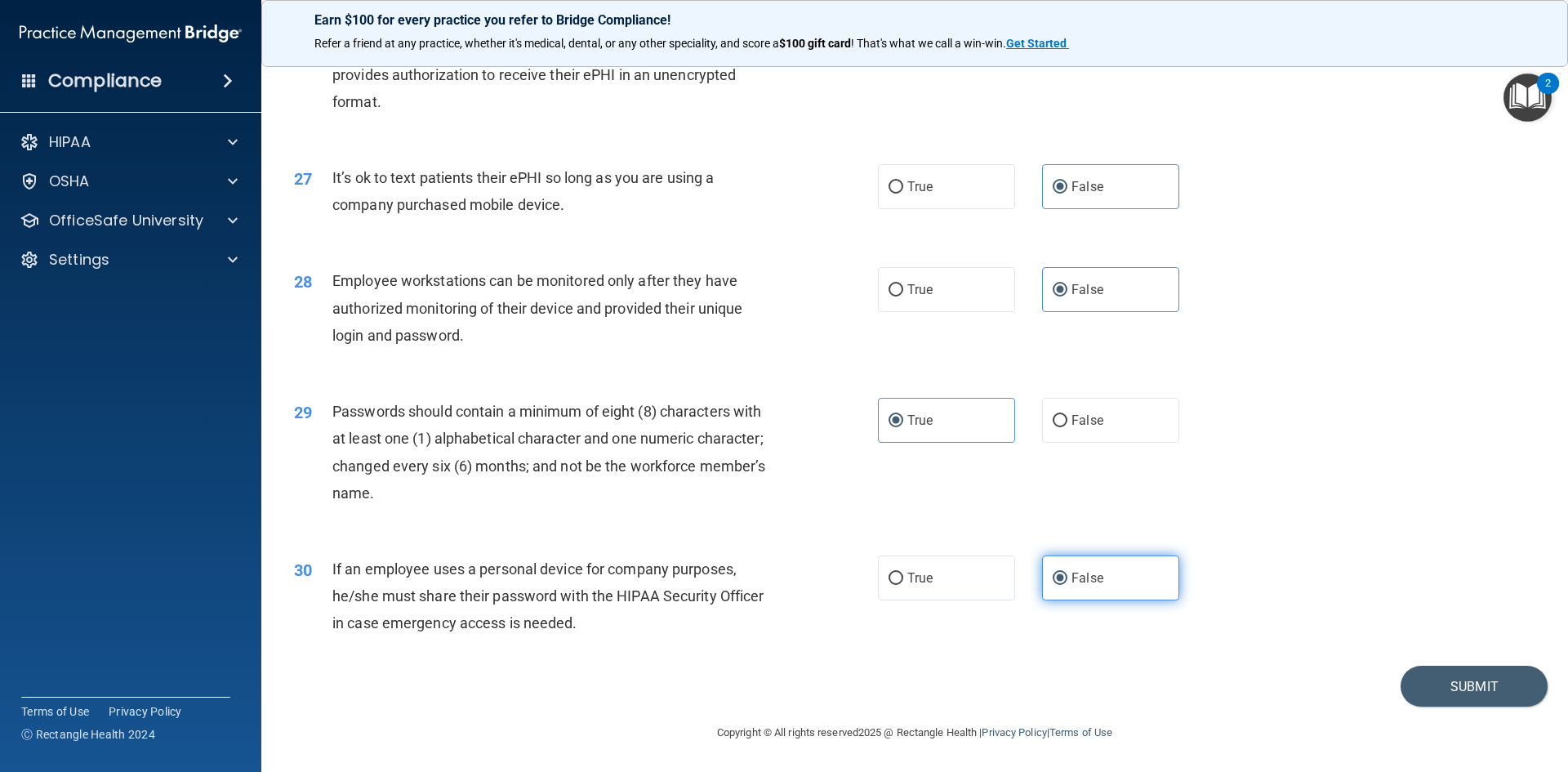
scroll to position [3329, 0]
click at [1441, 677] on button "Submit" at bounding box center [1474, 687] width 147 height 42
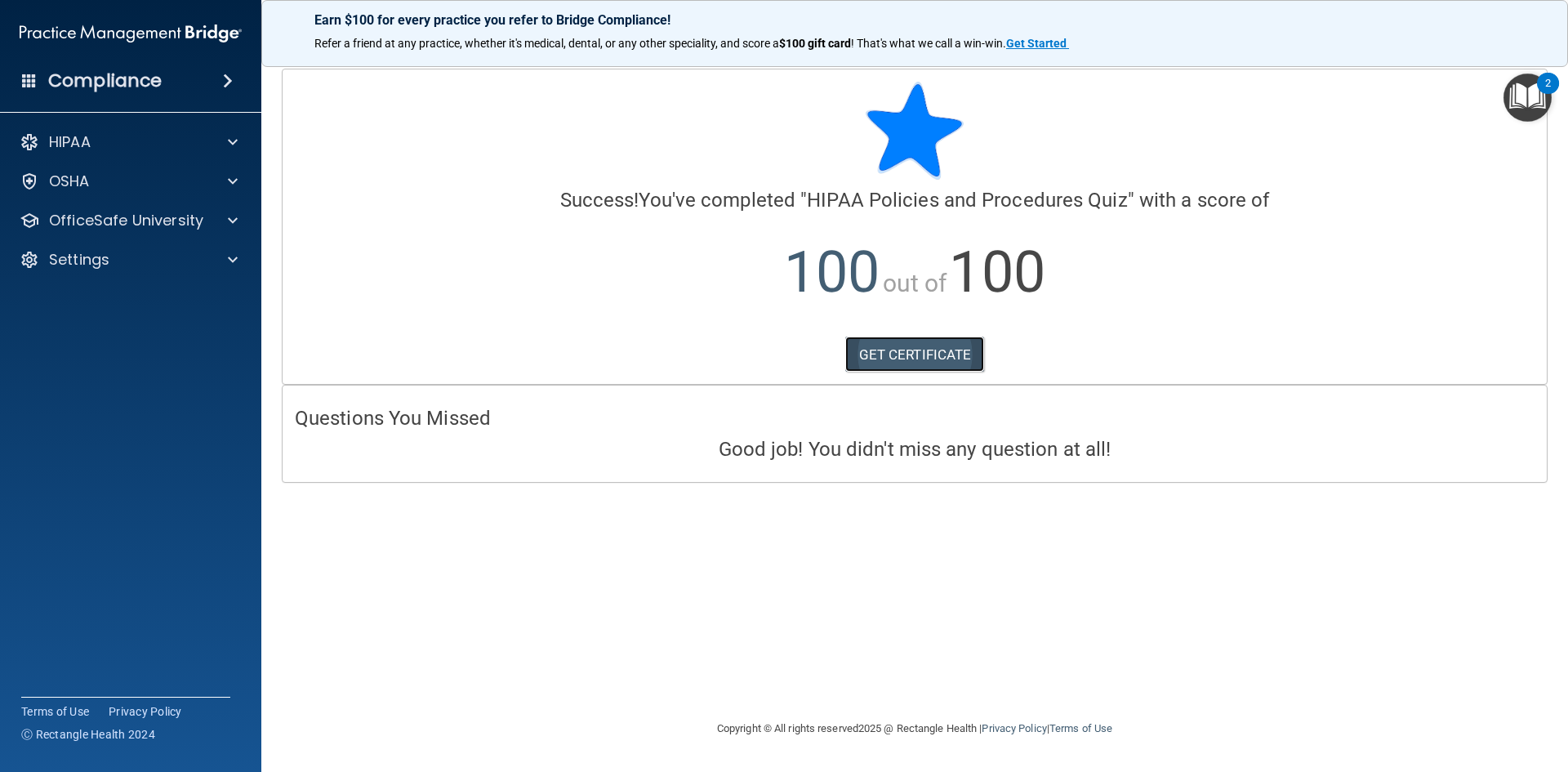
click at [950, 365] on link "GET CERTIFICATE" at bounding box center [915, 354] width 140 height 36
click at [131, 223] on p "OfficeSafe University" at bounding box center [126, 221] width 155 height 20
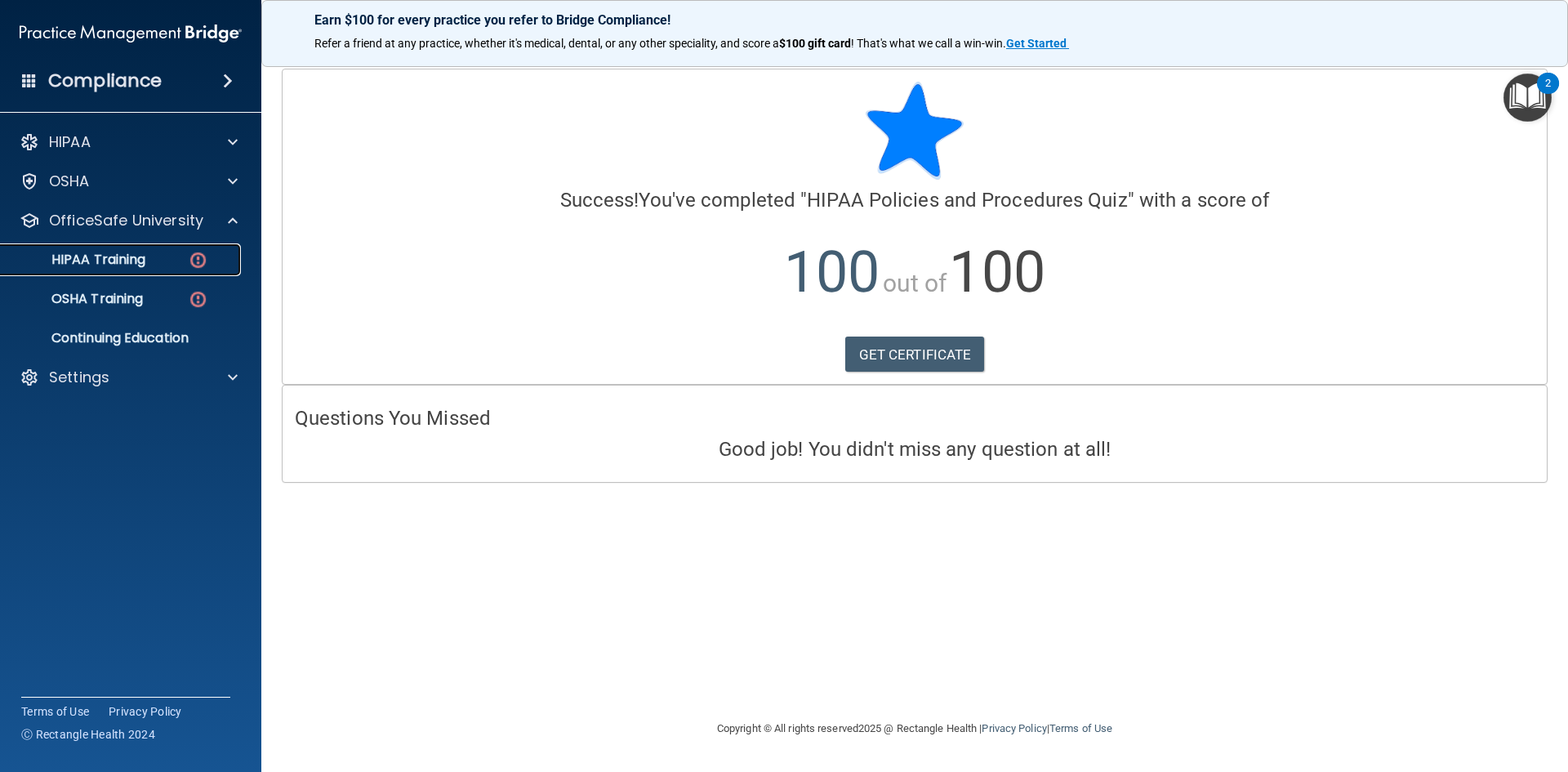
click at [143, 266] on p "HIPAA Training" at bounding box center [78, 259] width 135 height 16
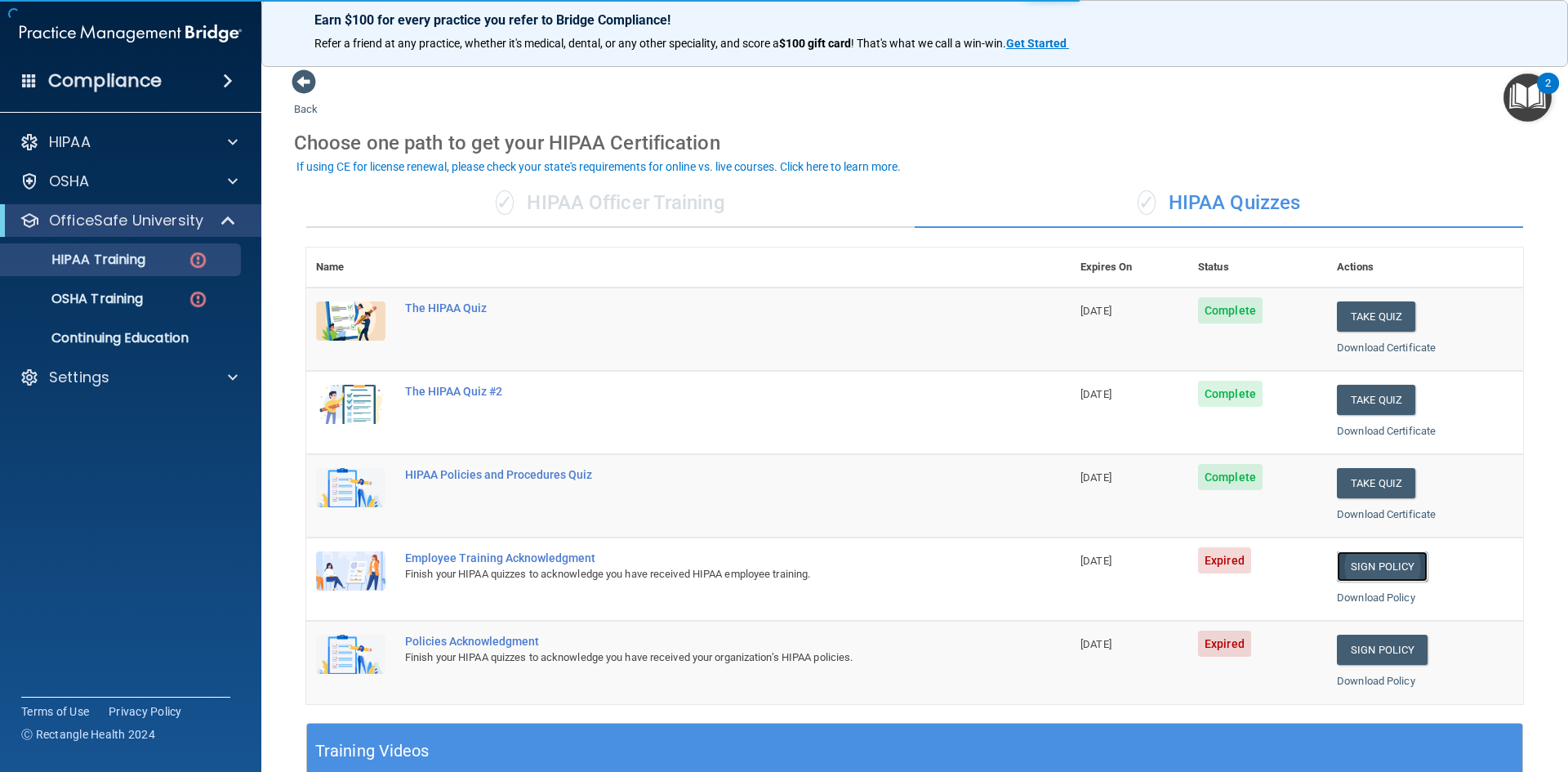
click at [1379, 566] on link "Sign Policy" at bounding box center [1383, 566] width 90 height 30
click at [1369, 655] on link "Sign Policy" at bounding box center [1383, 649] width 90 height 30
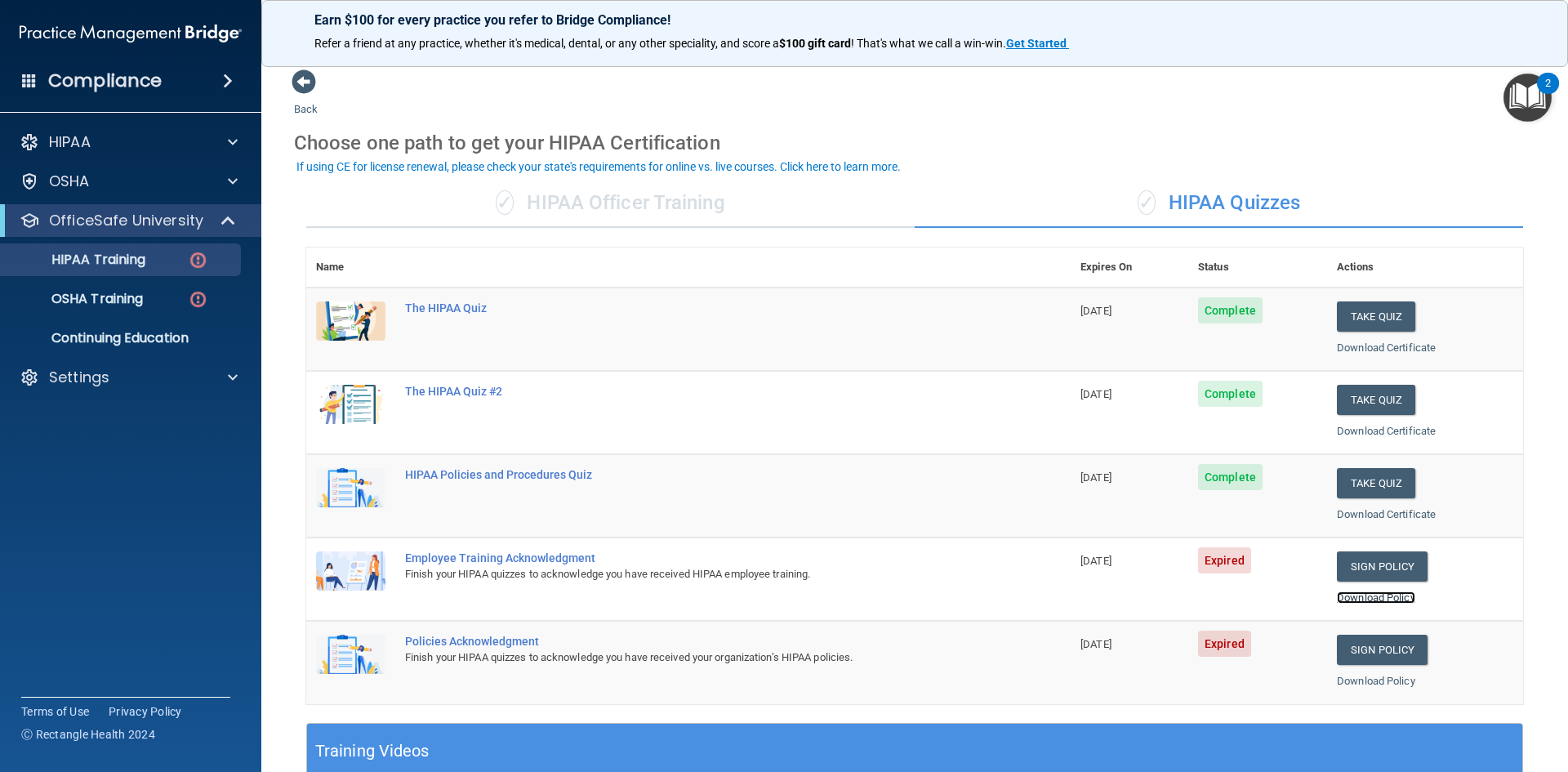
click at [1338, 603] on link "Download Policy" at bounding box center [1376, 598] width 79 height 13
click at [1356, 680] on link "Download Policy" at bounding box center [1376, 682] width 79 height 13
click at [108, 222] on p "OfficeSafe University" at bounding box center [126, 221] width 155 height 20
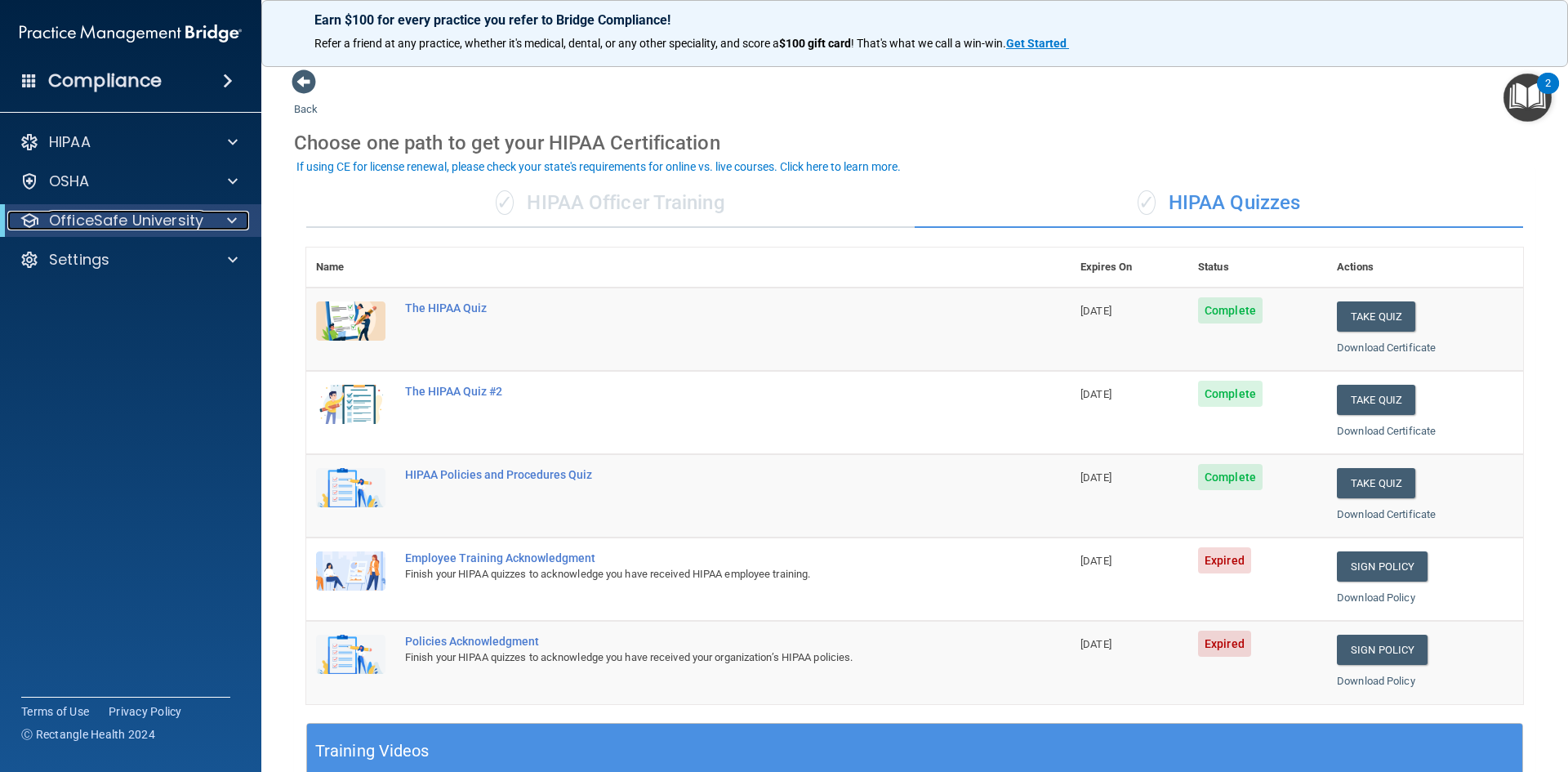
click at [234, 223] on span at bounding box center [231, 221] width 10 height 20
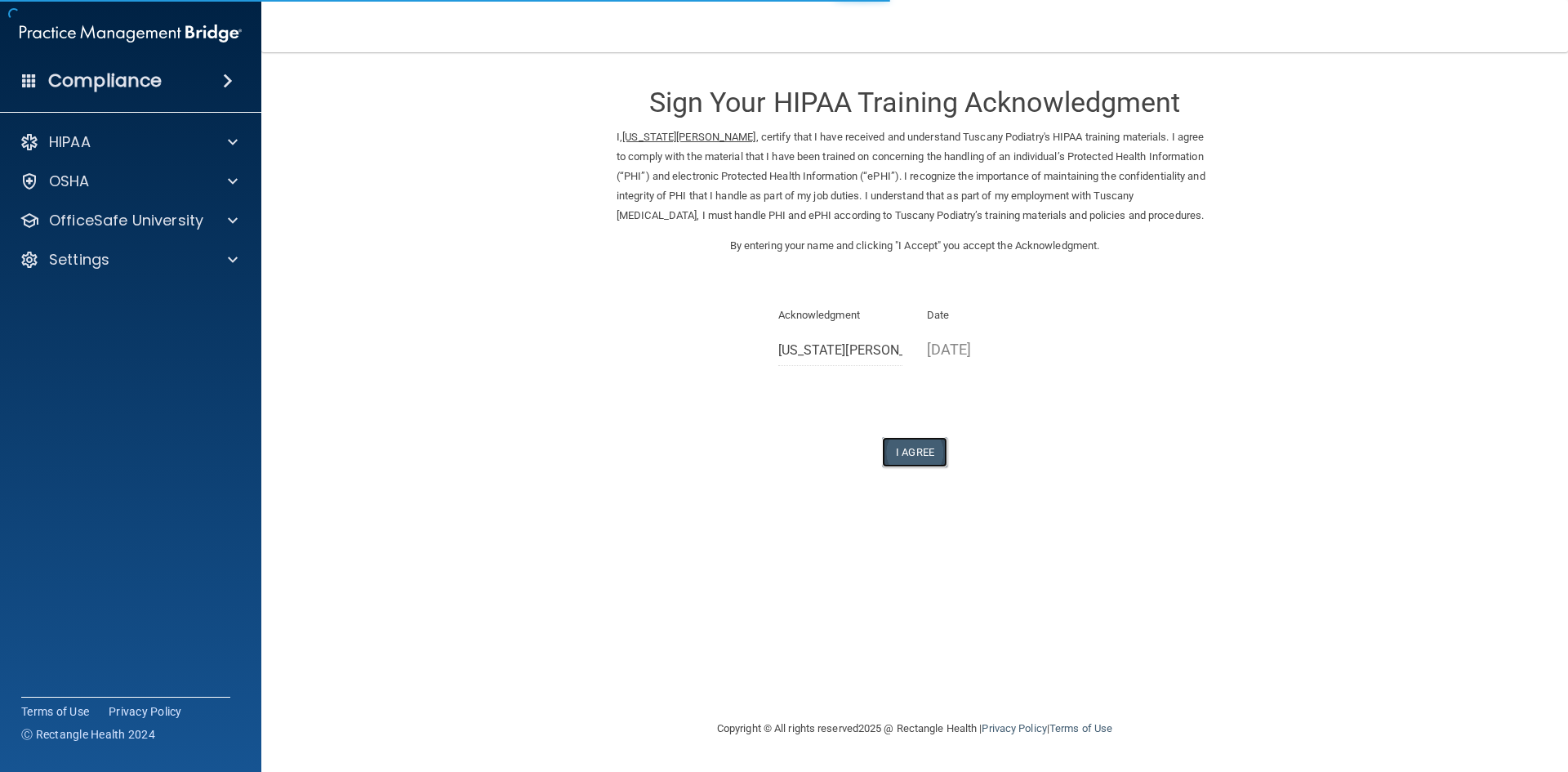
click at [905, 453] on button "I Agree" at bounding box center [915, 452] width 65 height 30
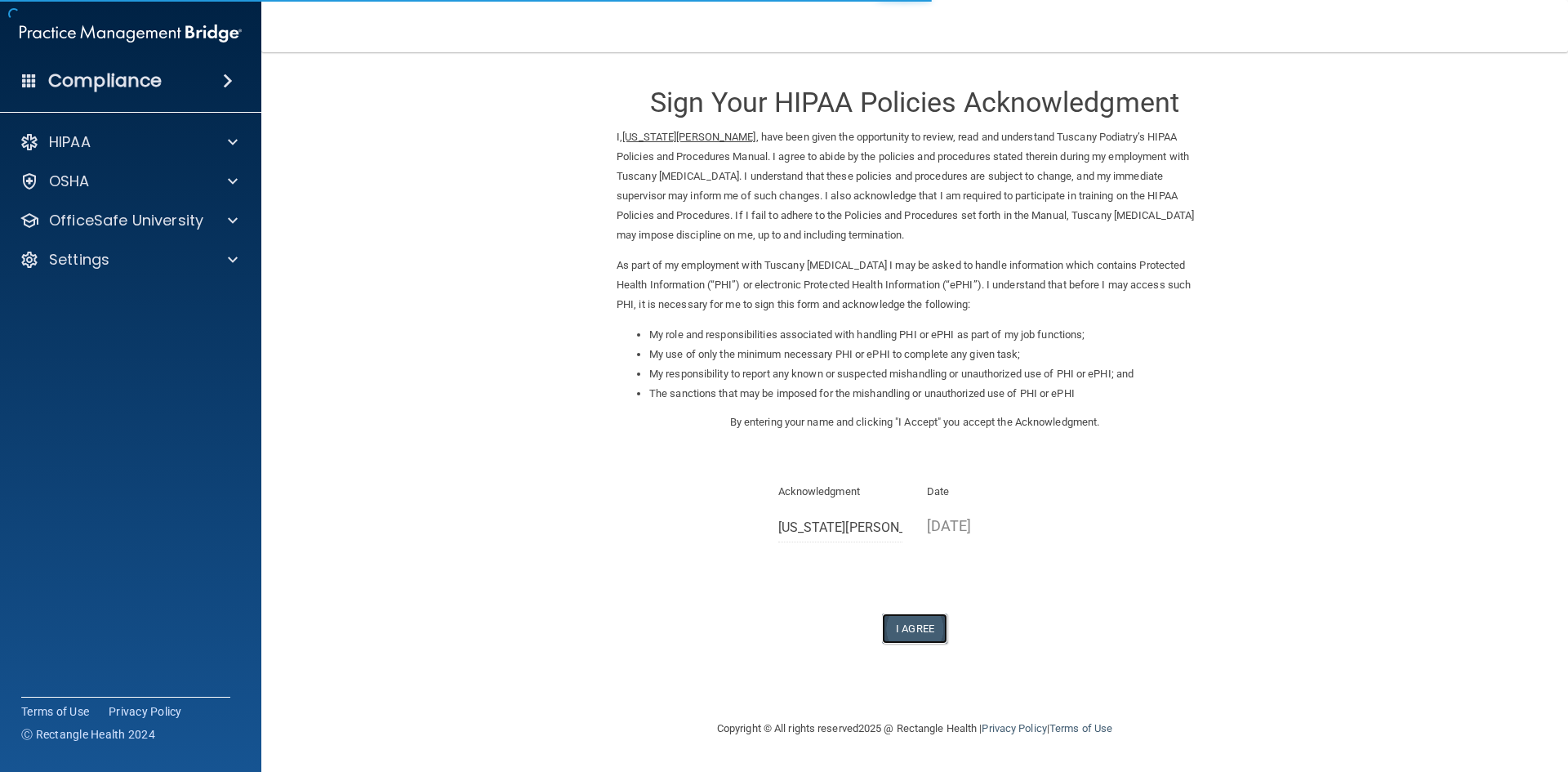
click at [923, 631] on button "I Agree" at bounding box center [915, 628] width 65 height 30
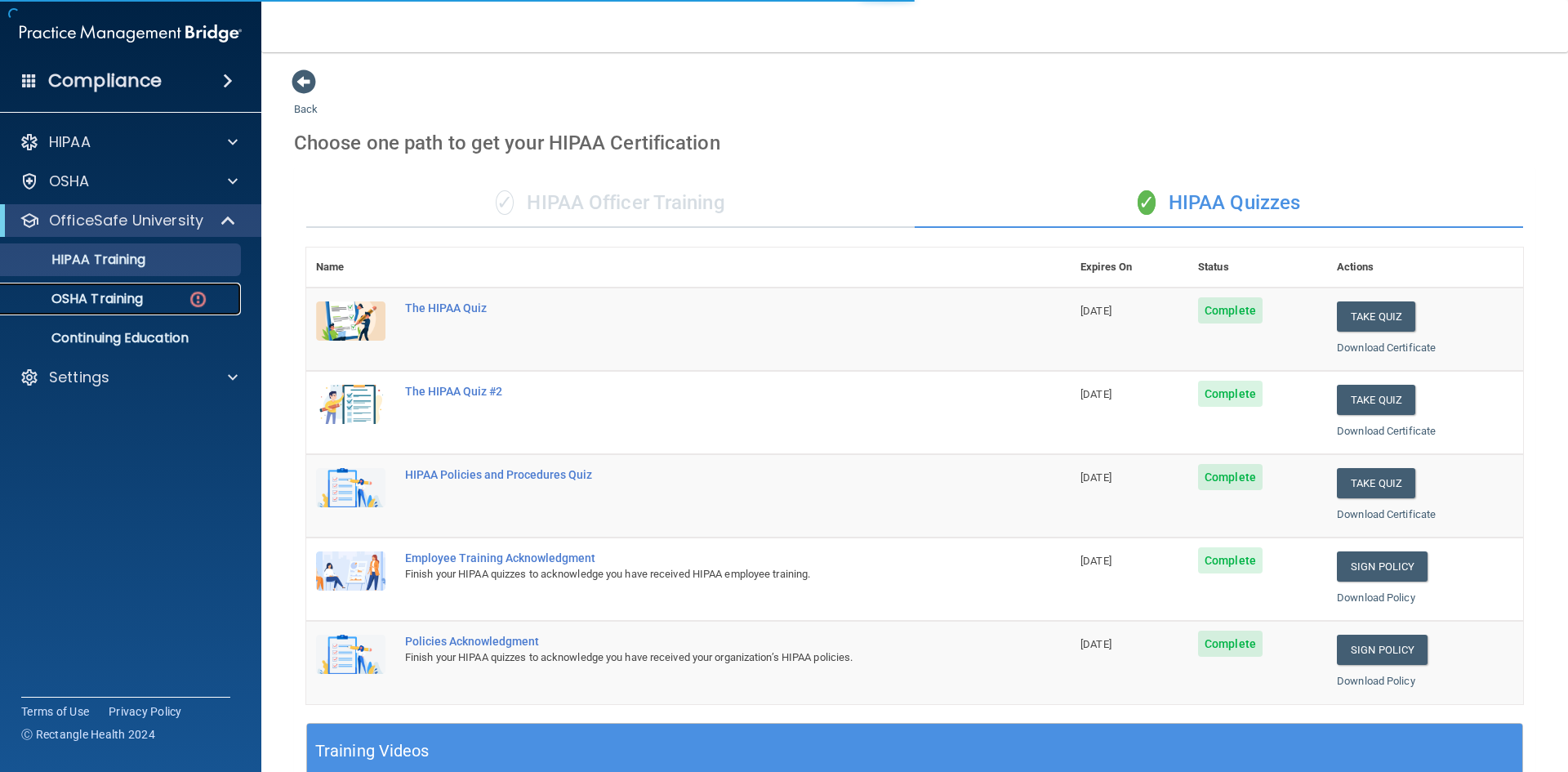
click at [108, 296] on p "OSHA Training" at bounding box center [77, 299] width 132 height 16
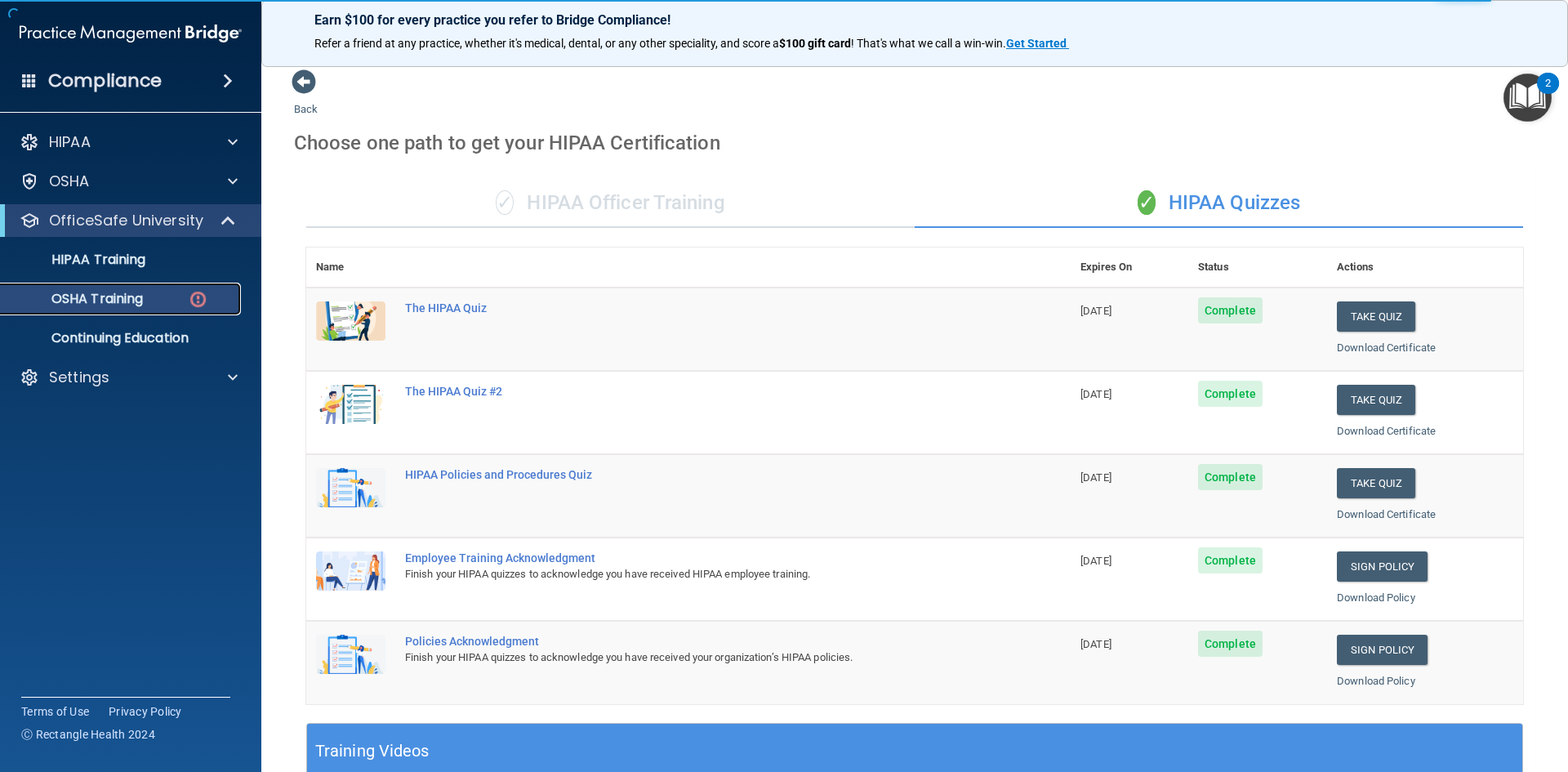
click at [125, 298] on p "OSHA Training" at bounding box center [77, 299] width 132 height 16
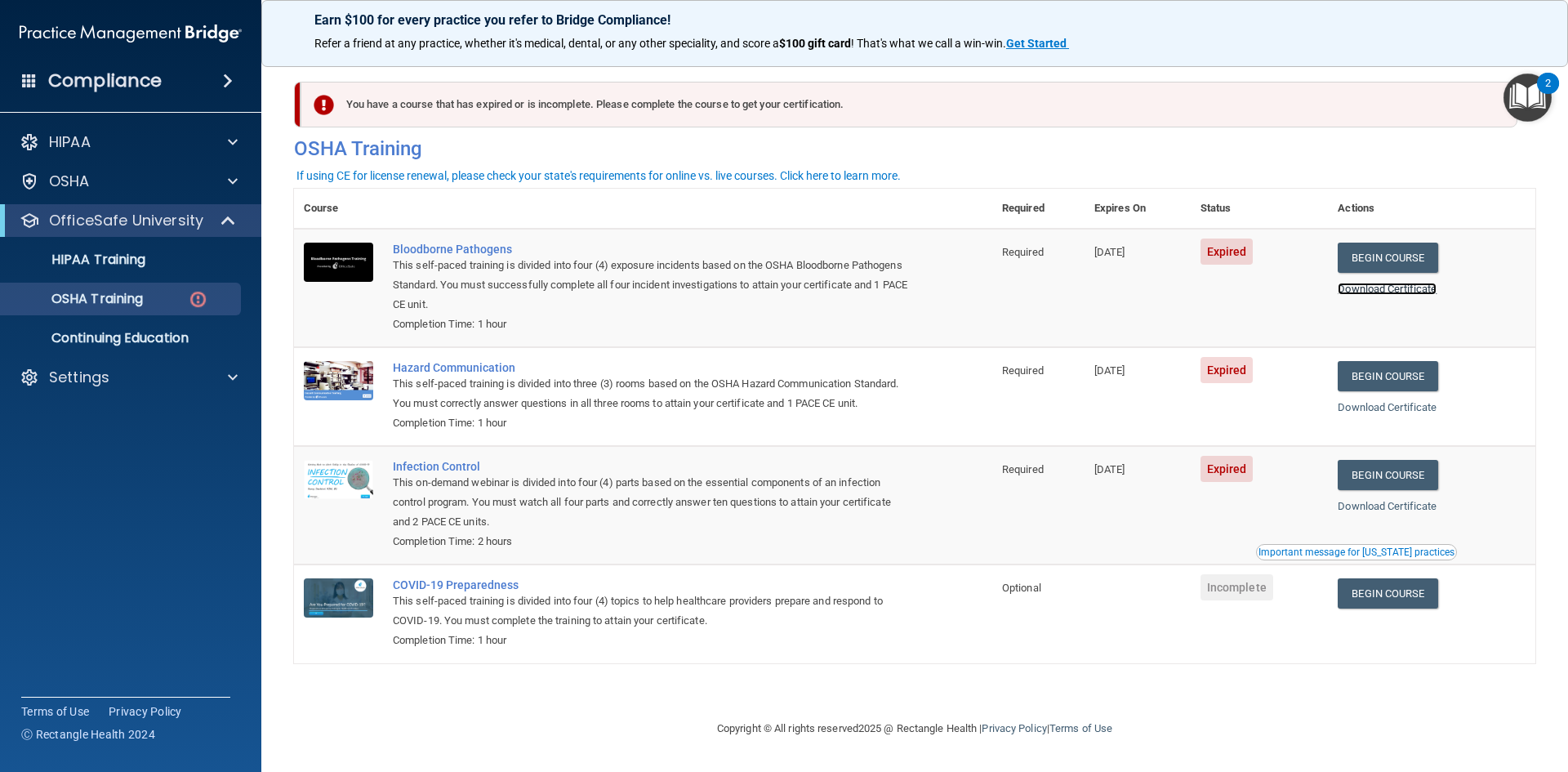
click at [1401, 293] on link "Download Certificate" at bounding box center [1386, 289] width 99 height 13
click at [1372, 254] on link "Begin Course" at bounding box center [1387, 257] width 99 height 30
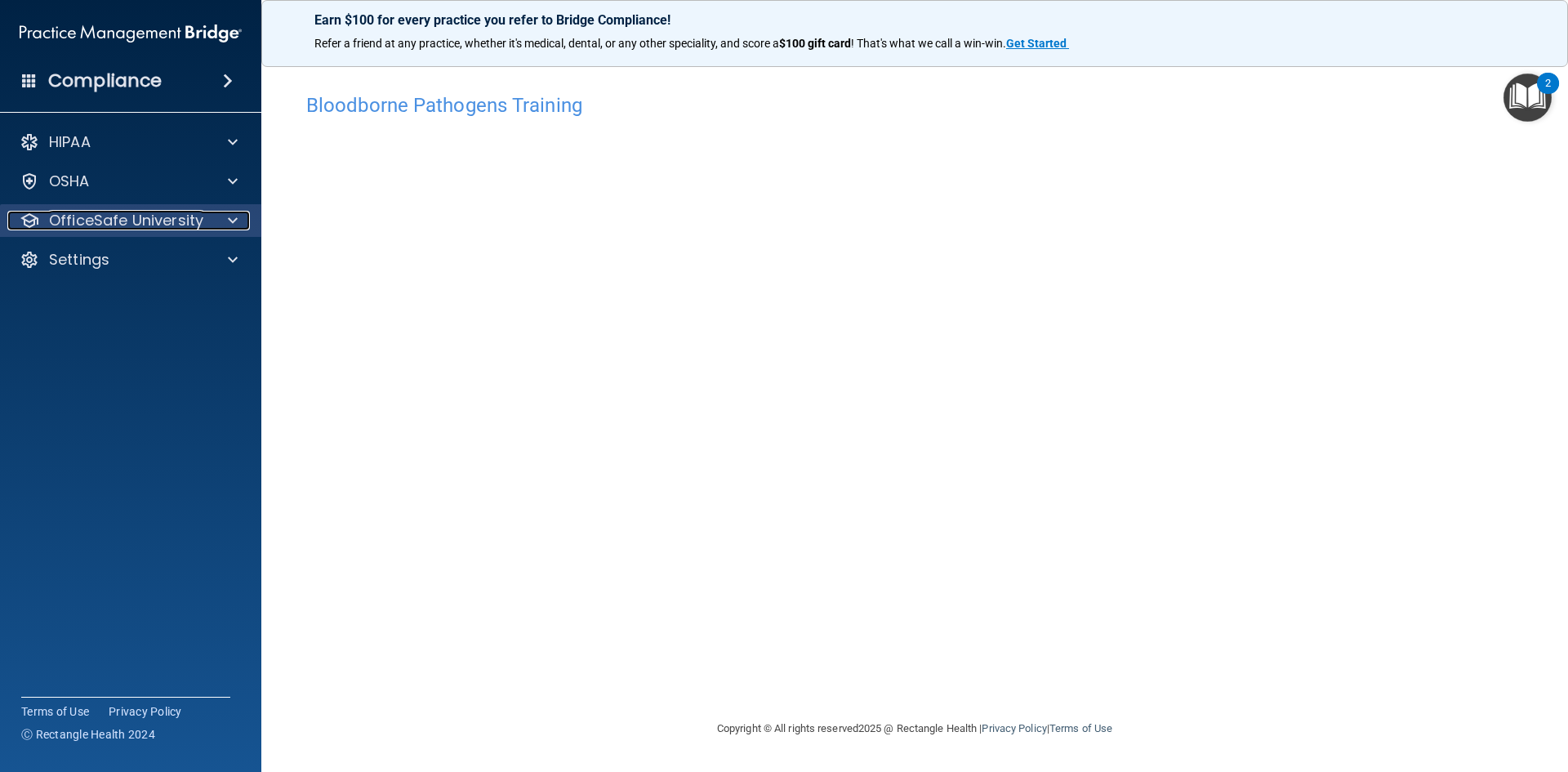
click at [230, 229] on span at bounding box center [232, 221] width 10 height 20
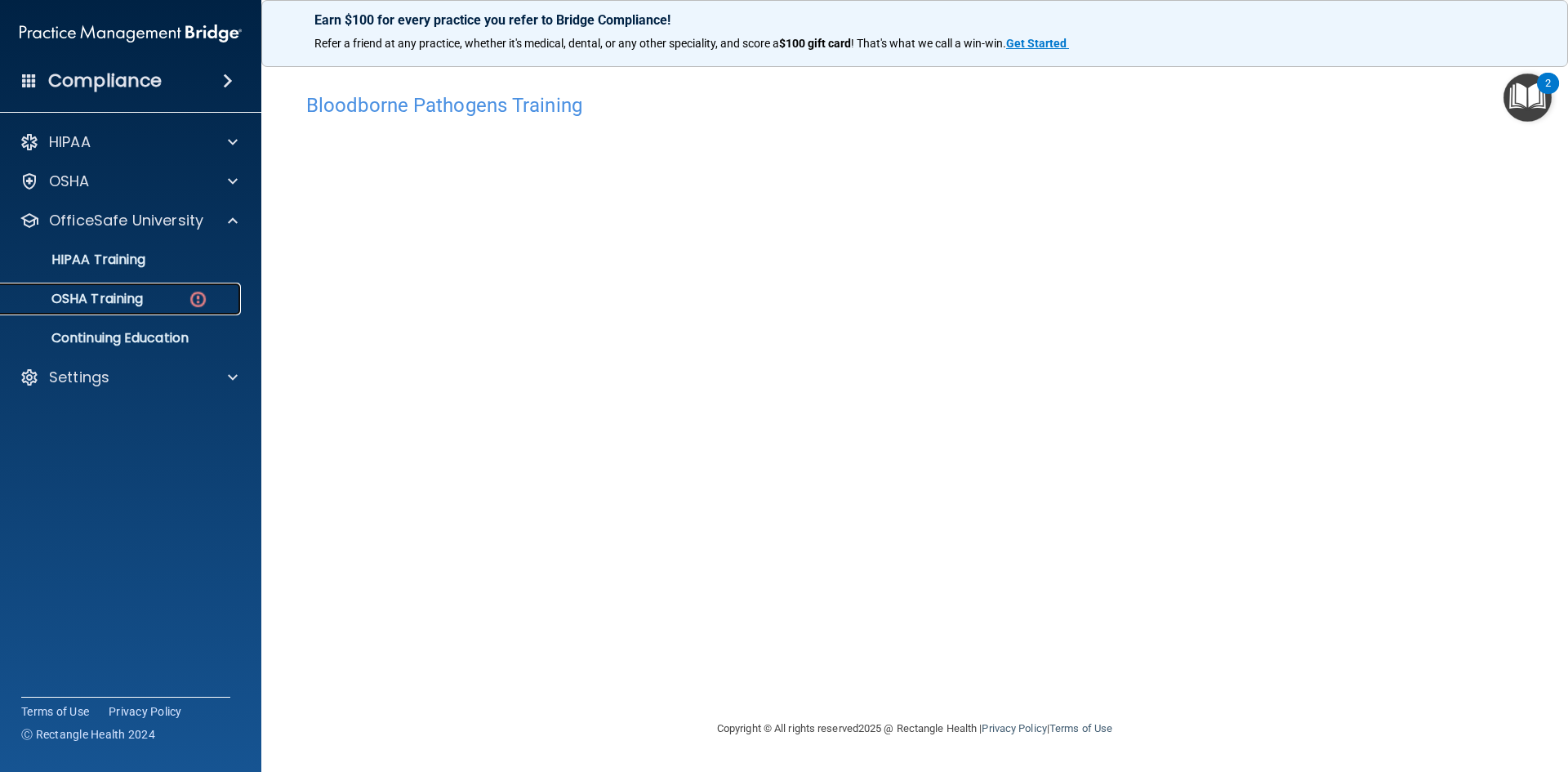
click at [143, 293] on p "OSHA Training" at bounding box center [77, 299] width 132 height 16
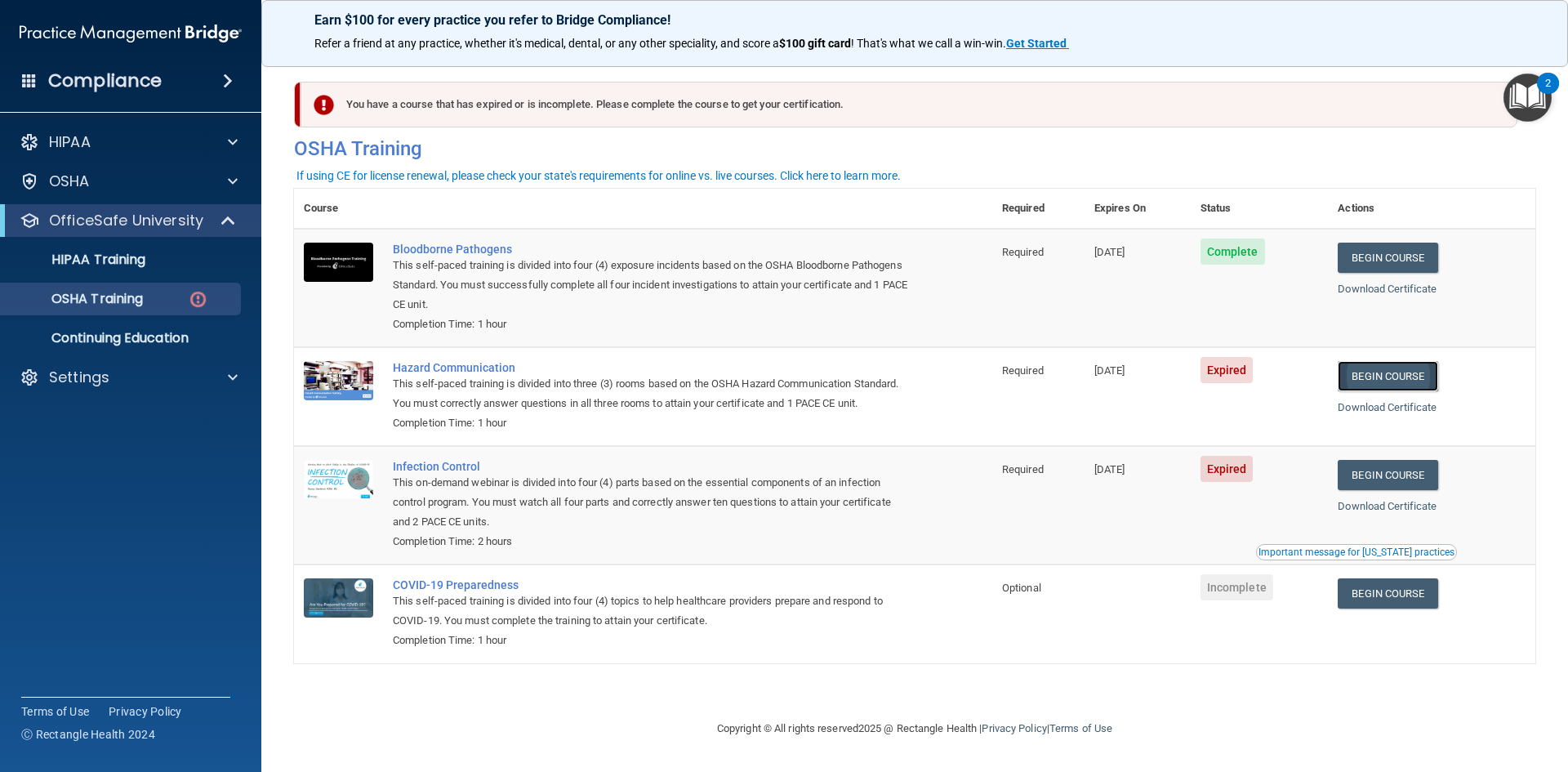
click at [1404, 381] on link "Begin Course" at bounding box center [1387, 375] width 99 height 30
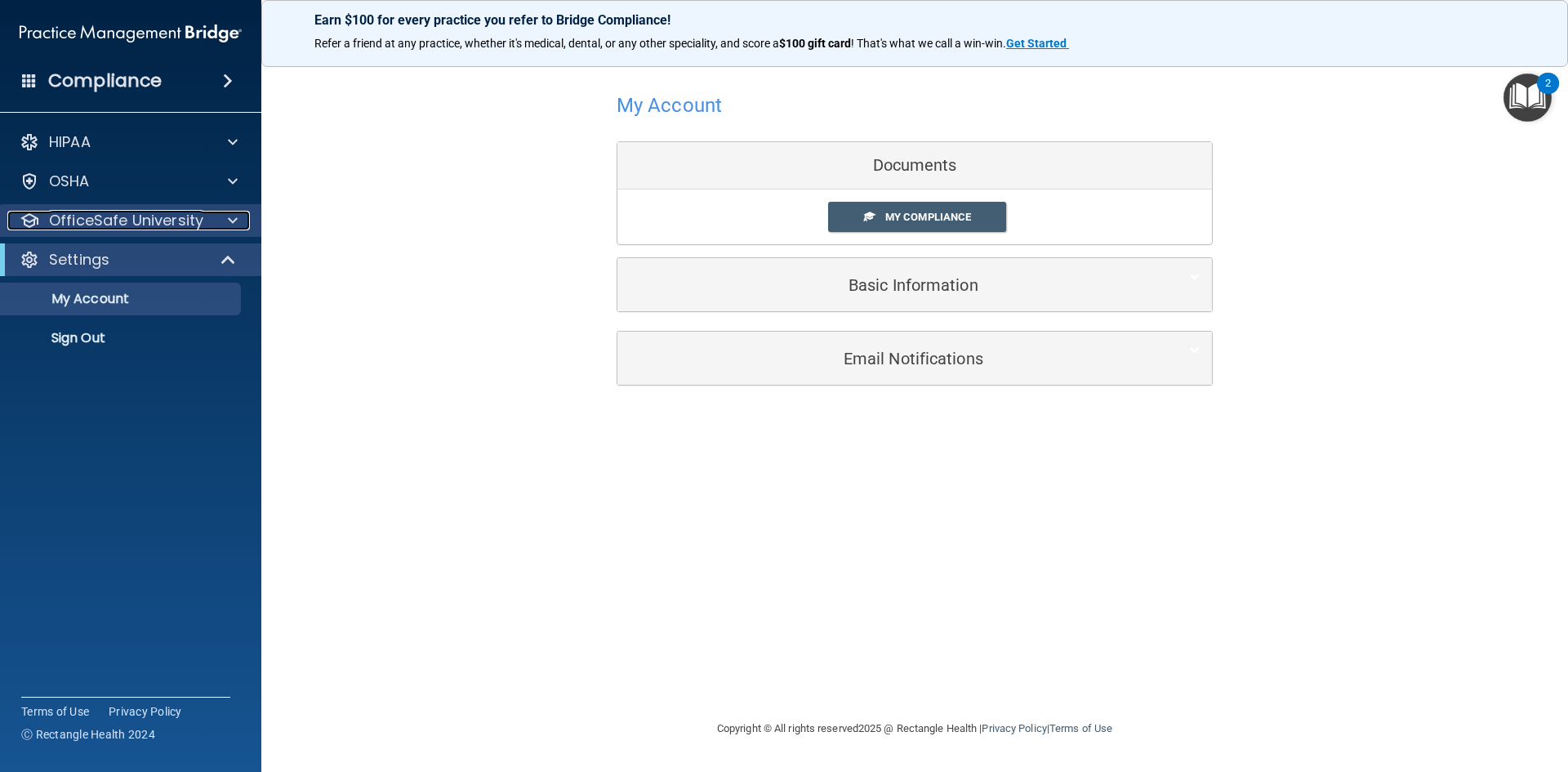
click at [211, 224] on div at bounding box center [230, 221] width 41 height 20
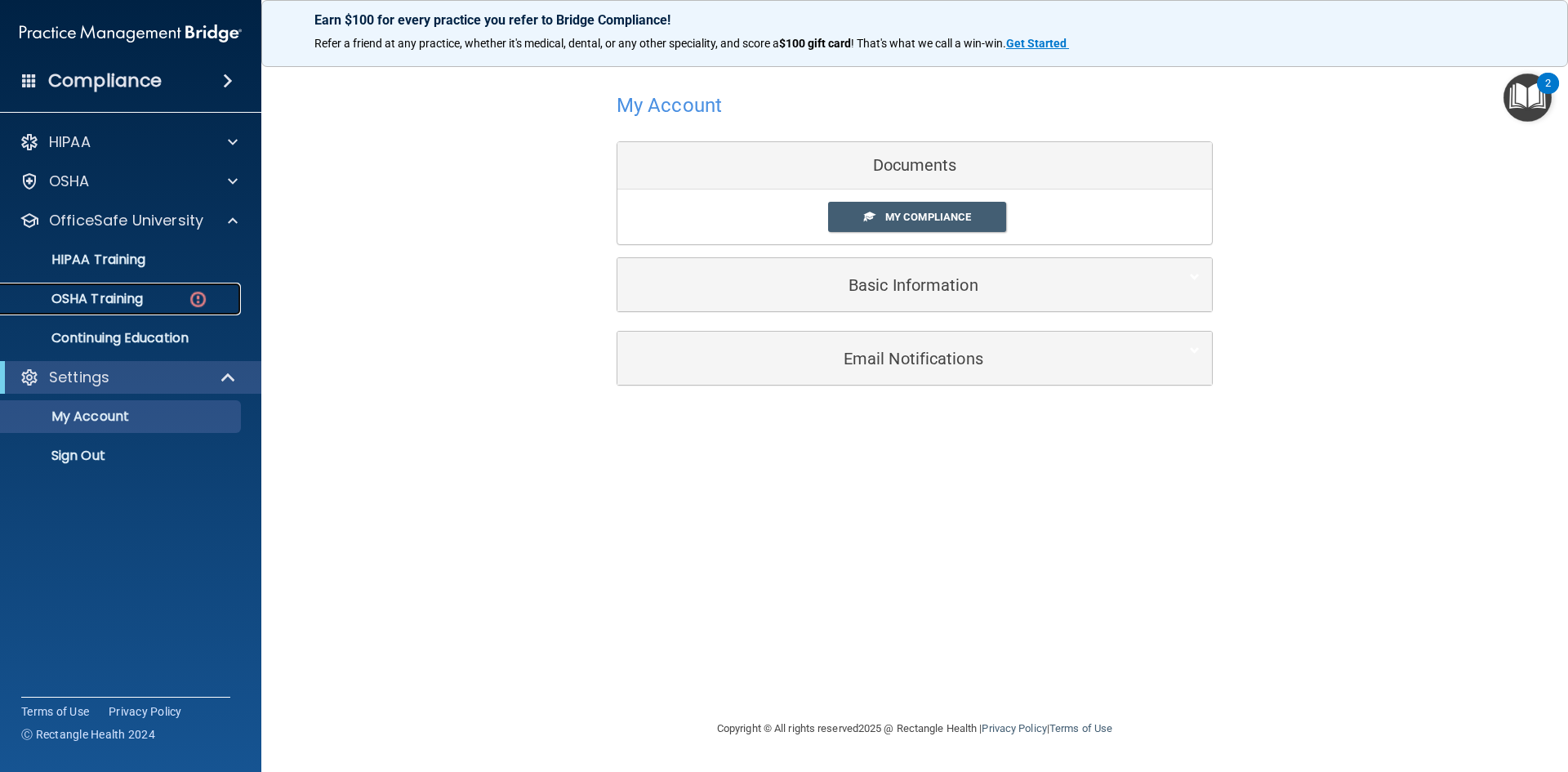
click at [195, 302] on img at bounding box center [198, 299] width 21 height 21
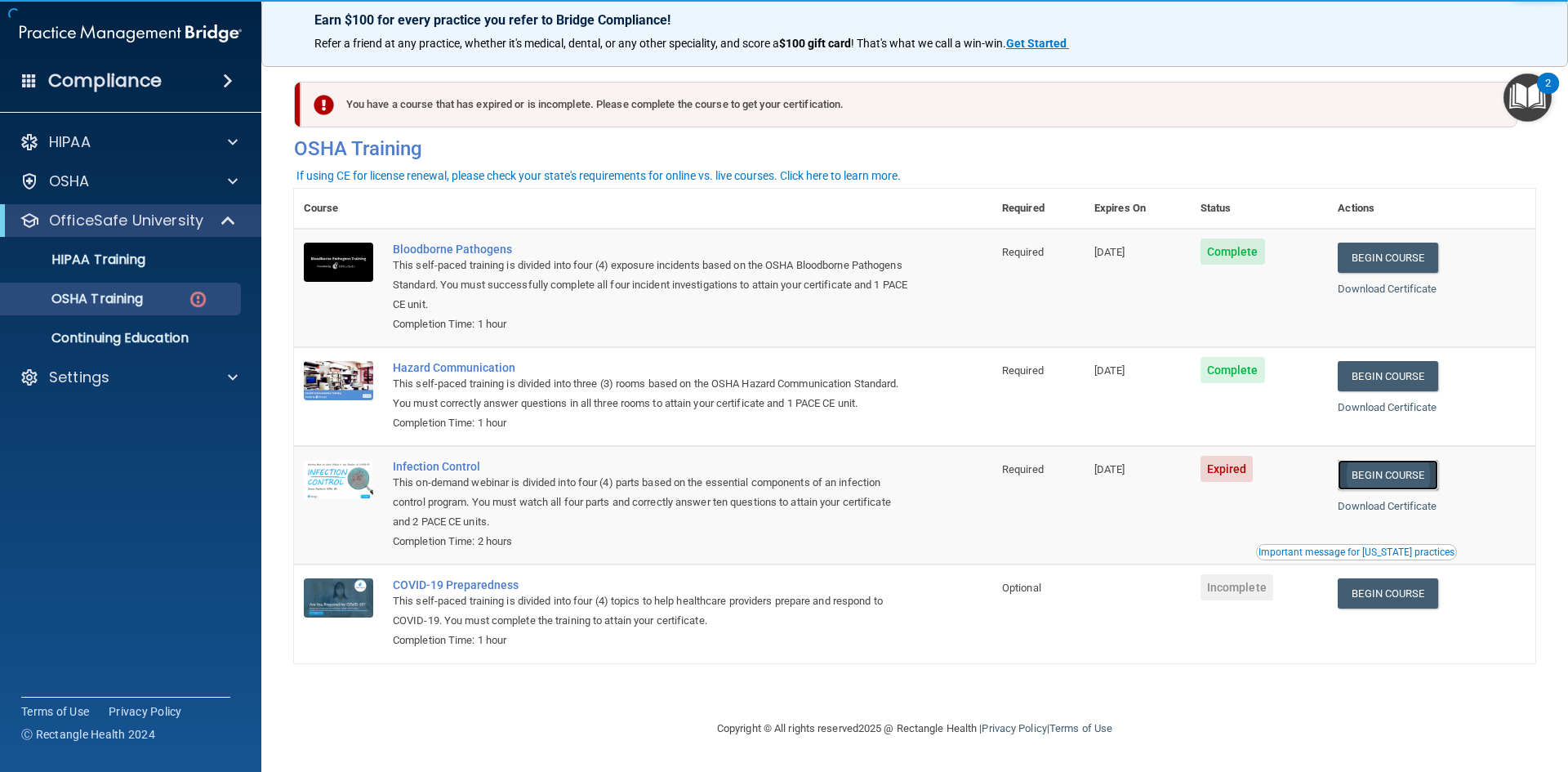
click at [1375, 481] on link "Begin Course" at bounding box center [1387, 475] width 99 height 30
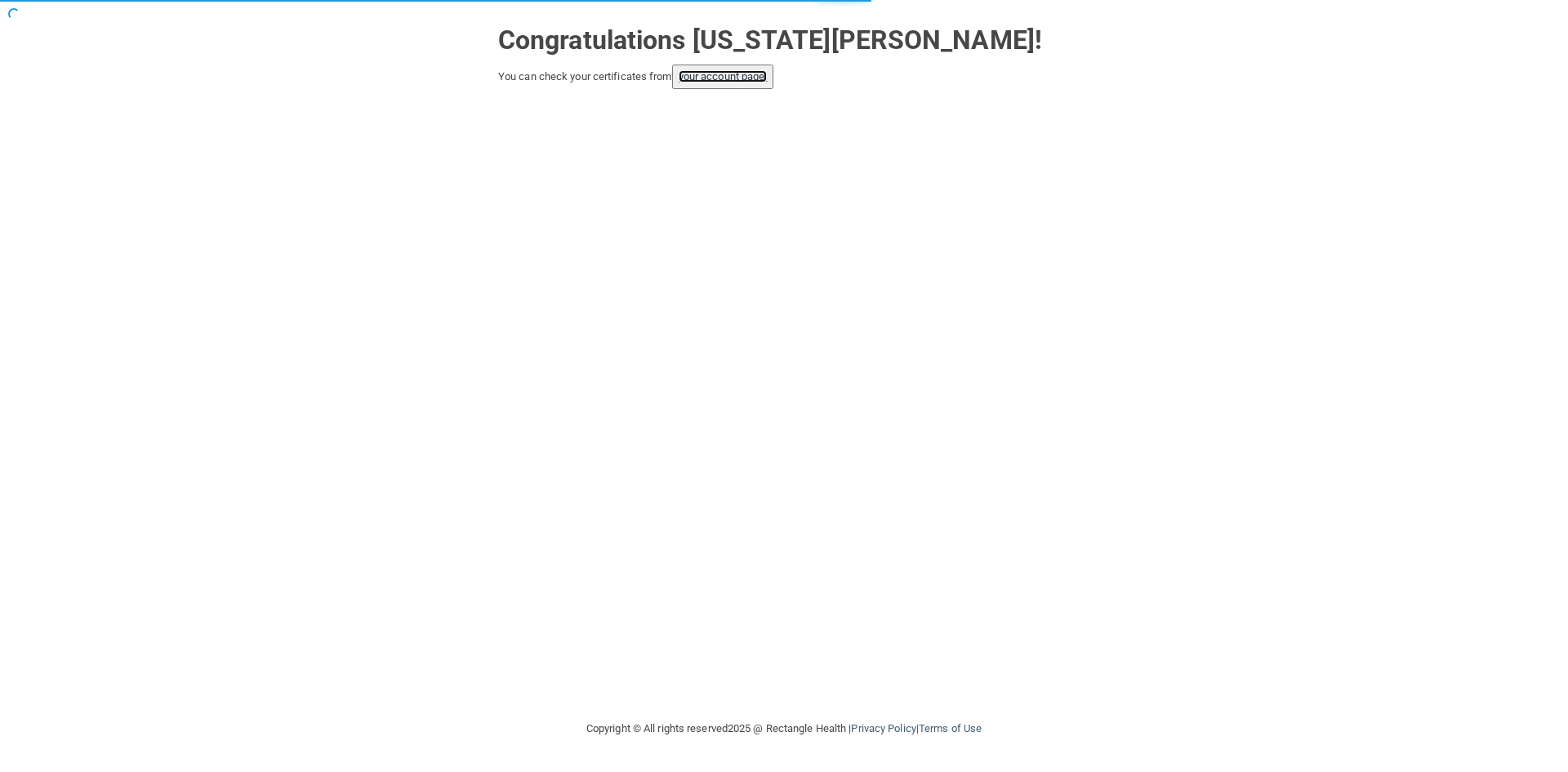
click at [723, 82] on link "your account page!" at bounding box center [723, 77] width 89 height 13
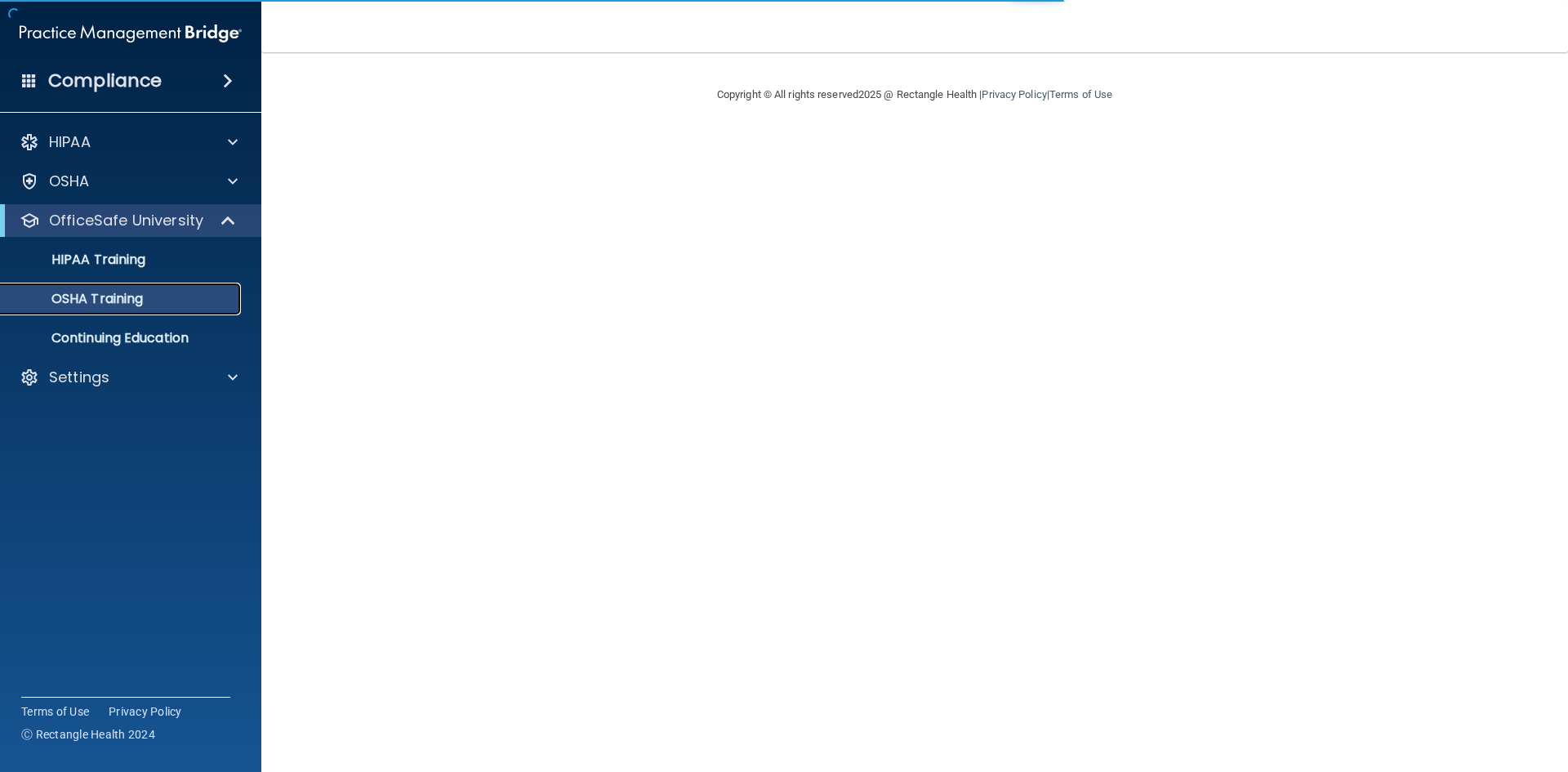
click at [106, 300] on p "OSHA Training" at bounding box center [77, 299] width 132 height 16
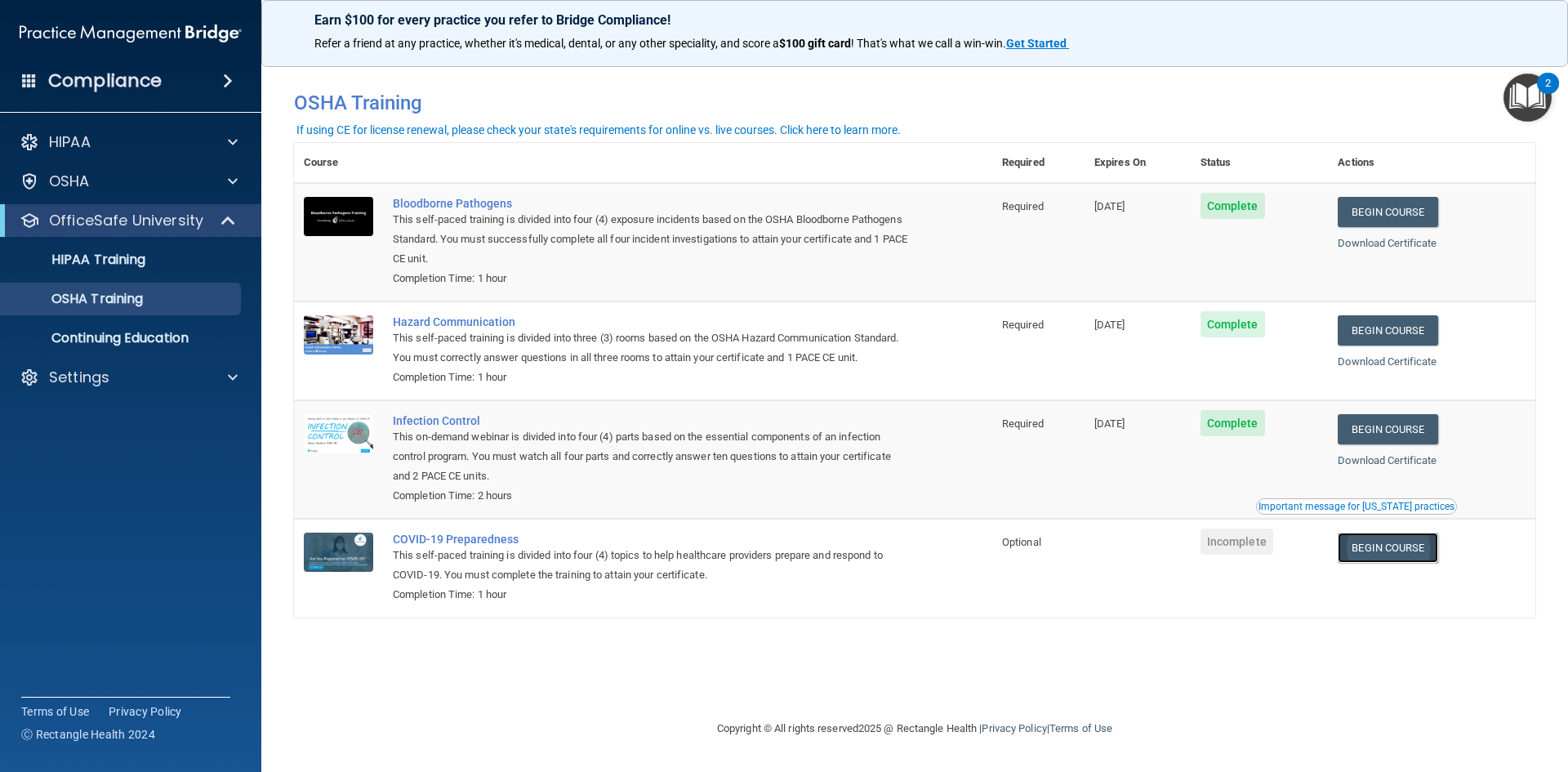
click at [1417, 551] on link "Begin Course" at bounding box center [1387, 547] width 99 height 30
click at [134, 217] on p "OfficeSafe University" at bounding box center [126, 221] width 155 height 20
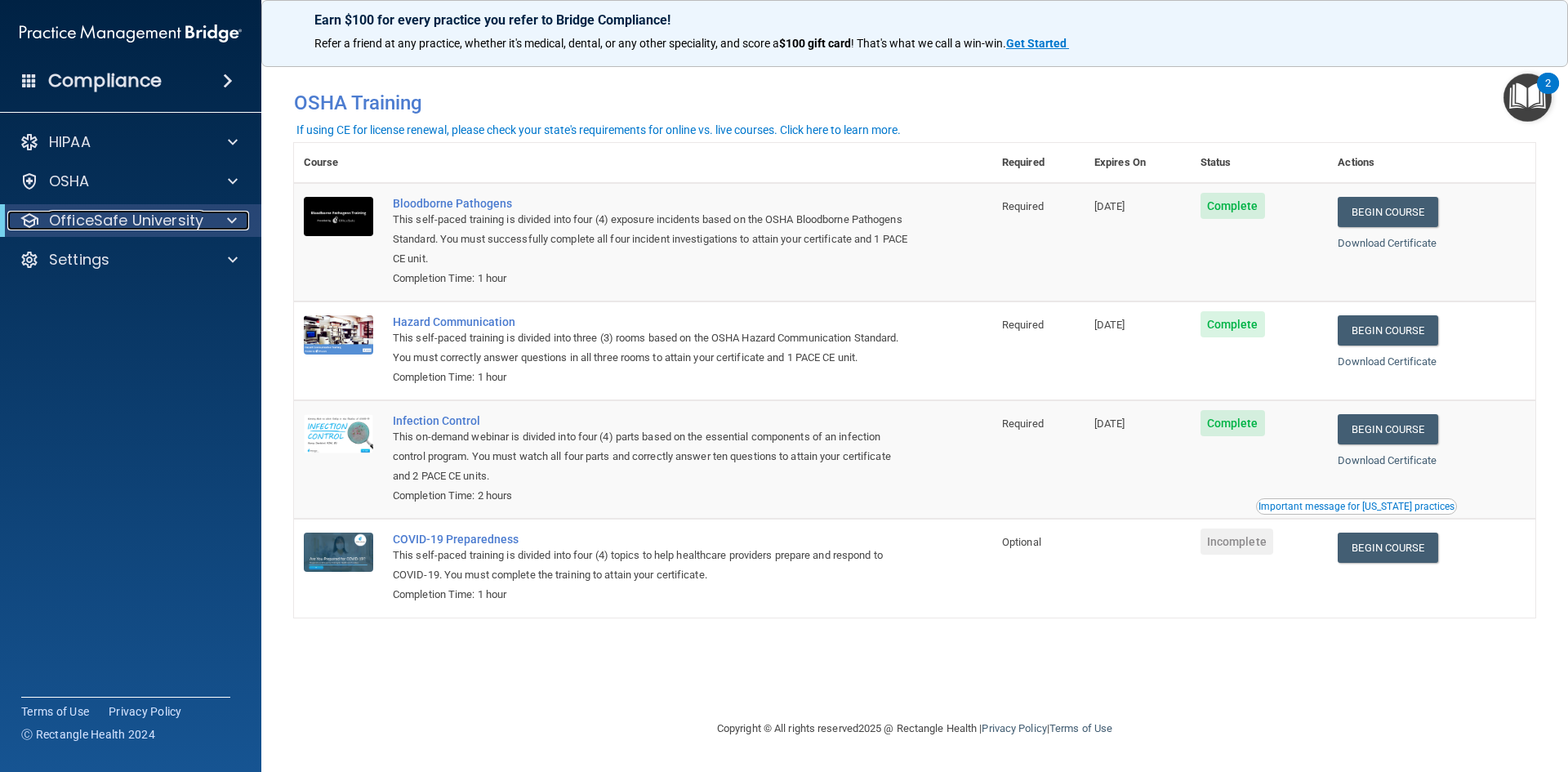
click at [143, 217] on p "OfficeSafe University" at bounding box center [126, 221] width 155 height 20
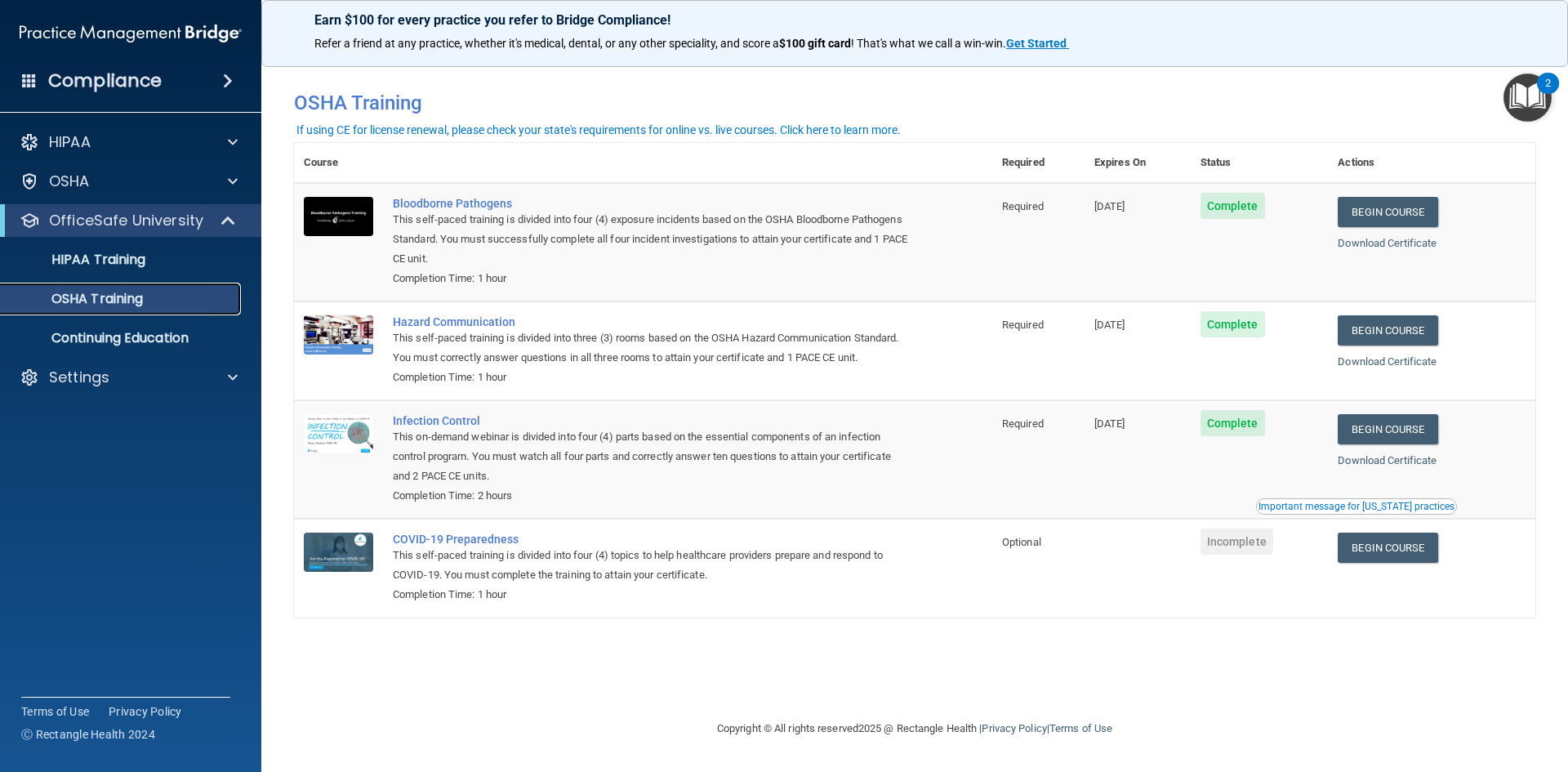
click at [153, 299] on div "OSHA Training" at bounding box center [122, 299] width 223 height 16
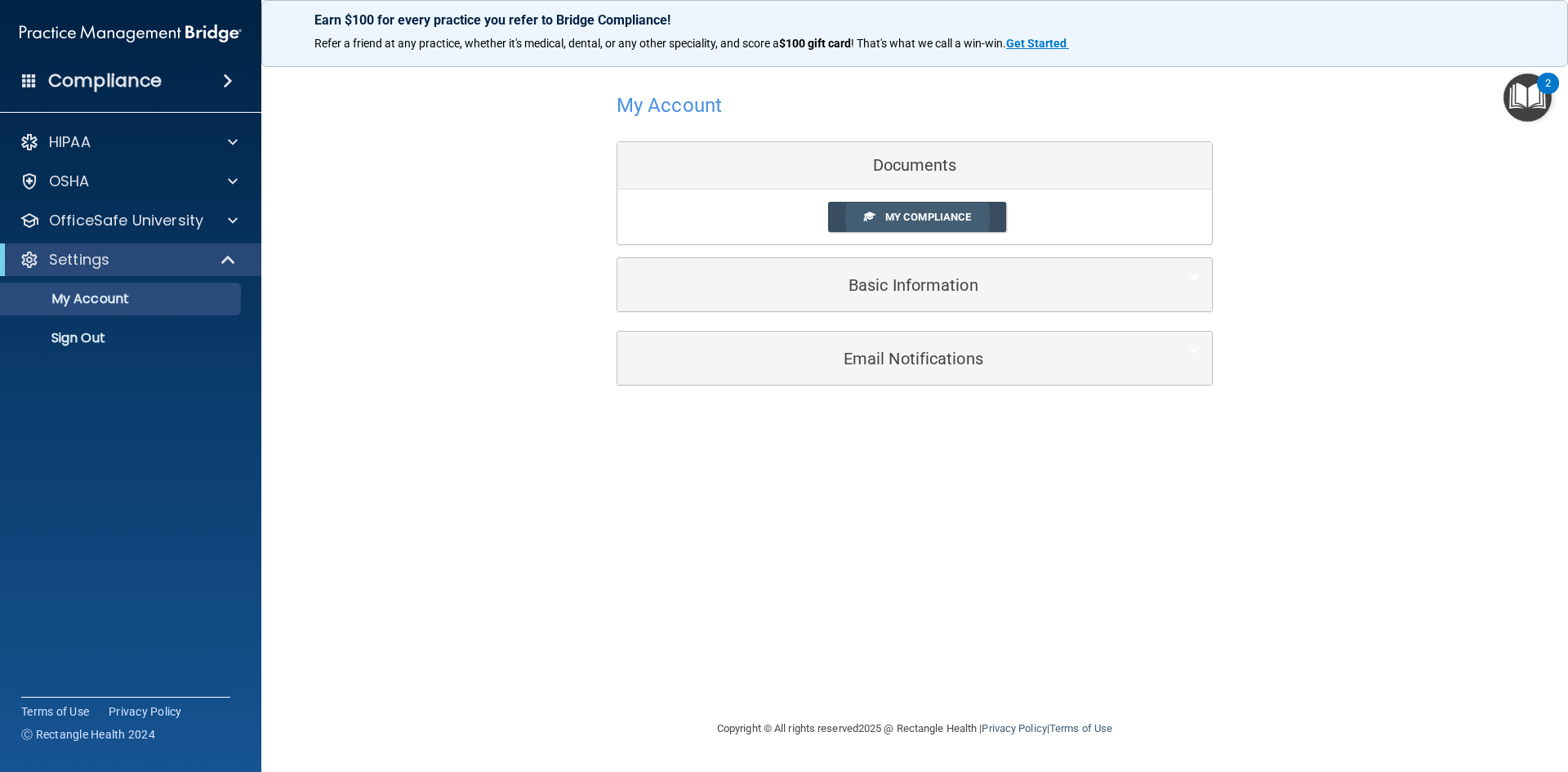
click at [930, 212] on span "My Compliance" at bounding box center [928, 217] width 86 height 13
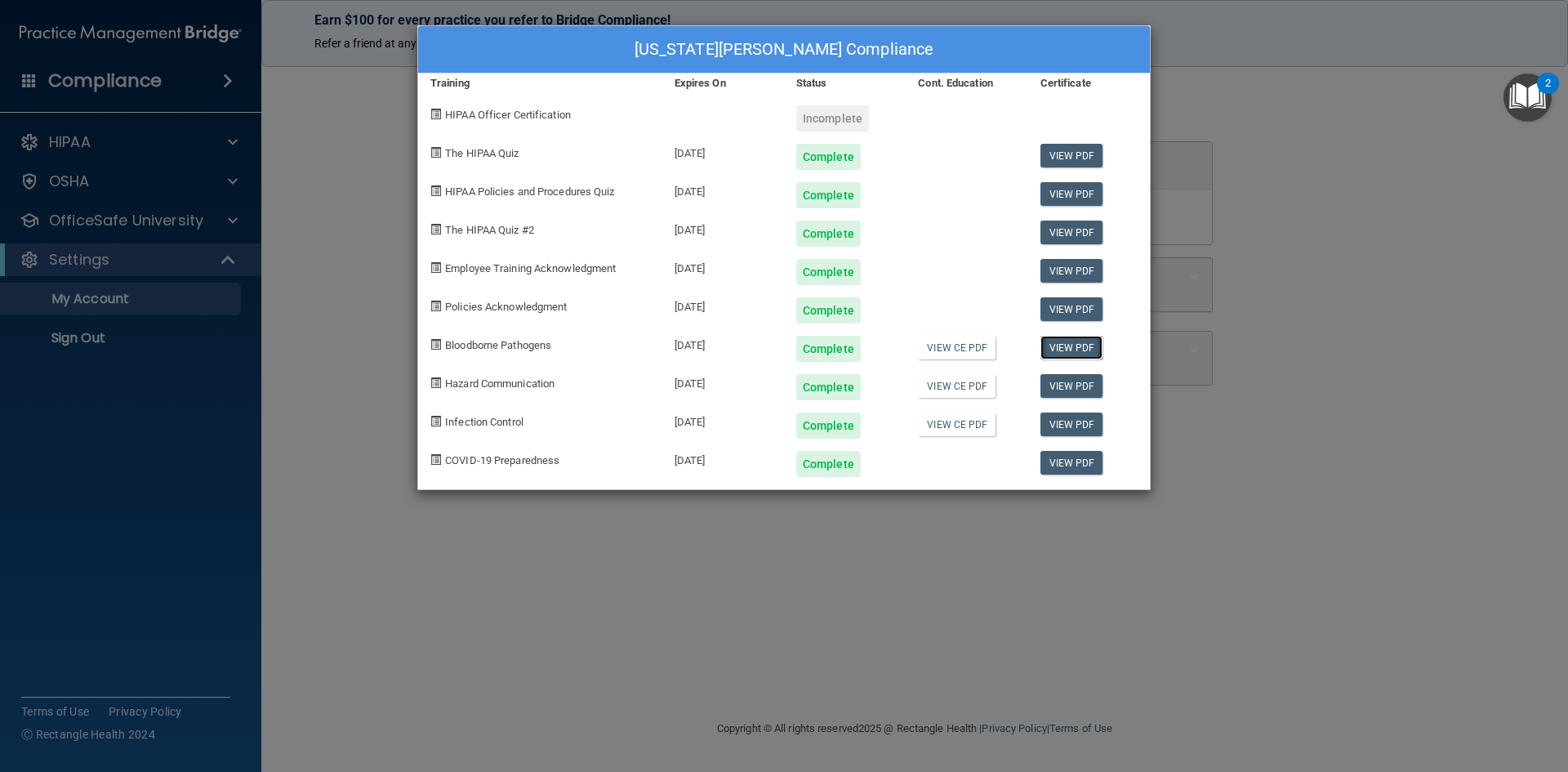
click at [1075, 349] on link "View PDF" at bounding box center [1072, 347] width 63 height 24
click at [1070, 387] on link "View PDF" at bounding box center [1072, 386] width 63 height 24
click at [1056, 428] on link "View PDF" at bounding box center [1072, 424] width 63 height 24
click at [1073, 466] on link "View PDF" at bounding box center [1072, 463] width 63 height 24
